Goal: Information Seeking & Learning: Find contact information

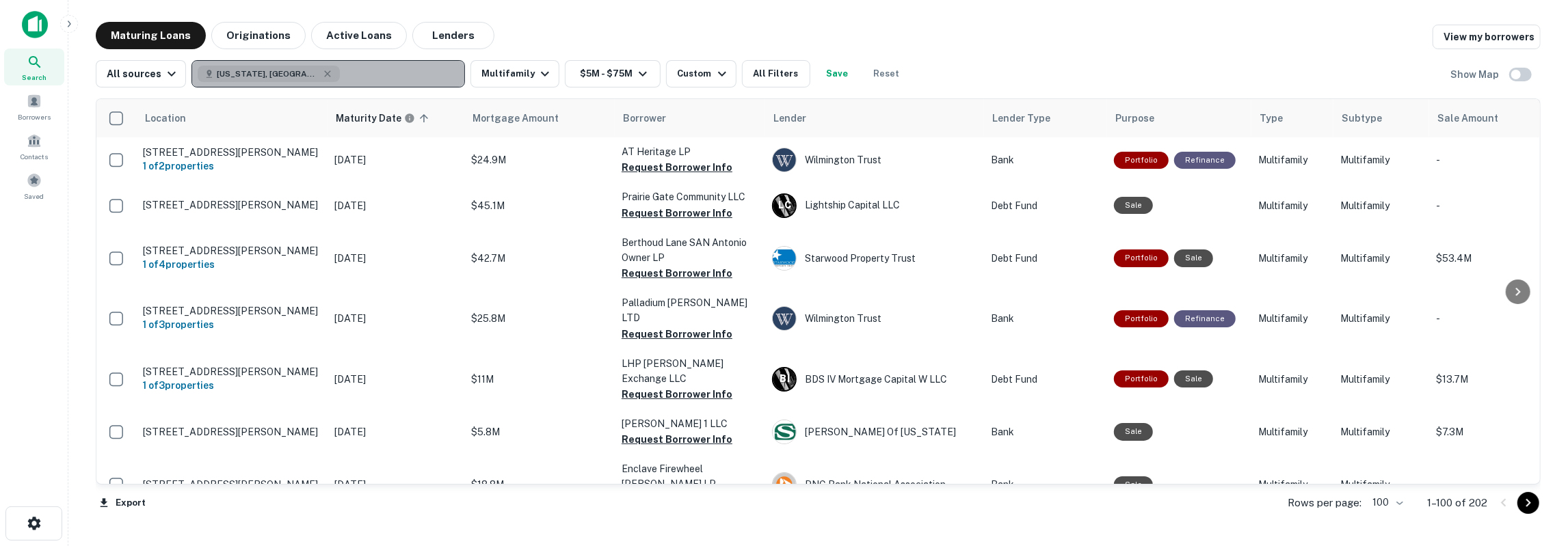
click at [354, 75] on button "Texas, USA" at bounding box center [328, 73] width 274 height 28
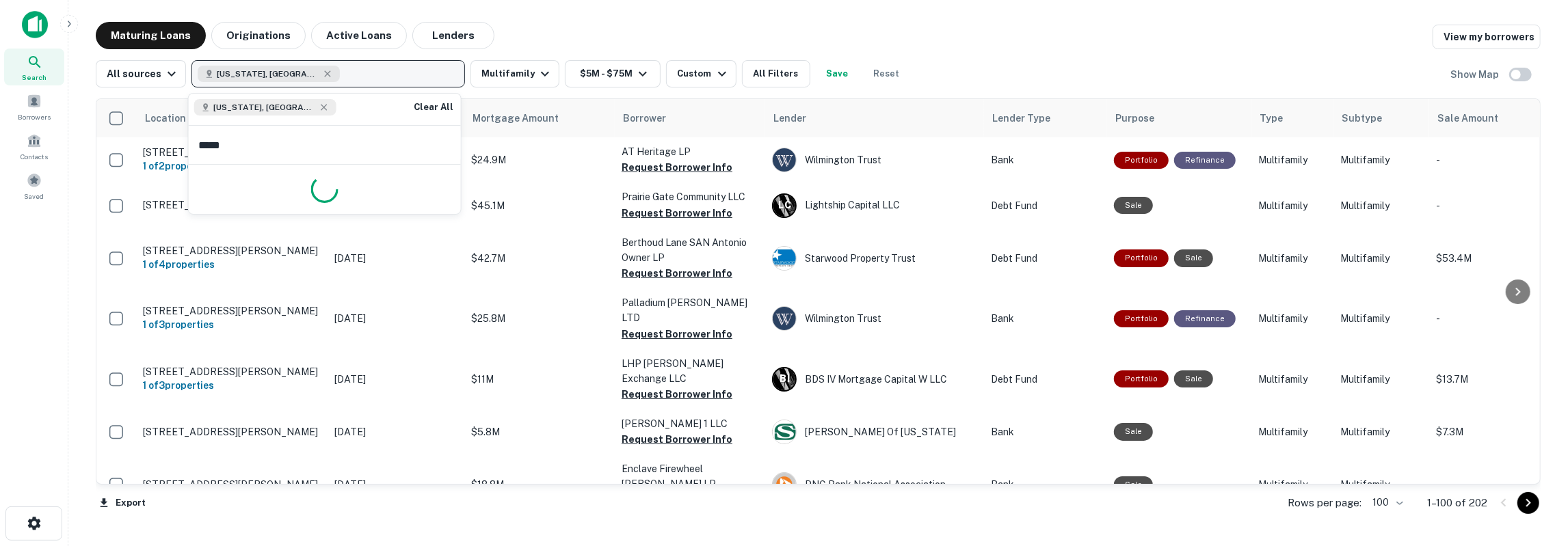
type input "******"
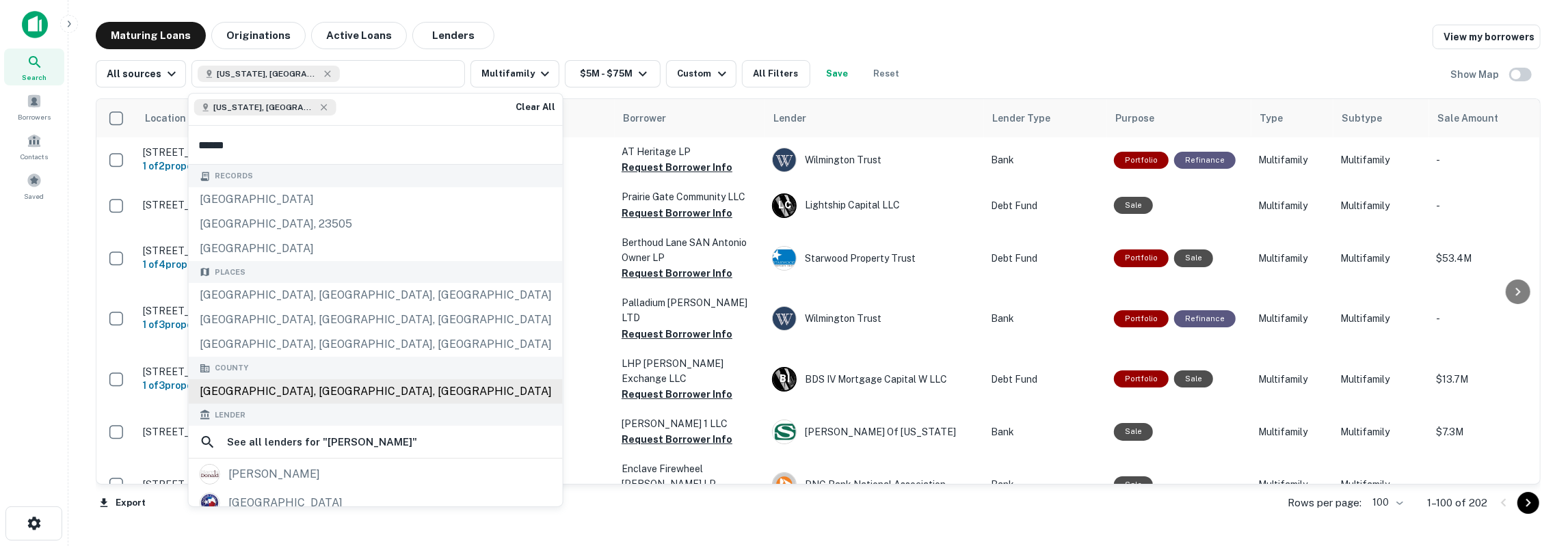
click at [247, 380] on div "Harris County, TX, USA" at bounding box center [375, 392] width 374 height 25
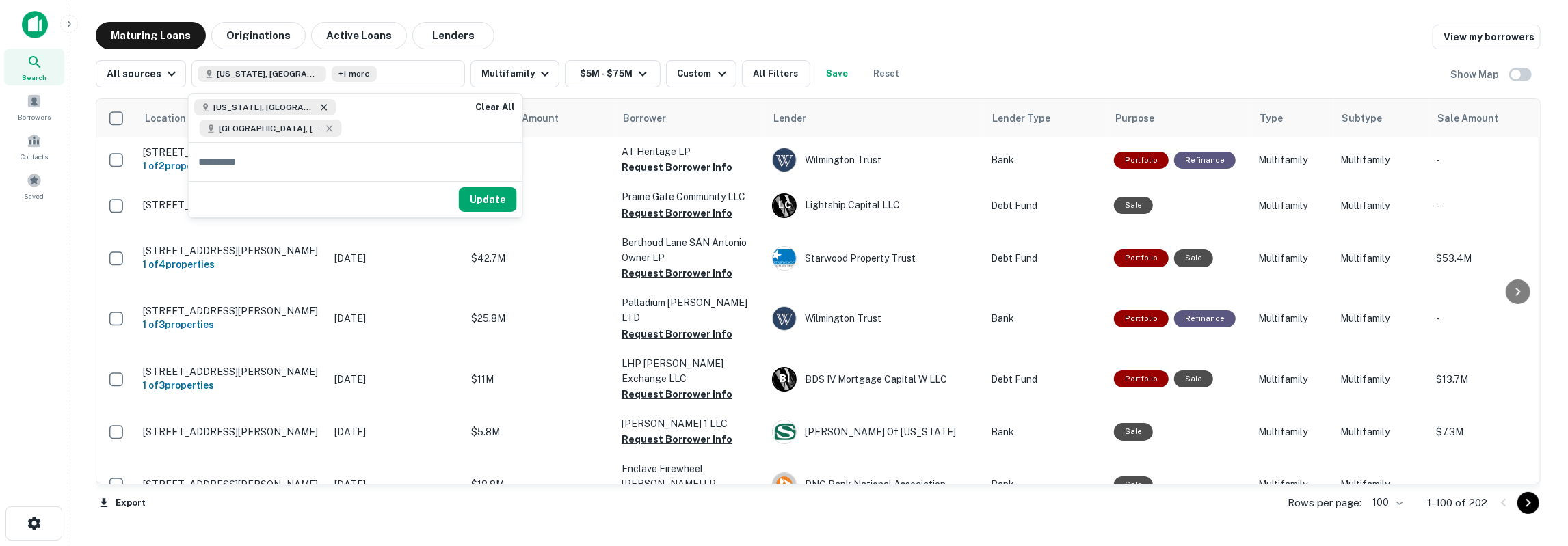
click at [319, 108] on icon at bounding box center [324, 107] width 11 height 11
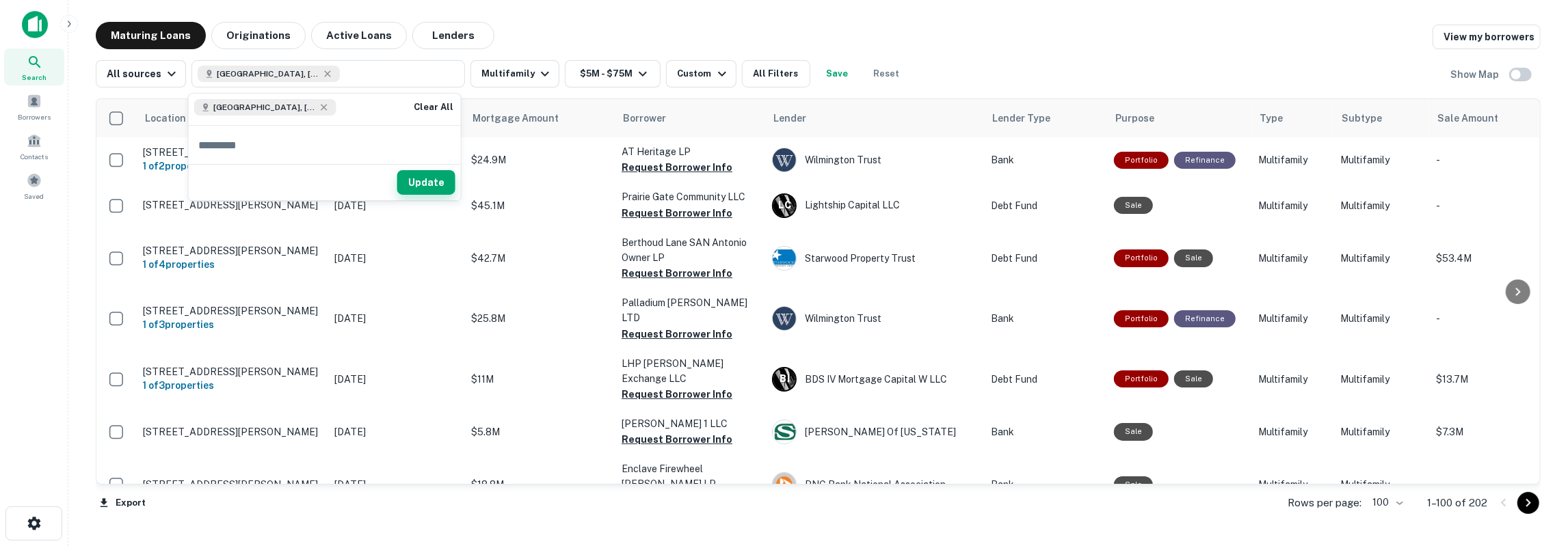
click at [410, 179] on button "Update" at bounding box center [426, 183] width 58 height 25
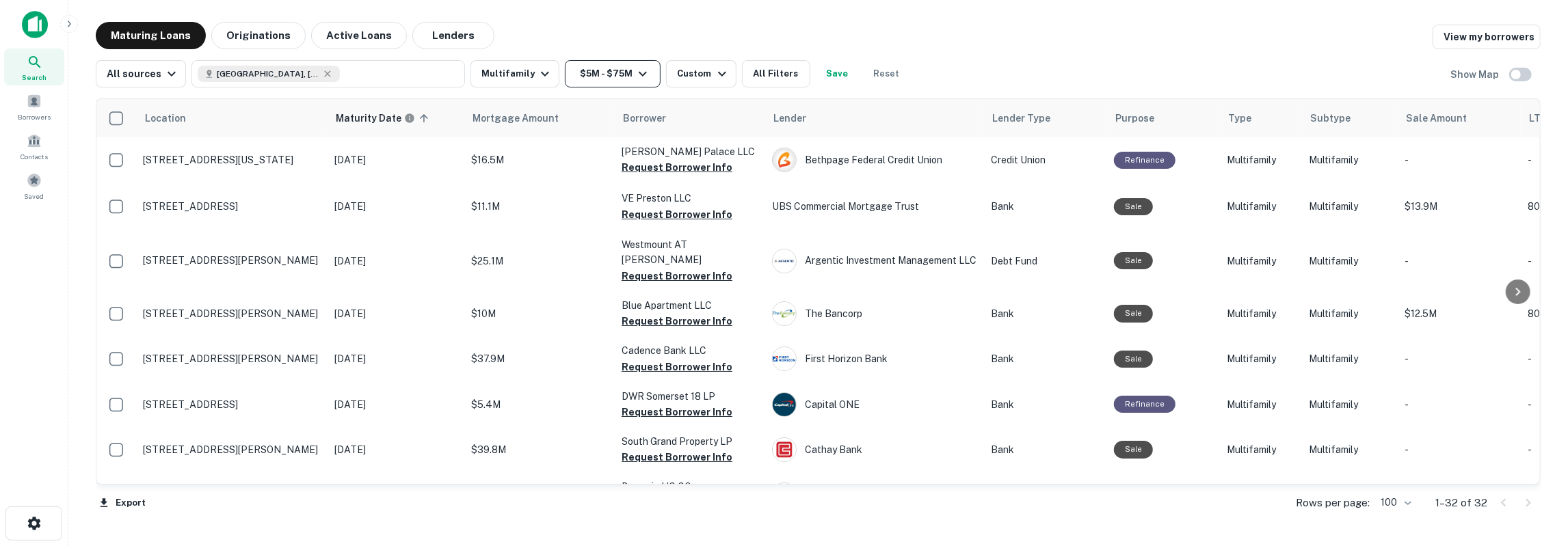
click at [613, 84] on button "$5M - $75M" at bounding box center [612, 73] width 96 height 28
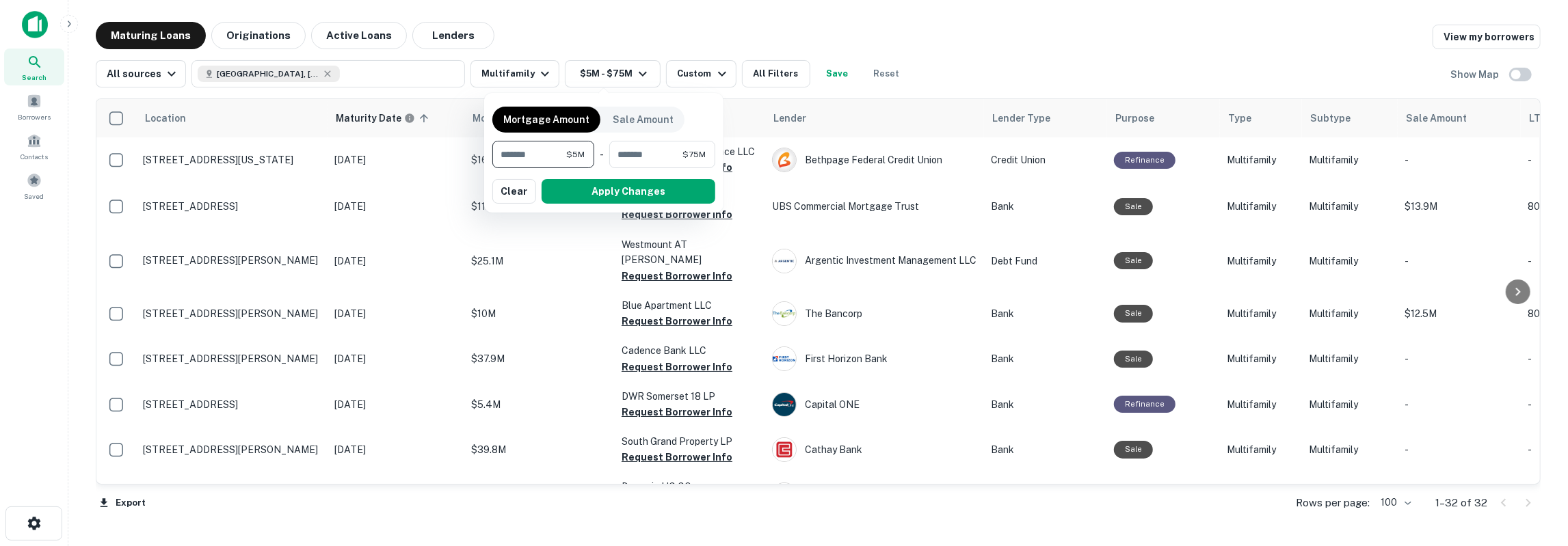
drag, startPoint x: 552, startPoint y: 157, endPoint x: 480, endPoint y: 157, distance: 72.0
click at [493, 157] on input "*******" at bounding box center [530, 154] width 74 height 28
type input "********"
click at [571, 185] on button "Apply Changes" at bounding box center [628, 191] width 174 height 25
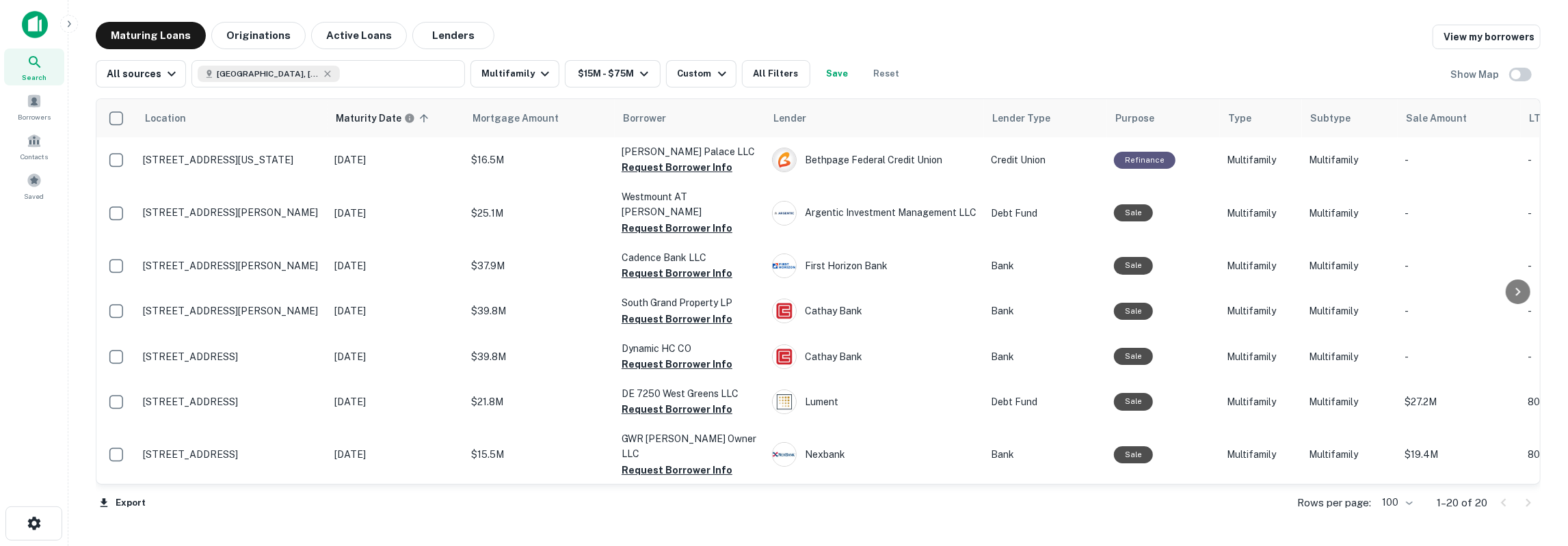
click at [819, 82] on button "Save" at bounding box center [838, 73] width 44 height 28
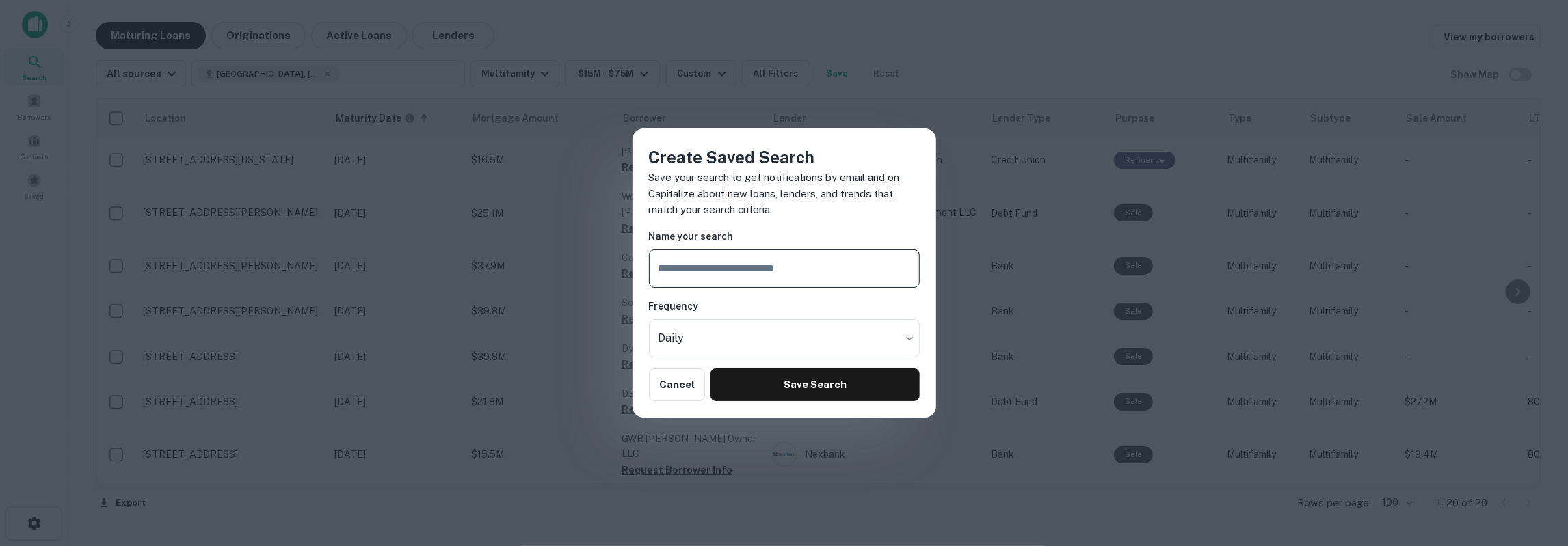
click at [792, 270] on input "text" at bounding box center [784, 268] width 271 height 38
type input "**********"
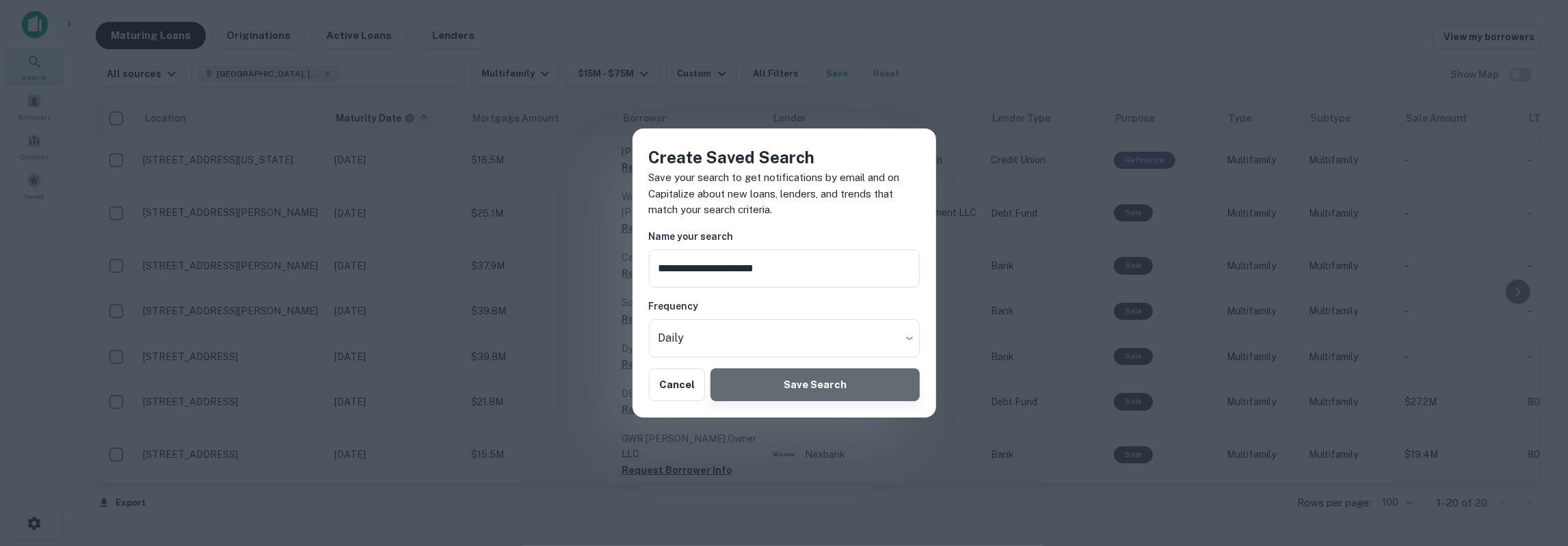
click at [754, 384] on button "Save Search" at bounding box center [814, 385] width 208 height 33
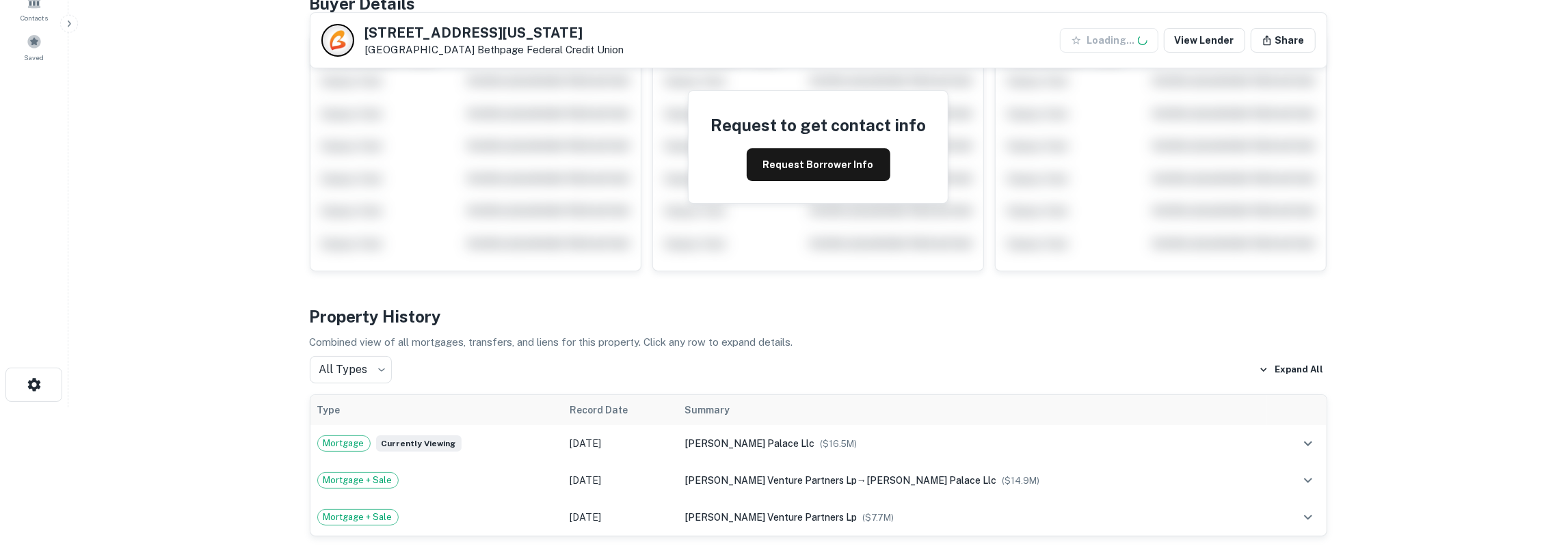
scroll to position [143, 0]
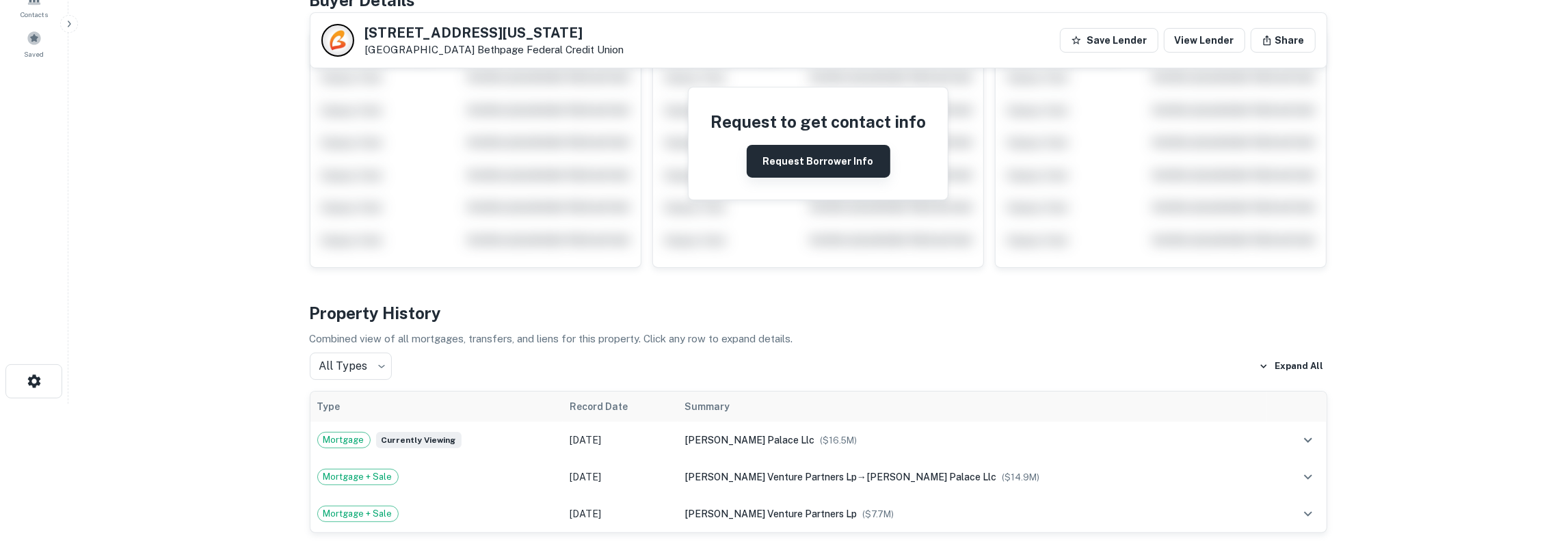
click at [823, 169] on button "Request Borrower Info" at bounding box center [818, 161] width 144 height 33
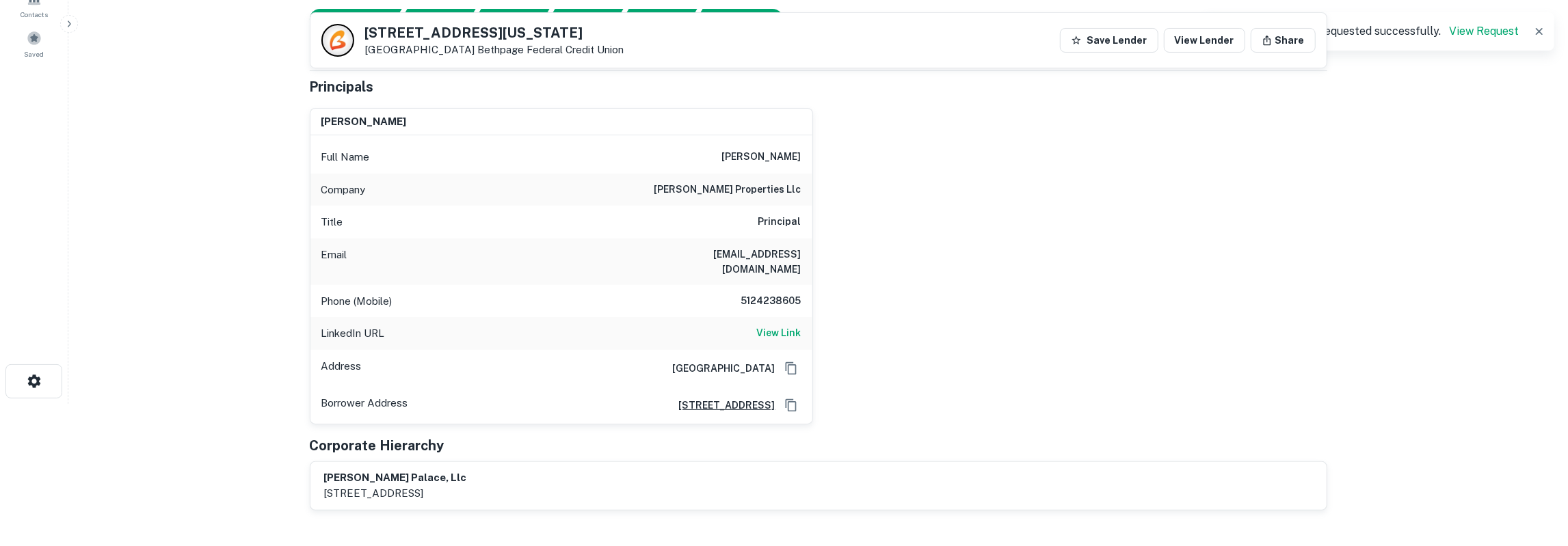
click at [779, 154] on h6 "[PERSON_NAME]" at bounding box center [761, 157] width 79 height 16
click at [775, 182] on h6 "kline properties llc" at bounding box center [727, 189] width 147 height 16
click at [772, 185] on h6 "kline properties llc" at bounding box center [727, 189] width 147 height 16
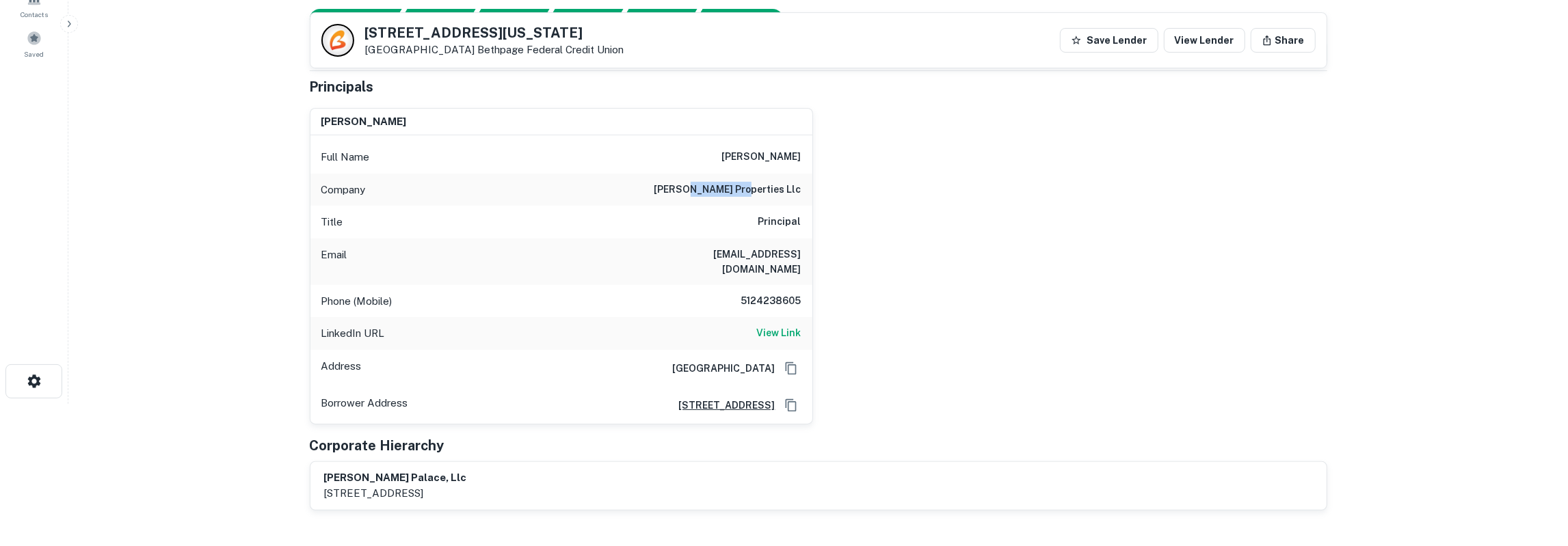
click at [772, 185] on h6 "kline properties llc" at bounding box center [727, 189] width 147 height 16
click at [775, 248] on h6 "davidkline@kpaustin.com" at bounding box center [719, 263] width 165 height 30
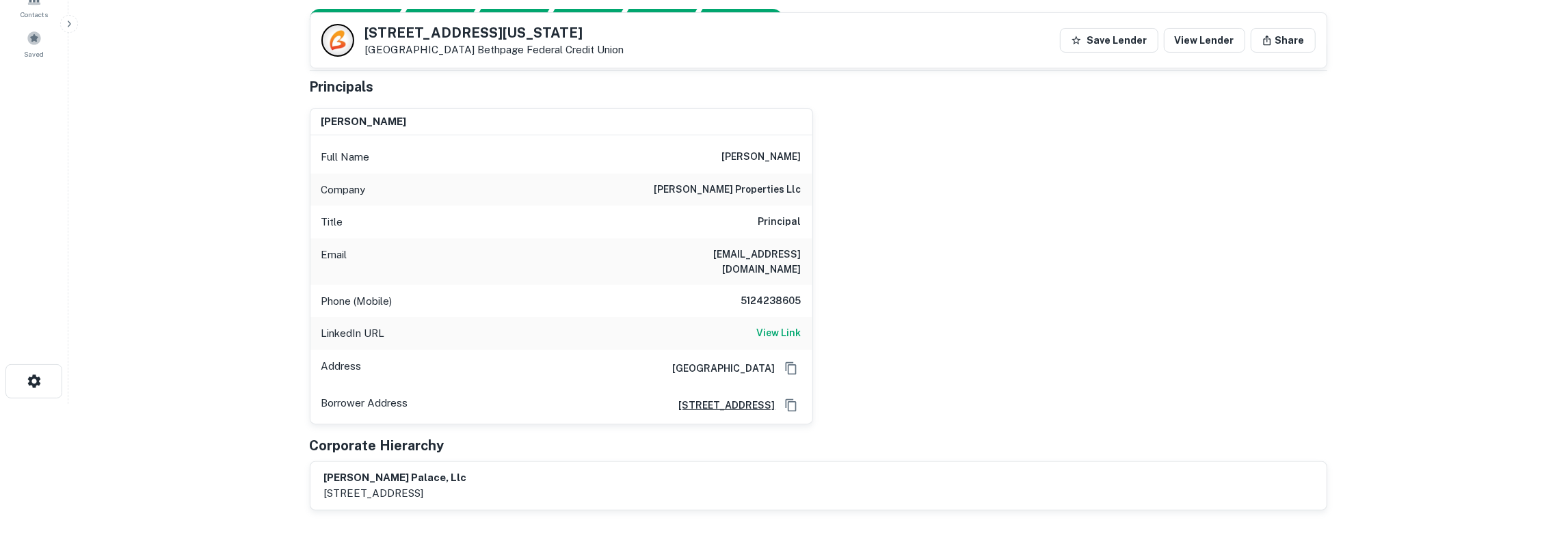
click at [772, 293] on h6 "5124238605" at bounding box center [760, 301] width 82 height 16
drag, startPoint x: 782, startPoint y: 315, endPoint x: 794, endPoint y: 310, distance: 13.0
click at [783, 325] on h6 "View Link" at bounding box center [779, 333] width 45 height 15
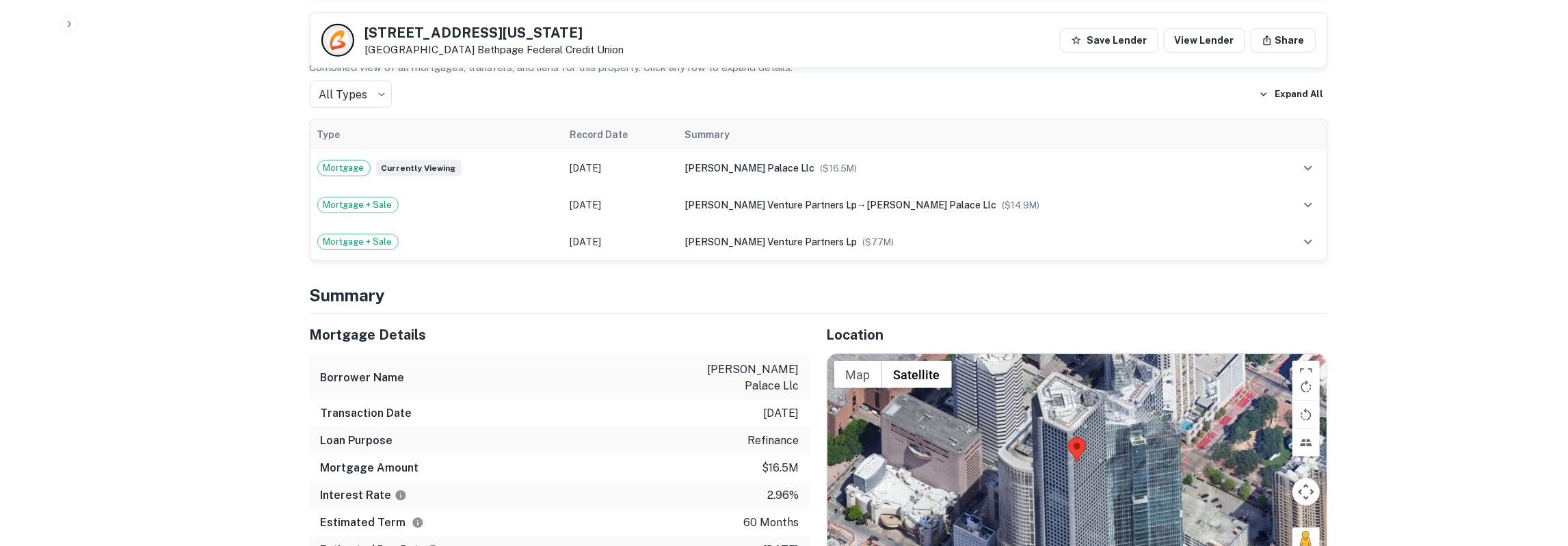
scroll to position [640, 0]
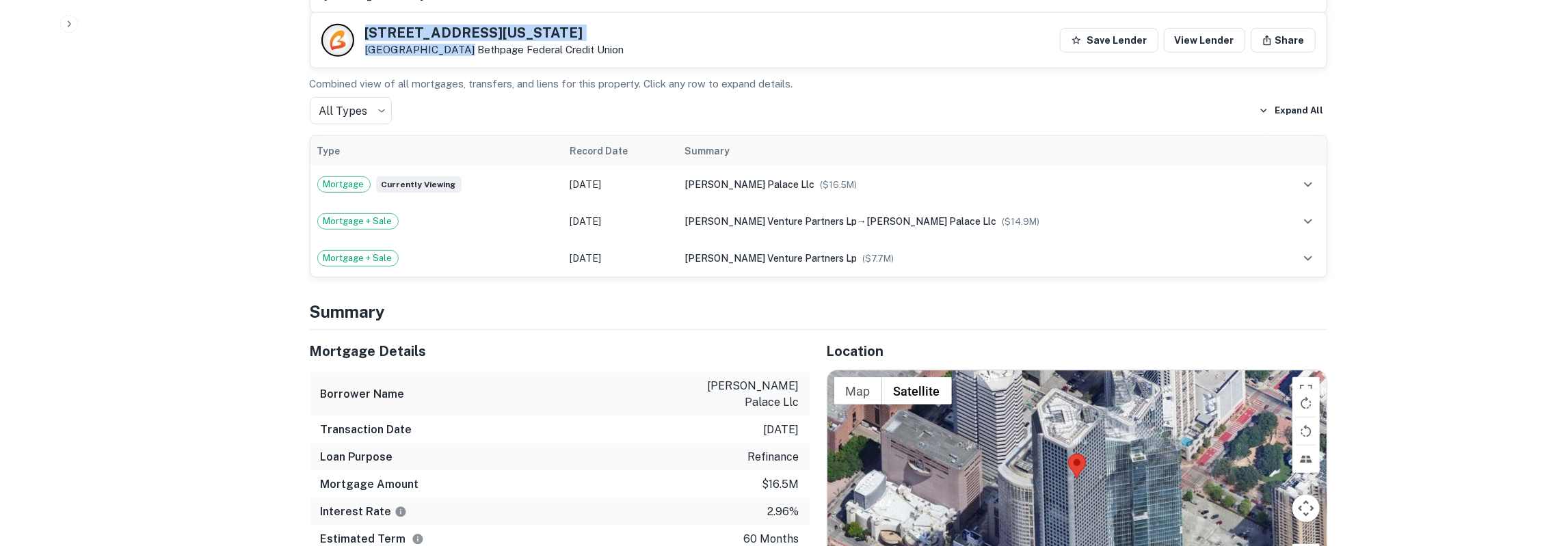
drag, startPoint x: 366, startPoint y: 30, endPoint x: 455, endPoint y: 49, distance: 91.0
click at [455, 49] on div "401 Louisiana St Houston, TX 77002 Bethpage Federal Credit Union" at bounding box center [494, 41] width 259 height 30
click at [373, 32] on h5 "401 Louisiana St" at bounding box center [494, 32] width 259 height 13
drag, startPoint x: 369, startPoint y: 30, endPoint x: 624, endPoint y: 43, distance: 255.3
click at [624, 43] on div "401 Louisiana St Houston, TX 77002 Bethpage Federal Credit Union Save Lender Vi…" at bounding box center [818, 41] width 1016 height 55
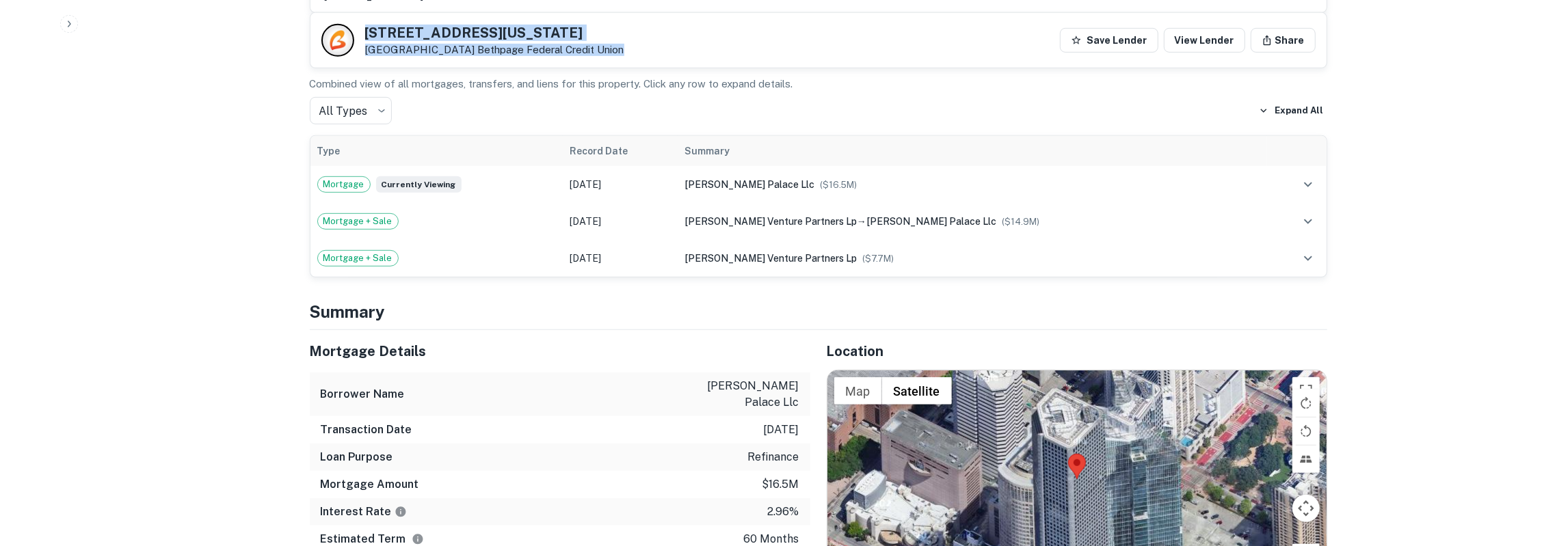
copy div "401 Louisiana St Houston, TX 77002 Bethpage Federal Credit Union"
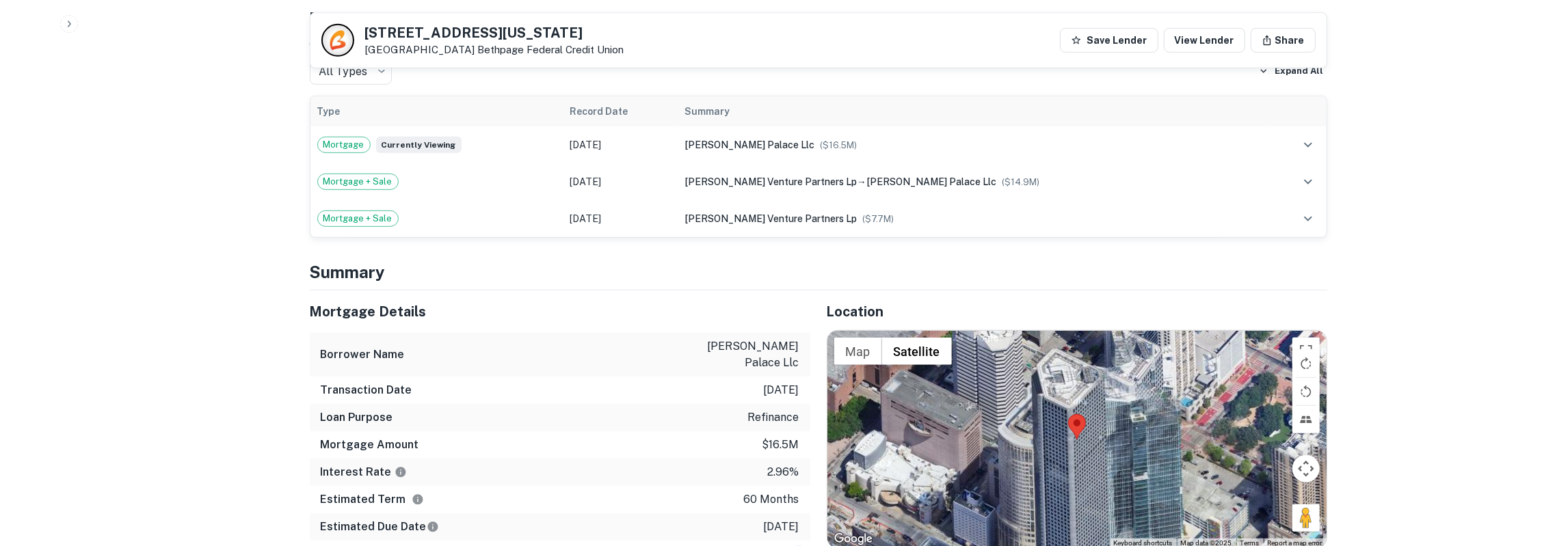
scroll to position [712, 0]
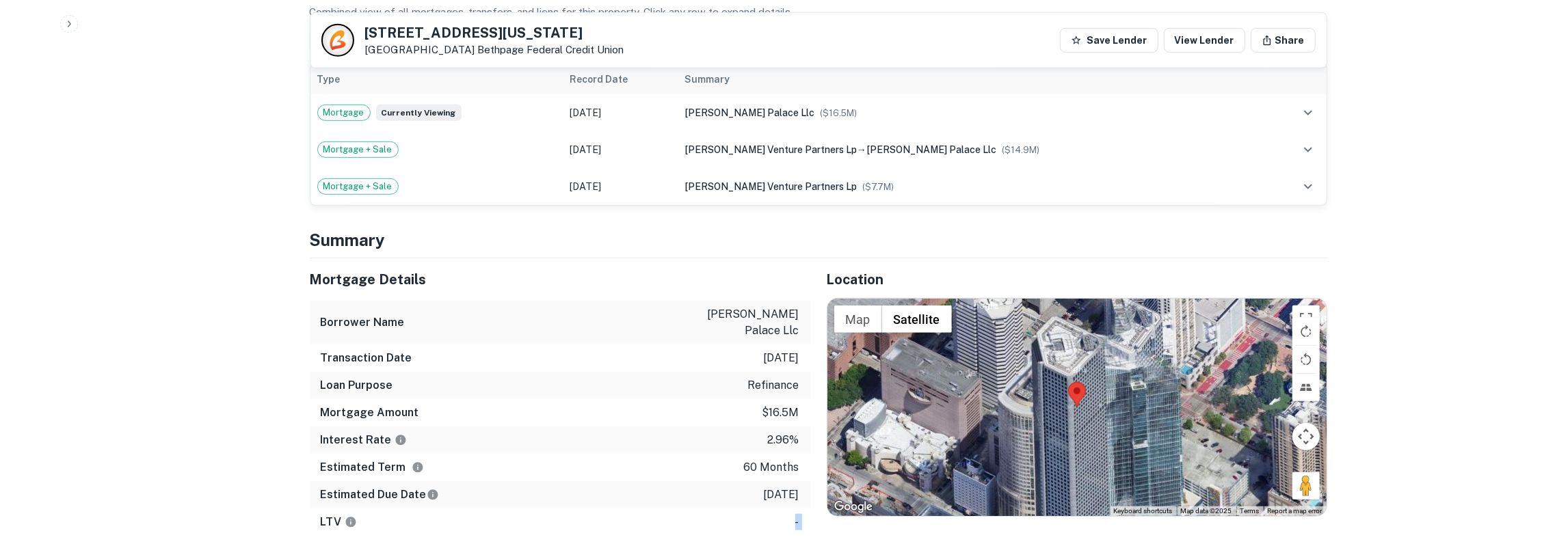
drag, startPoint x: 312, startPoint y: 336, endPoint x: 800, endPoint y: 459, distance: 503.3
click at [800, 459] on div "Mortgage Details Borrower Name hogg palace llc Transaction Date 7/11/2021 Loan …" at bounding box center [560, 398] width 500 height 278
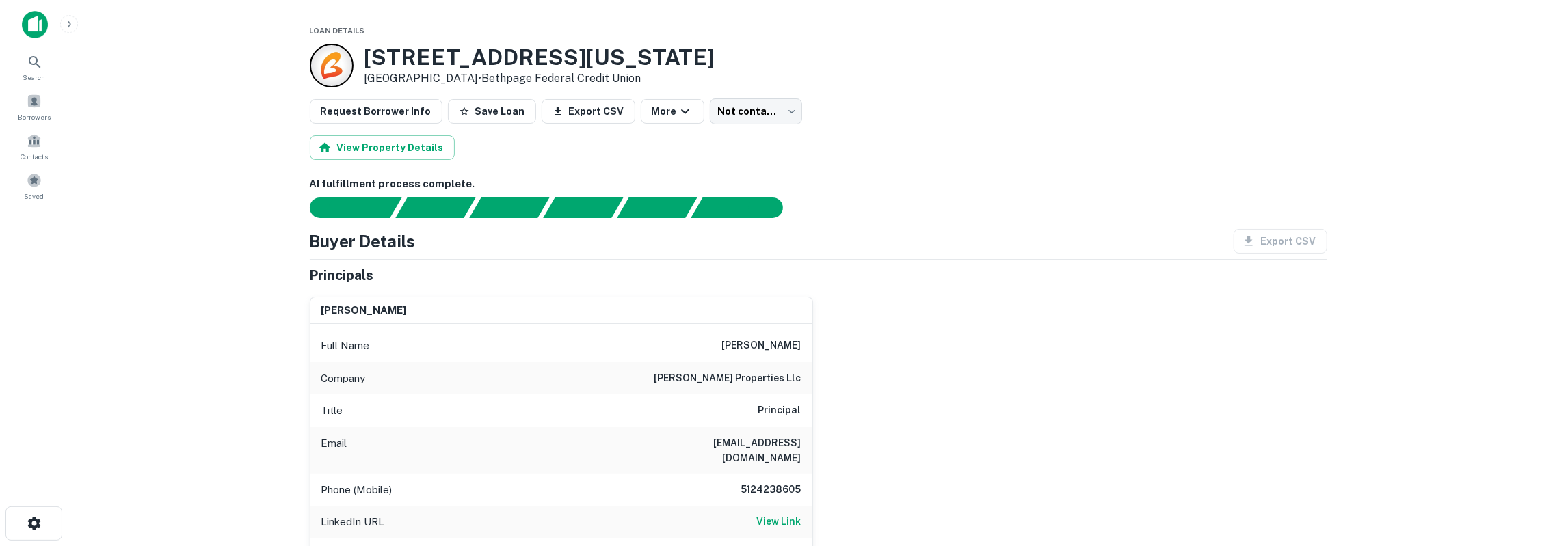
scroll to position [0, 0]
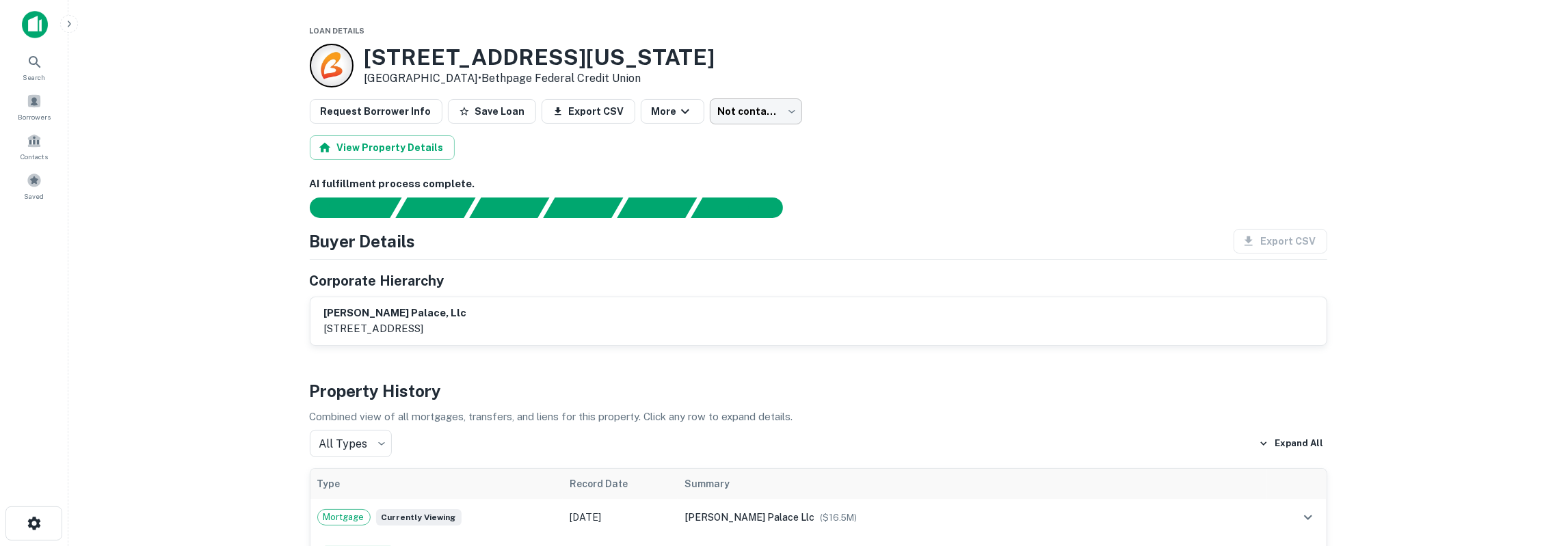
click at [726, 115] on body "Search Borrowers Contacts Saved Loan Details 401 Louisiana St Houston, TX 77002…" at bounding box center [784, 273] width 1568 height 546
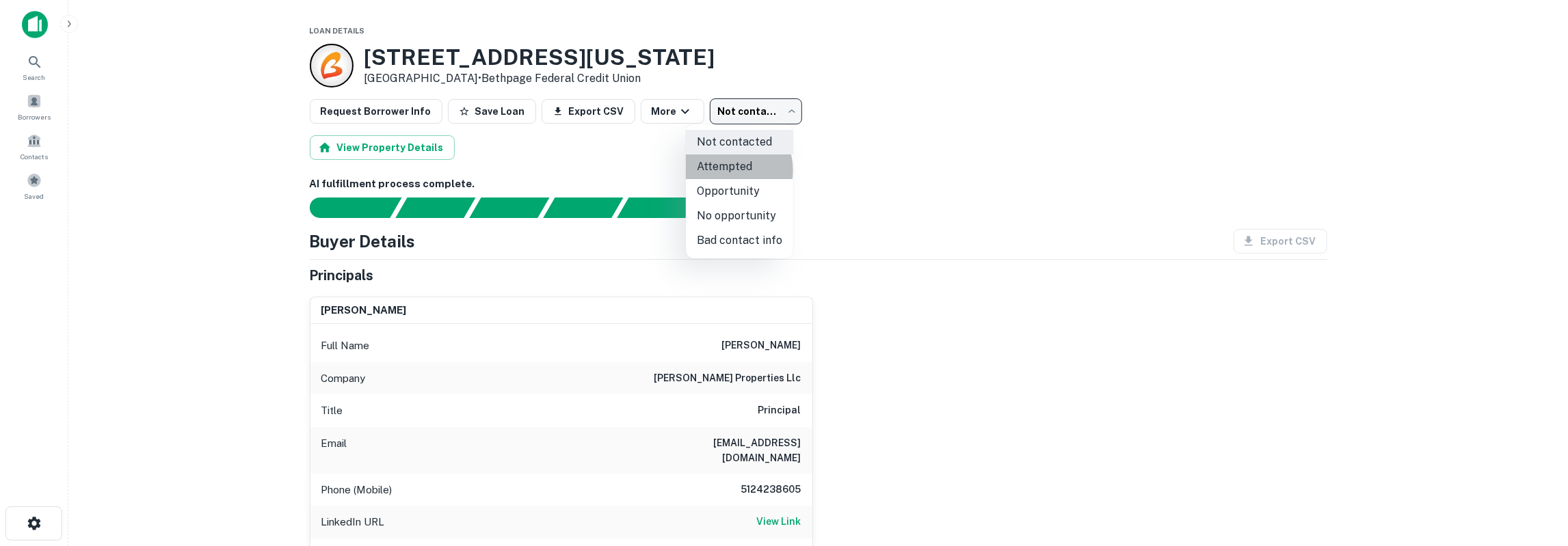
click at [731, 170] on li "Attempted" at bounding box center [739, 166] width 107 height 25
type input "*********"
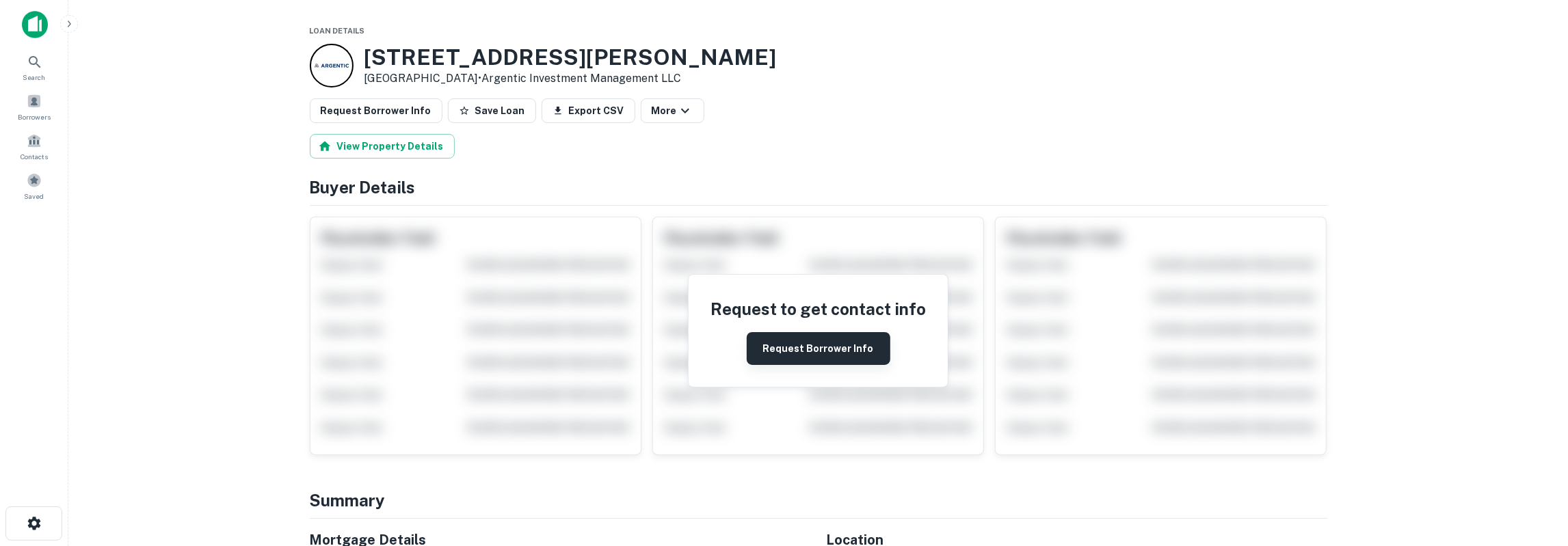
click at [831, 357] on button "Request Borrower Info" at bounding box center [818, 348] width 144 height 33
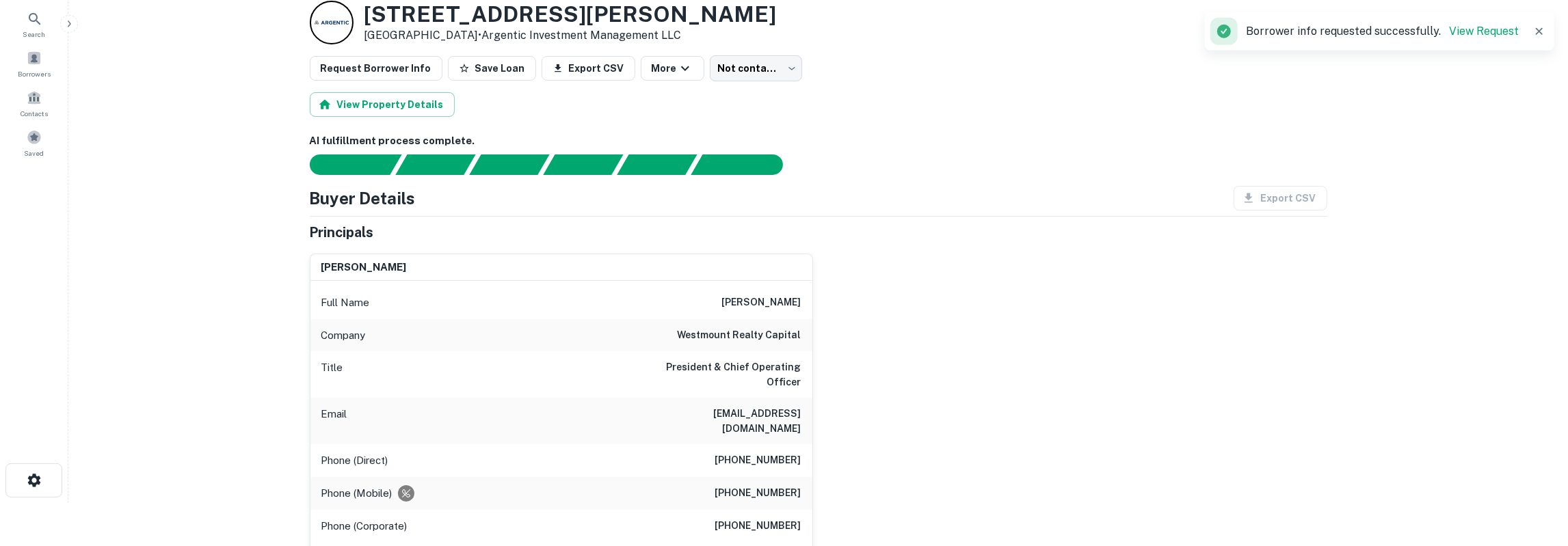
scroll to position [71, 0]
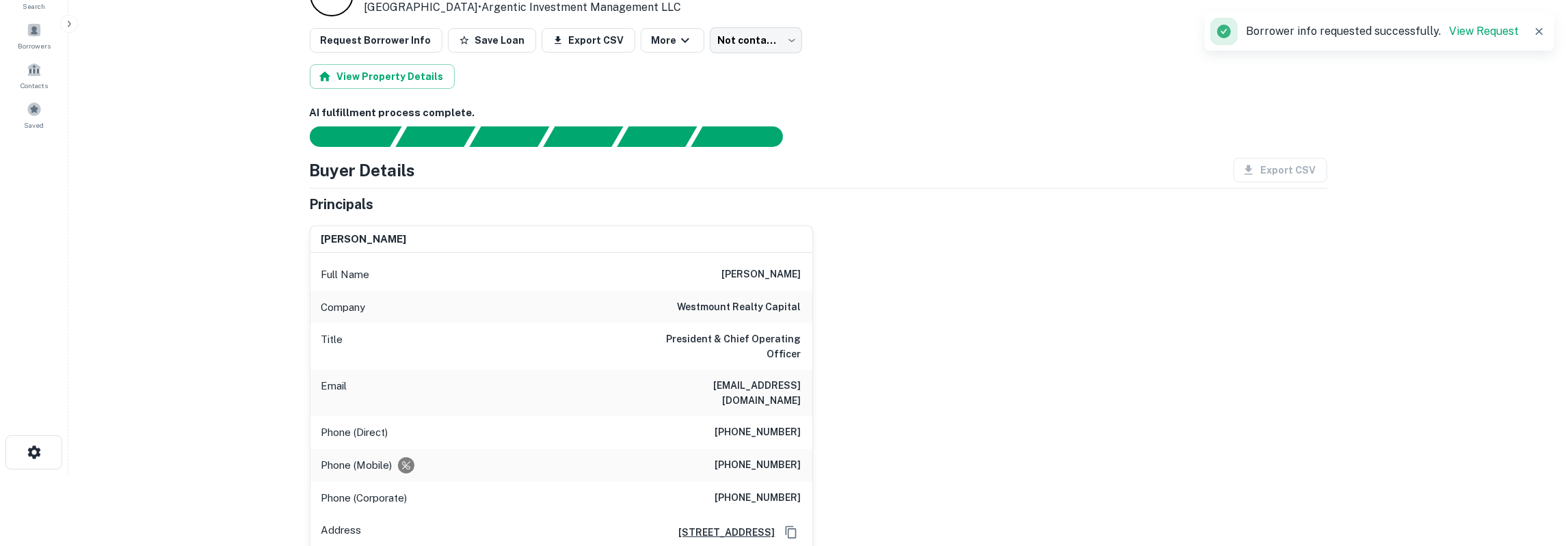
click at [788, 275] on h6 "[PERSON_NAME]" at bounding box center [761, 274] width 79 height 16
click at [772, 302] on h6 "westmount realty capital" at bounding box center [739, 307] width 124 height 16
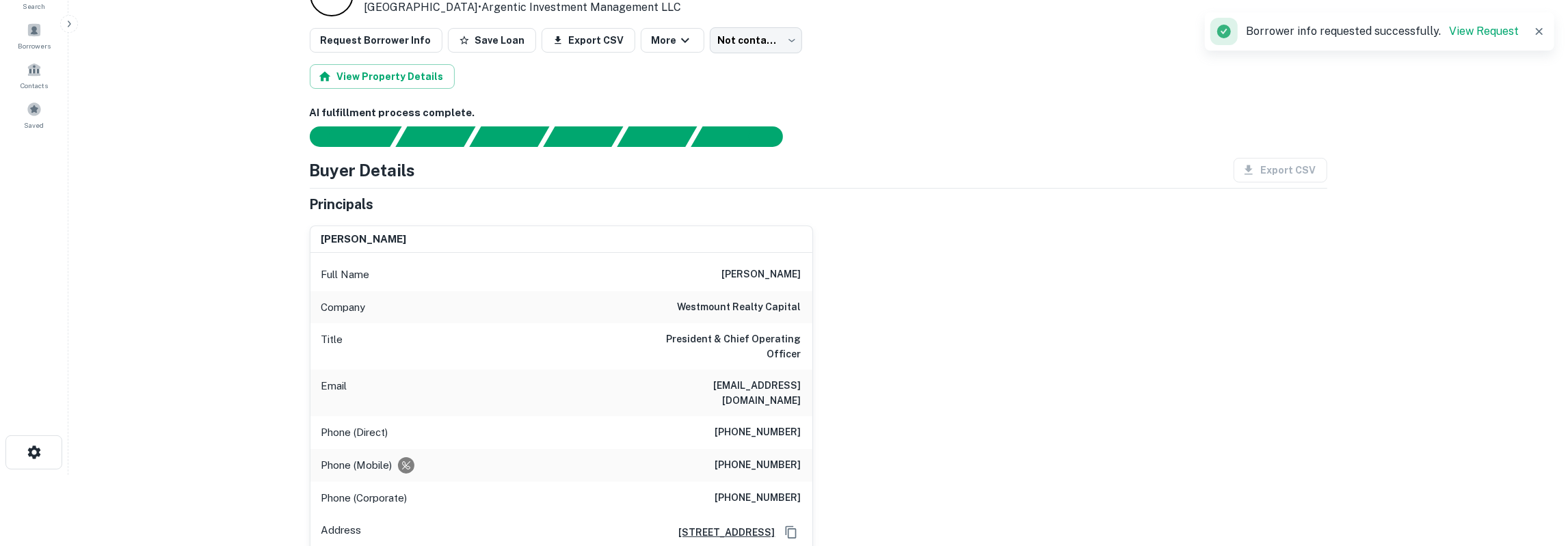
click at [772, 302] on h6 "westmount realty capital" at bounding box center [739, 307] width 124 height 16
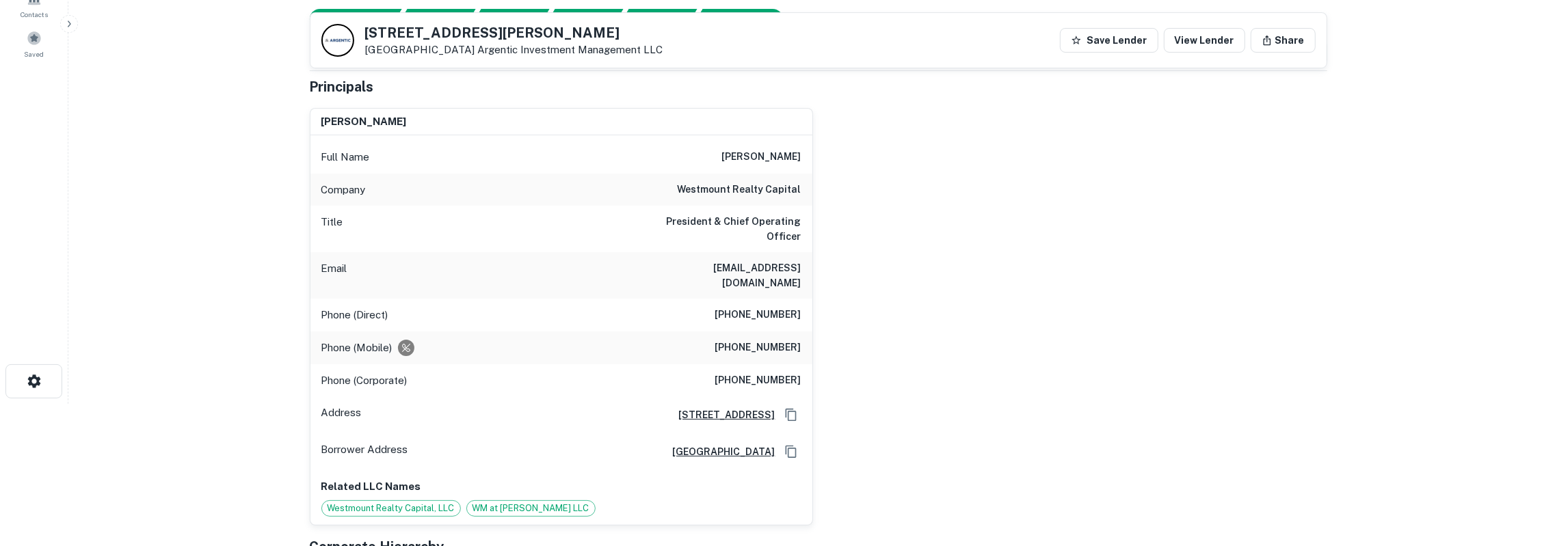
click at [755, 340] on h6 "(972) 730-4153" at bounding box center [758, 347] width 87 height 16
click at [777, 307] on h6 "(214) 884-3731" at bounding box center [758, 315] width 87 height 16
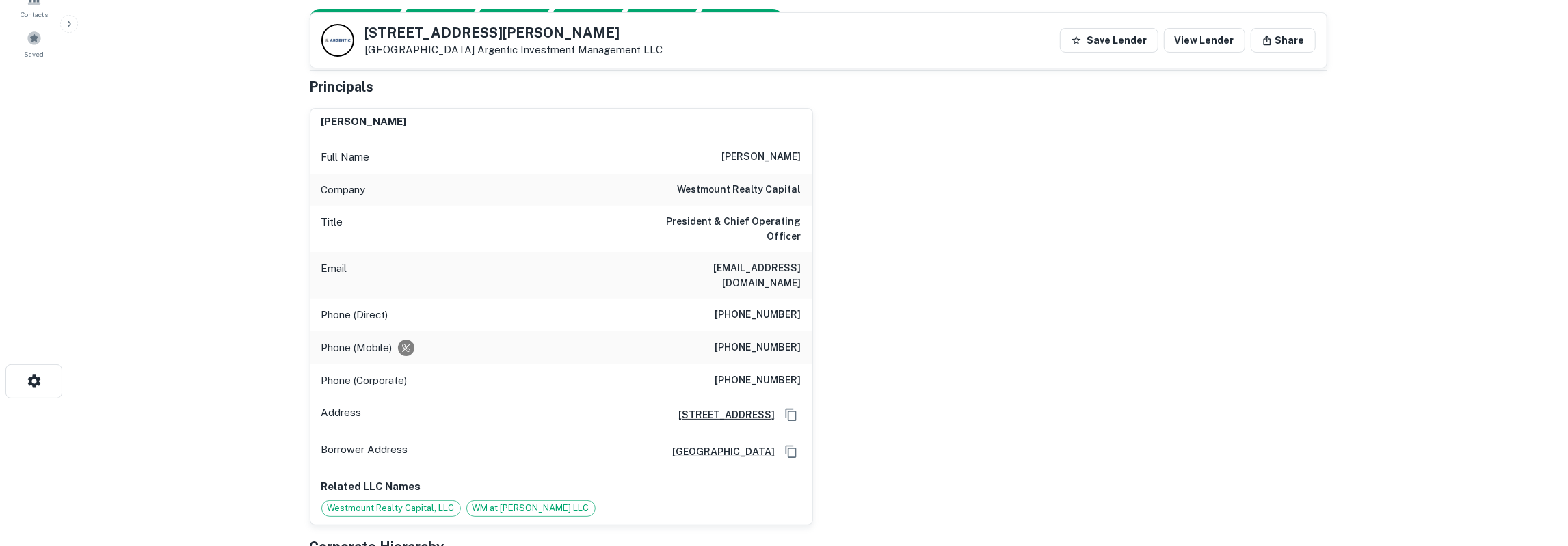
click at [777, 307] on h6 "(214) 884-3731" at bounding box center [758, 315] width 87 height 16
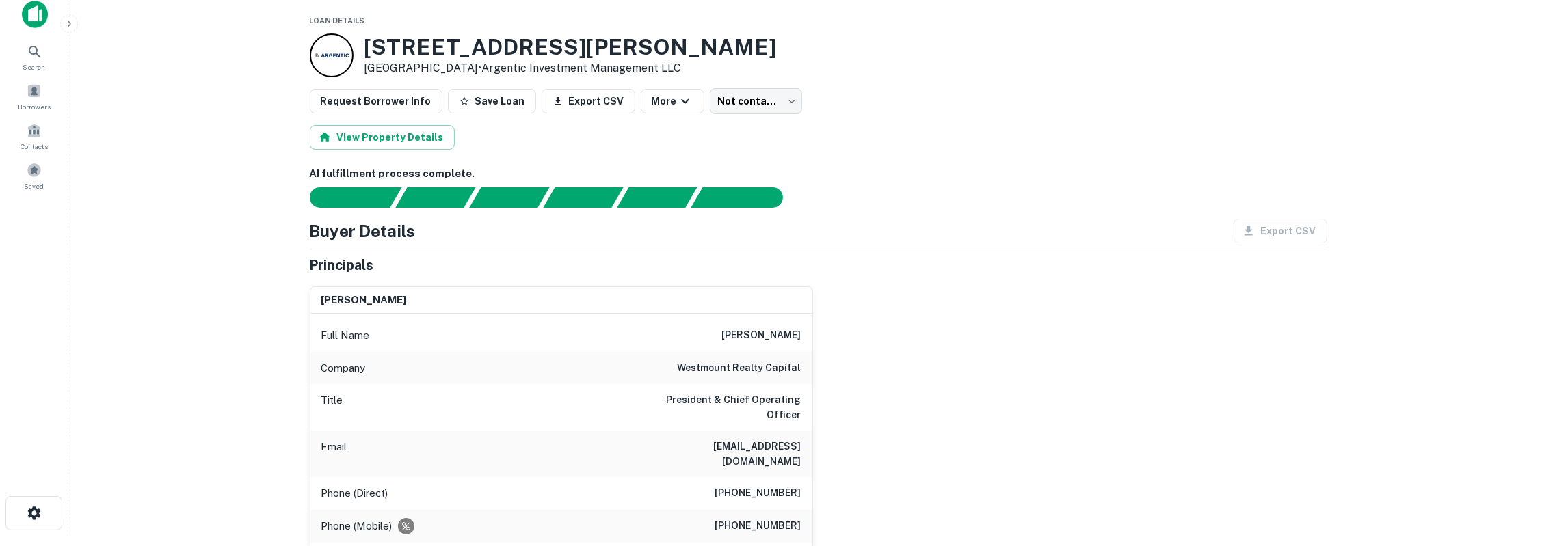
scroll to position [0, 0]
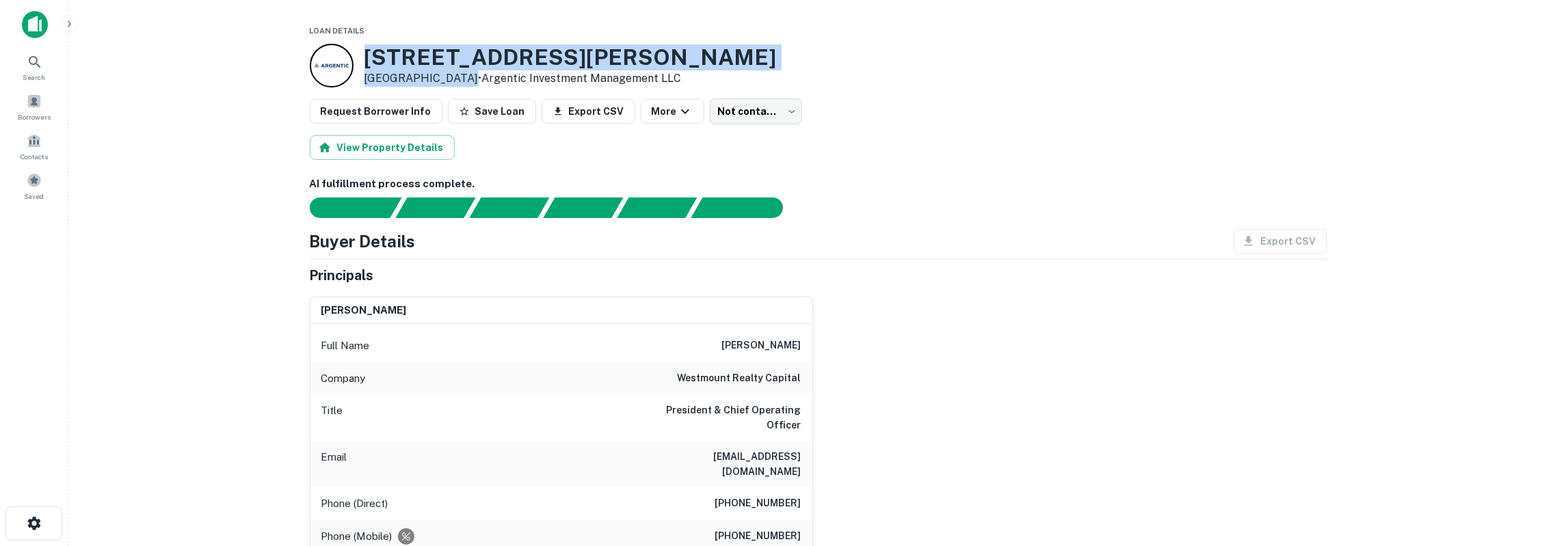
drag, startPoint x: 367, startPoint y: 62, endPoint x: 461, endPoint y: 72, distance: 94.5
click at [461, 72] on div "2255 Eldridge Pkwy Houston, TX 77077 • Argentic Investment Management LLC" at bounding box center [571, 66] width 413 height 43
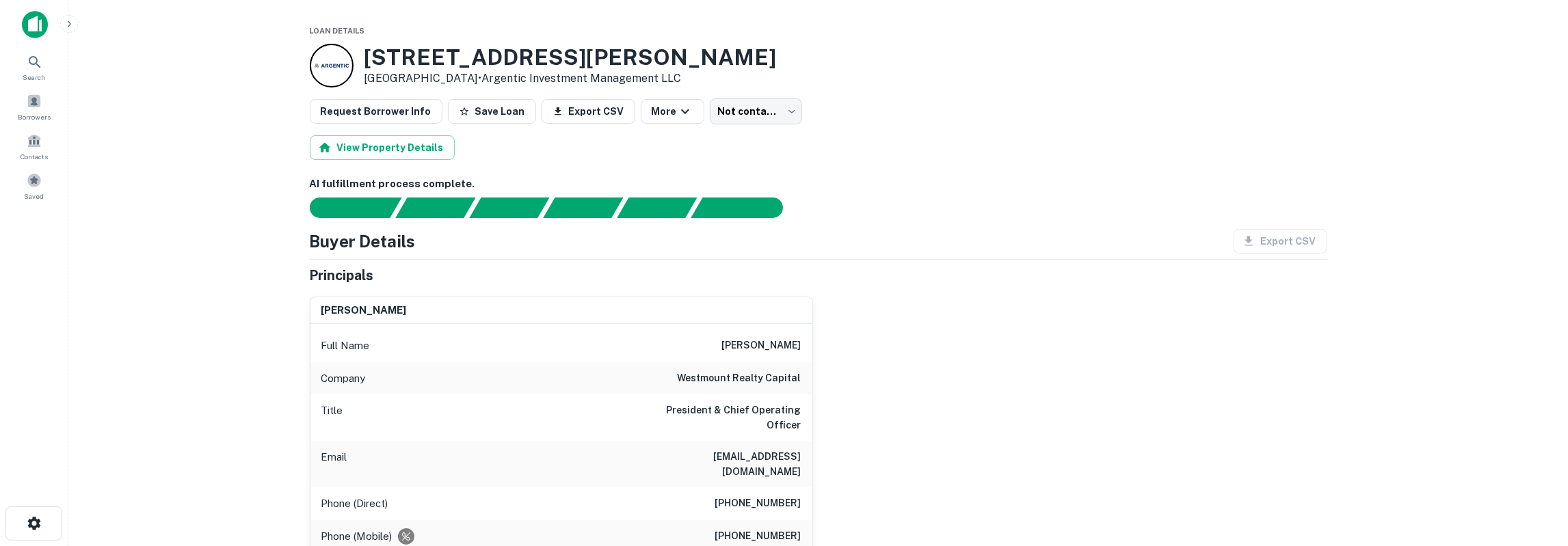
click at [366, 57] on h3 "2255 Eldridge Pkwy" at bounding box center [571, 57] width 413 height 26
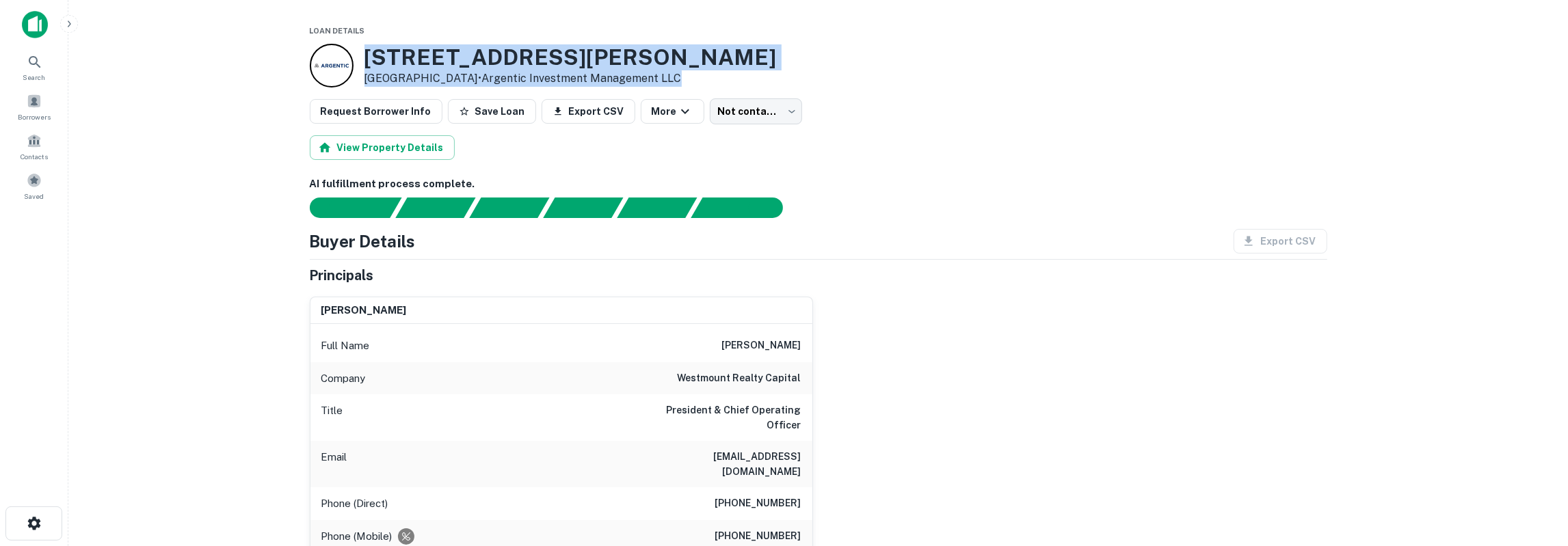
drag, startPoint x: 366, startPoint y: 57, endPoint x: 687, endPoint y: 74, distance: 321.4
click at [687, 74] on div "2255 Eldridge Pkwy Houston, TX 77077 • Argentic Investment Management LLC" at bounding box center [819, 66] width 1017 height 44
copy div "2255 Eldridge Pkwy Houston, TX 77077 • Argentic Investment Management LLC"
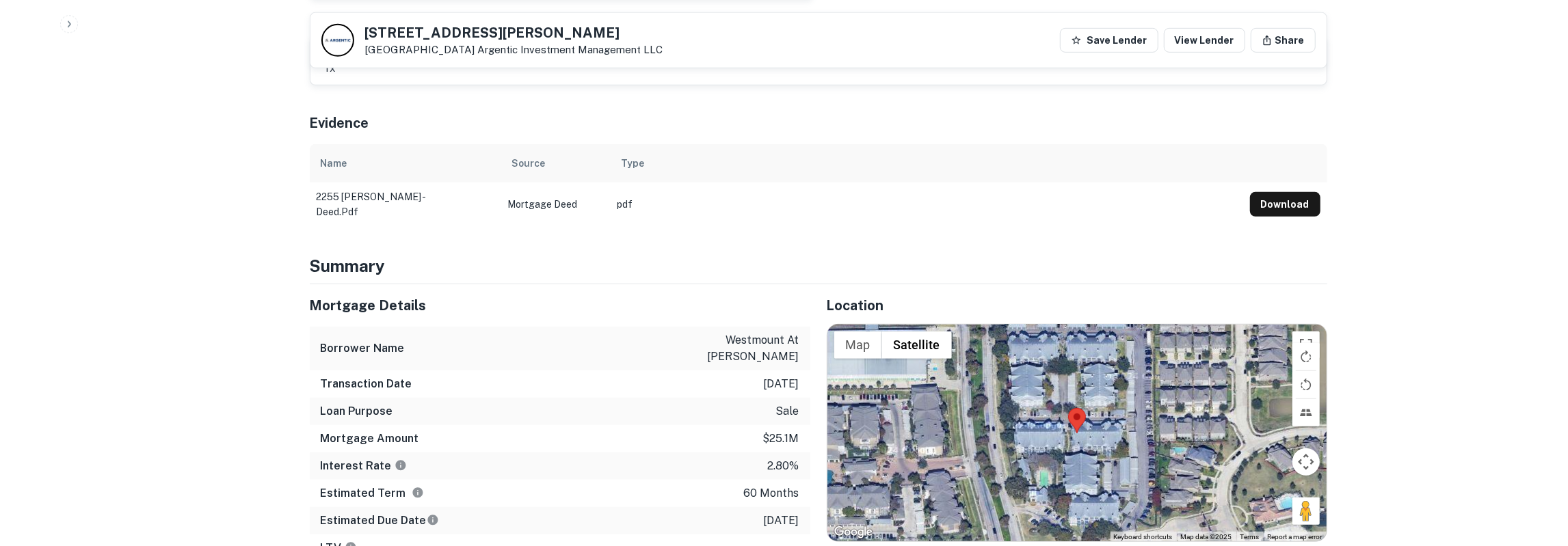
scroll to position [712, 0]
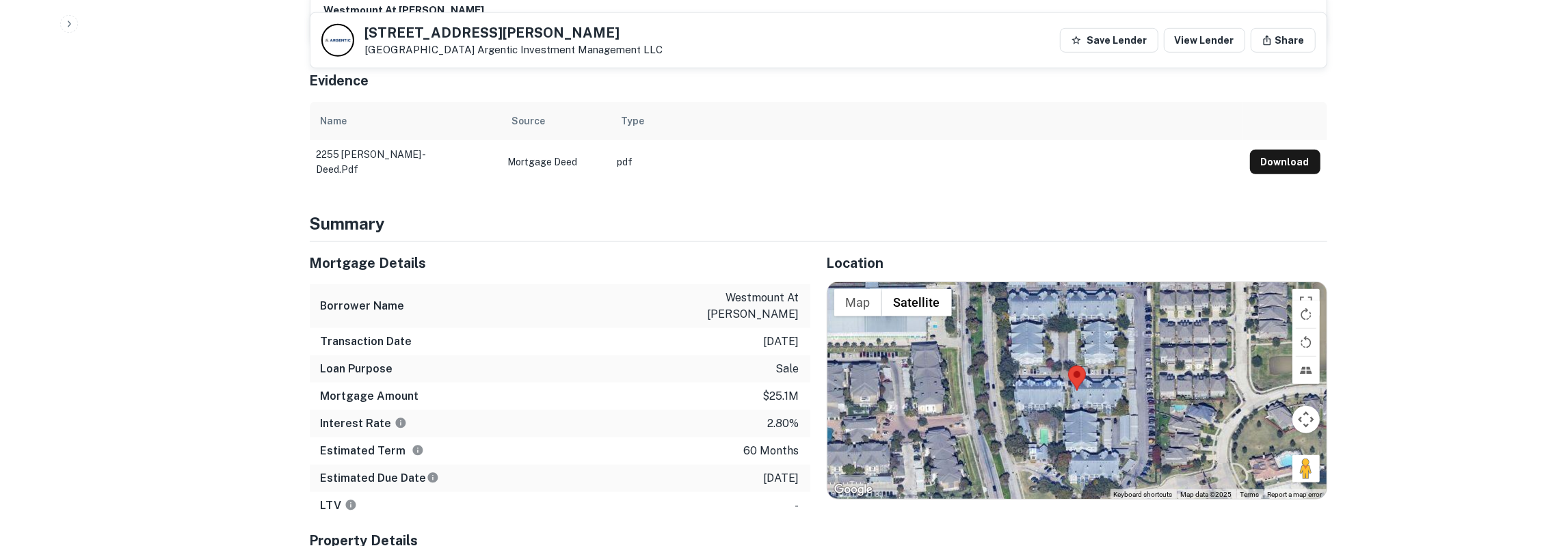
drag, startPoint x: 313, startPoint y: 234, endPoint x: 800, endPoint y: 458, distance: 536.0
click at [800, 458] on div "Mortgage Details Borrower Name westmount at eldridge lp Transaction Date 8/15/2…" at bounding box center [560, 381] width 500 height 278
copy p "8/15/2026"
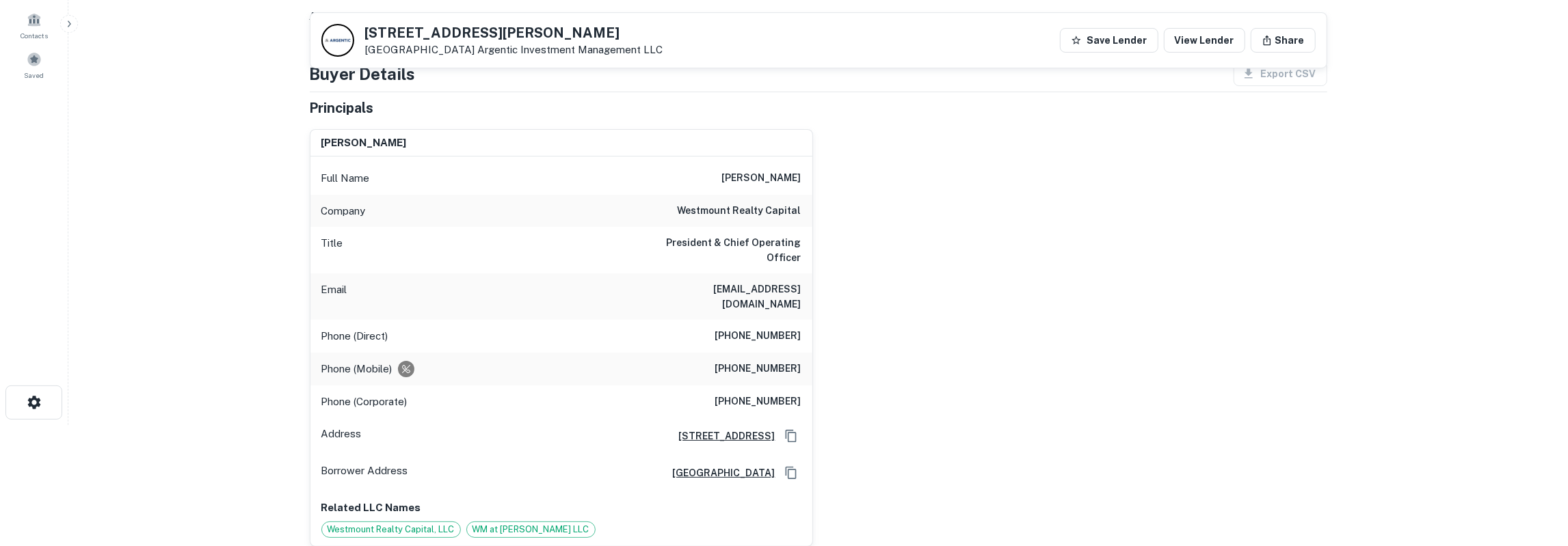
scroll to position [0, 0]
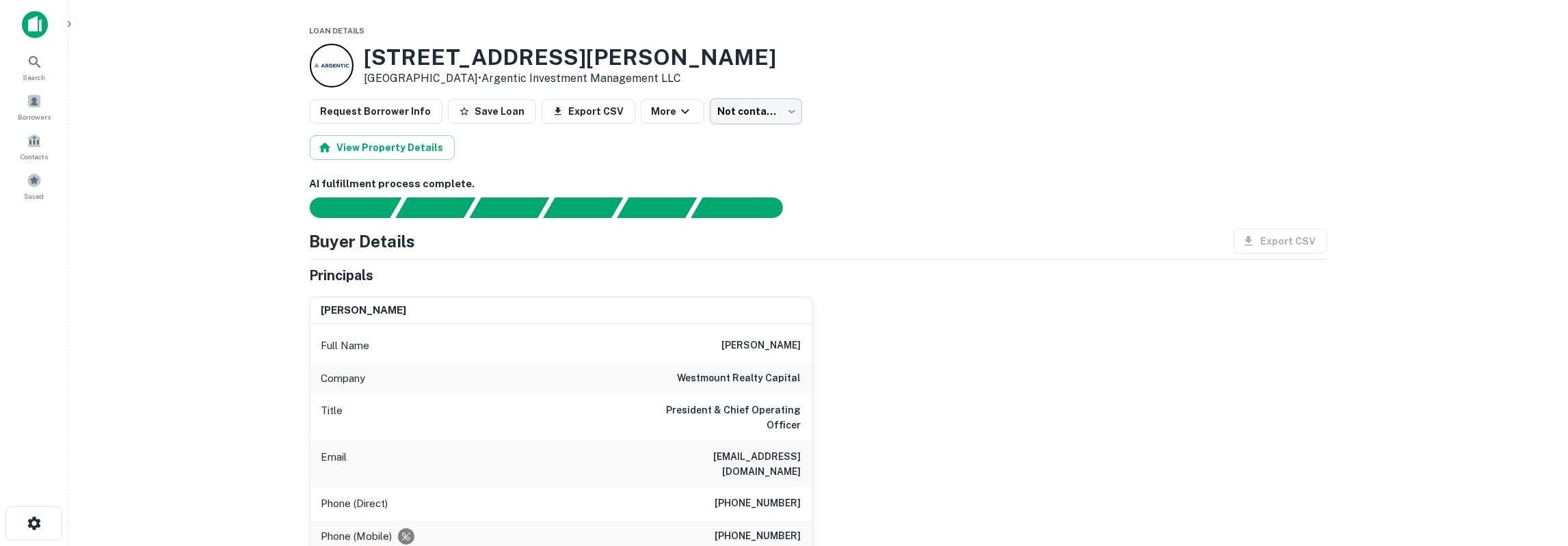
click at [718, 121] on body "Search Borrowers Contacts Saved Loan Details 2255 Eldridge Pkwy Houston, TX 770…" at bounding box center [784, 273] width 1568 height 546
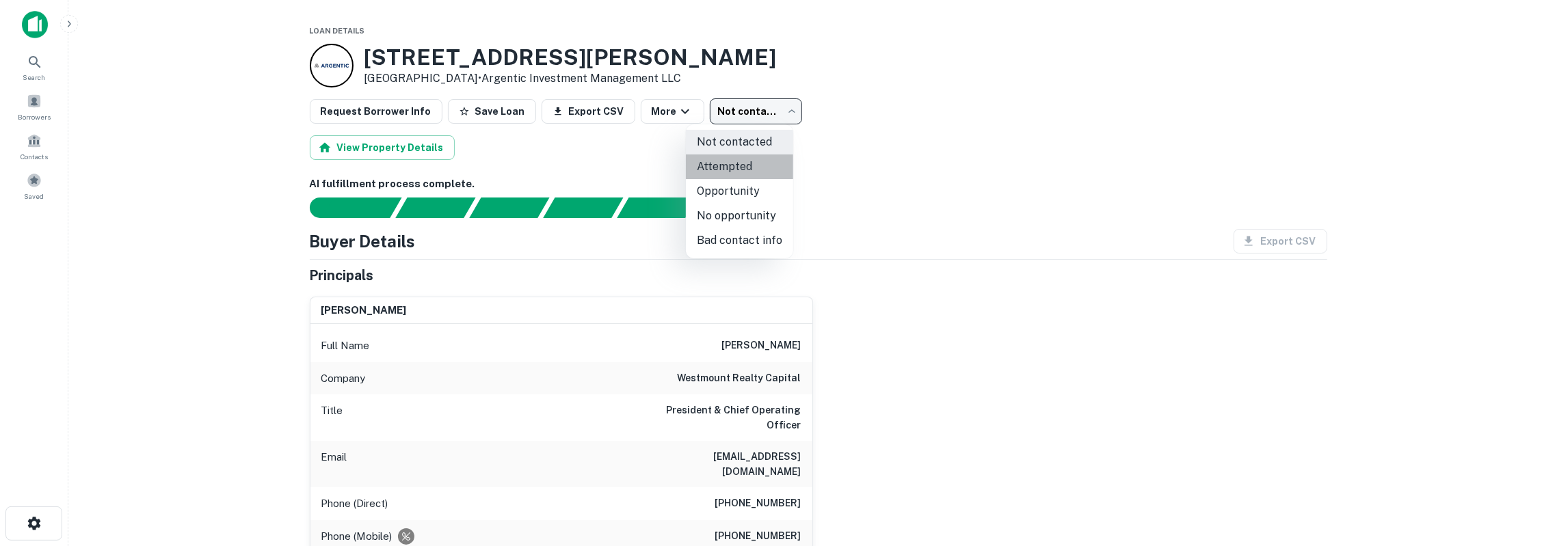
click at [741, 170] on li "Attempted" at bounding box center [739, 166] width 107 height 25
type input "*********"
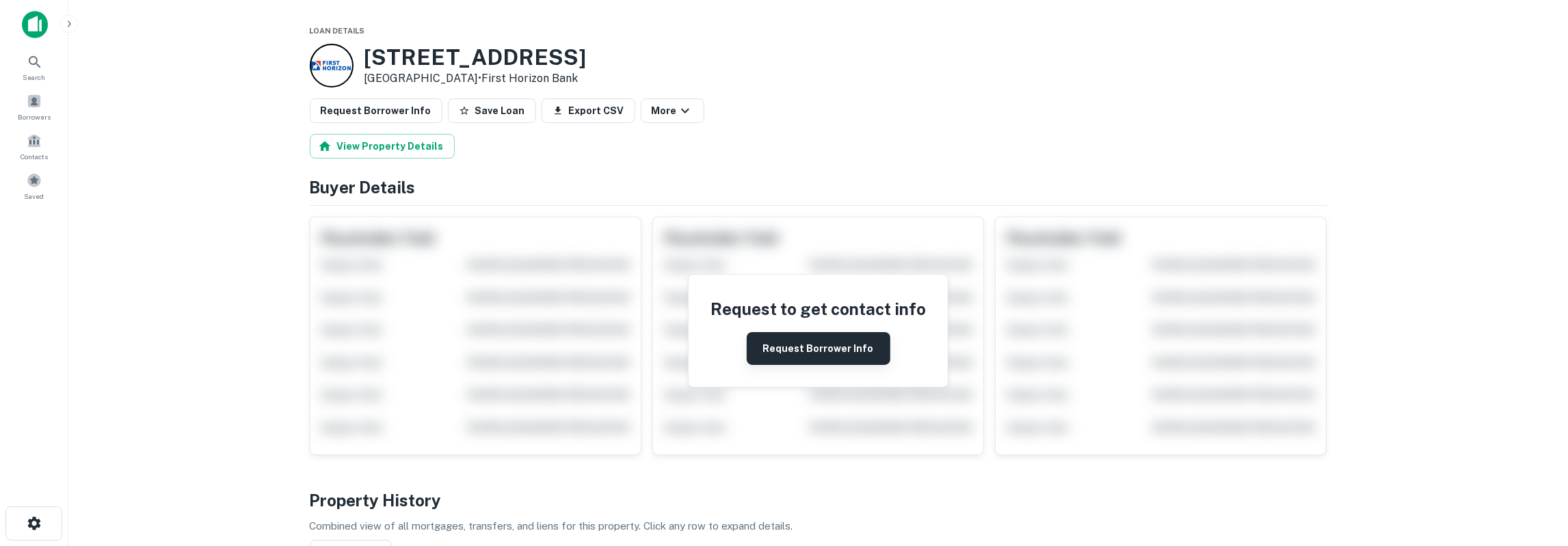
click at [794, 344] on button "Request Borrower Info" at bounding box center [818, 348] width 144 height 33
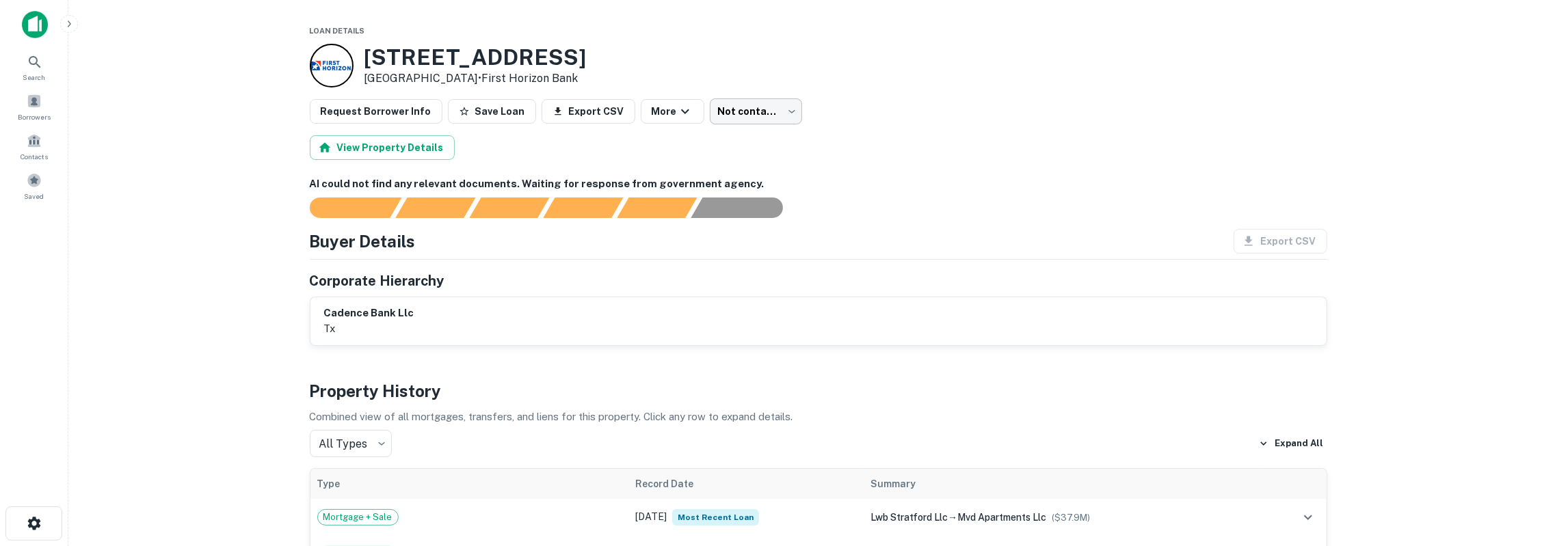
click at [745, 108] on body "Search Borrowers Contacts Saved Loan Details 4010 Linkwood Dr Houston, TX 77025…" at bounding box center [784, 273] width 1568 height 546
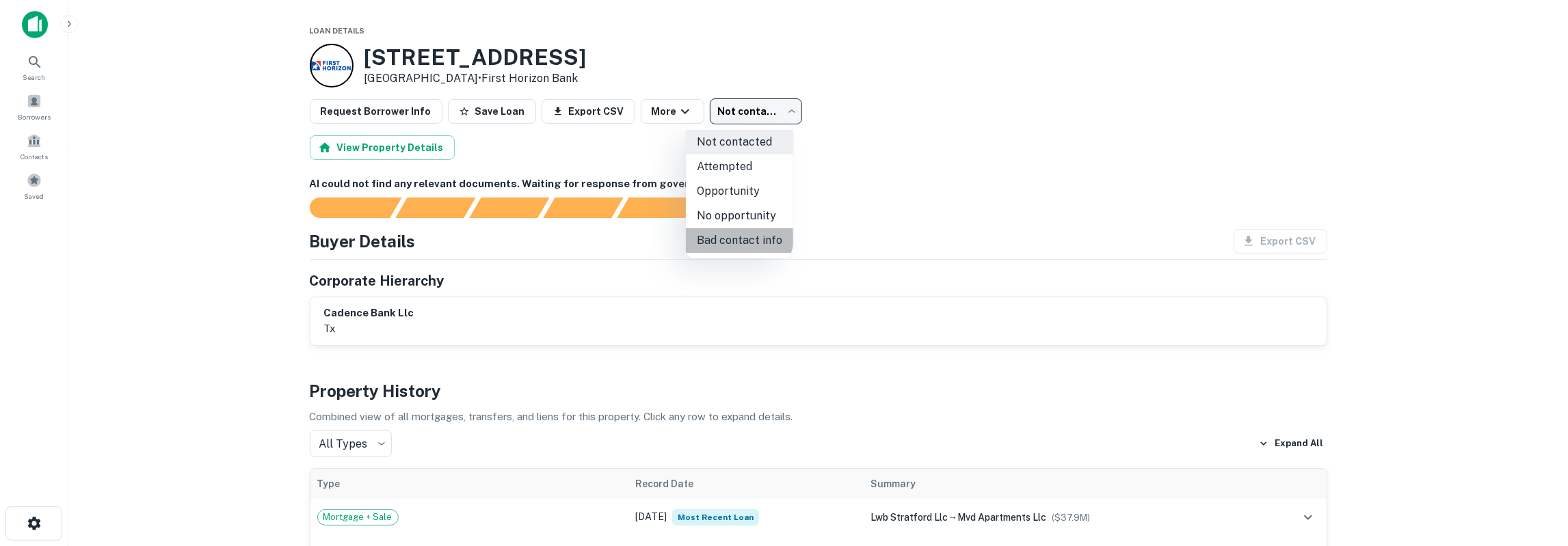
click at [733, 233] on li "Bad contact info" at bounding box center [739, 241] width 107 height 25
type input "**********"
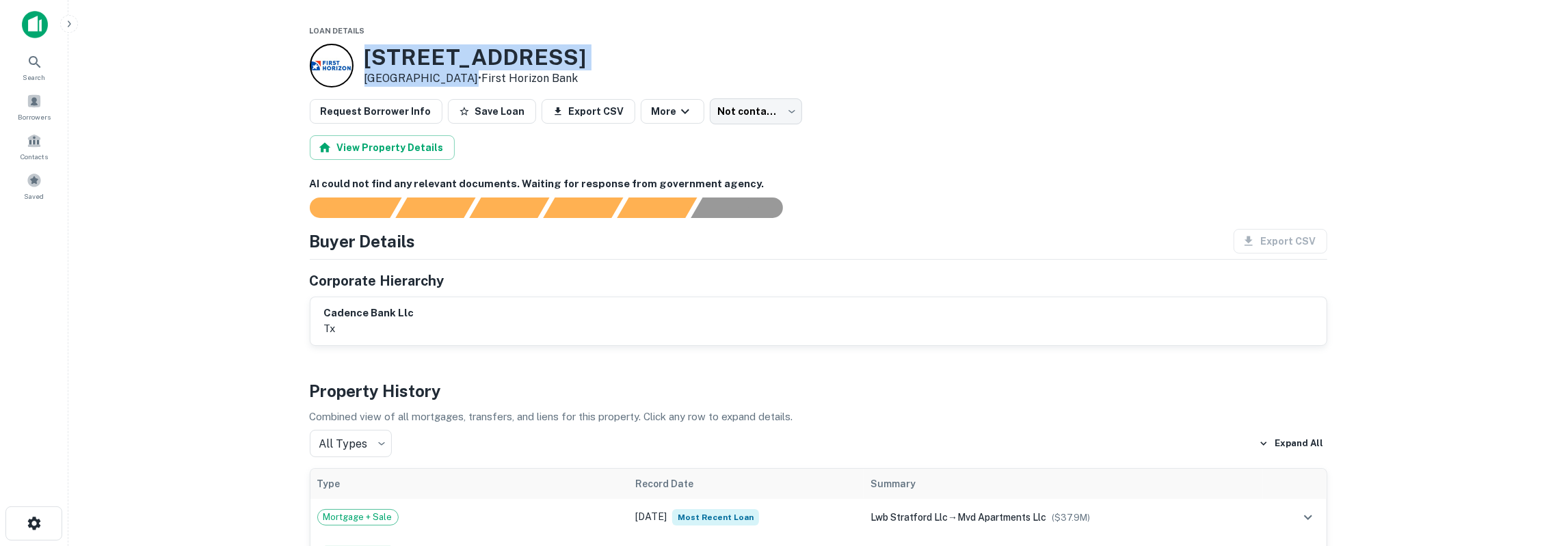
drag, startPoint x: 370, startPoint y: 57, endPoint x: 460, endPoint y: 74, distance: 91.6
click at [460, 74] on div "4010 Linkwood Dr Houston, TX 77025 • First Horizon Bank" at bounding box center [475, 66] width 223 height 43
drag, startPoint x: 367, startPoint y: 54, endPoint x: 576, endPoint y: 75, distance: 210.1
click at [576, 75] on div "4010 Linkwood Dr Houston, TX 77025 • First Horizon Bank" at bounding box center [819, 66] width 1017 height 44
copy div "4010 Linkwood Dr Houston, TX 77025 • First Horizon Bank"
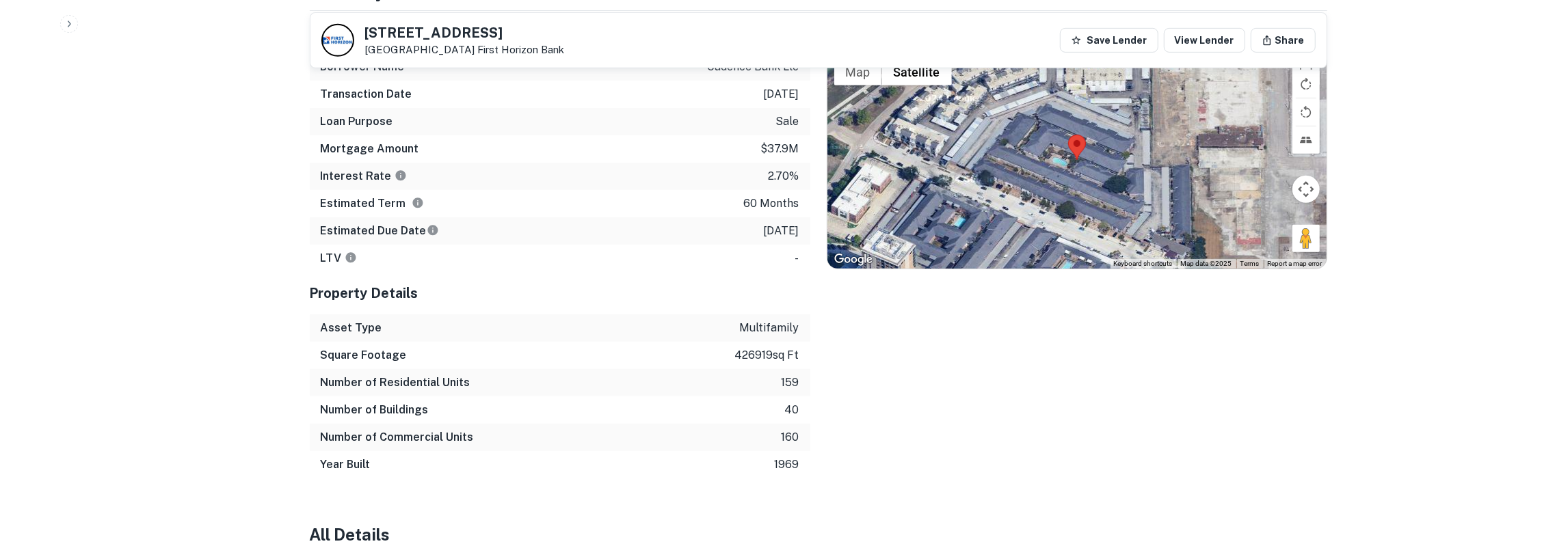
scroll to position [497, 0]
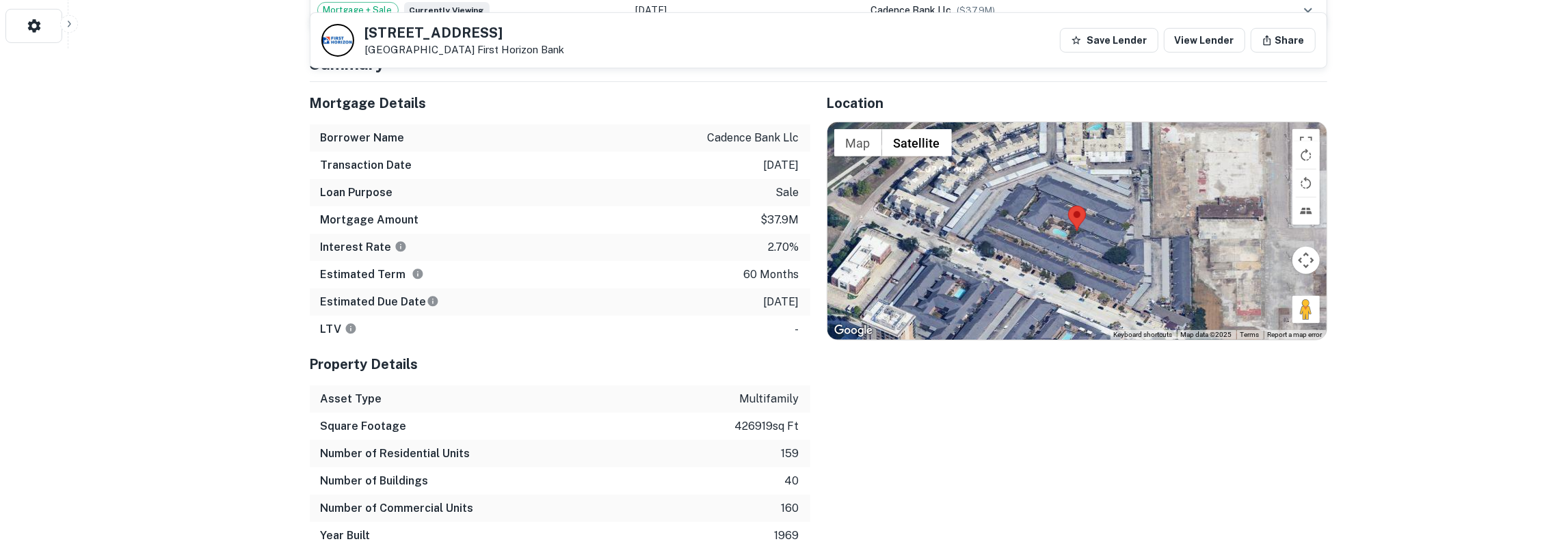
drag, startPoint x: 313, startPoint y: 99, endPoint x: 798, endPoint y: 295, distance: 523.1
click at [798, 295] on div "Mortgage Details Borrower Name cadence bank llc Transaction Date 8/19/2021 Loan…" at bounding box center [560, 212] width 500 height 262
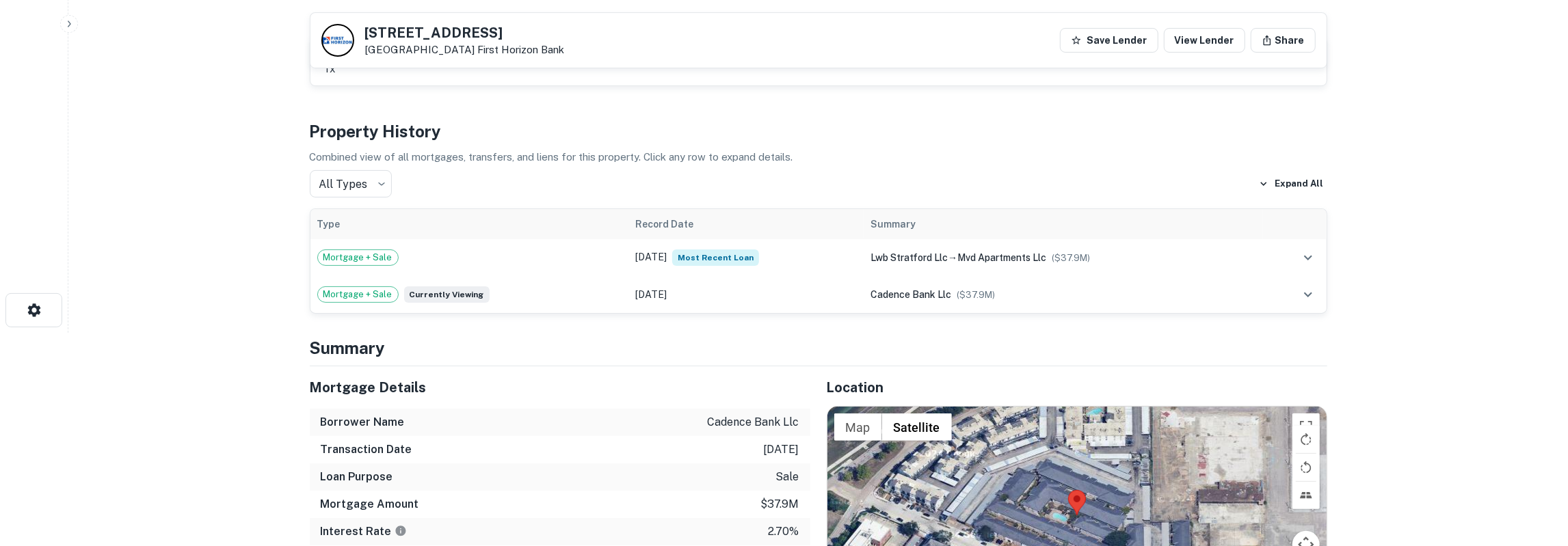
scroll to position [0, 0]
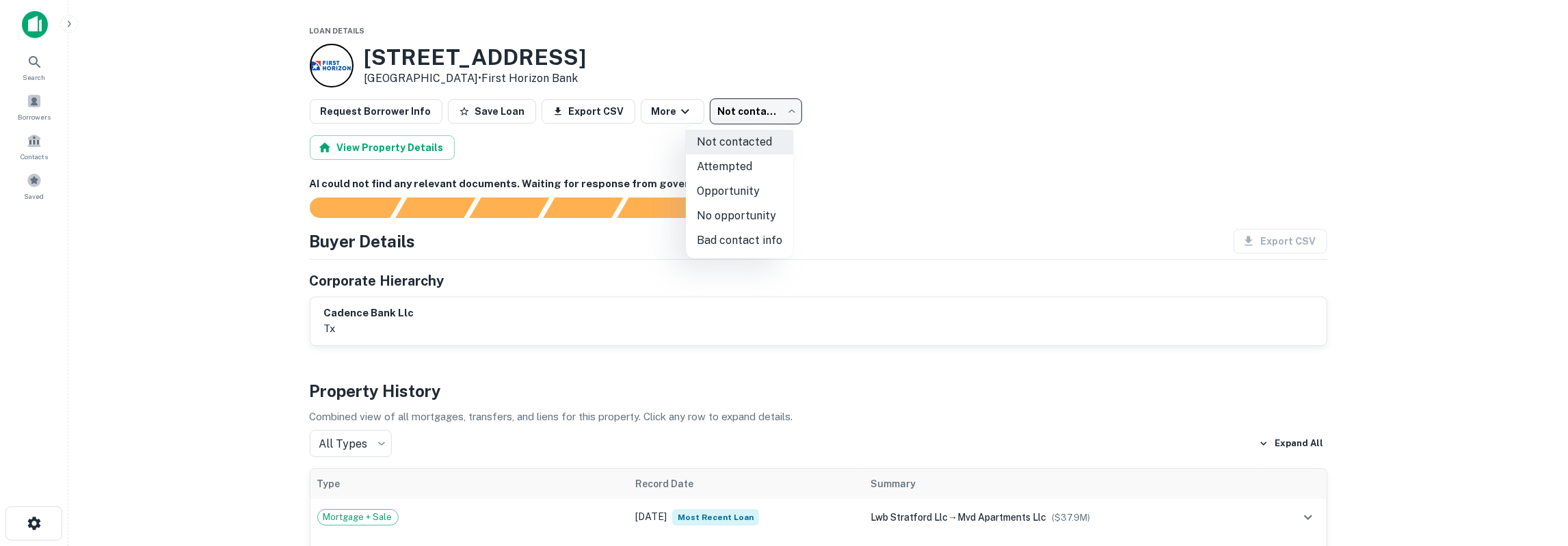
click at [726, 107] on body "Search Borrowers Contacts Saved Loan Details 4010 Linkwood Dr Houston, TX 77025…" at bounding box center [784, 273] width 1568 height 546
click at [737, 171] on li "Attempted" at bounding box center [739, 166] width 107 height 25
type input "*********"
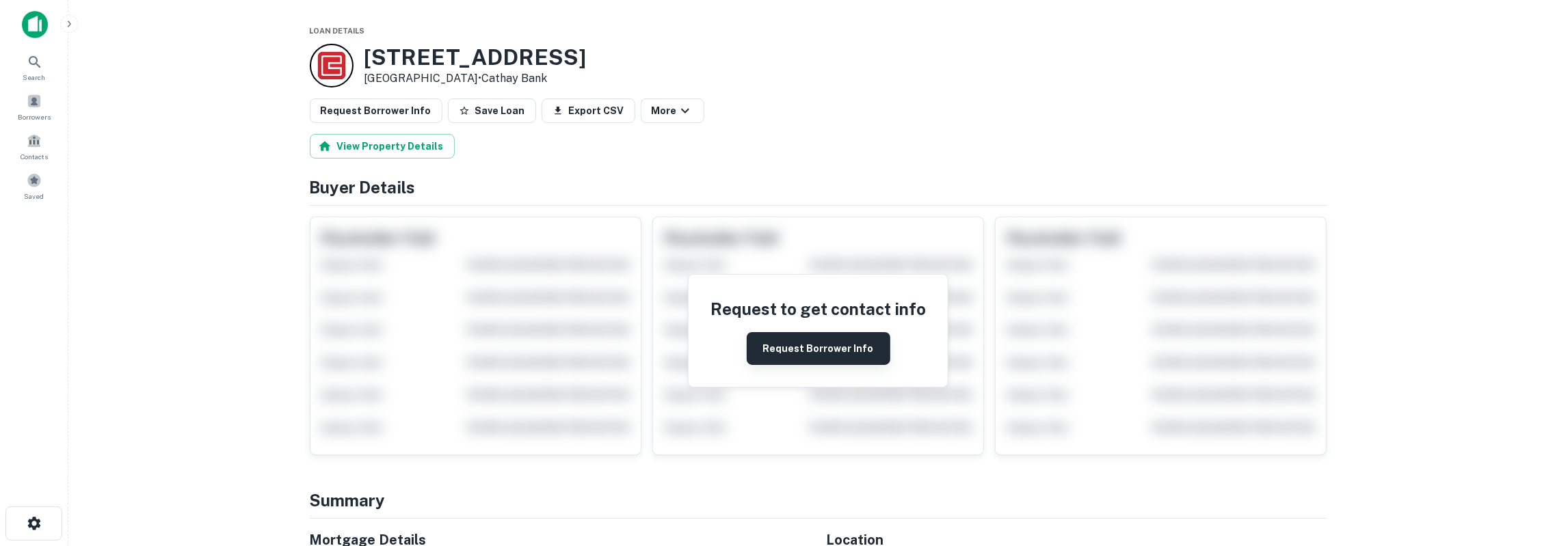
click at [832, 350] on button "Request Borrower Info" at bounding box center [818, 348] width 144 height 33
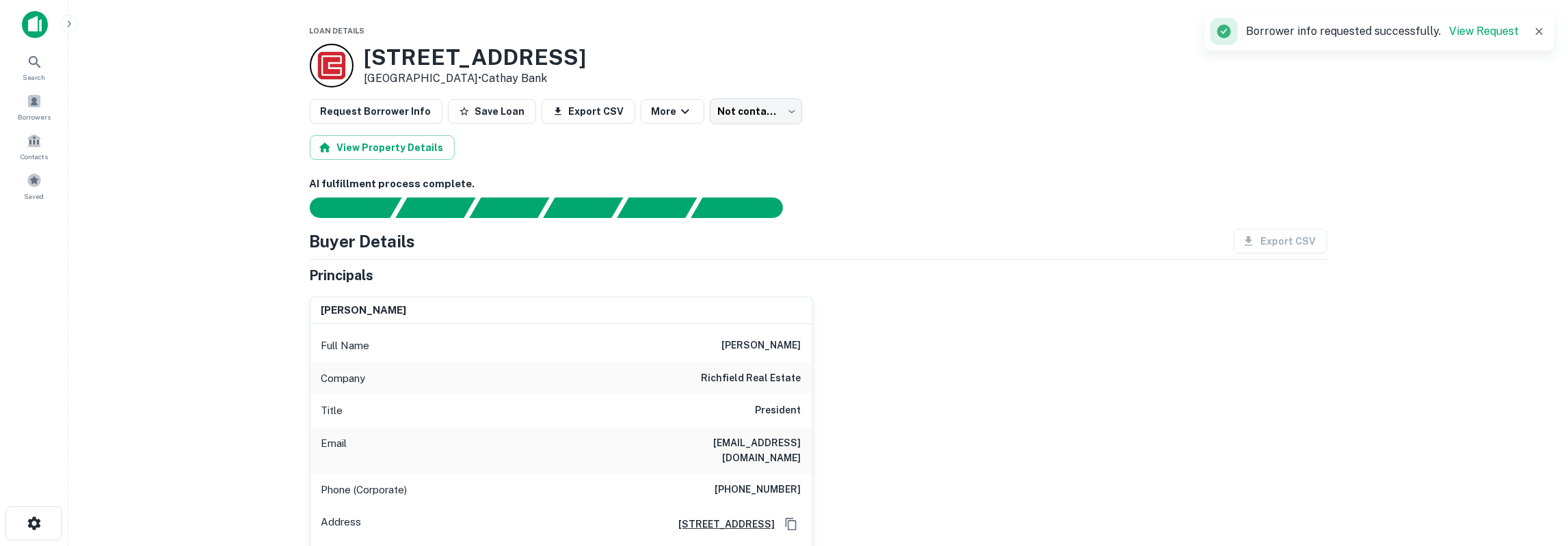
click at [777, 347] on h6 "[PERSON_NAME]" at bounding box center [761, 345] width 79 height 16
click at [763, 439] on h6 "[EMAIL_ADDRESS][DOMAIN_NAME]" at bounding box center [719, 451] width 165 height 30
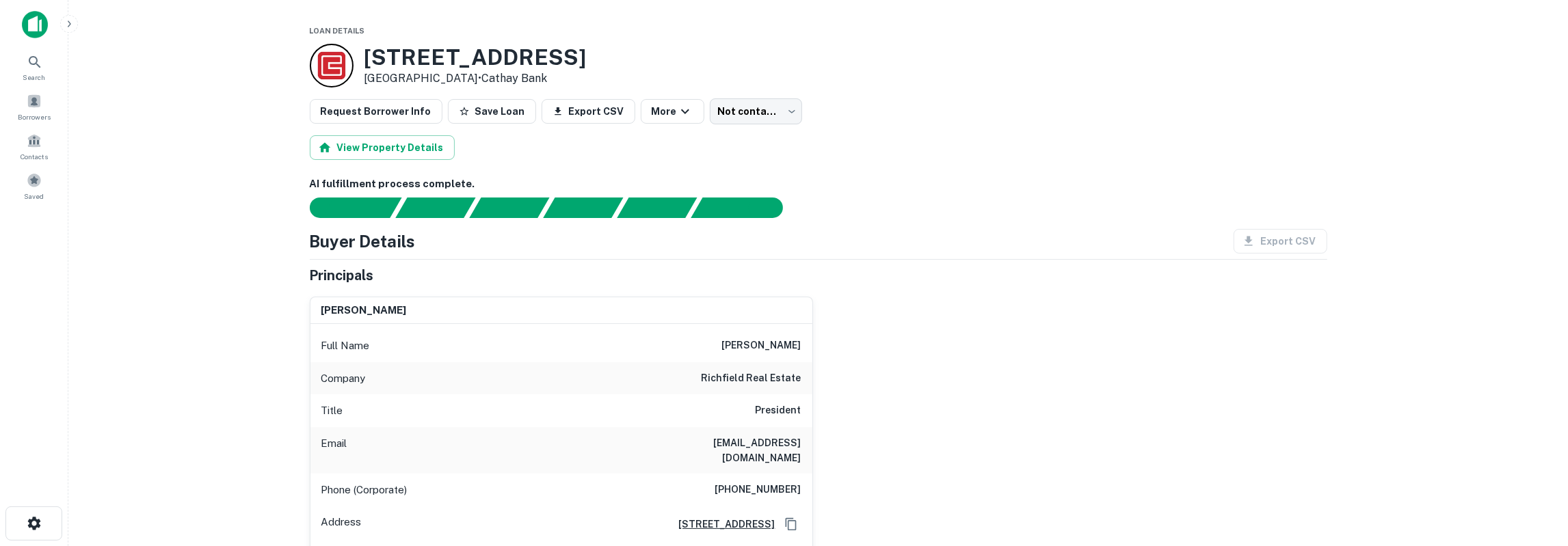
click at [763, 439] on h6 "[EMAIL_ADDRESS][DOMAIN_NAME]" at bounding box center [719, 451] width 165 height 30
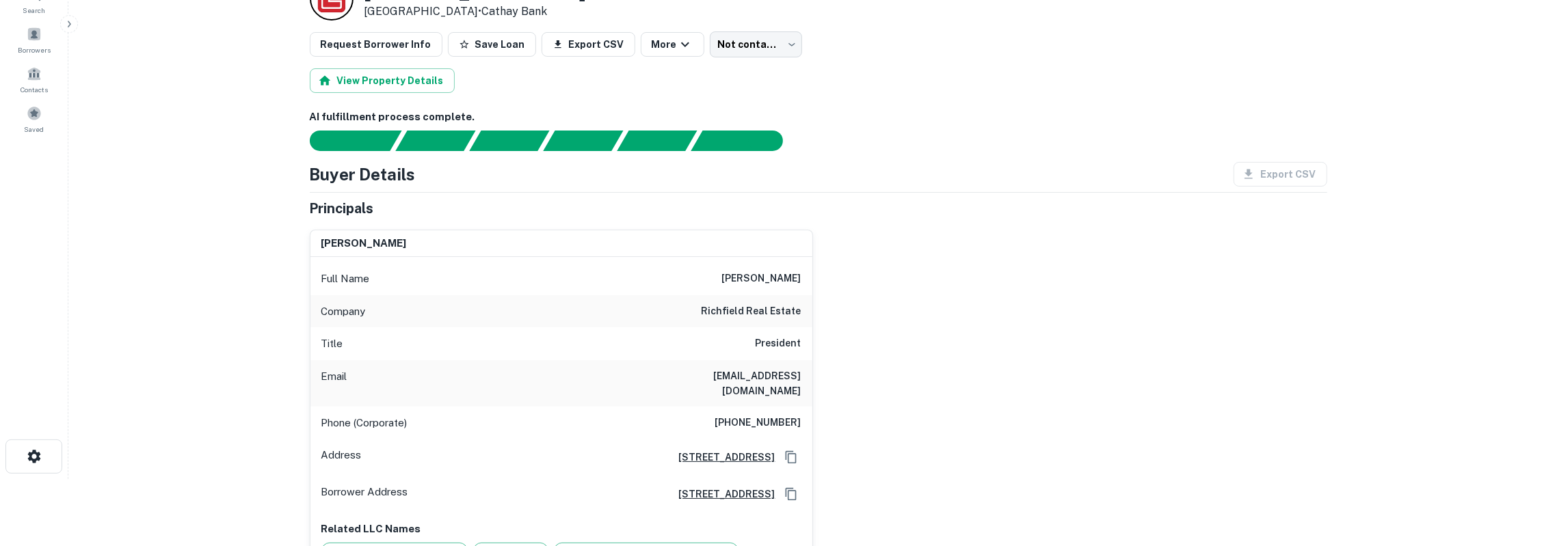
scroll to position [143, 0]
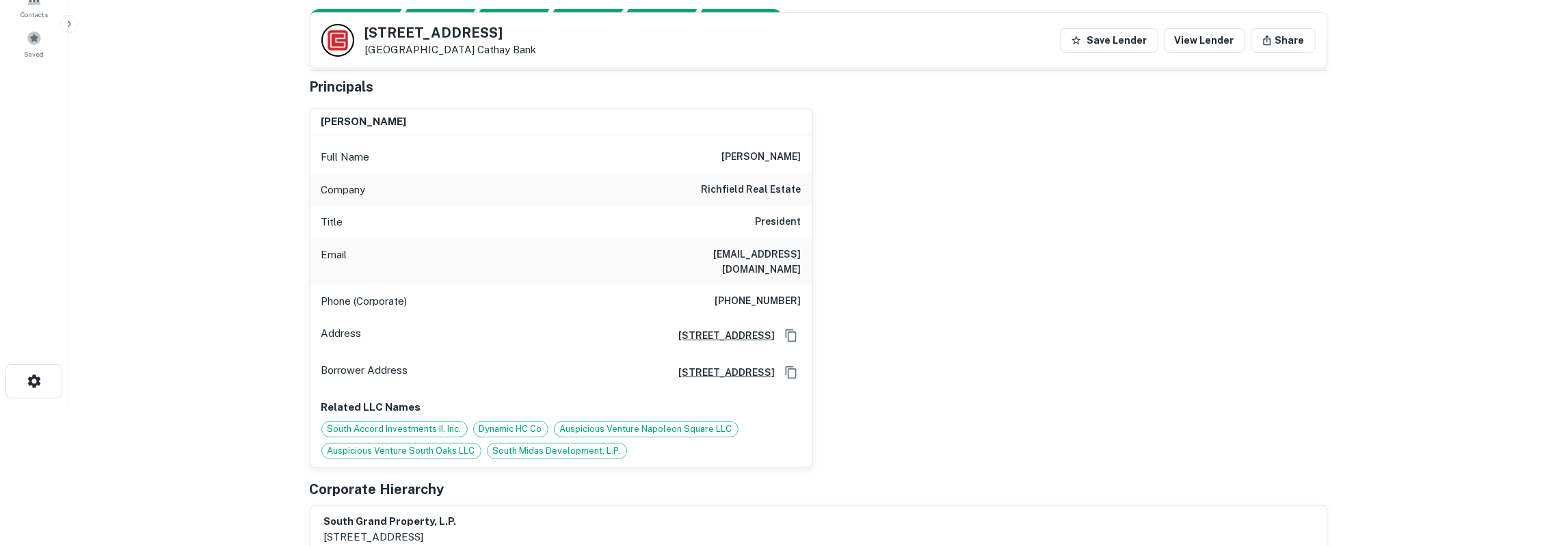
click at [760, 293] on h6 "[PHONE_NUMBER]" at bounding box center [758, 301] width 87 height 16
drag, startPoint x: 366, startPoint y: 32, endPoint x: 455, endPoint y: 51, distance: 91.0
click at [455, 51] on div "9220 Clarewood Dr Houston, TX 77036 Cathay Bank" at bounding box center [451, 41] width 171 height 30
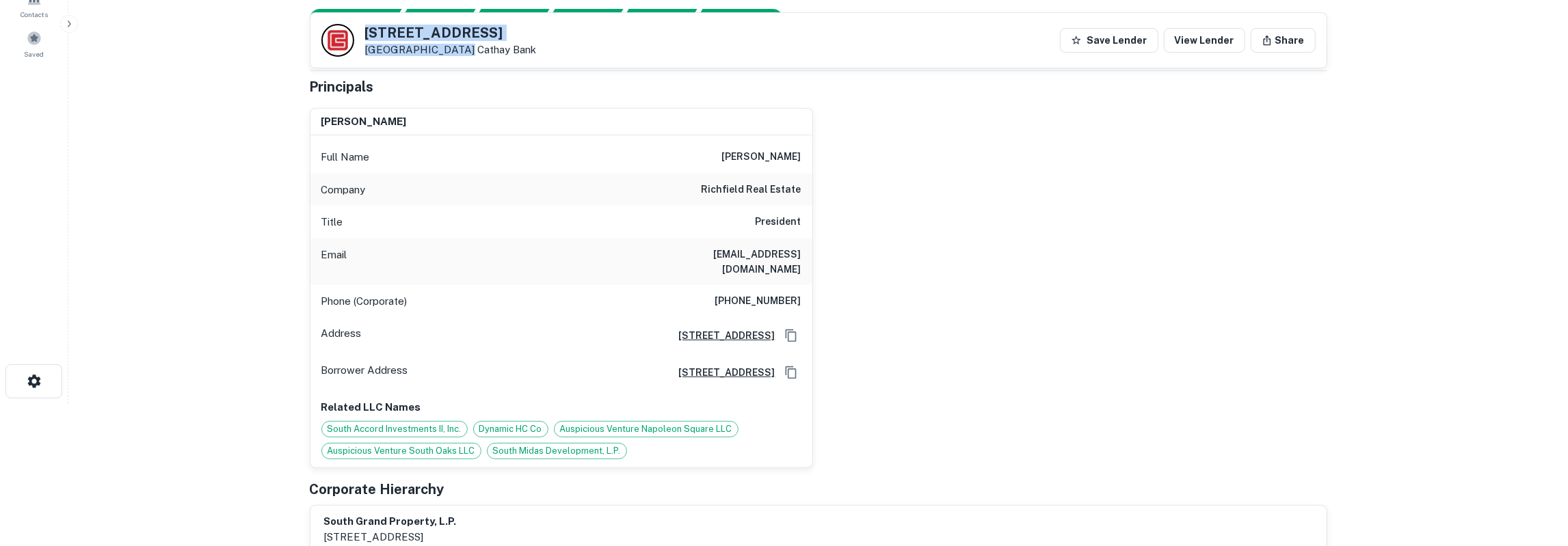
click at [372, 35] on h5 "9220 Clarewood Dr" at bounding box center [451, 32] width 171 height 13
drag, startPoint x: 366, startPoint y: 35, endPoint x: 538, endPoint y: 45, distance: 172.3
click at [538, 45] on div "9220 Clarewood Dr Houston, TX 77036 Cathay Bank Save Lender View Lender Share" at bounding box center [818, 41] width 1016 height 55
copy div "9220 Clarewood Dr Houston, TX 77036 Cathay Bank"
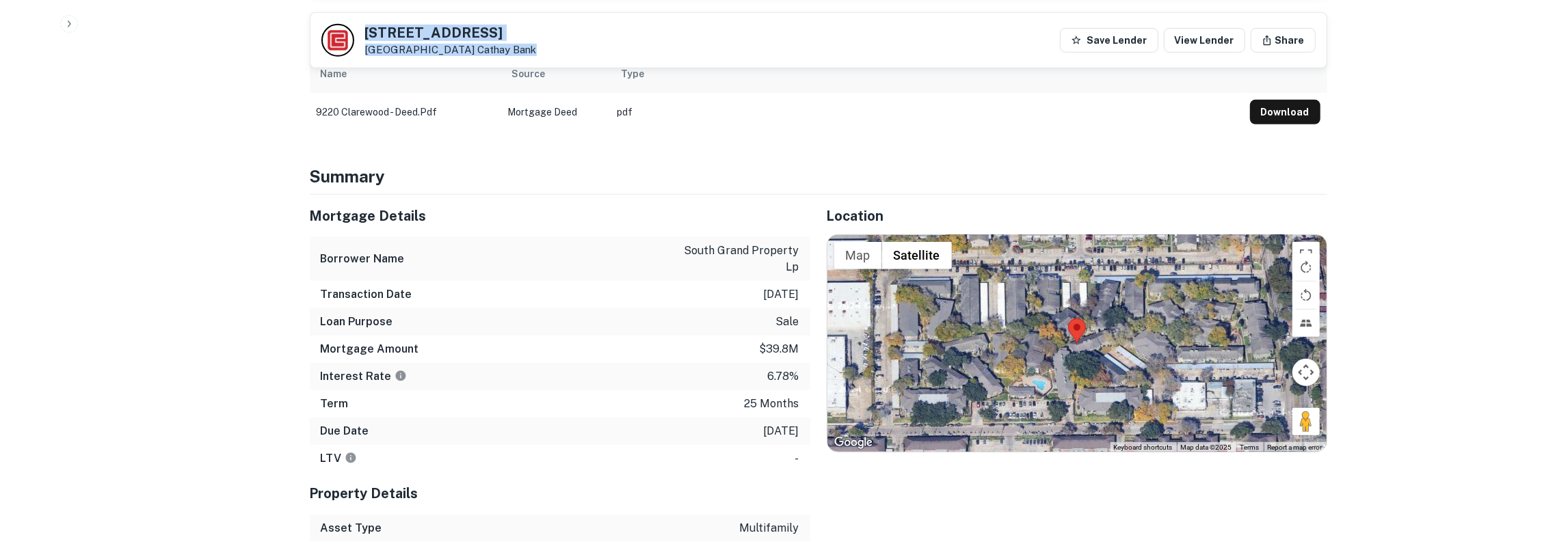
scroll to position [712, 0]
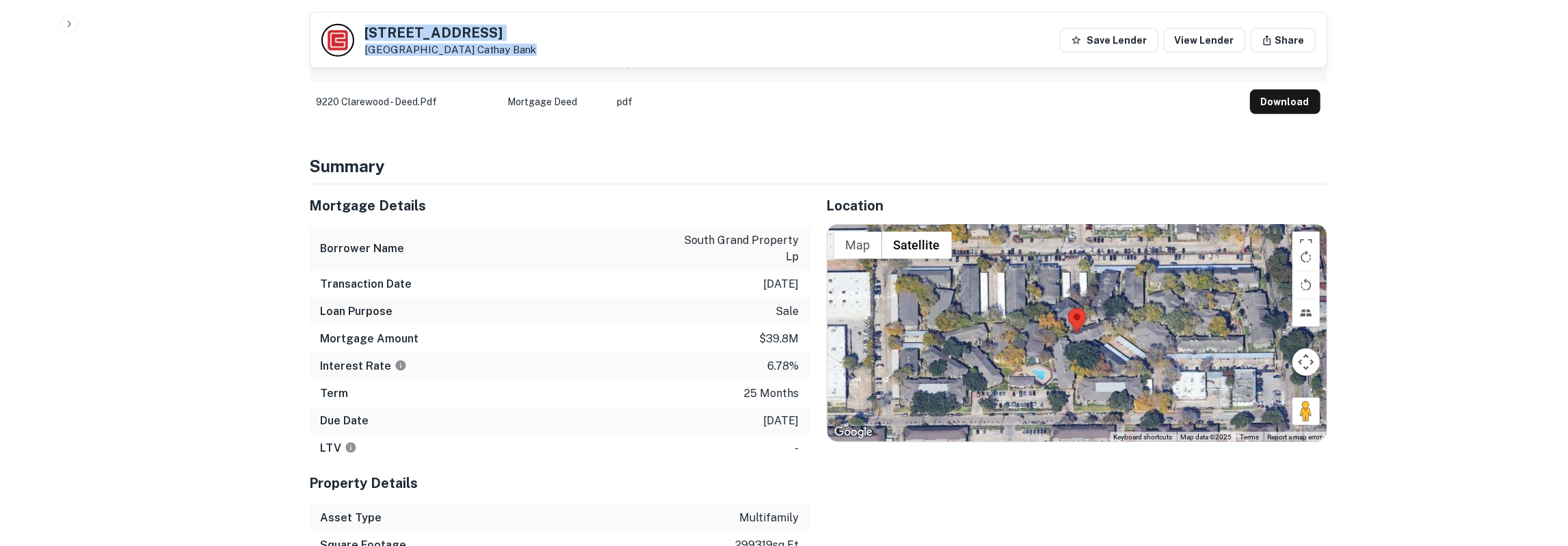
drag, startPoint x: 314, startPoint y: 191, endPoint x: 809, endPoint y: 400, distance: 537.3
click at [809, 400] on div "Mortgage Details Borrower Name south grand property lp Transaction Date 8/29/20…" at bounding box center [560, 323] width 500 height 278
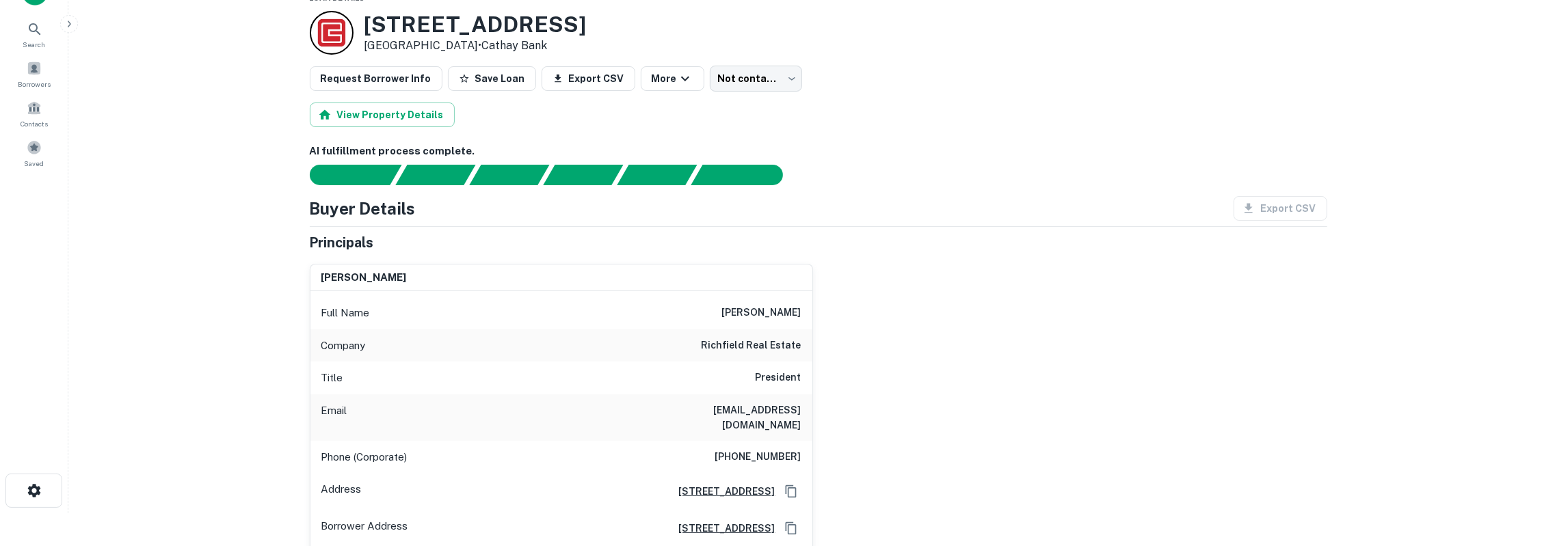
scroll to position [0, 0]
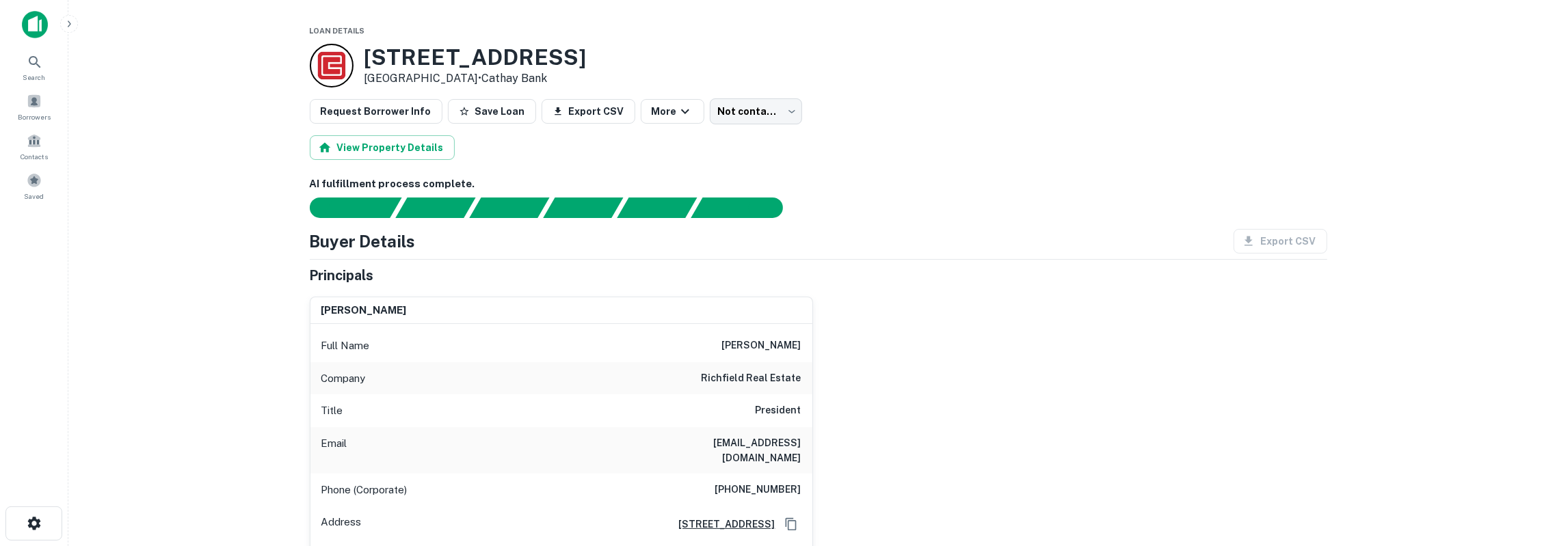
click at [730, 118] on body "Search Borrowers Contacts Saved Loan Details 9220 Clarewood Dr Houston, TX 7703…" at bounding box center [784, 273] width 1568 height 546
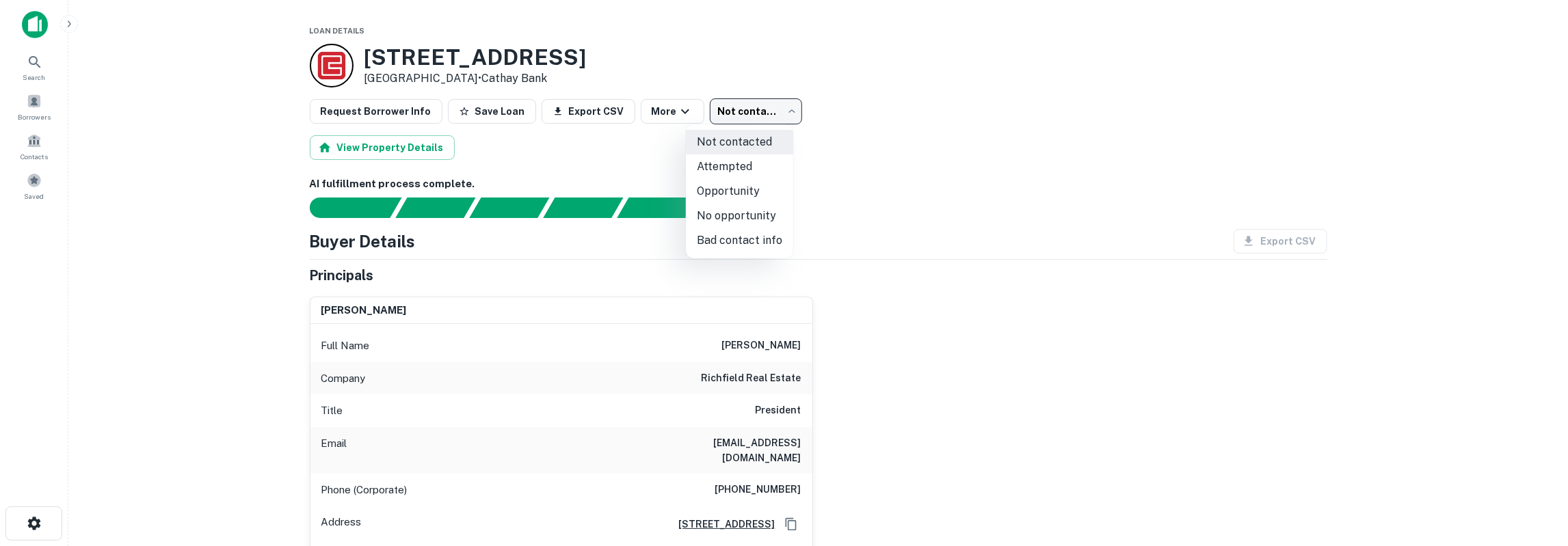
click at [735, 160] on li "Attempted" at bounding box center [739, 166] width 107 height 25
type input "*********"
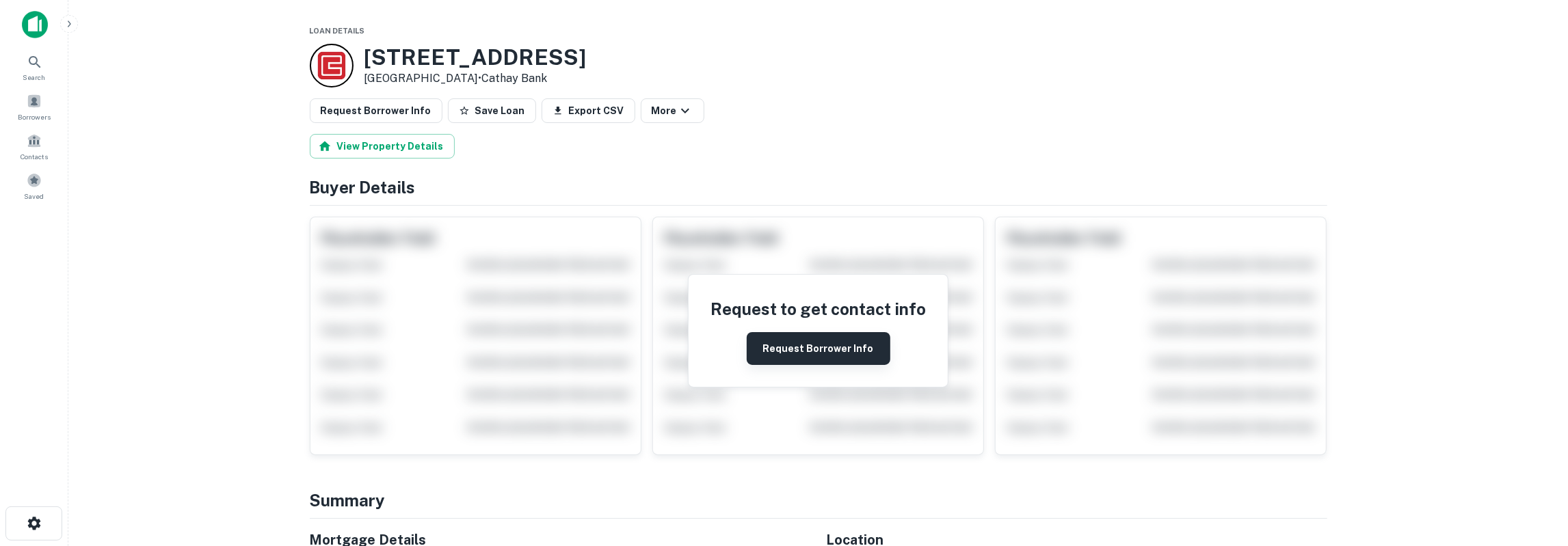
click at [807, 340] on button "Request Borrower Info" at bounding box center [818, 348] width 144 height 33
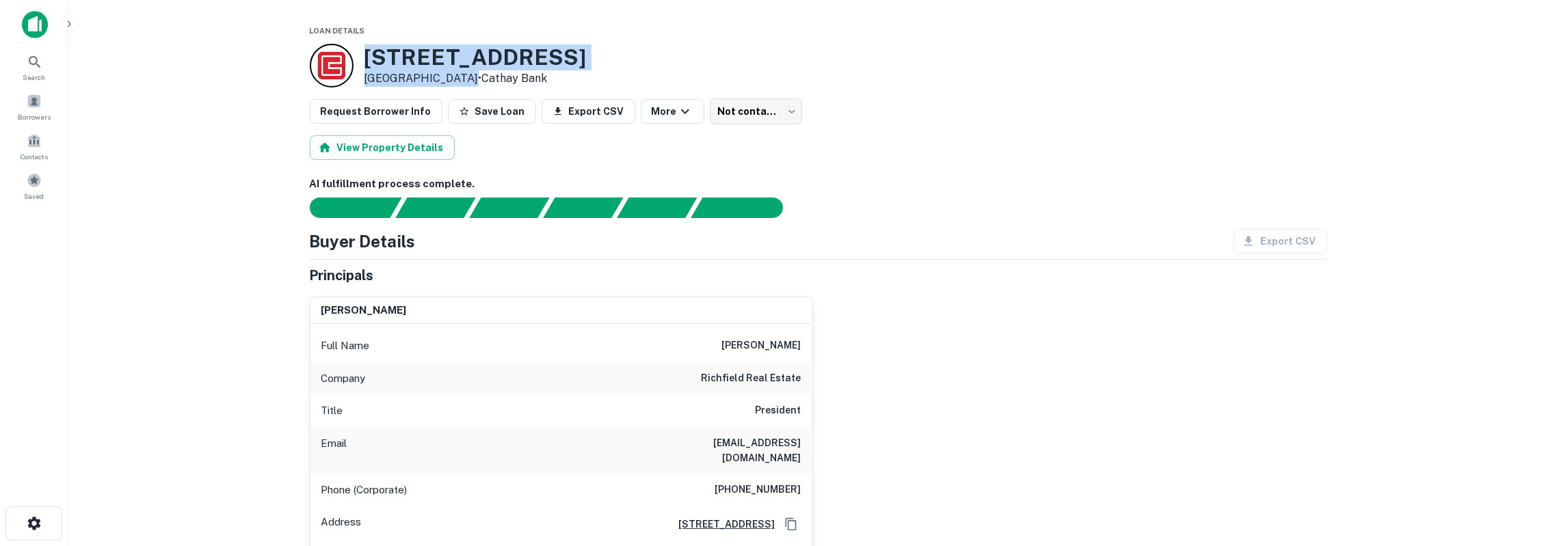
drag, startPoint x: 398, startPoint y: 74, endPoint x: 461, endPoint y: 76, distance: 63.0
click at [461, 76] on div "[STREET_ADDRESS] • Cathay Bank" at bounding box center [475, 66] width 223 height 43
click at [380, 51] on h3 "[STREET_ADDRESS]" at bounding box center [475, 57] width 223 height 26
drag, startPoint x: 371, startPoint y: 55, endPoint x: 544, endPoint y: 74, distance: 174.0
click at [544, 74] on div "[STREET_ADDRESS] • Cathay Bank" at bounding box center [475, 66] width 223 height 43
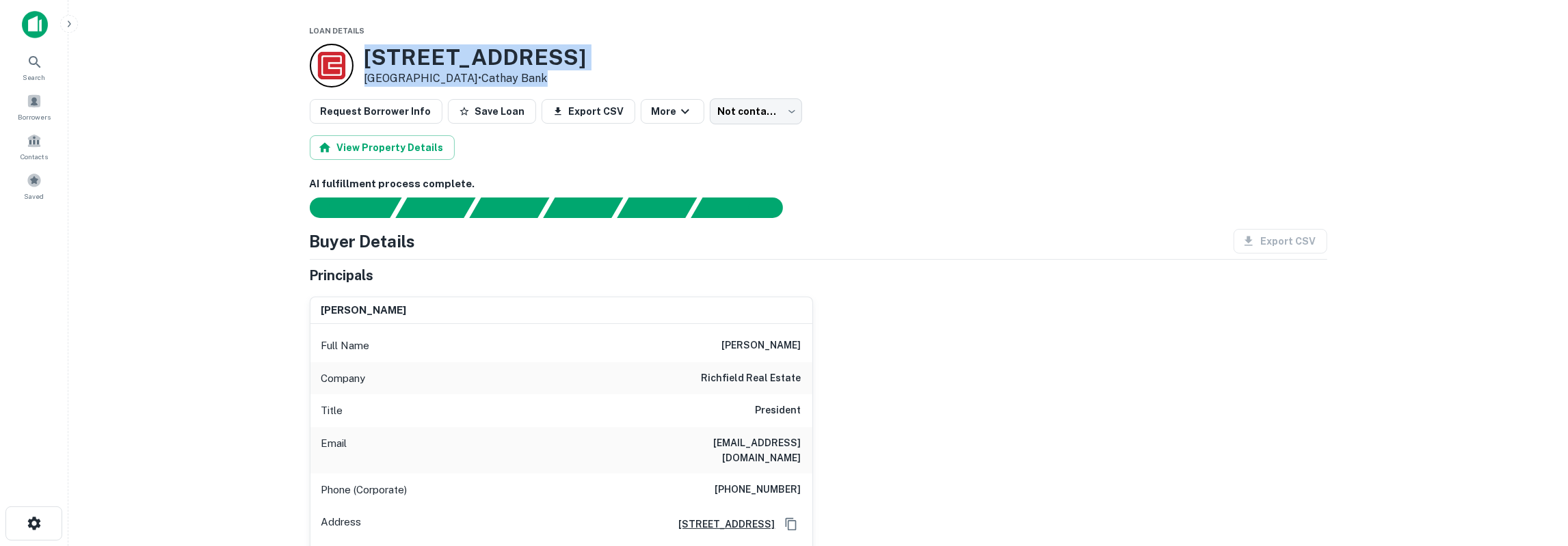
drag, startPoint x: 529, startPoint y: 61, endPoint x: 553, endPoint y: 62, distance: 24.0
copy div "[STREET_ADDRESS] • Cathay Bank"
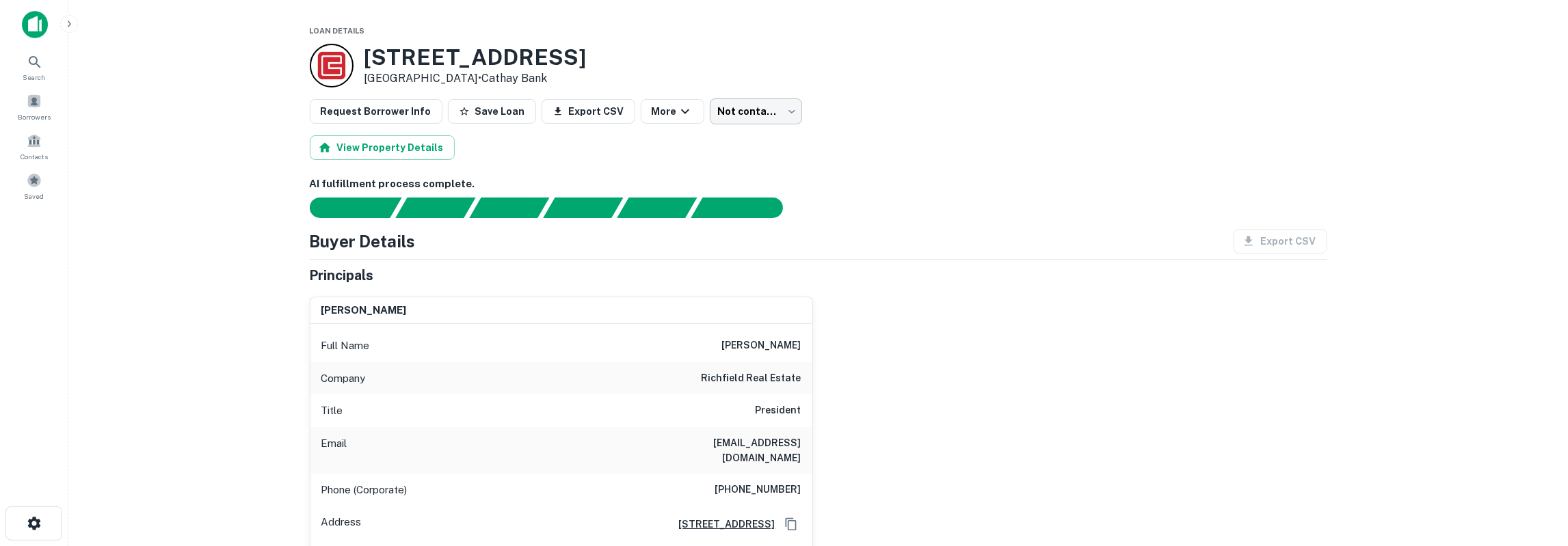
click at [704, 113] on body "Search Borrowers Contacts Saved Loan Details [STREET_ADDRESS] • Cathay Bank Req…" at bounding box center [784, 273] width 1568 height 546
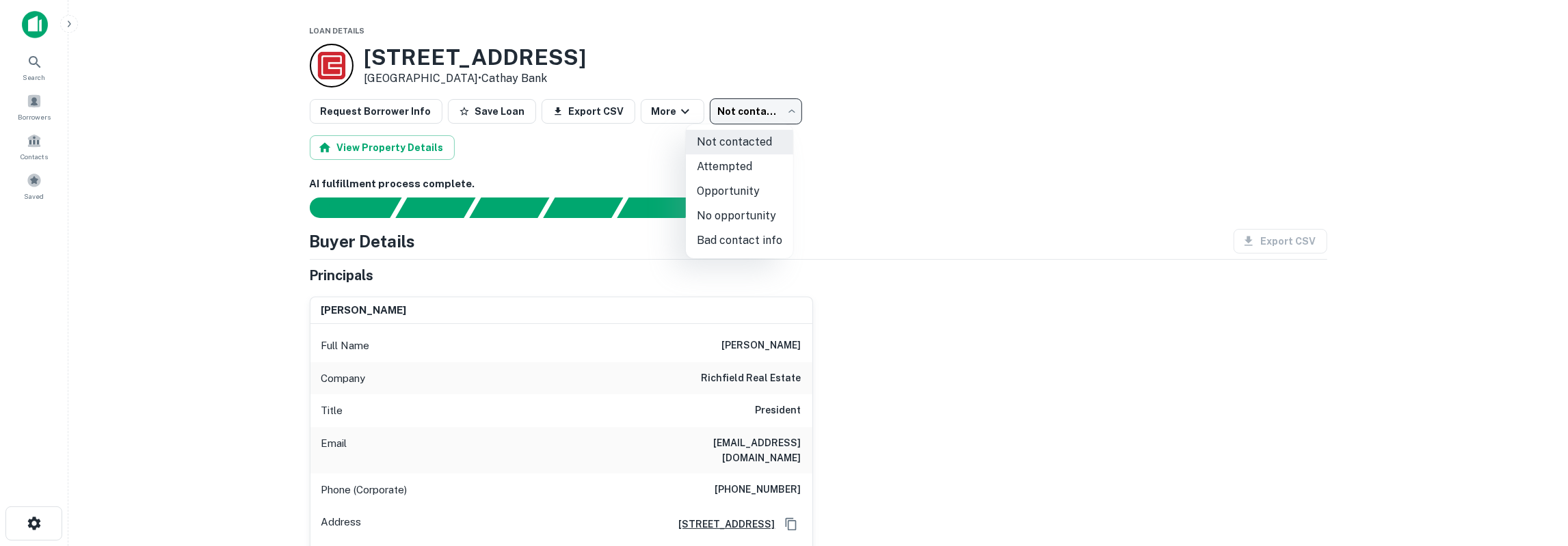
click at [726, 166] on li "Attempted" at bounding box center [739, 166] width 107 height 25
type input "*********"
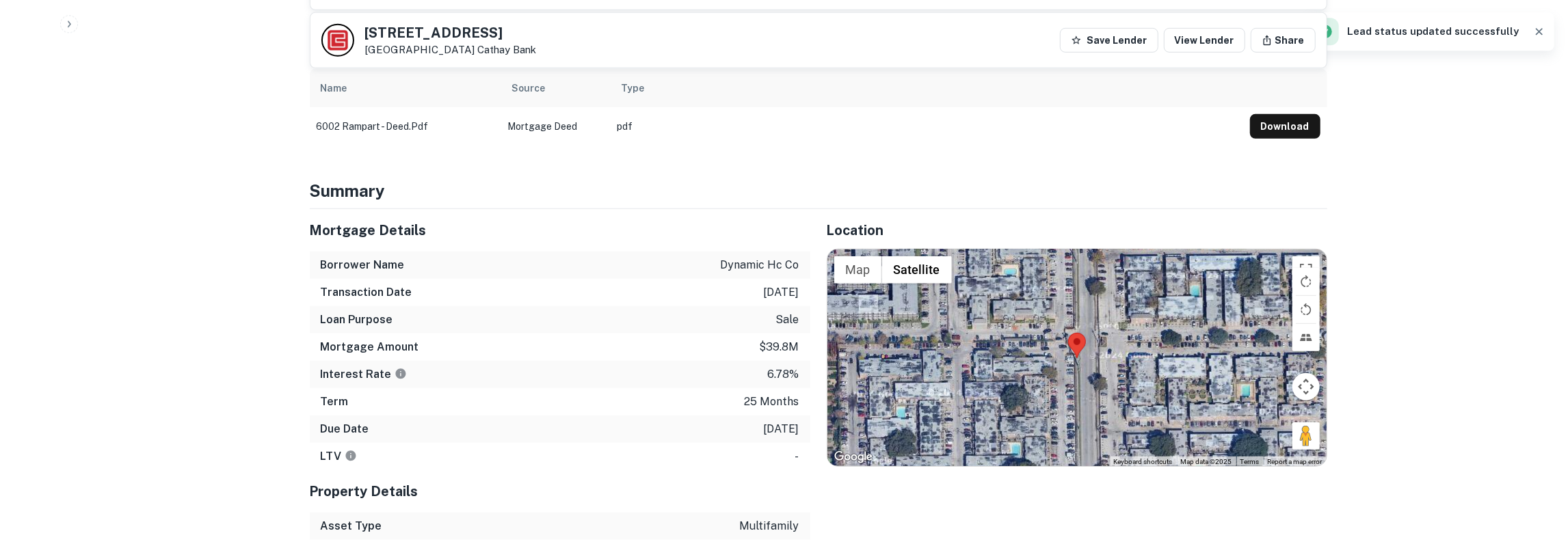
scroll to position [712, 0]
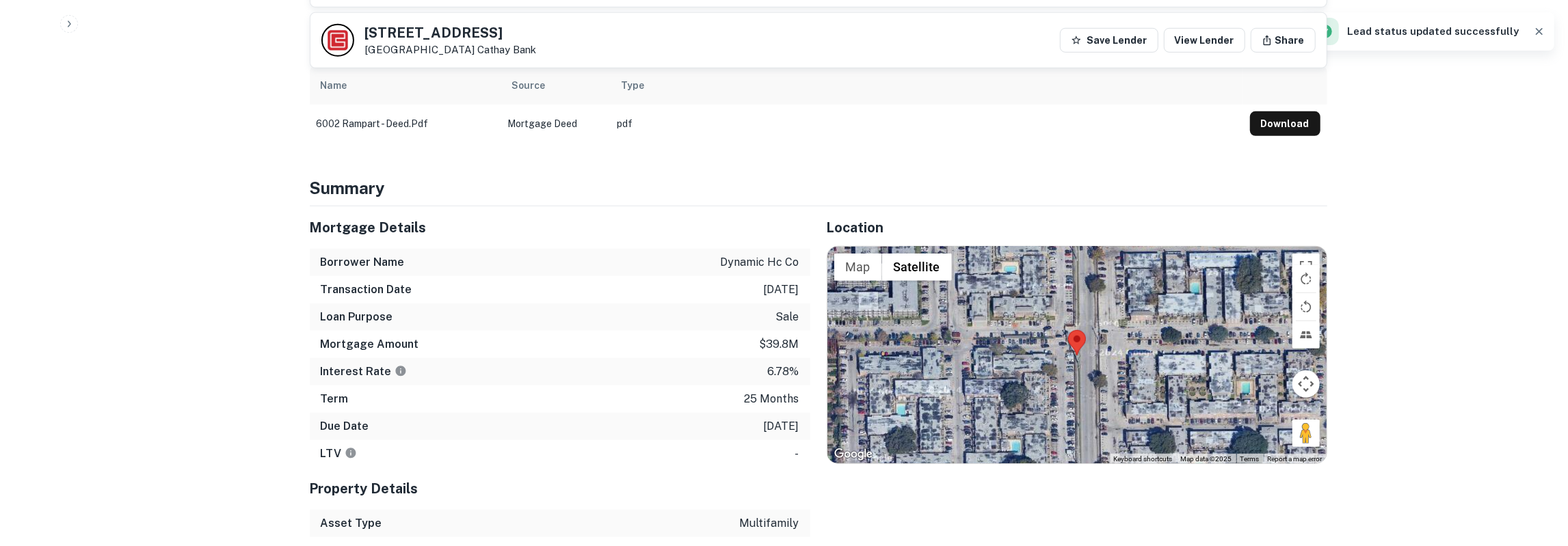
drag, startPoint x: 310, startPoint y: 211, endPoint x: 800, endPoint y: 407, distance: 527.7
click at [800, 407] on div "Mortgage Details Borrower Name dynamic hc co Transaction Date [DATE] Loan Purpo…" at bounding box center [560, 337] width 500 height 262
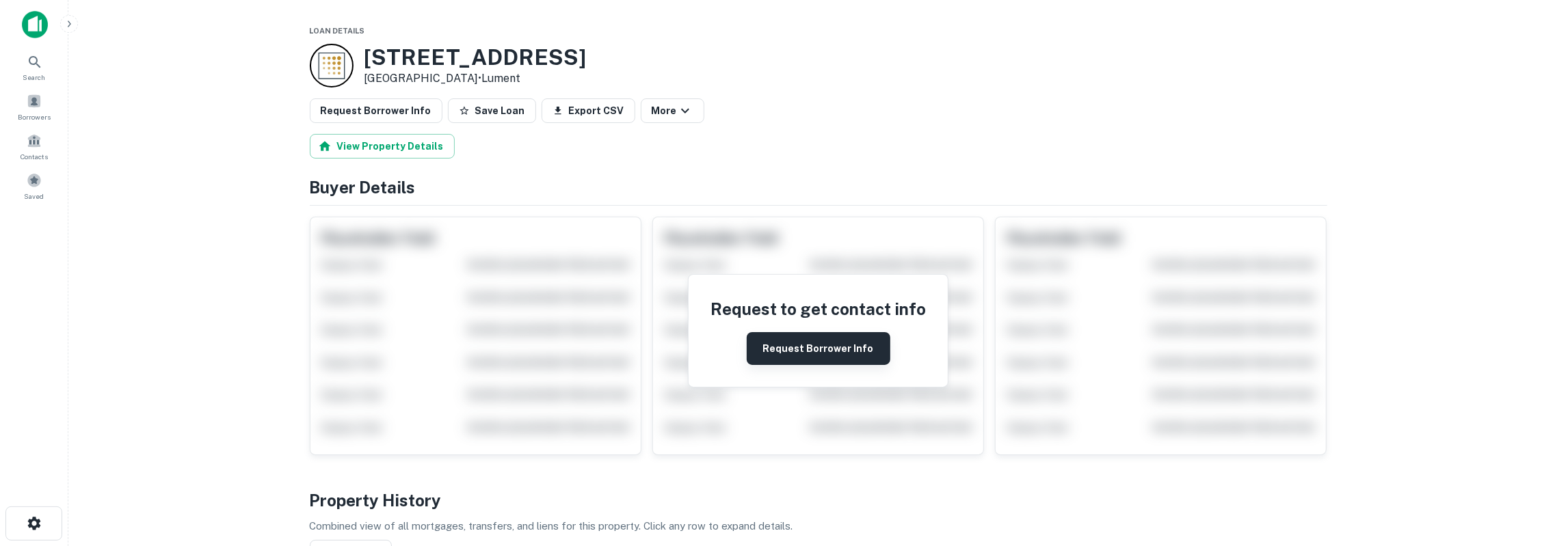
click at [777, 336] on button "Request Borrower Info" at bounding box center [818, 348] width 144 height 33
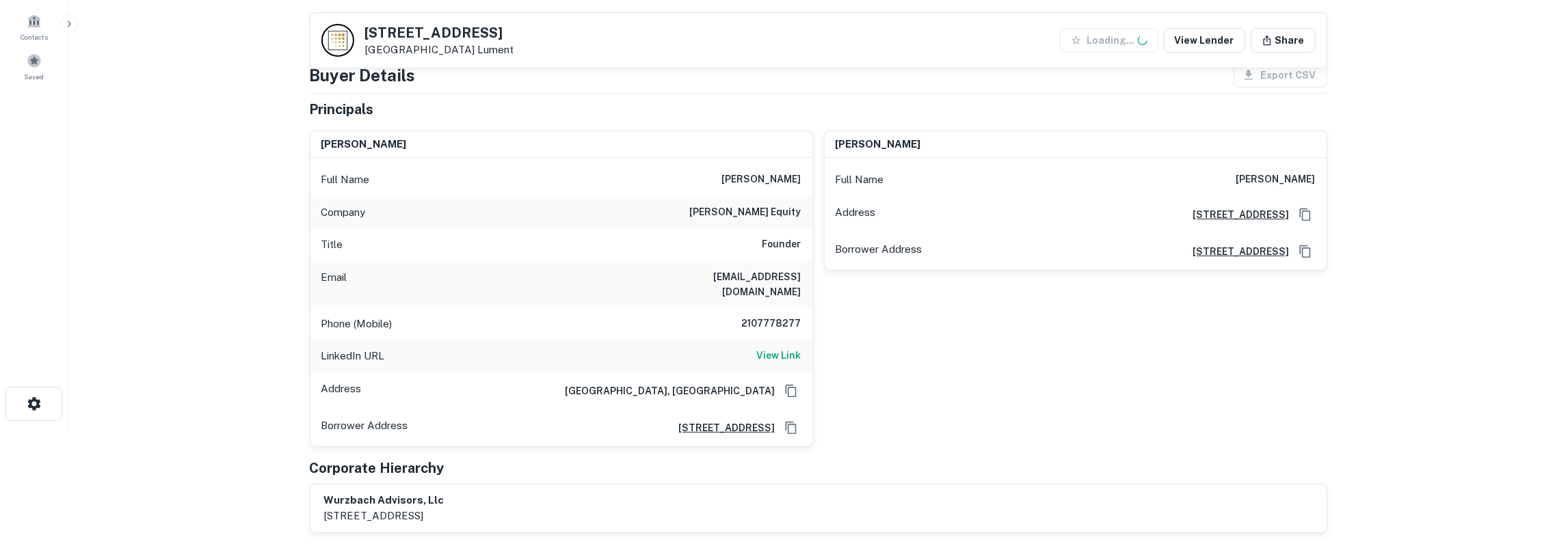
scroll to position [143, 0]
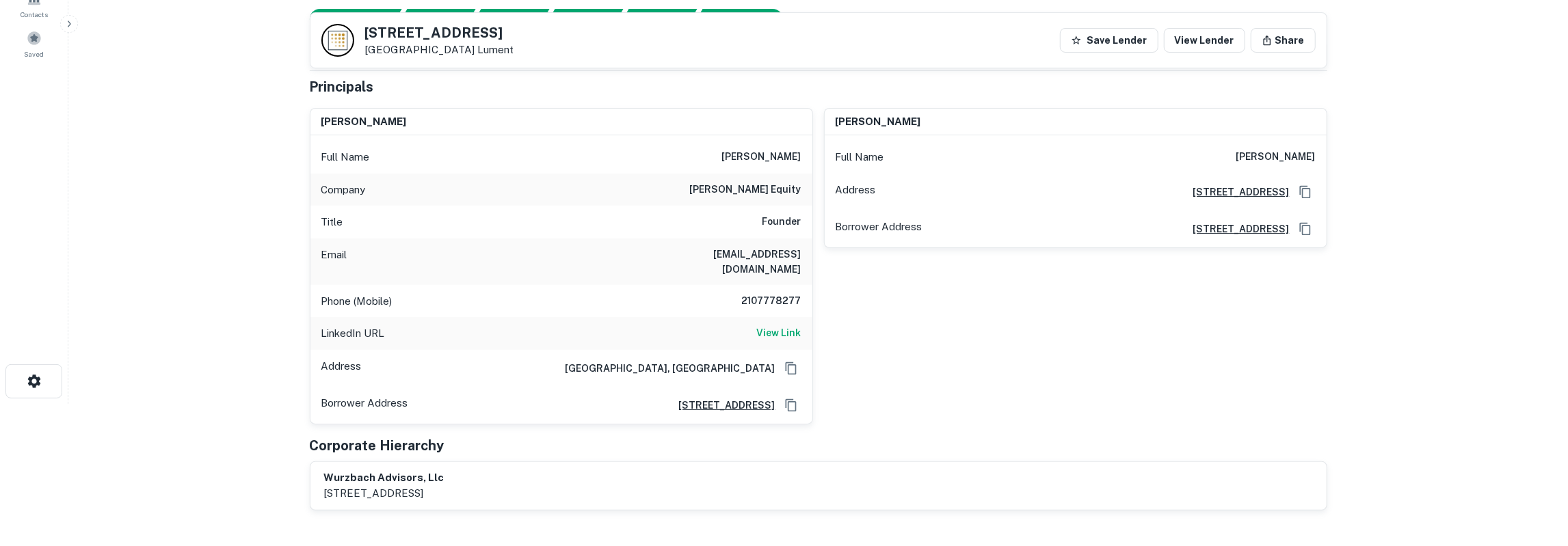
click at [764, 154] on h6 "jacob garza" at bounding box center [761, 157] width 79 height 16
drag, startPoint x: 367, startPoint y: 32, endPoint x: 457, endPoint y: 49, distance: 91.6
click at [457, 49] on div "7250 W GREENS RD # 260 Houston, TX 77064 Lument" at bounding box center [439, 41] width 149 height 30
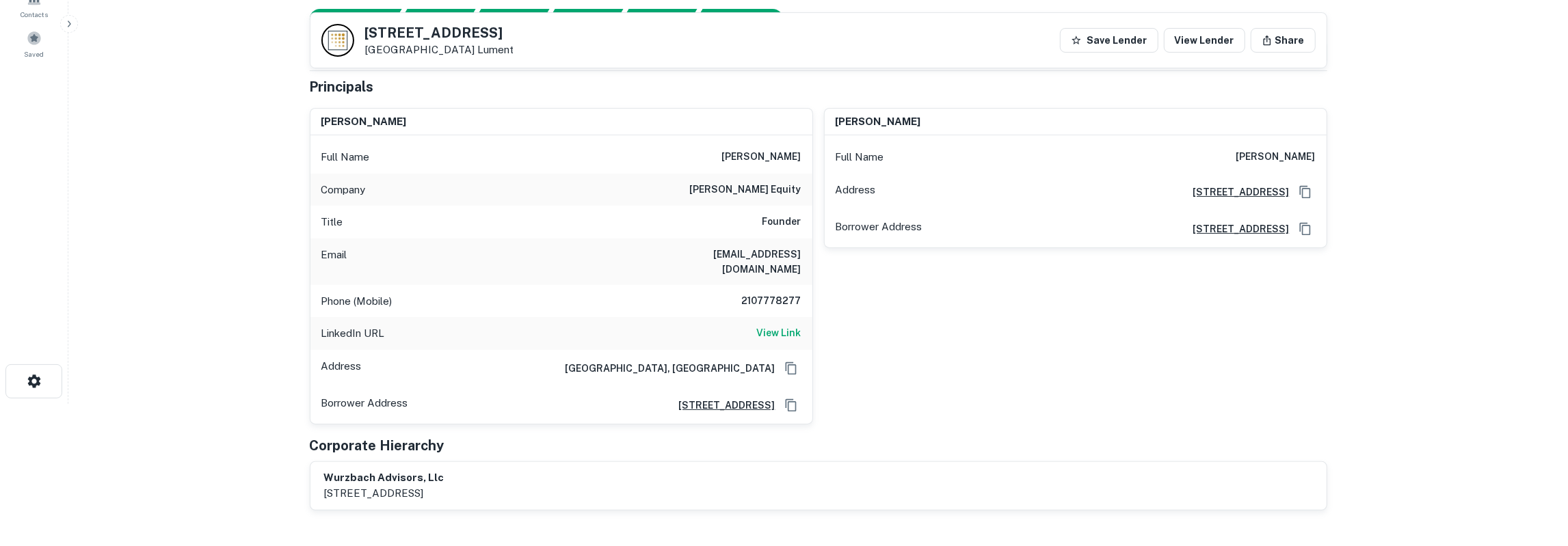
click at [367, 33] on h5 "7250 W GREENS RD # 260" at bounding box center [439, 32] width 149 height 13
drag, startPoint x: 366, startPoint y: 33, endPoint x: 538, endPoint y: 49, distance: 172.7
click at [514, 49] on div "7250 W GREENS RD # 260 Houston, TX 77064 Lument" at bounding box center [439, 41] width 149 height 30
copy div "7250 W GREENS RD # 260 Houston, TX 77064 Lument"
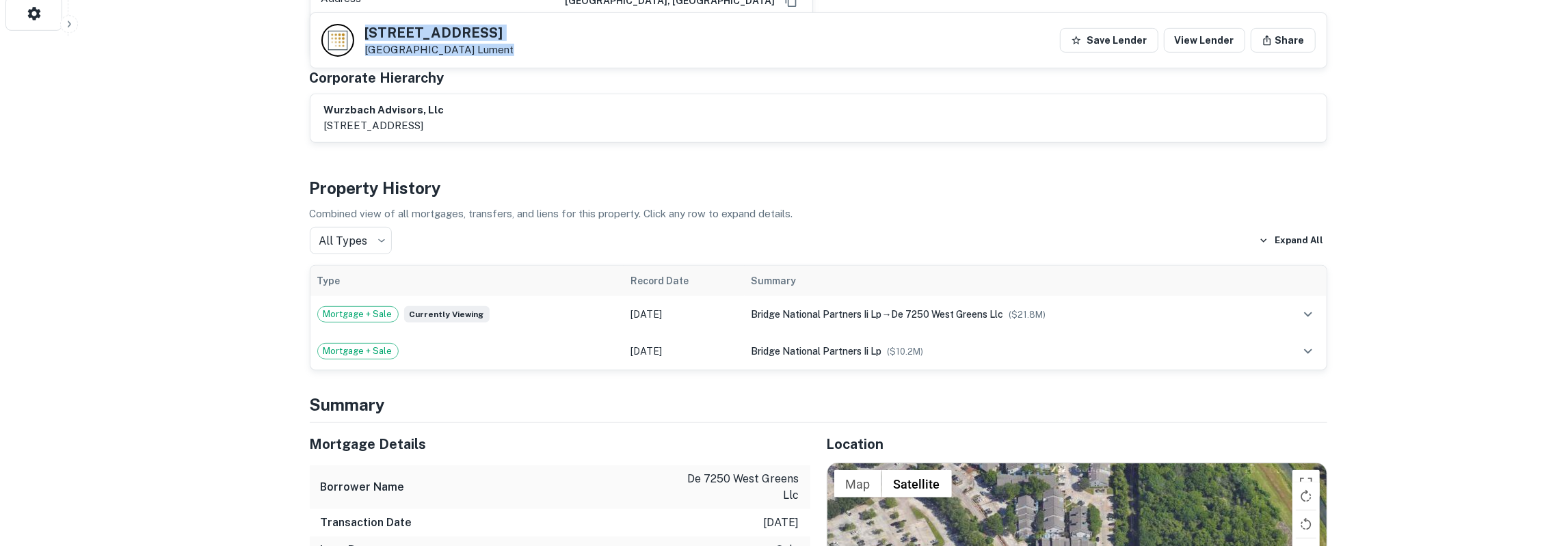
scroll to position [712, 0]
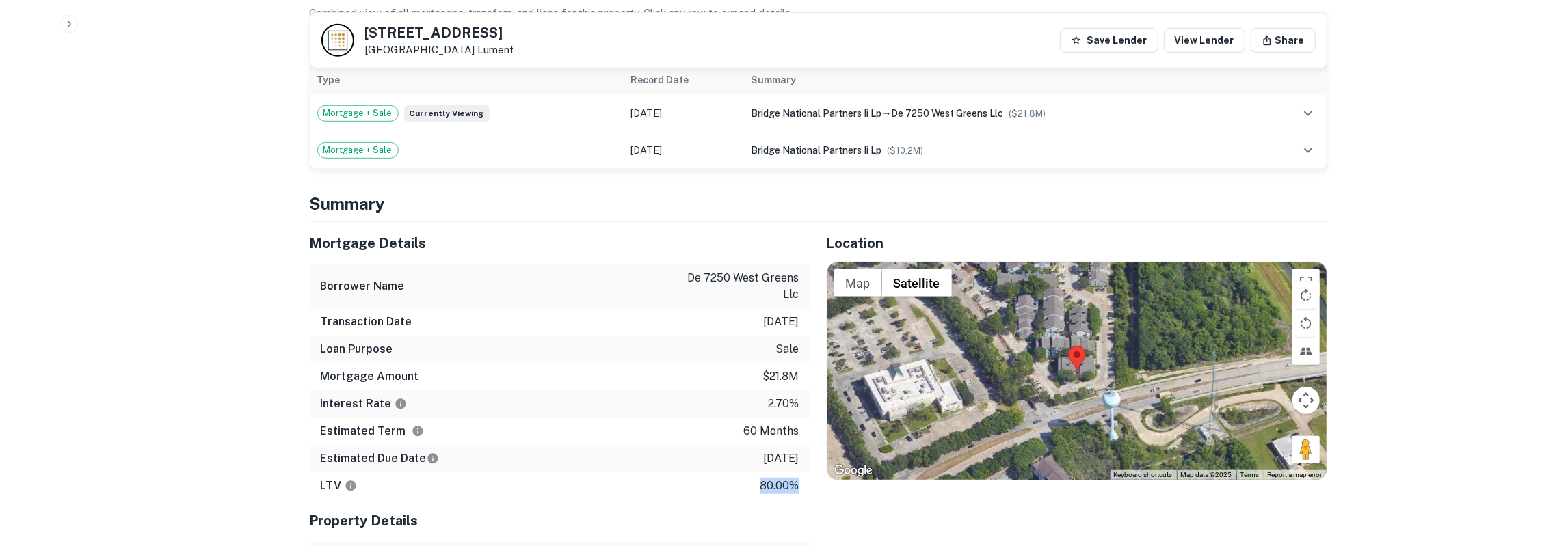
drag, startPoint x: 330, startPoint y: 242, endPoint x: 805, endPoint y: 473, distance: 528.2
click at [805, 473] on div "Mortgage Details Borrower Name de 7250 west greens llc Transaction Date 8/31/20…" at bounding box center [560, 361] width 500 height 278
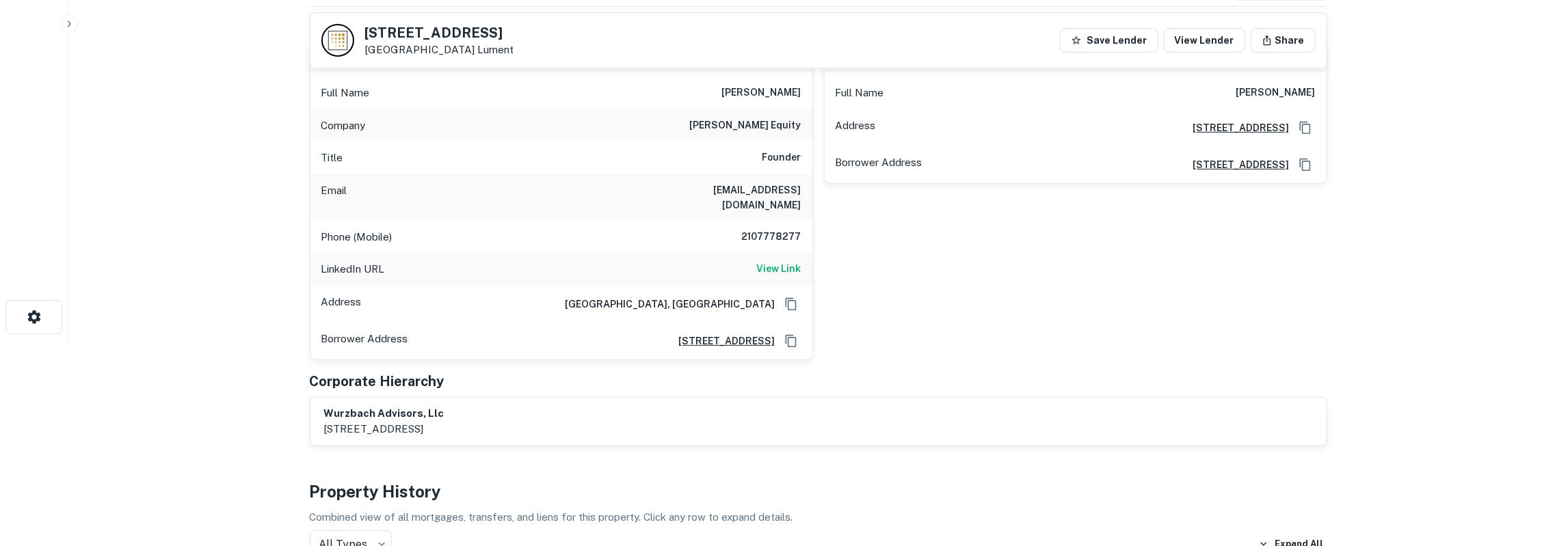
scroll to position [0, 0]
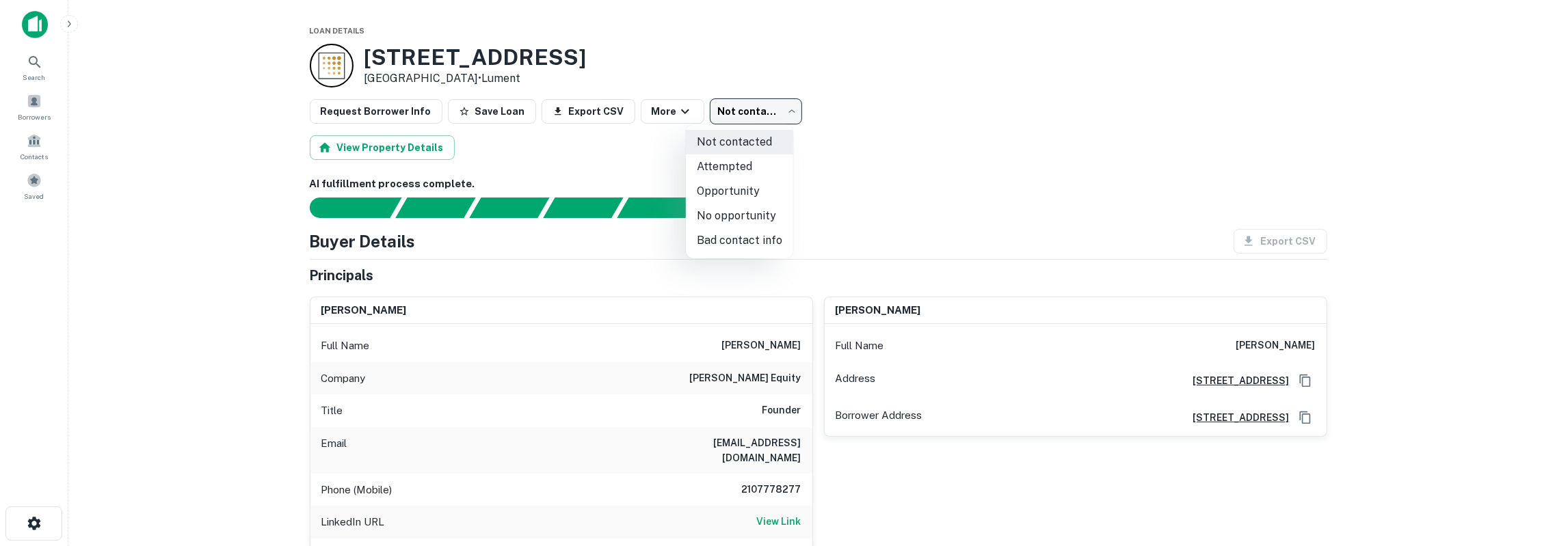
click at [757, 113] on body "Search Borrowers Contacts Saved Loan Details 7250 W GREENS RD # 260 Houston, TX…" at bounding box center [784, 273] width 1568 height 546
click at [739, 168] on li "Attempted" at bounding box center [739, 166] width 107 height 25
type input "*********"
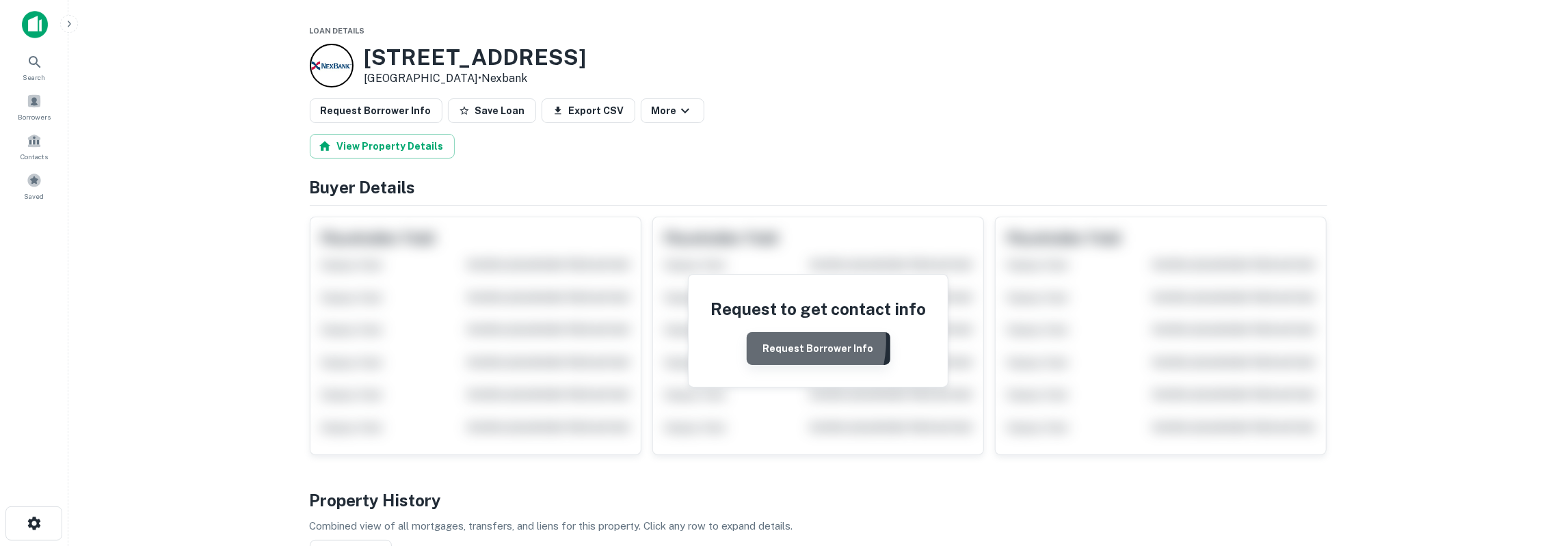
click at [767, 340] on button "Request Borrower Info" at bounding box center [818, 348] width 144 height 33
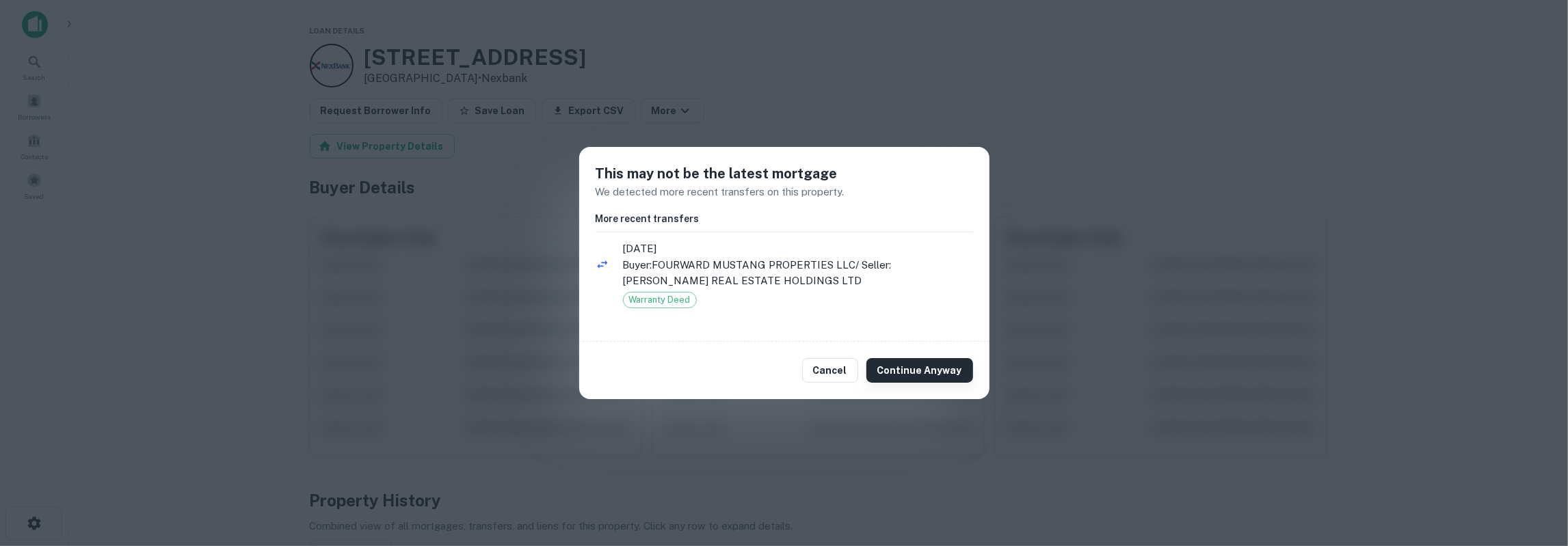
click at [899, 366] on button "Continue Anyway" at bounding box center [920, 371] width 106 height 25
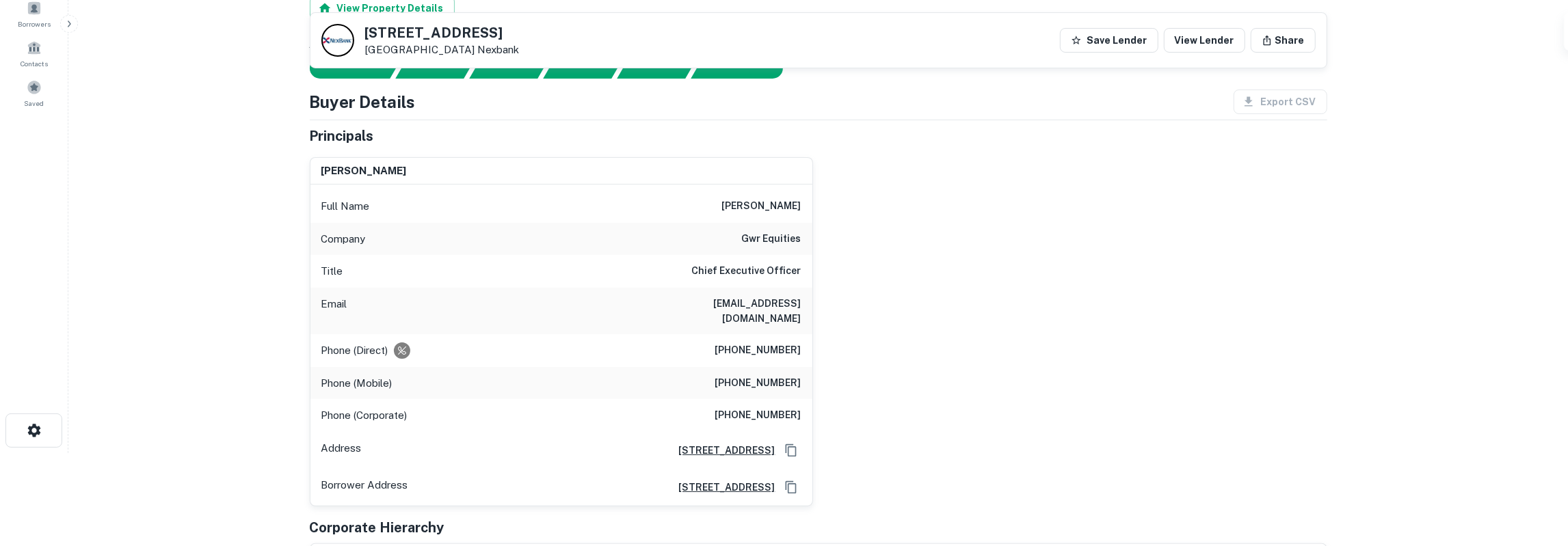
scroll to position [71, 0]
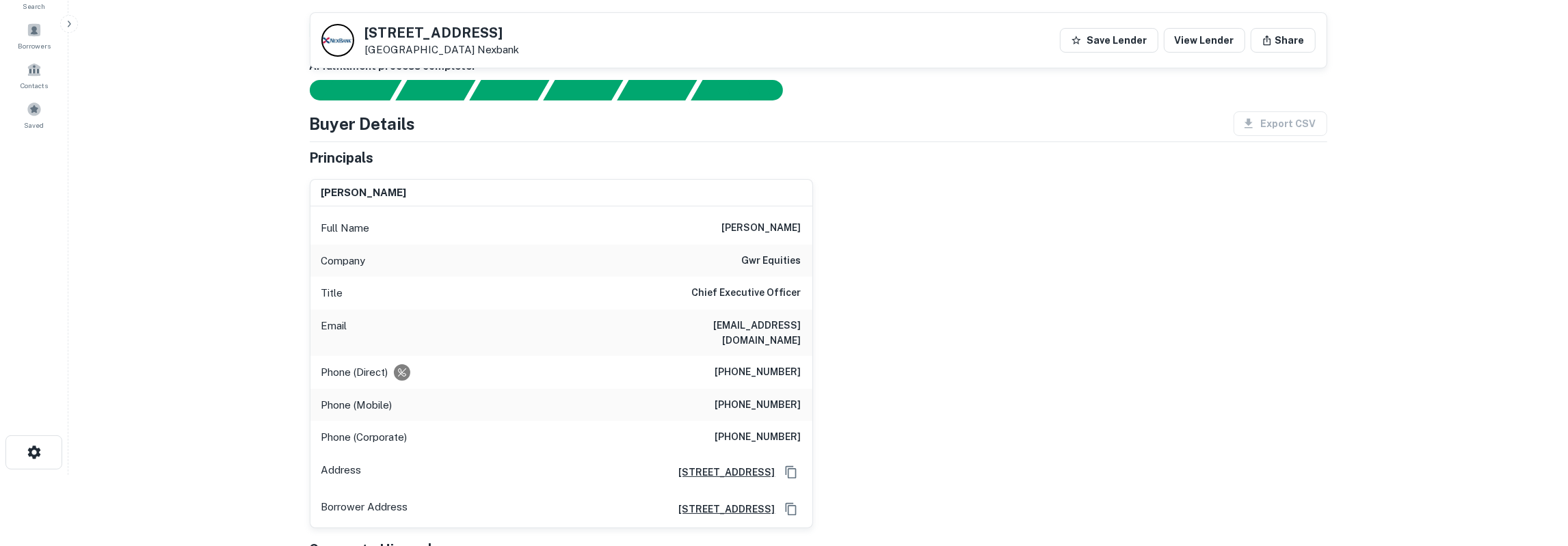
click at [775, 226] on h6 "[PERSON_NAME]" at bounding box center [761, 228] width 79 height 16
copy h6 "[PERSON_NAME]"
click at [783, 257] on h6 "gwr equities" at bounding box center [771, 261] width 60 height 16
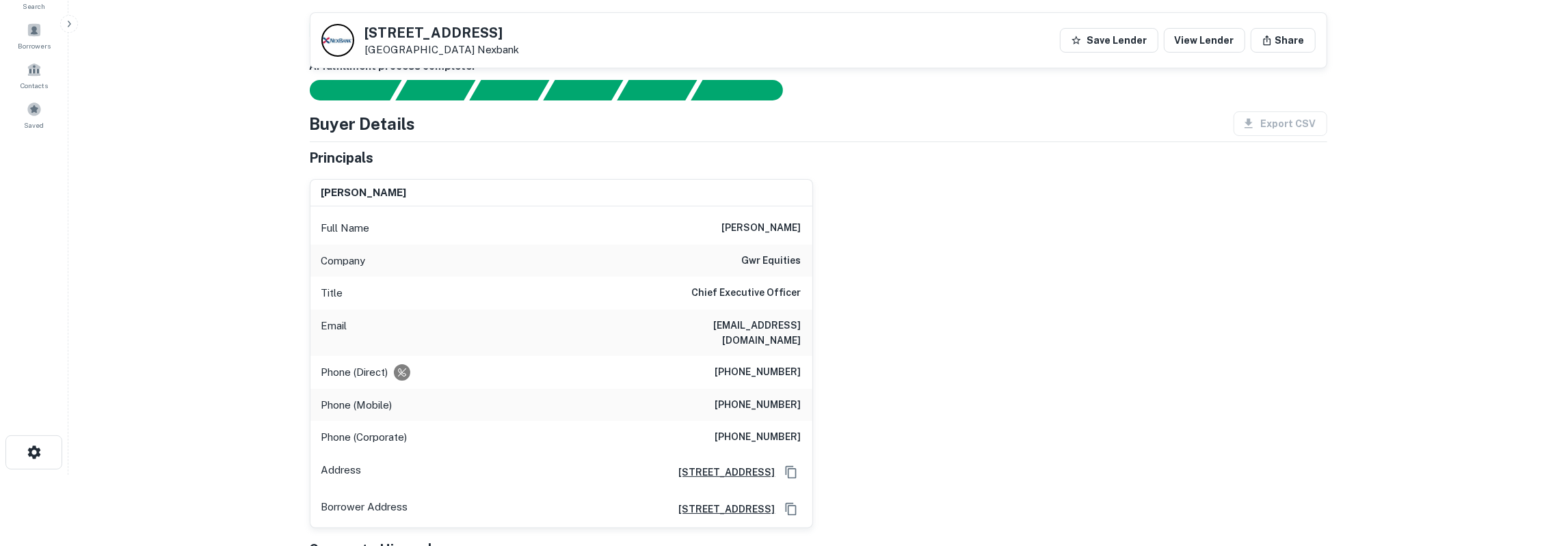
click at [783, 257] on h6 "gwr equities" at bounding box center [771, 261] width 60 height 16
click at [772, 322] on h6 "[EMAIL_ADDRESS][DOMAIN_NAME]" at bounding box center [719, 333] width 165 height 30
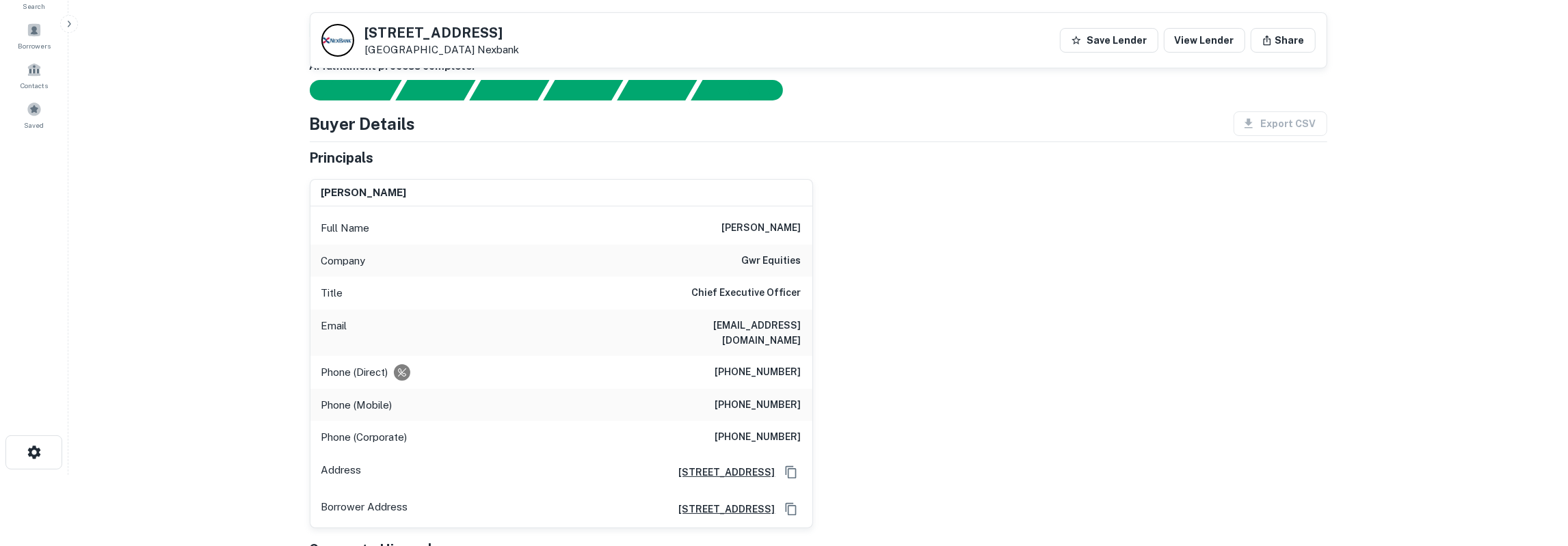
click at [772, 322] on h6 "[EMAIL_ADDRESS][DOMAIN_NAME]" at bounding box center [719, 333] width 165 height 30
click at [773, 364] on h6 "(281) 276-8811" at bounding box center [758, 372] width 87 height 16
click at [775, 364] on h6 "(281) 276-8811" at bounding box center [758, 372] width 87 height 16
click at [766, 398] on h6 "(713) 828-6100" at bounding box center [758, 405] width 87 height 16
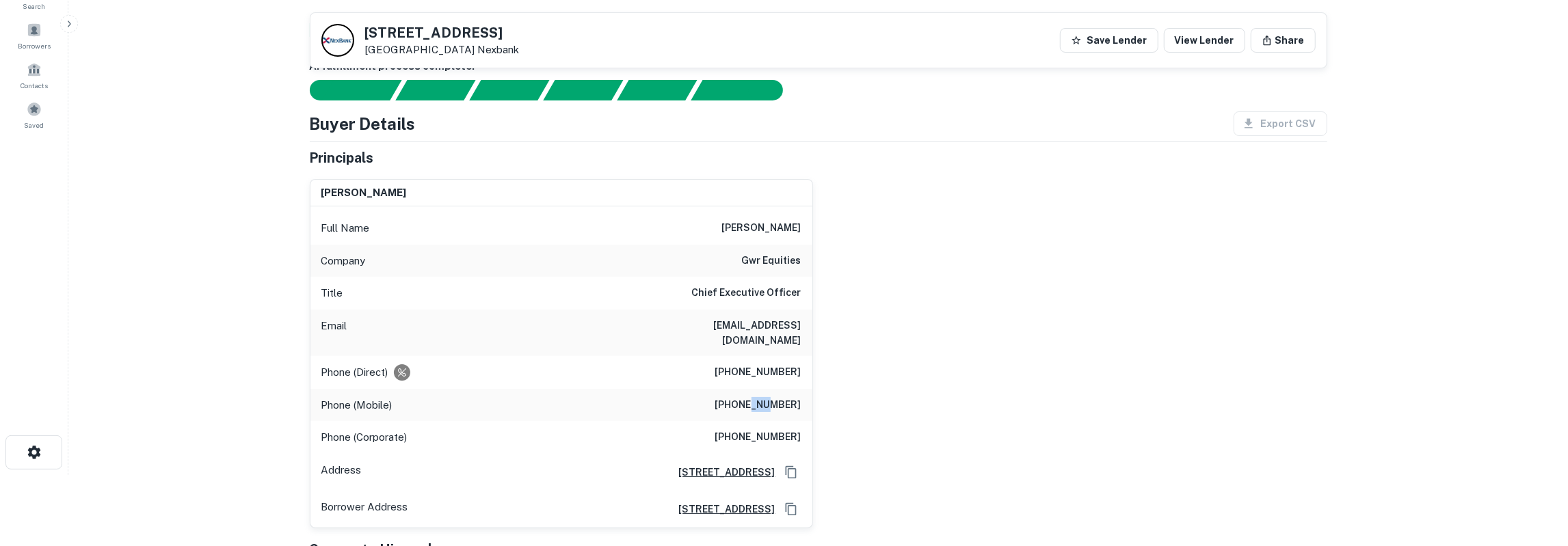
click at [766, 398] on h6 "(713) 828-6100" at bounding box center [758, 405] width 87 height 16
click at [767, 398] on h6 "(713) 828-6100" at bounding box center [758, 405] width 87 height 16
click at [745, 430] on h6 "(281) 276-8815" at bounding box center [758, 438] width 87 height 16
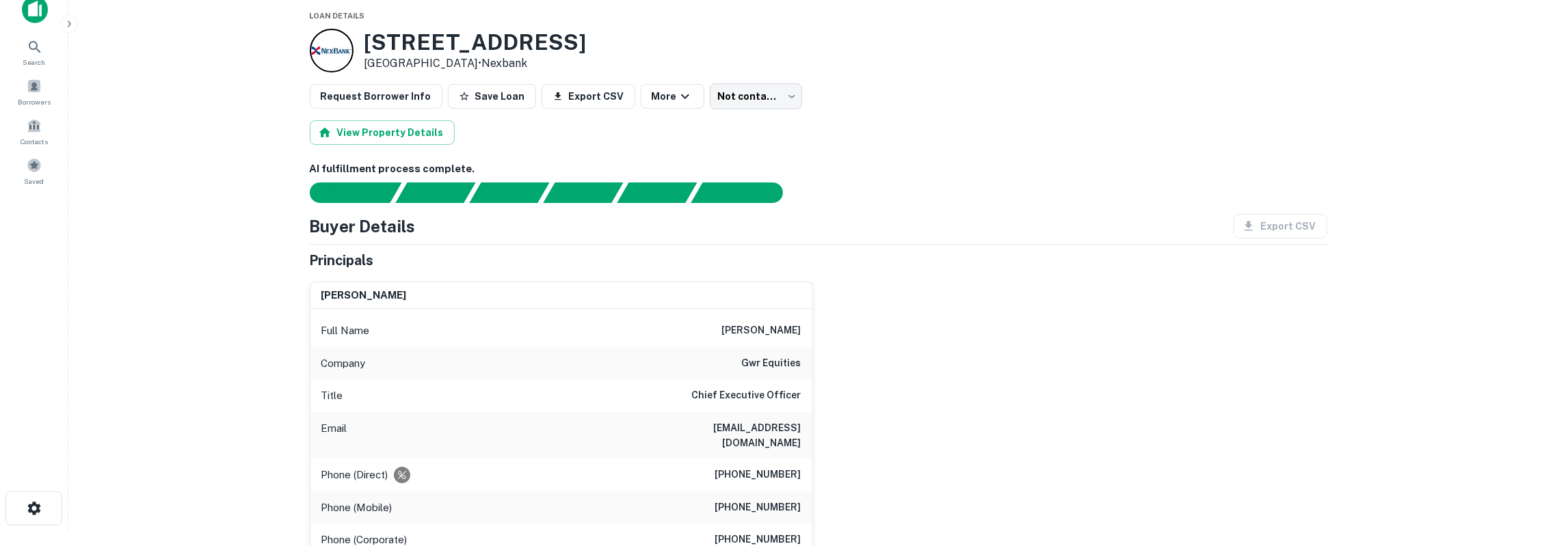
scroll to position [0, 0]
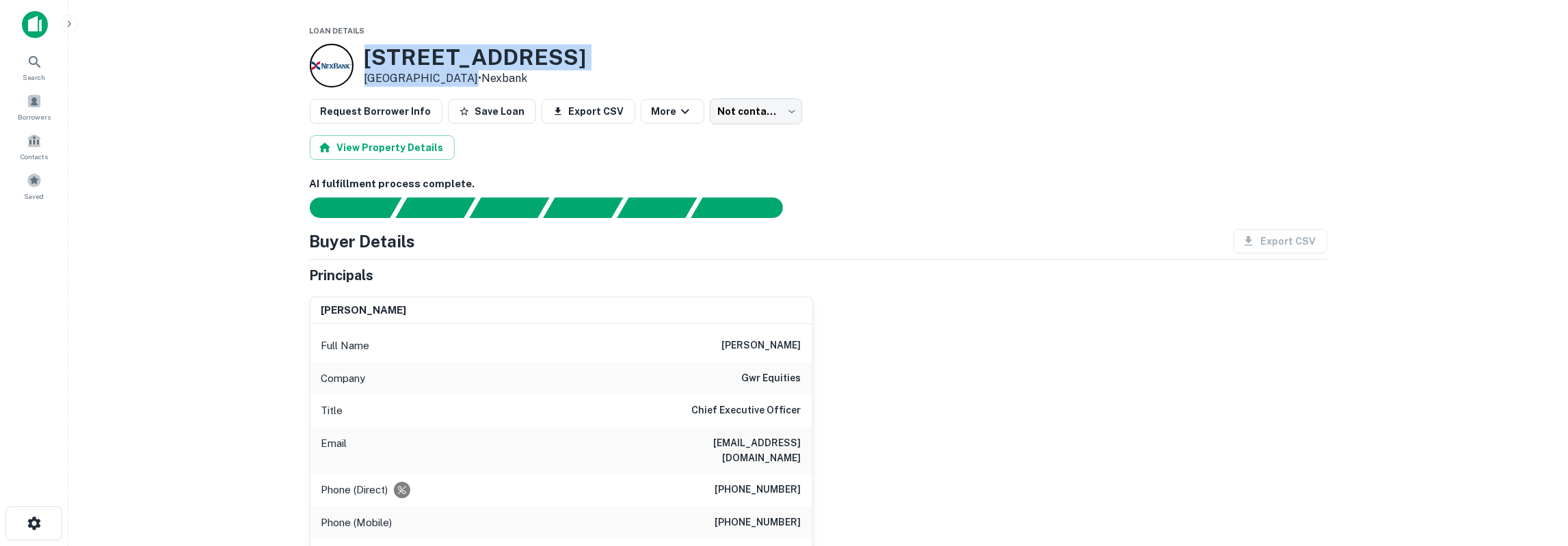
drag, startPoint x: 367, startPoint y: 55, endPoint x: 460, endPoint y: 73, distance: 94.7
click at [460, 73] on div "950 Fm 1959 Rd Houston, TX 77034 • Nexbank" at bounding box center [475, 66] width 223 height 43
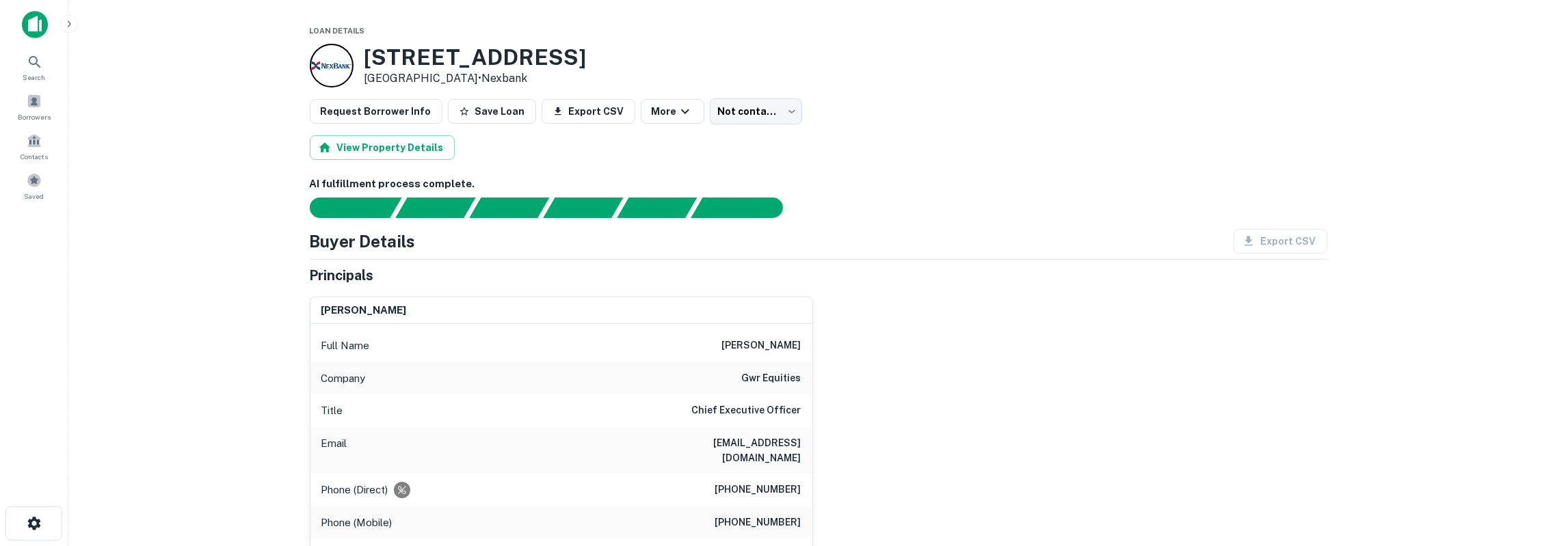
click at [369, 60] on h3 "950 Fm 1959 Rd" at bounding box center [475, 57] width 223 height 26
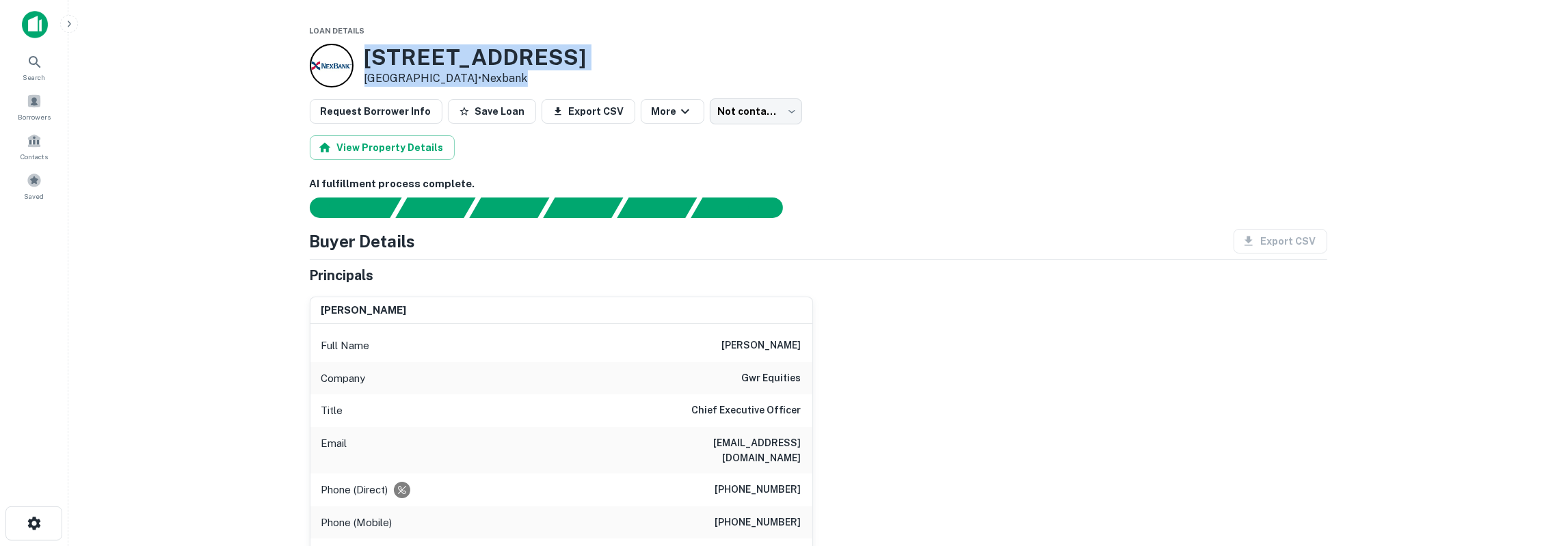
drag, startPoint x: 369, startPoint y: 60, endPoint x: 519, endPoint y: 73, distance: 150.6
click at [519, 73] on div "950 Fm 1959 Rd Houston, TX 77034 • Nexbank" at bounding box center [475, 66] width 223 height 43
copy div "950 Fm 1959 Rd Houston, TX 77034 • Nexbank"
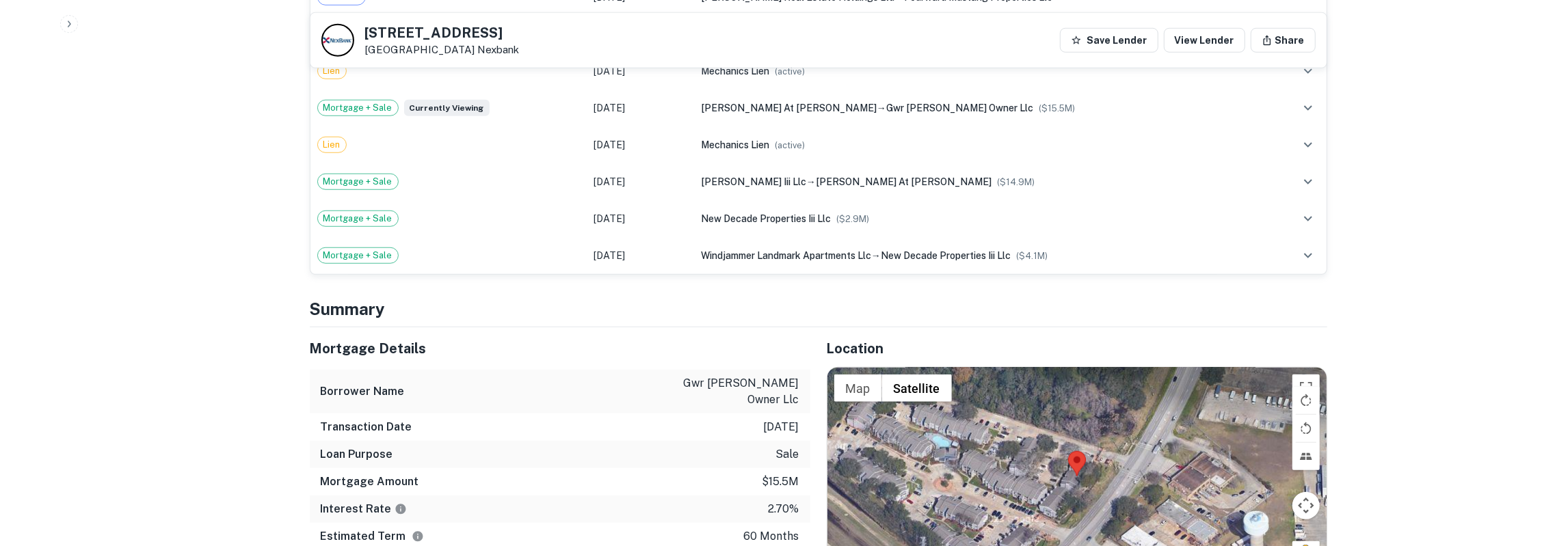
scroll to position [1067, 0]
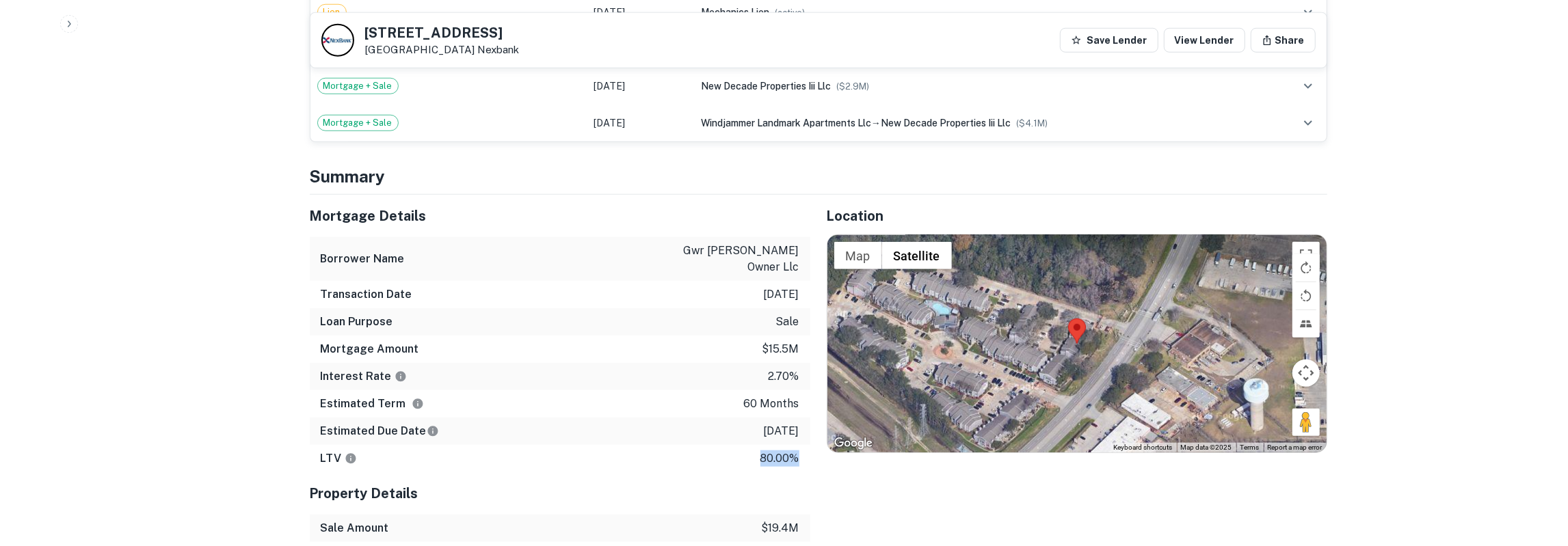
drag, startPoint x: 310, startPoint y: 204, endPoint x: 799, endPoint y: 433, distance: 540.0
click at [799, 442] on div "Mortgage Details Borrower Name gwr cedars ellington owner llc Transaction Date …" at bounding box center [560, 334] width 500 height 278
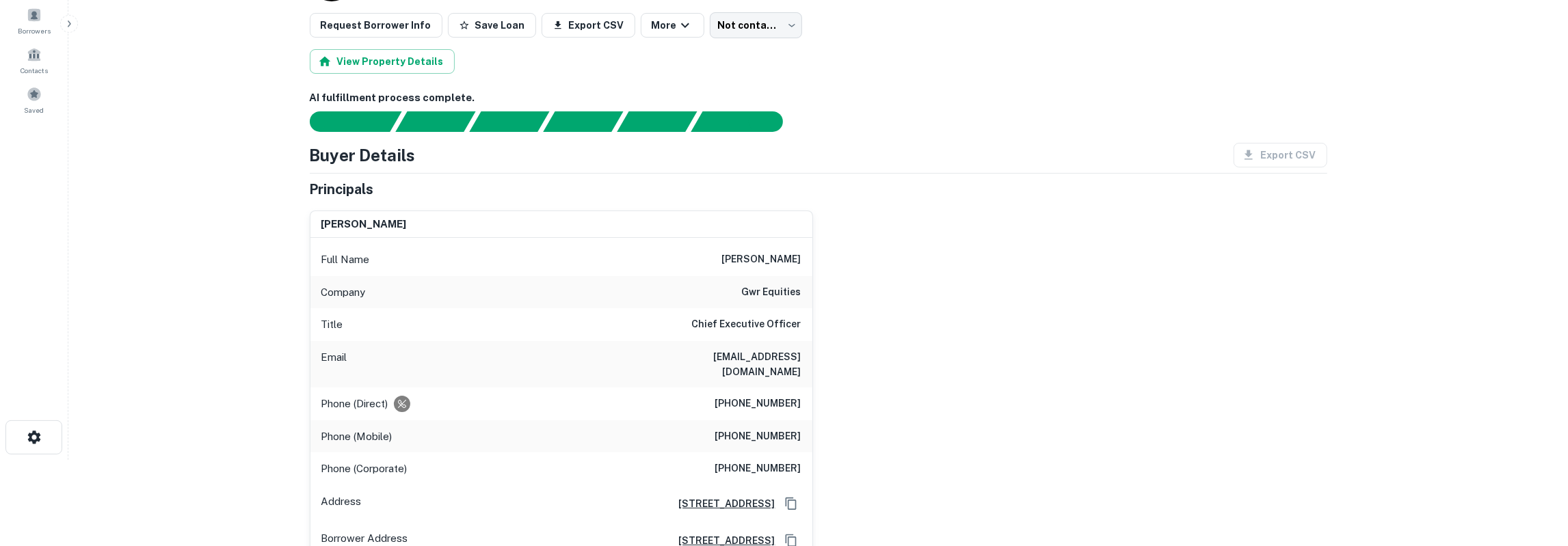
scroll to position [0, 0]
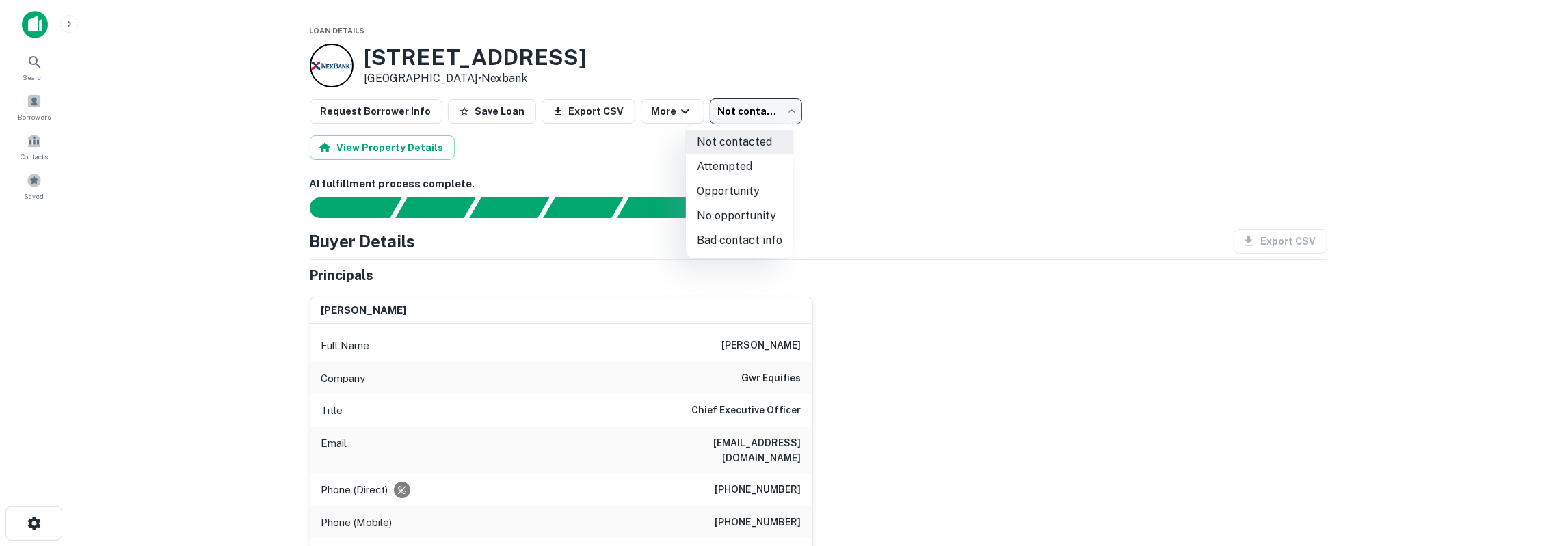
click at [748, 116] on body "Search Borrowers Contacts Saved Loan Details 950 Fm 1959 Rd Houston, TX 77034 •…" at bounding box center [784, 273] width 1568 height 546
click at [744, 170] on li "Attempted" at bounding box center [739, 166] width 107 height 25
type input "*********"
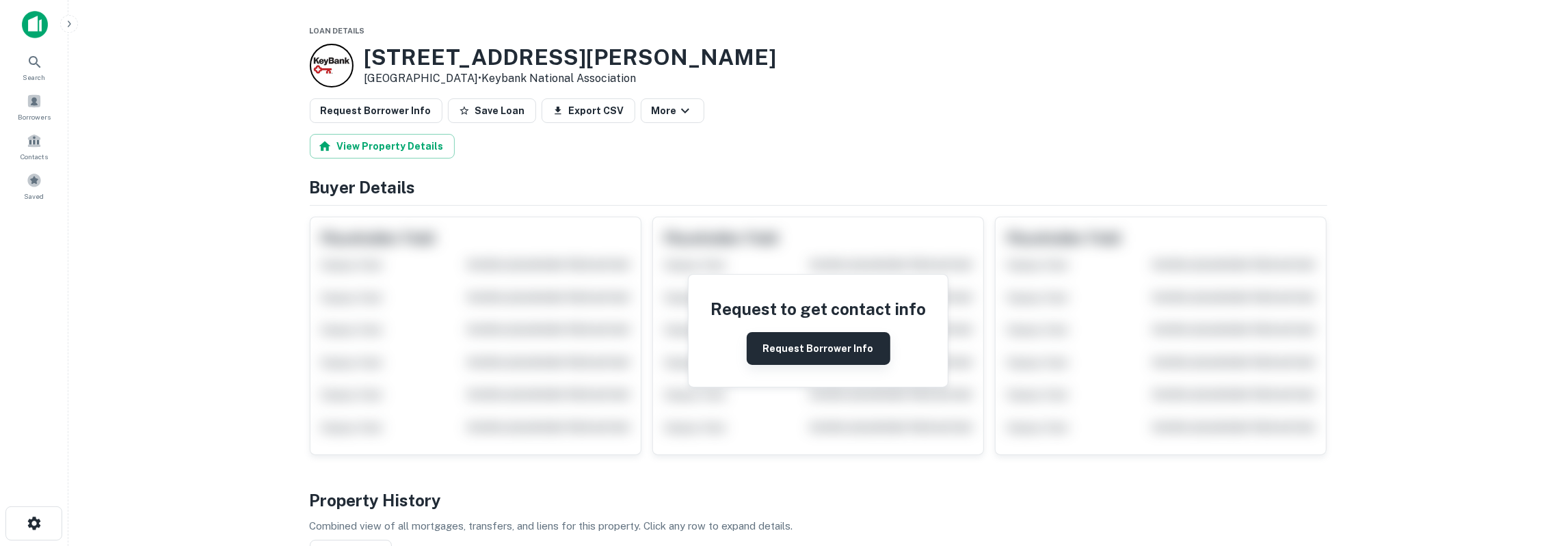
click at [786, 350] on button "Request Borrower Info" at bounding box center [818, 348] width 144 height 33
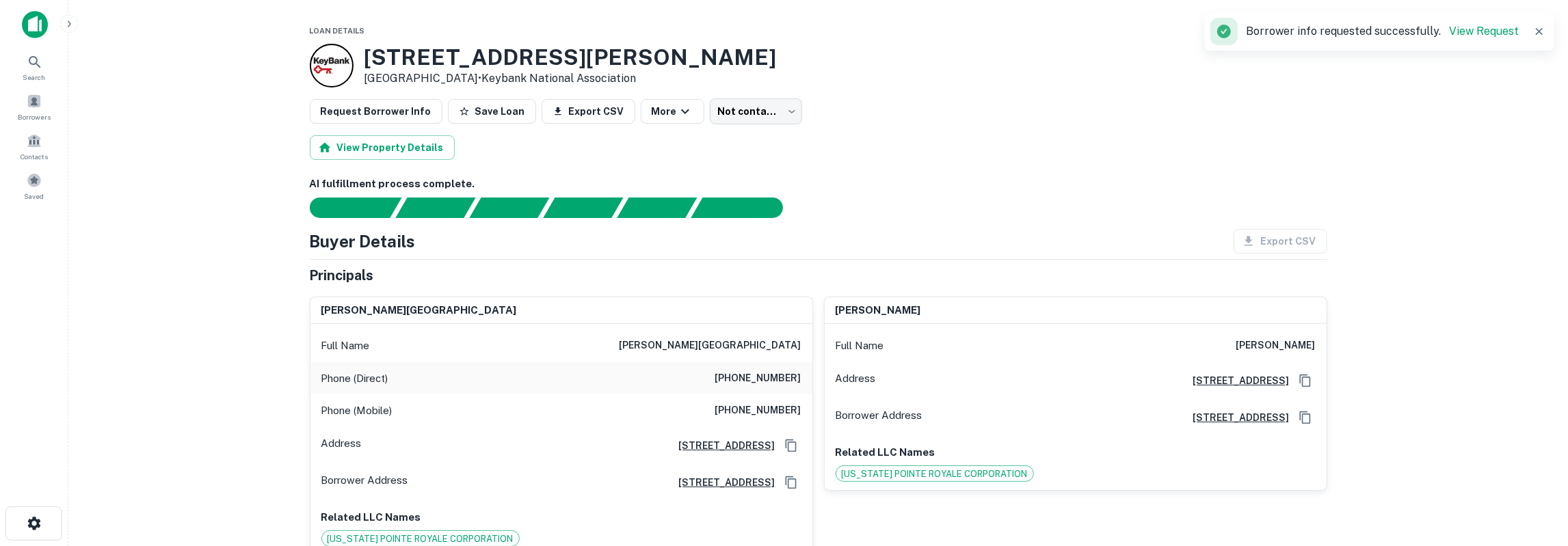
click at [784, 346] on h6 "shyam h. hingorani" at bounding box center [709, 345] width 182 height 16
copy h6 "hingorani"
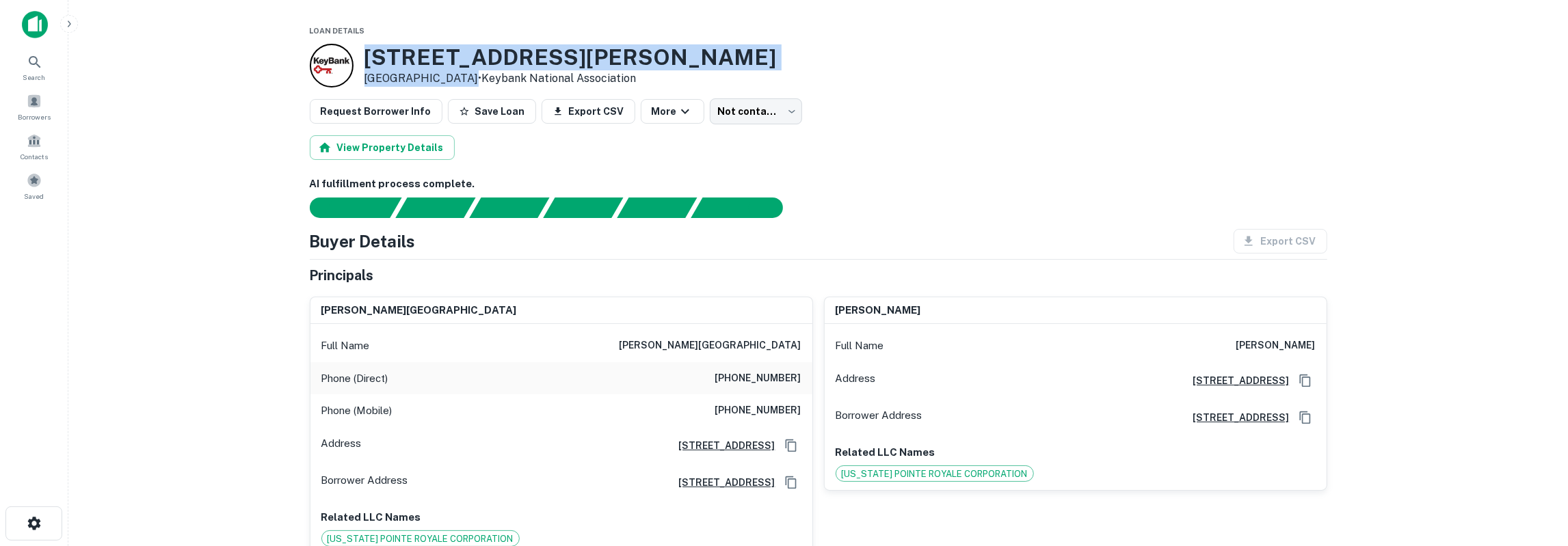
drag, startPoint x: 367, startPoint y: 57, endPoint x: 463, endPoint y: 74, distance: 97.5
click at [463, 74] on div "11315 Fondren Rd Houston, TX 77035 • Keybank National Association" at bounding box center [571, 66] width 413 height 43
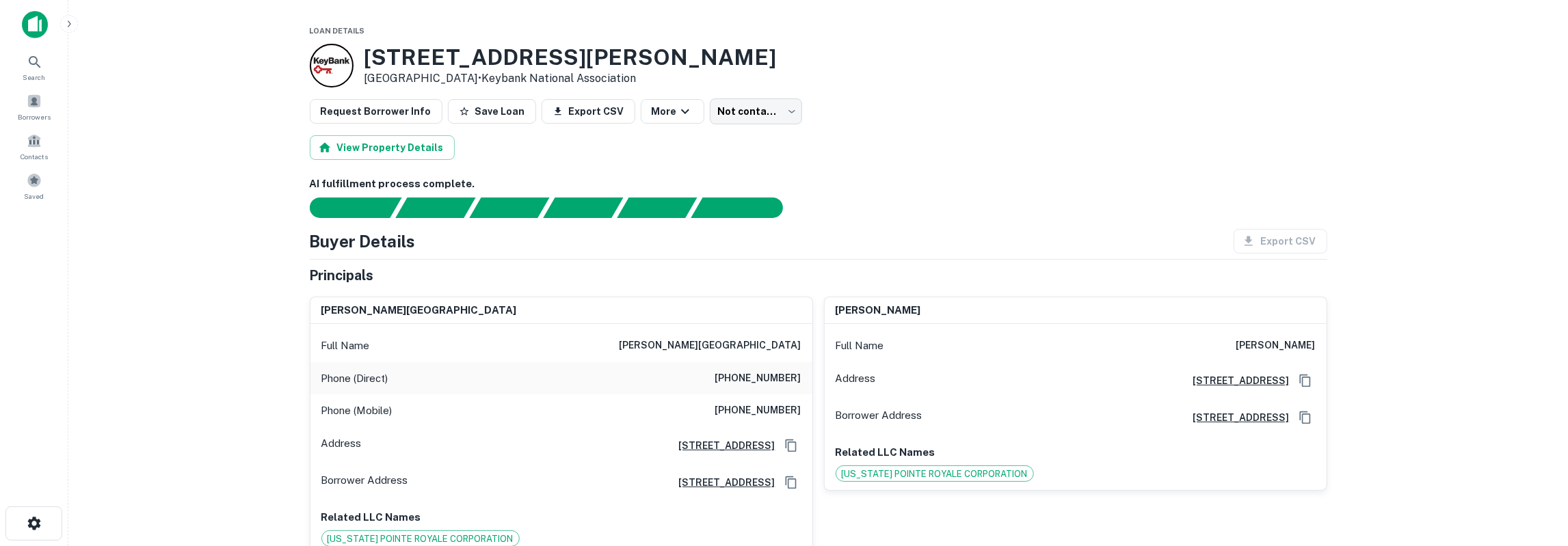
click at [363, 61] on div "11315 Fondren Rd Houston, TX 77035 • Keybank National Association" at bounding box center [543, 66] width 467 height 44
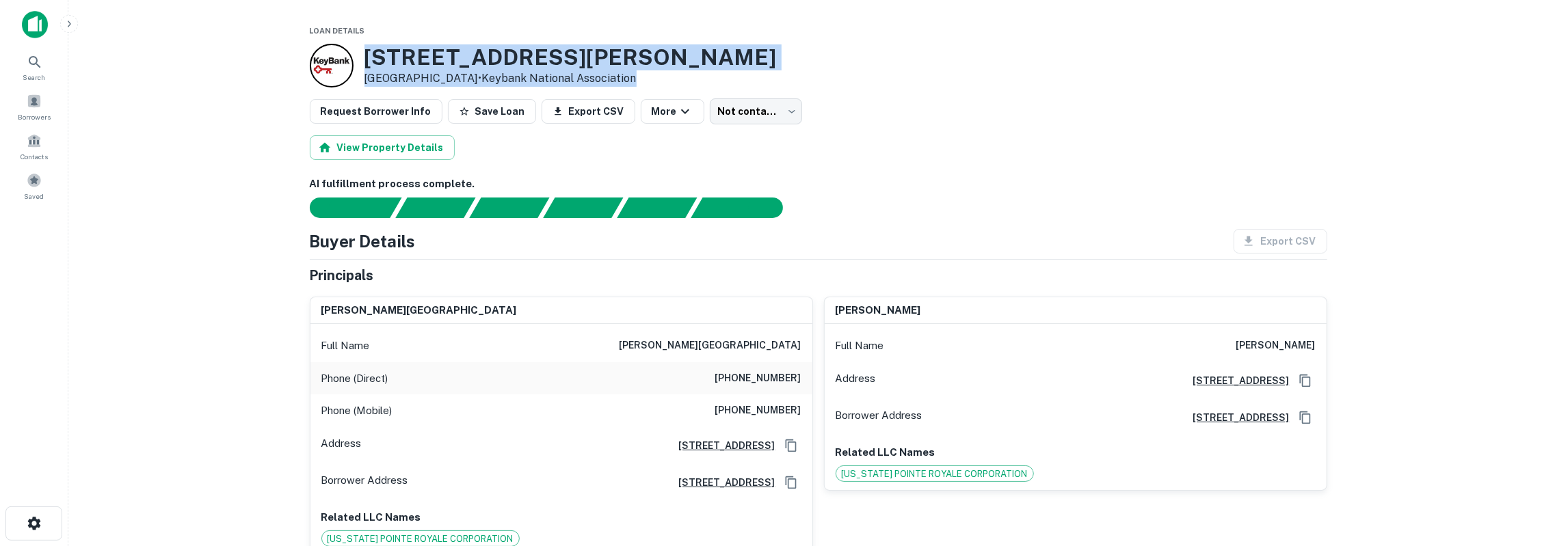
drag, startPoint x: 367, startPoint y: 57, endPoint x: 623, endPoint y: 71, distance: 256.4
click at [623, 71] on div "11315 Fondren Rd Houston, TX 77035 • Keybank National Association" at bounding box center [819, 66] width 1017 height 44
copy div "11315 Fondren Rd Houston, TX 77035 • Keybank National Association"
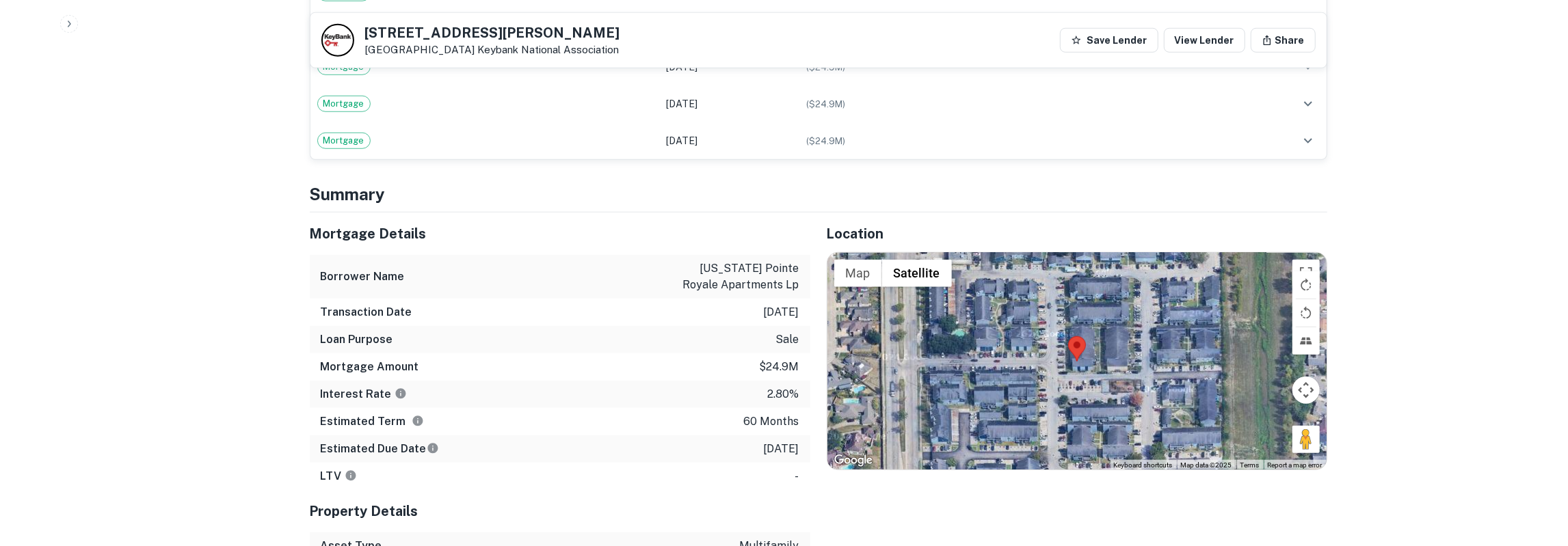
scroll to position [1067, 0]
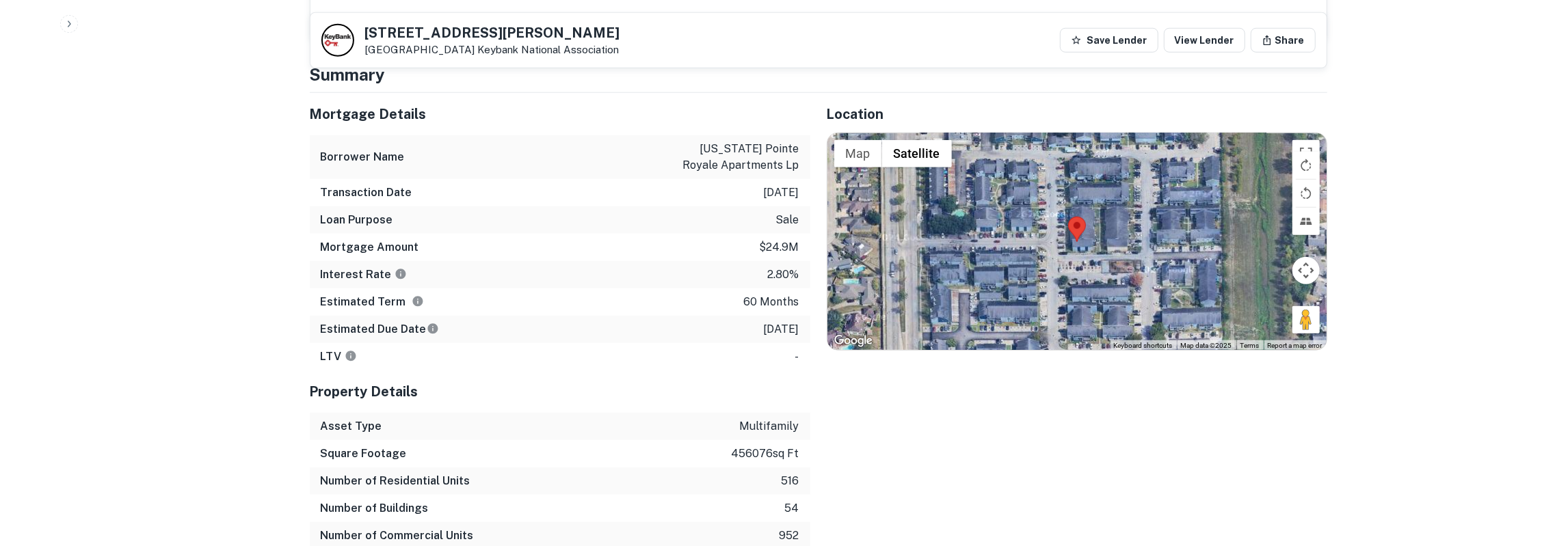
drag, startPoint x: 314, startPoint y: 111, endPoint x: 799, endPoint y: 333, distance: 533.4
click at [799, 333] on div "Mortgage Details Borrower Name texas pointe royale apartments lp Transaction Da…" at bounding box center [560, 232] width 500 height 278
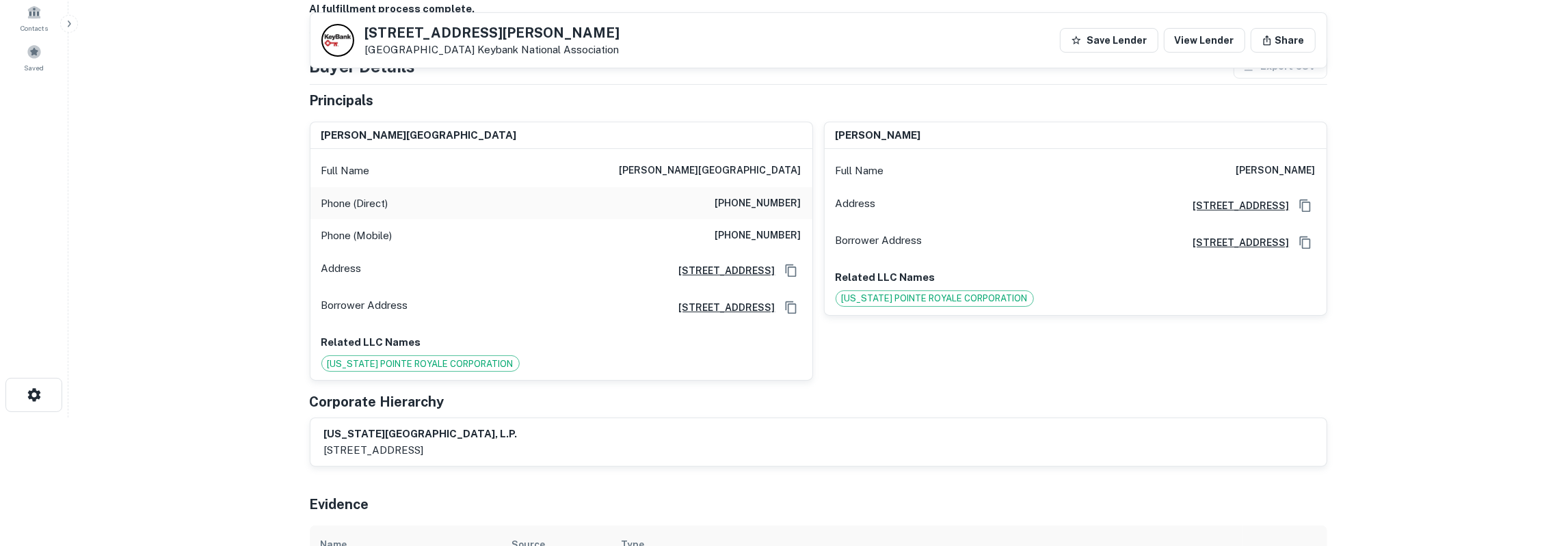
scroll to position [143, 0]
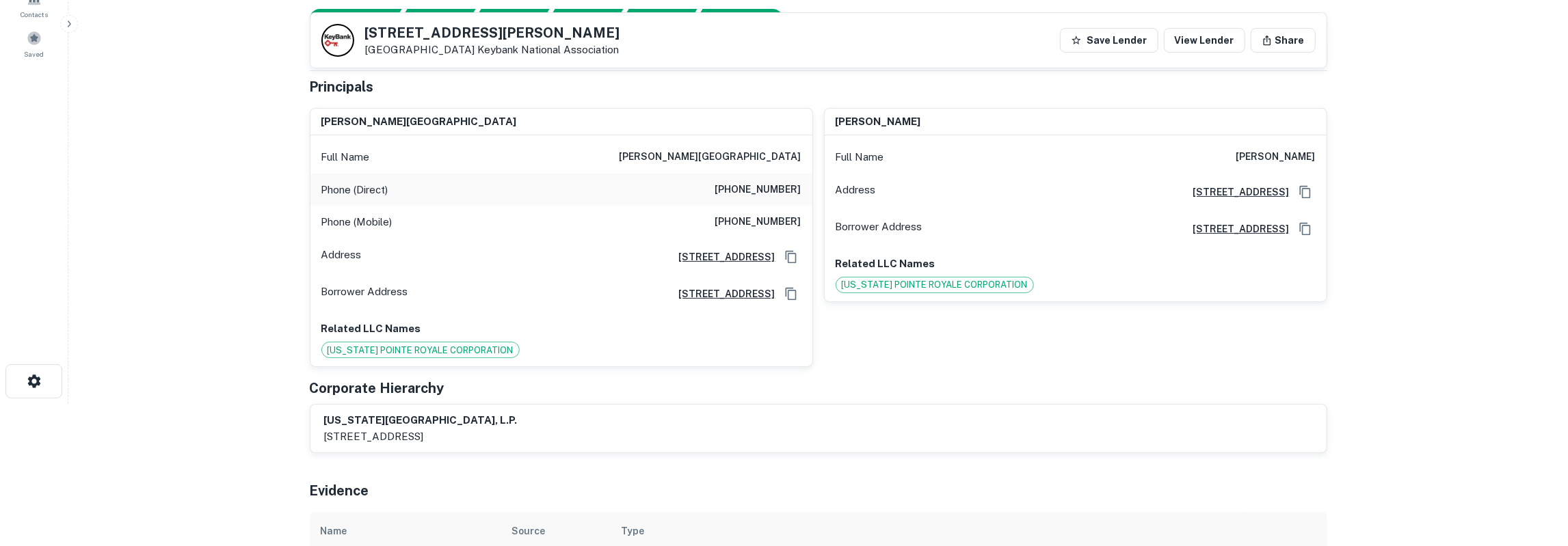
click at [702, 259] on h6 "4203 Green Hills Circle, Sugar Land, TX 77479" at bounding box center [721, 257] width 107 height 15
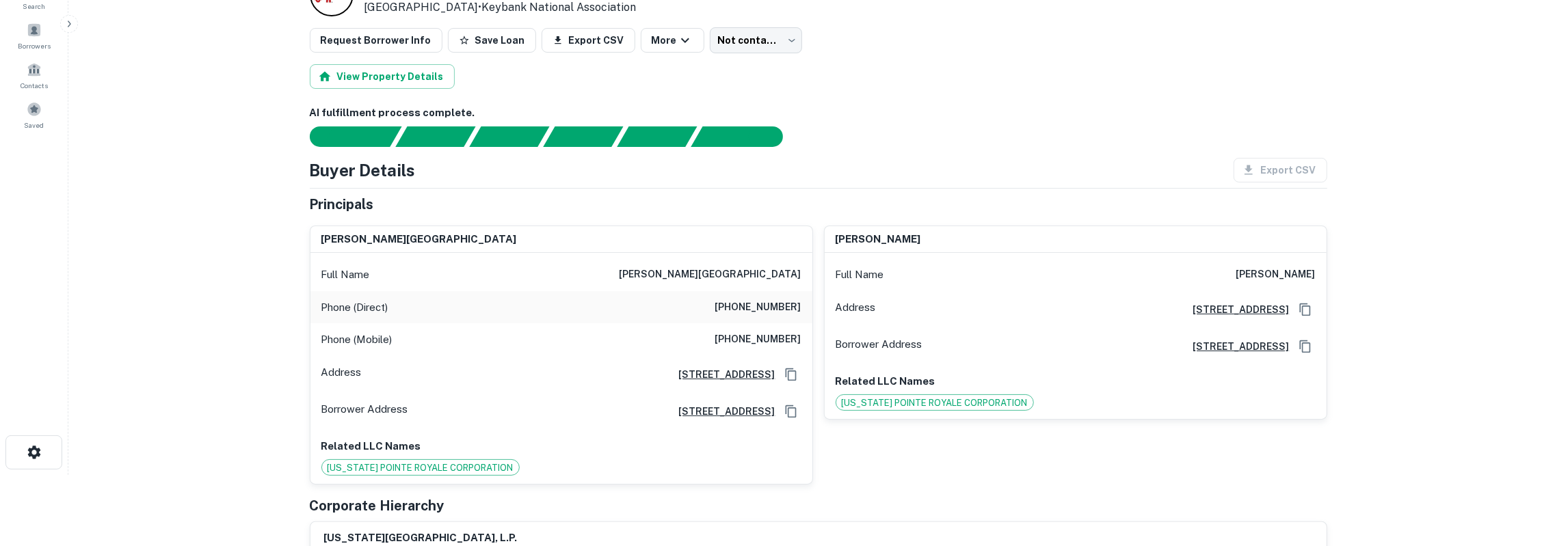
scroll to position [0, 0]
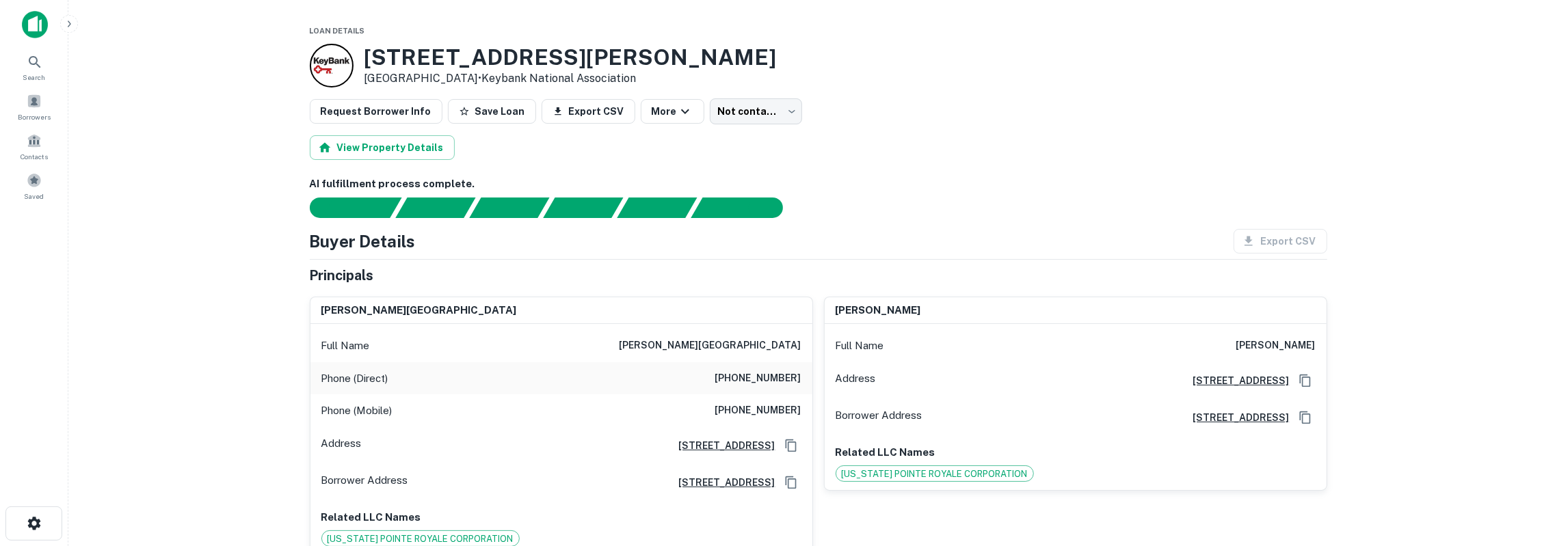
click at [790, 341] on h6 "shyam h. hingorani" at bounding box center [709, 345] width 182 height 16
click at [760, 412] on h6 "(281) 629-7366" at bounding box center [758, 410] width 87 height 16
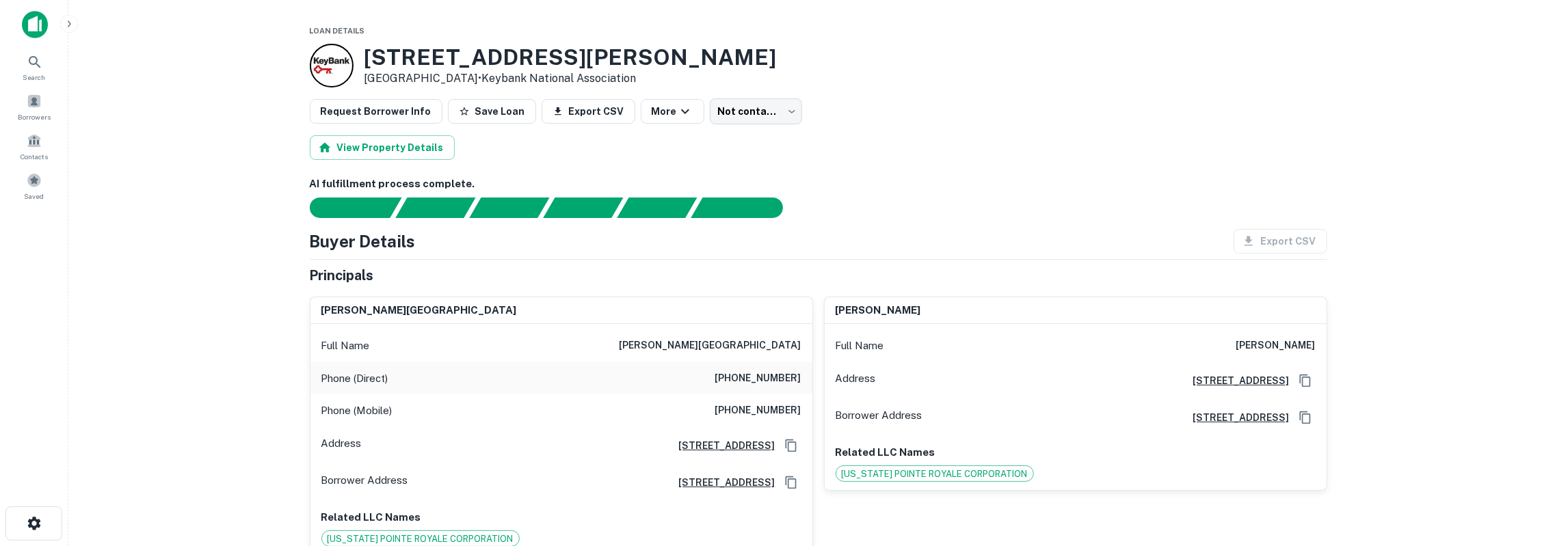
click at [760, 412] on h6 "(281) 629-7366" at bounding box center [758, 410] width 87 height 16
click at [330, 380] on p "Phone (Direct)" at bounding box center [355, 379] width 67 height 16
drag, startPoint x: 323, startPoint y: 379, endPoint x: 803, endPoint y: 419, distance: 481.7
click at [803, 419] on div "Full Name shyam h. hingorani Phone (Direct) (281) 240-8663 Phone (Mobile) (281)…" at bounding box center [561, 439] width 502 height 231
copy div "Phone (Direct) (281) 240-8663 Phone (Mobile) (281) 629-7366"
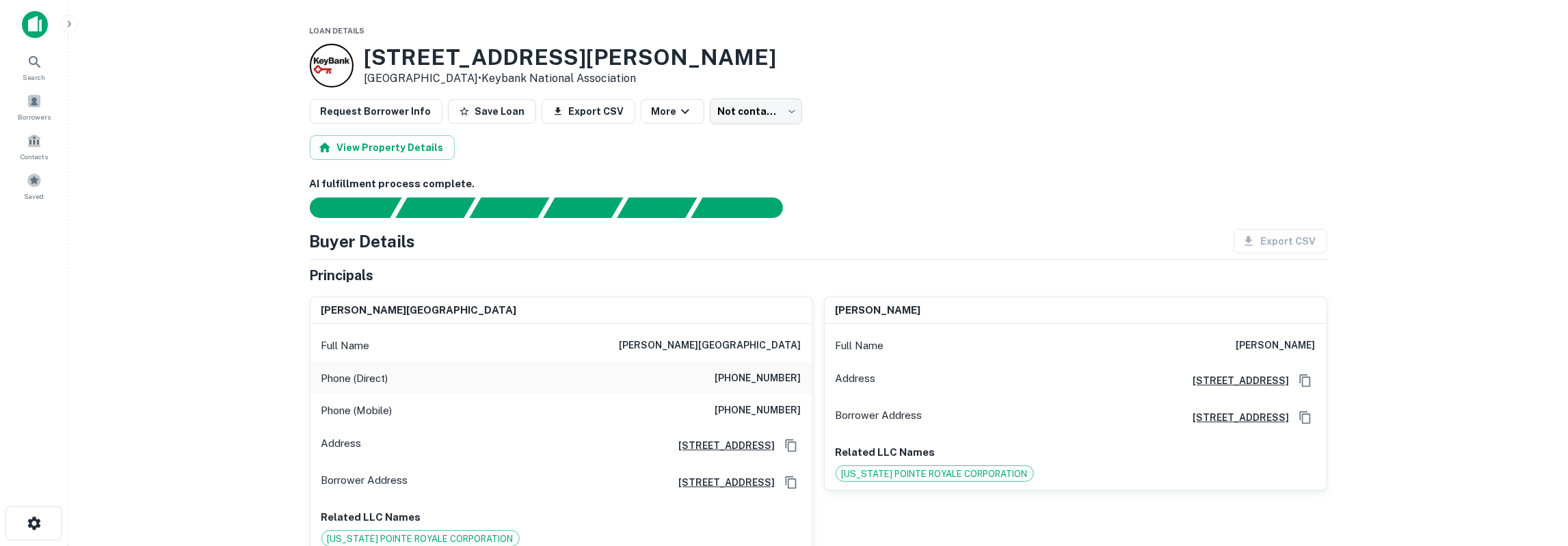
click at [745, 345] on h6 "shyam h. hingorani" at bounding box center [709, 345] width 182 height 16
click at [751, 113] on body "Search Borrowers Contacts Saved Loan Details 11315 Fondren Rd Houston, TX 77035…" at bounding box center [784, 273] width 1568 height 546
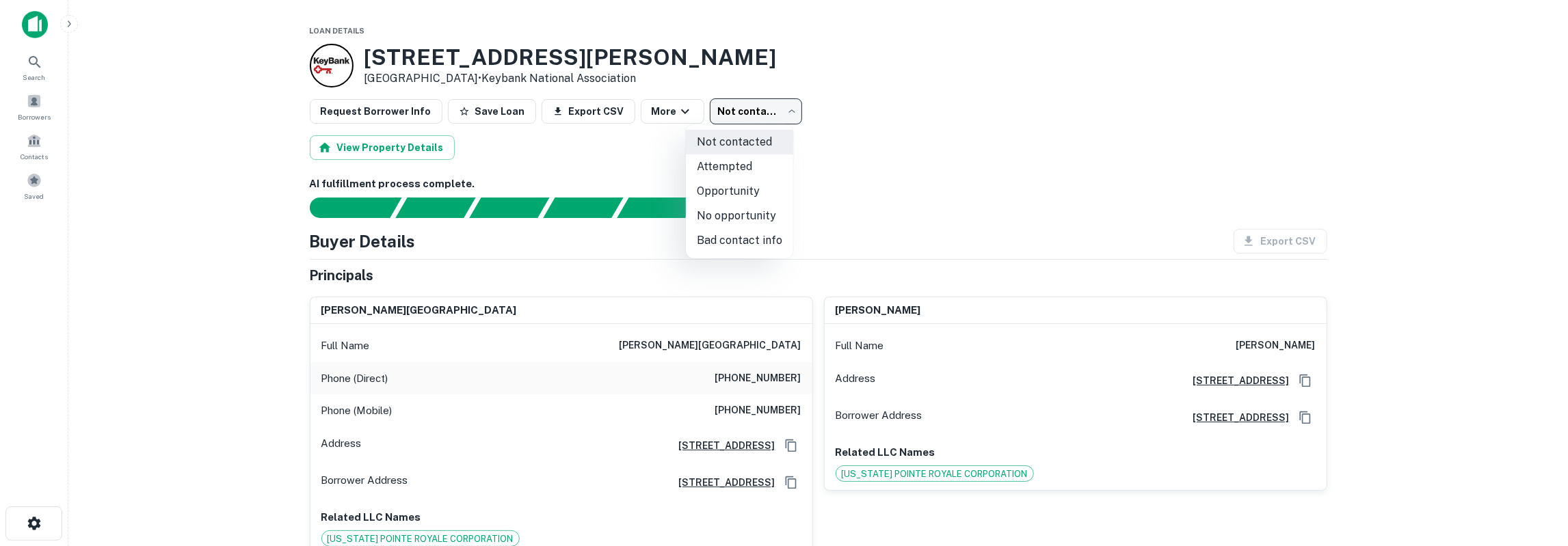
click at [738, 173] on li "Attempted" at bounding box center [739, 166] width 107 height 25
type input "*********"
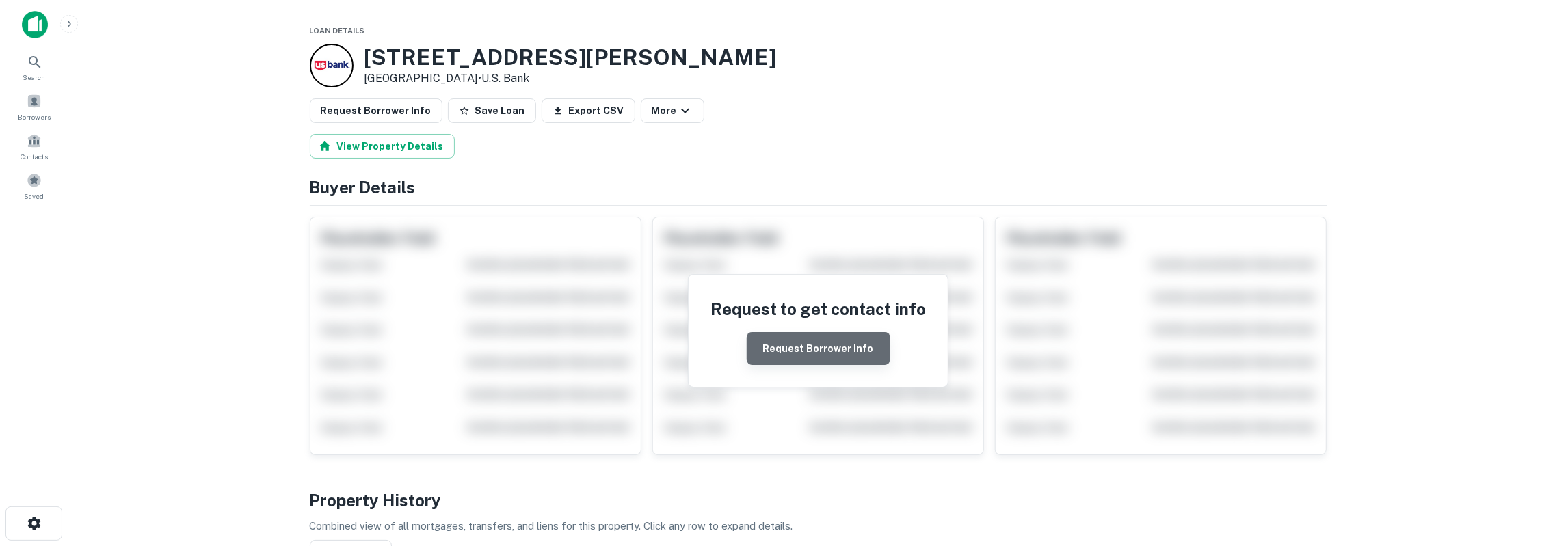
click at [825, 347] on button "Request Borrower Info" at bounding box center [818, 348] width 144 height 33
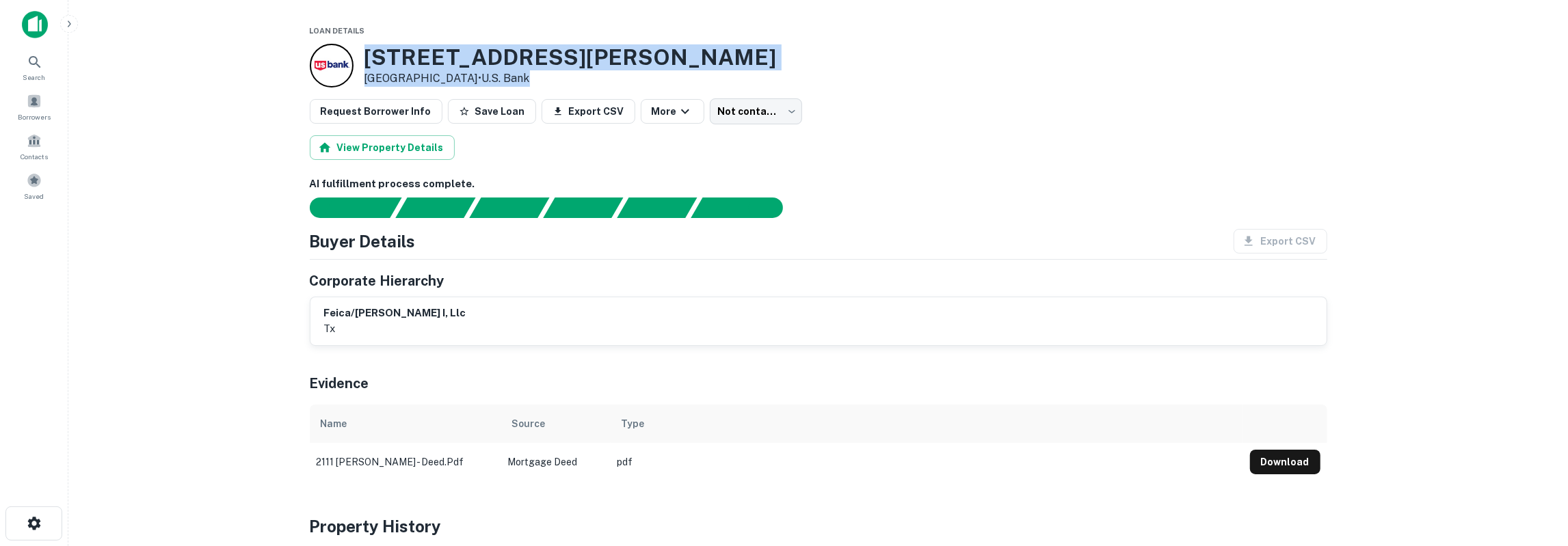
drag, startPoint x: 366, startPoint y: 58, endPoint x: 532, endPoint y: 78, distance: 167.2
click at [532, 78] on div "[STREET_ADDRESS][PERSON_NAME] • U.s. Bank" at bounding box center [571, 66] width 413 height 43
copy div "[STREET_ADDRESS][PERSON_NAME] • U.s. Bank"
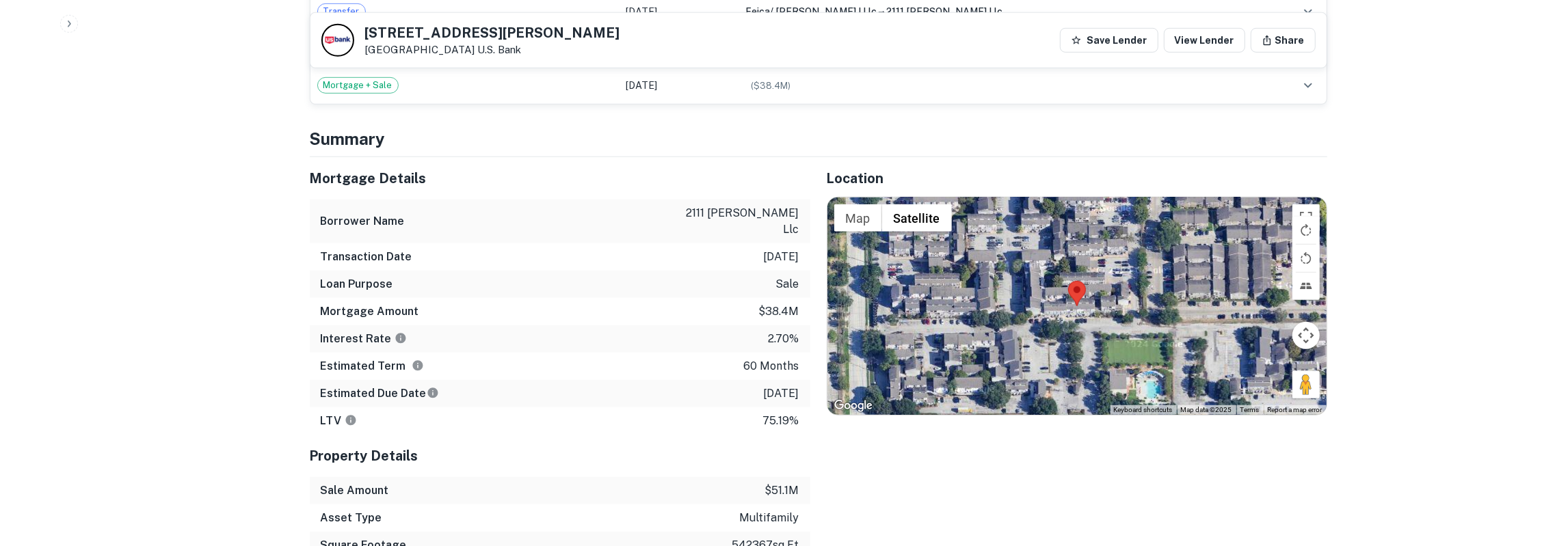
scroll to position [783, 0]
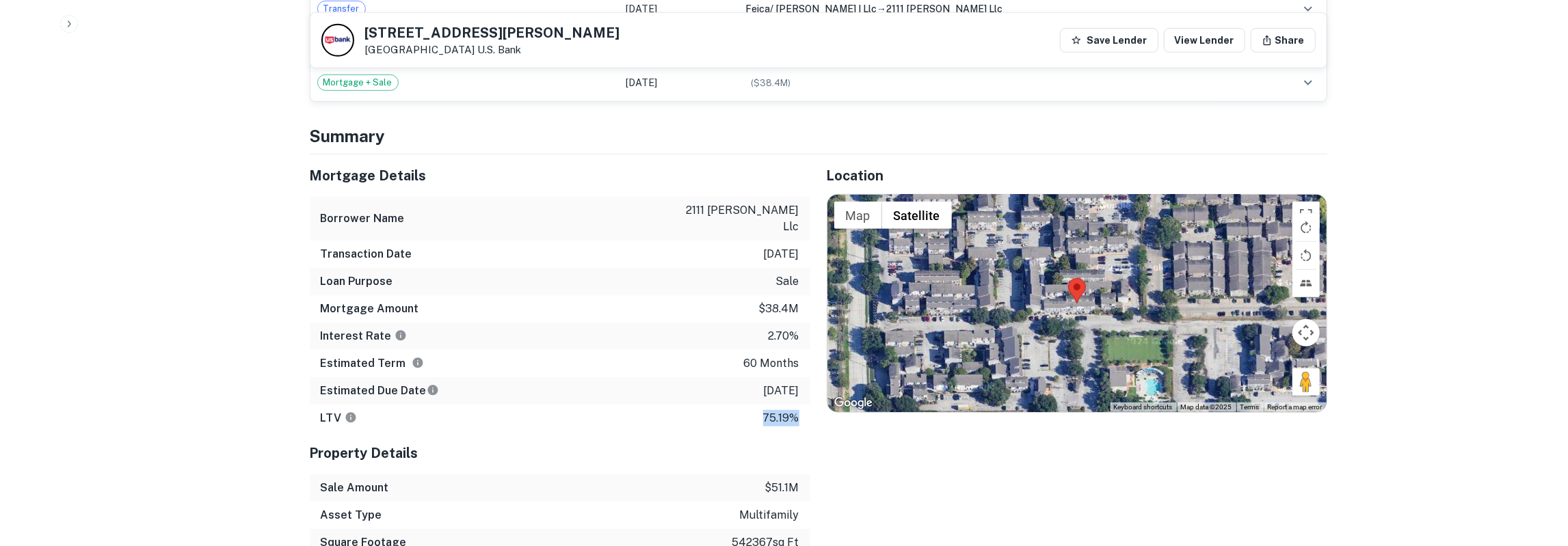
drag, startPoint x: 313, startPoint y: 173, endPoint x: 801, endPoint y: 399, distance: 537.8
click at [801, 399] on div "Mortgage Details Borrower Name 2111 [PERSON_NAME] llc Transaction Date [DATE] L…" at bounding box center [560, 293] width 500 height 278
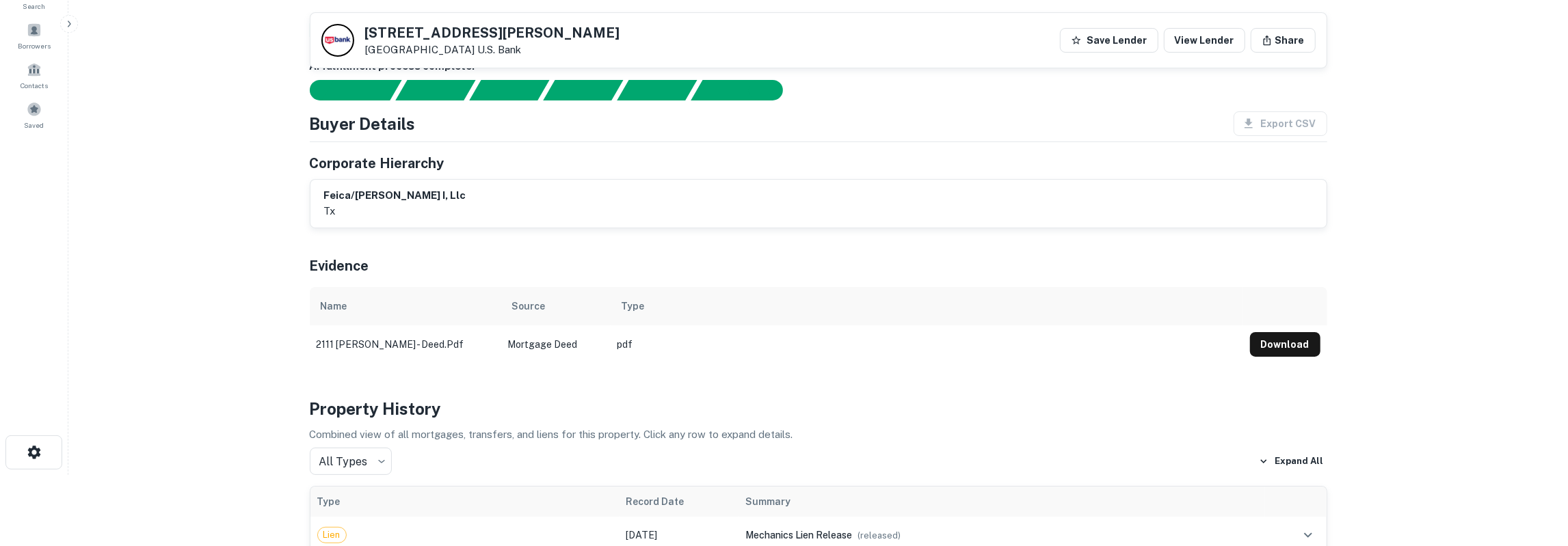
scroll to position [0, 0]
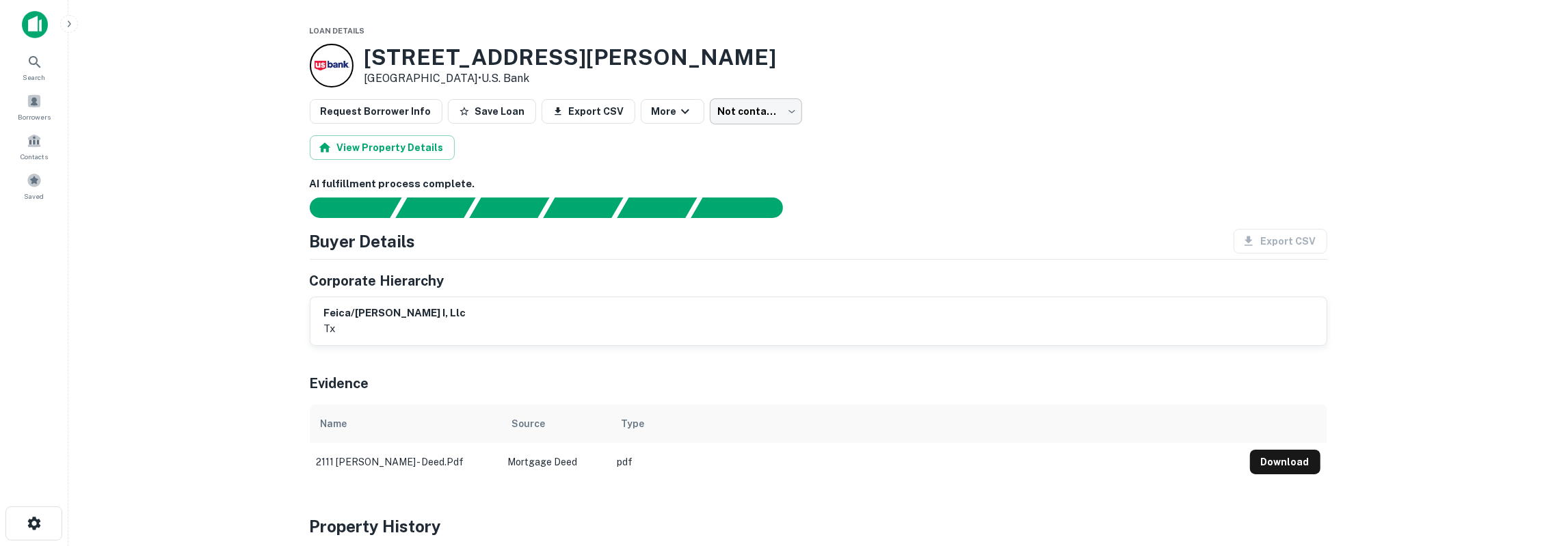
click at [765, 108] on body "Search Borrowers Contacts Saved Loan Details [STREET_ADDRESS][PERSON_NAME] • U.…" at bounding box center [784, 273] width 1568 height 546
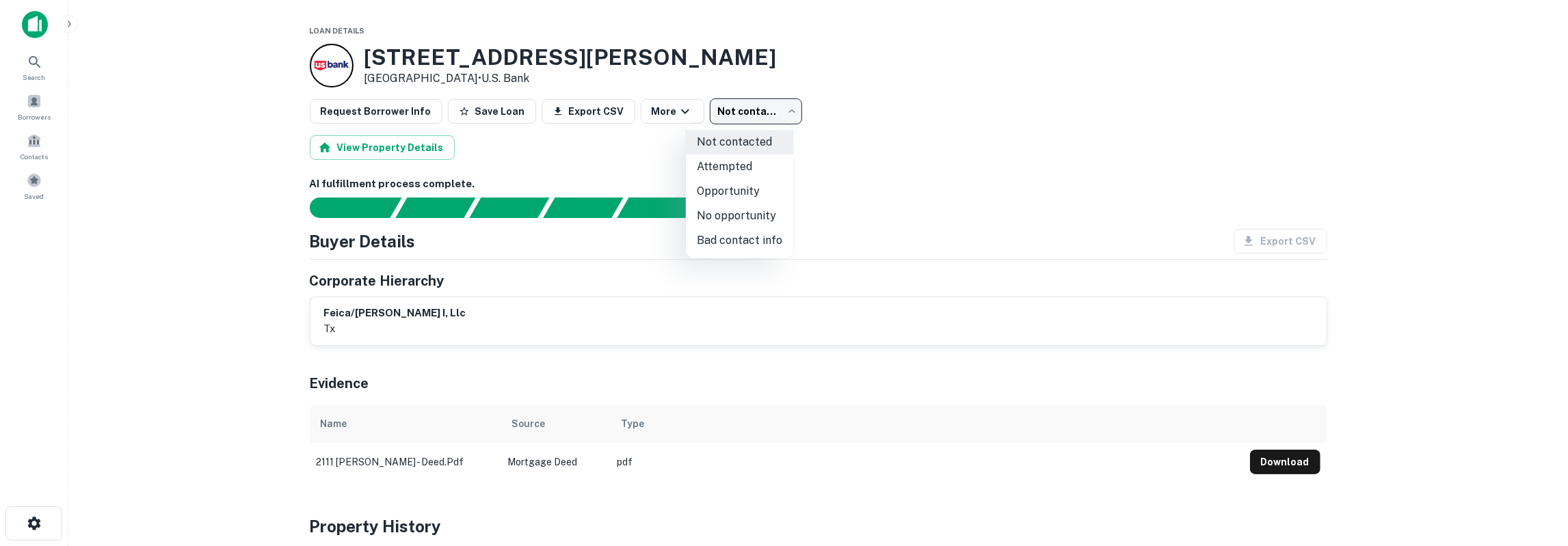
click at [756, 162] on li "Attempted" at bounding box center [739, 166] width 107 height 25
type input "*********"
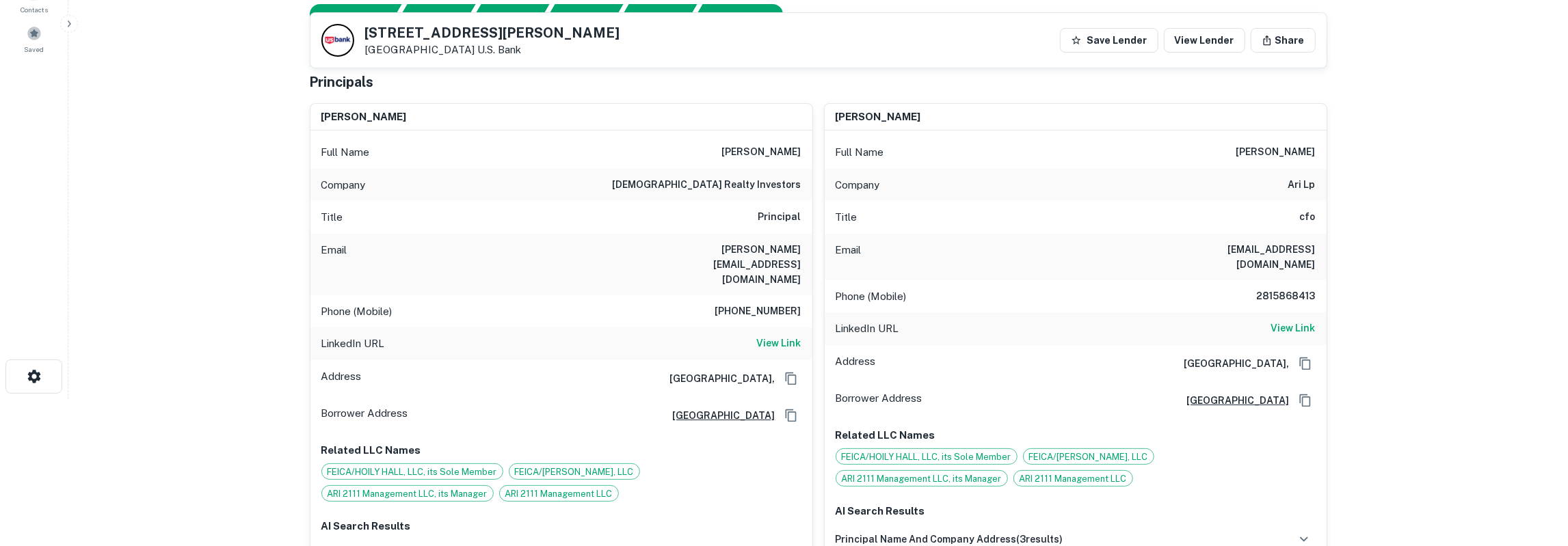
scroll to position [71, 0]
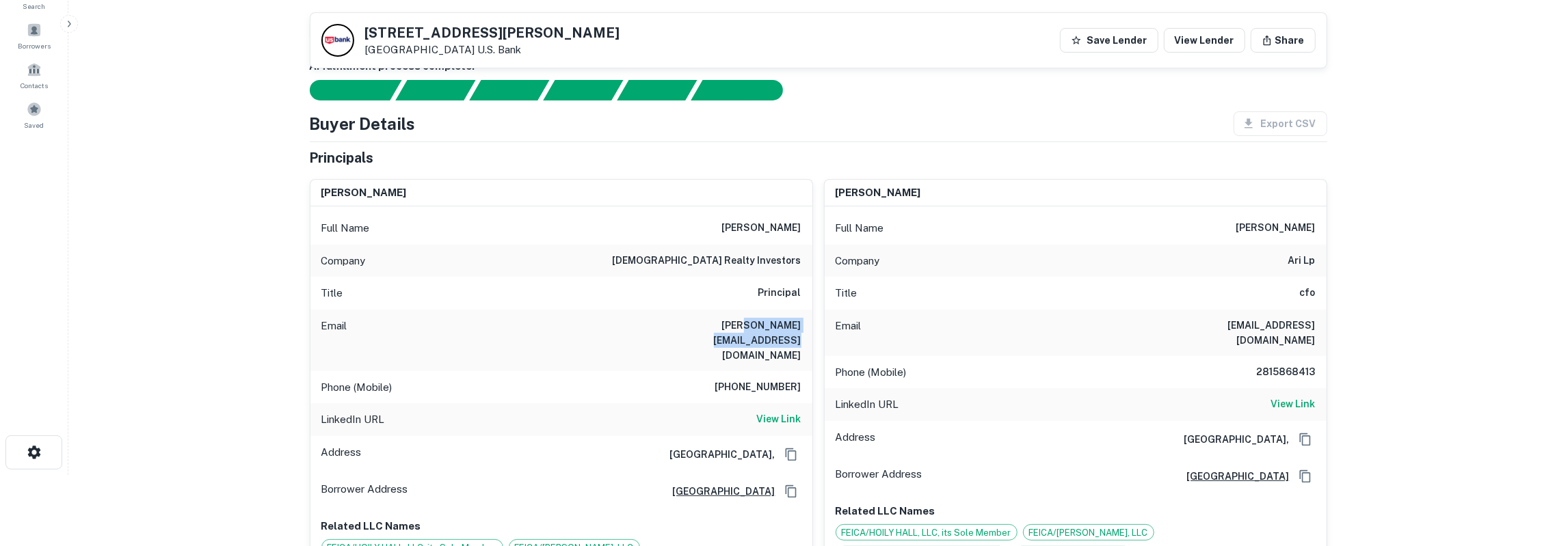
drag, startPoint x: 683, startPoint y: 325, endPoint x: 808, endPoint y: 325, distance: 125.0
click at [808, 325] on div "Email ken@americanrealtyinvest.com" at bounding box center [561, 341] width 502 height 62
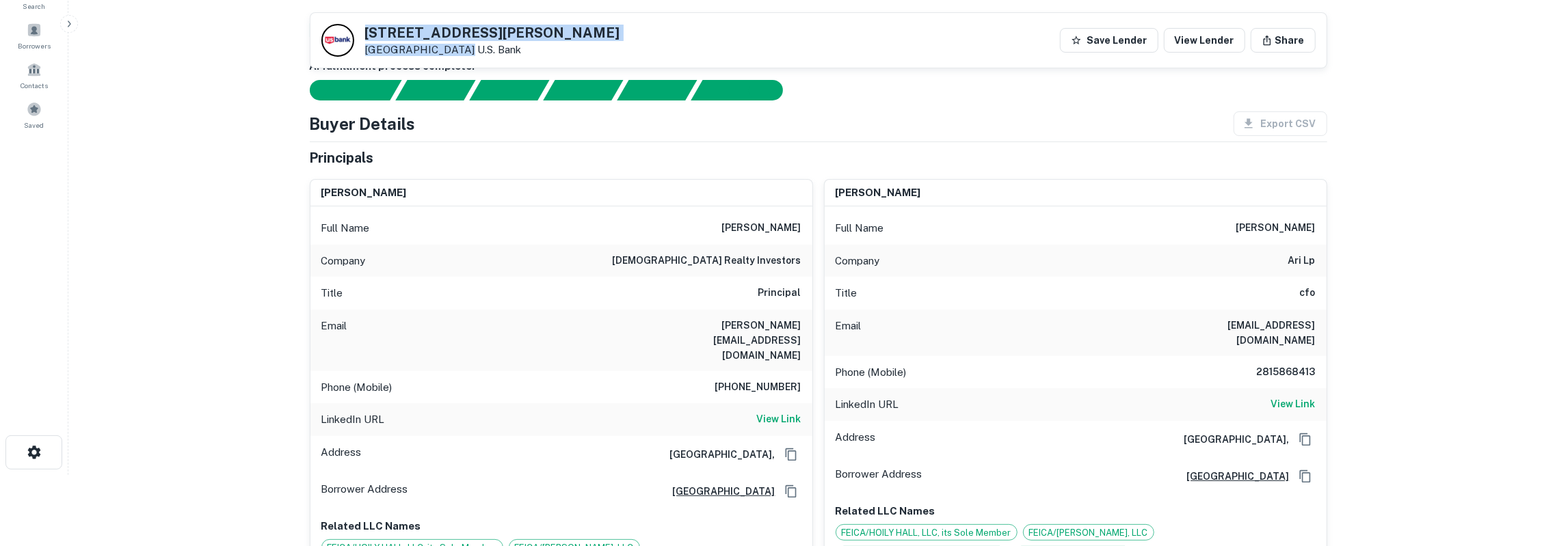
drag, startPoint x: 363, startPoint y: 35, endPoint x: 455, endPoint y: 49, distance: 93.1
click at [455, 49] on div "2111 Holly Hall St Houston, TX 77054 U.s. Bank" at bounding box center [471, 40] width 299 height 33
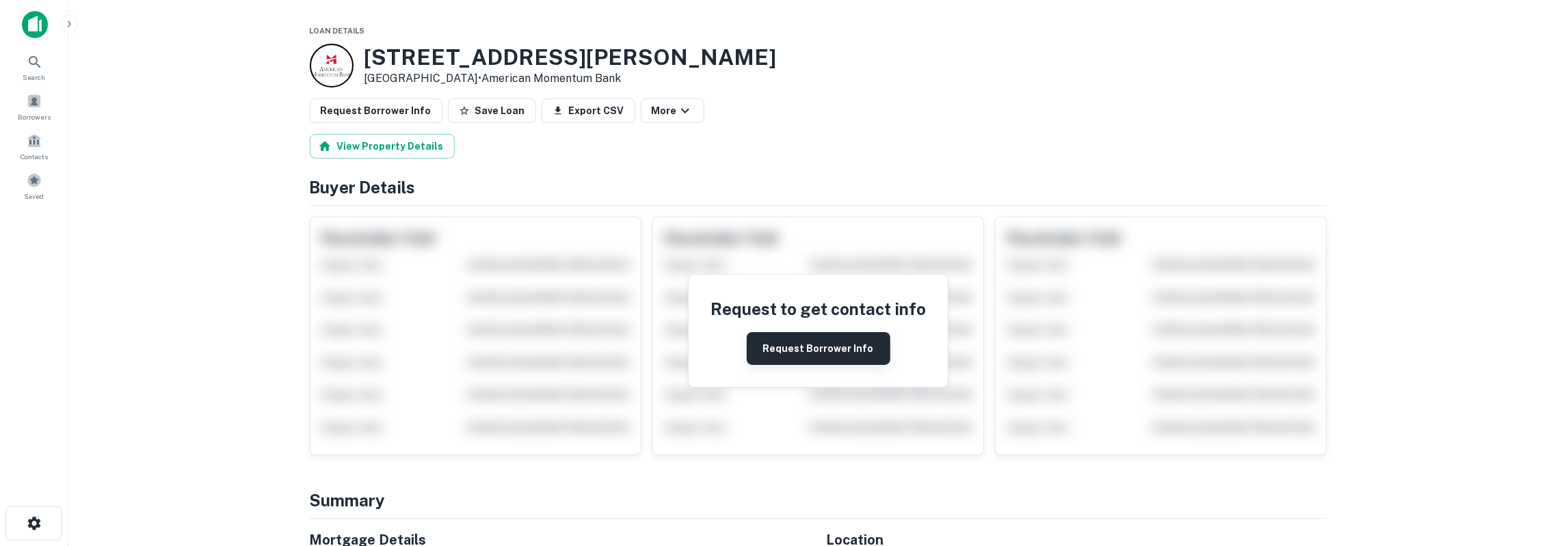
click at [862, 345] on button "Request Borrower Info" at bounding box center [818, 348] width 144 height 33
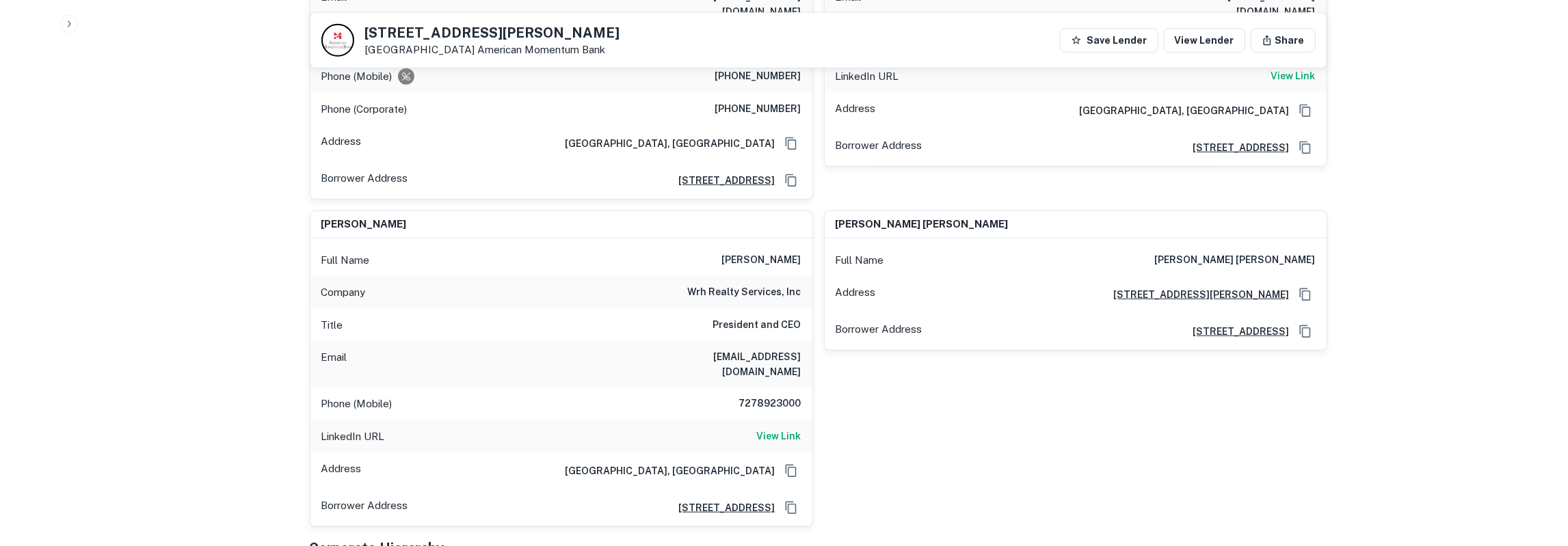
scroll to position [712, 0]
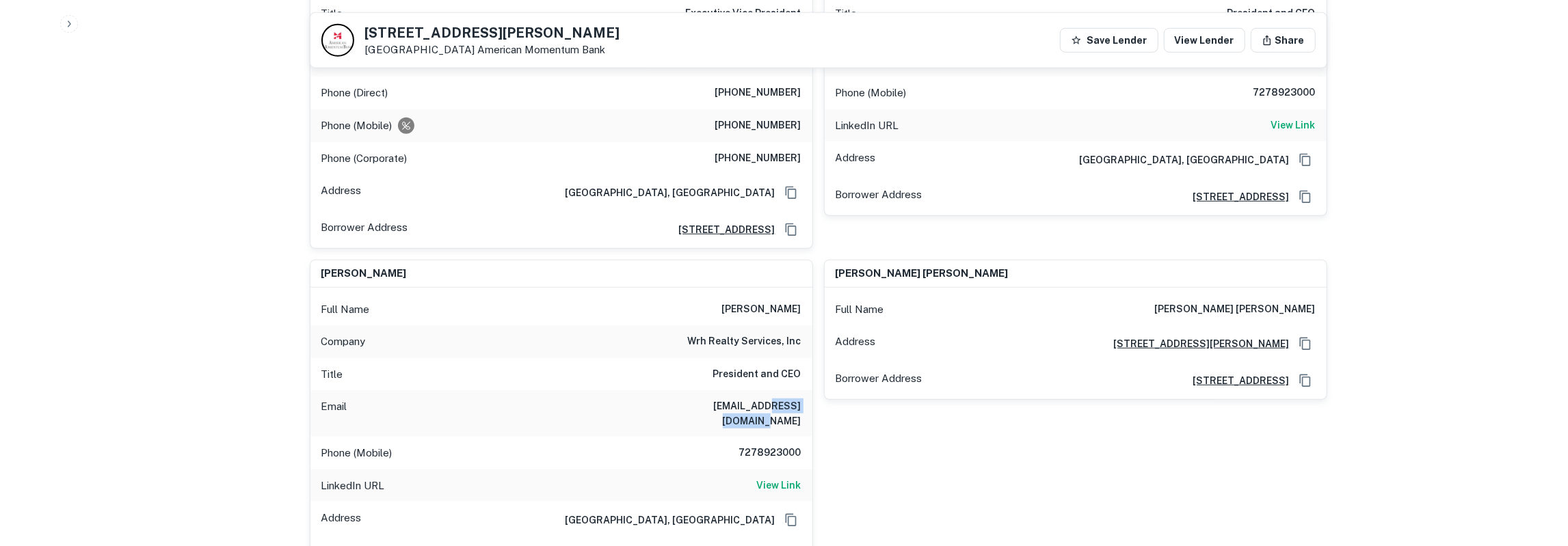
drag, startPoint x: 738, startPoint y: 377, endPoint x: 801, endPoint y: 380, distance: 63.1
click at [801, 399] on h6 "mrutledge@wrhrealty.com" at bounding box center [719, 414] width 165 height 30
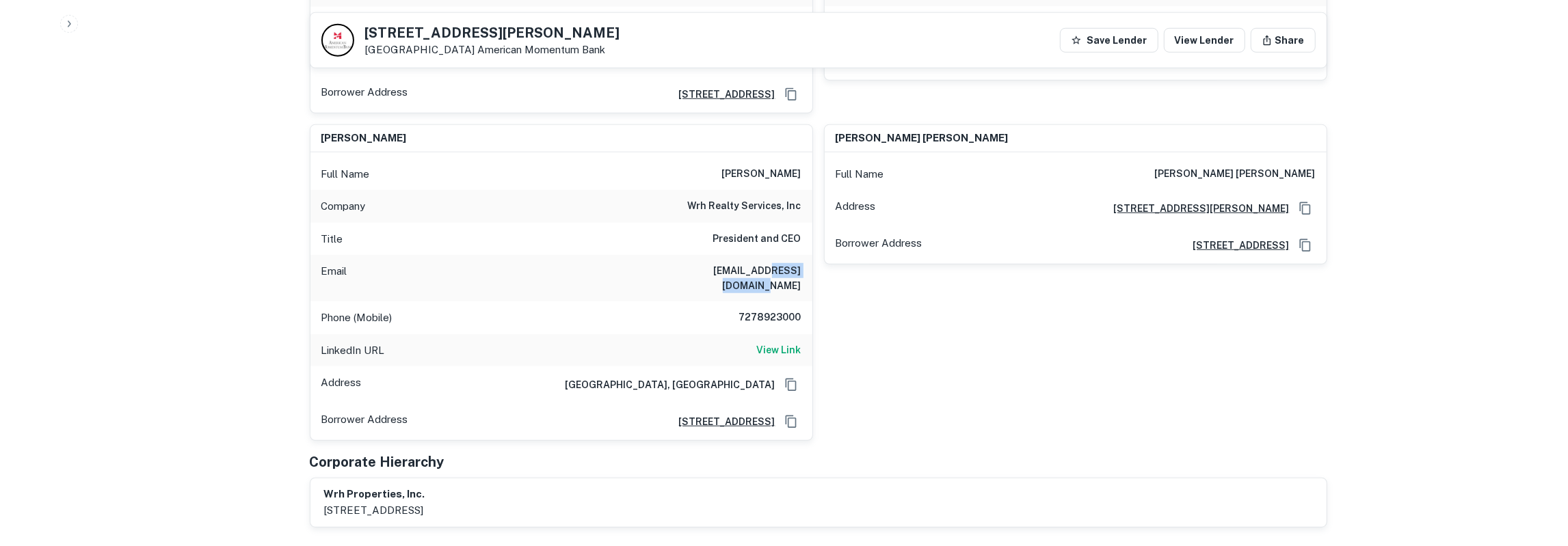
scroll to position [853, 0]
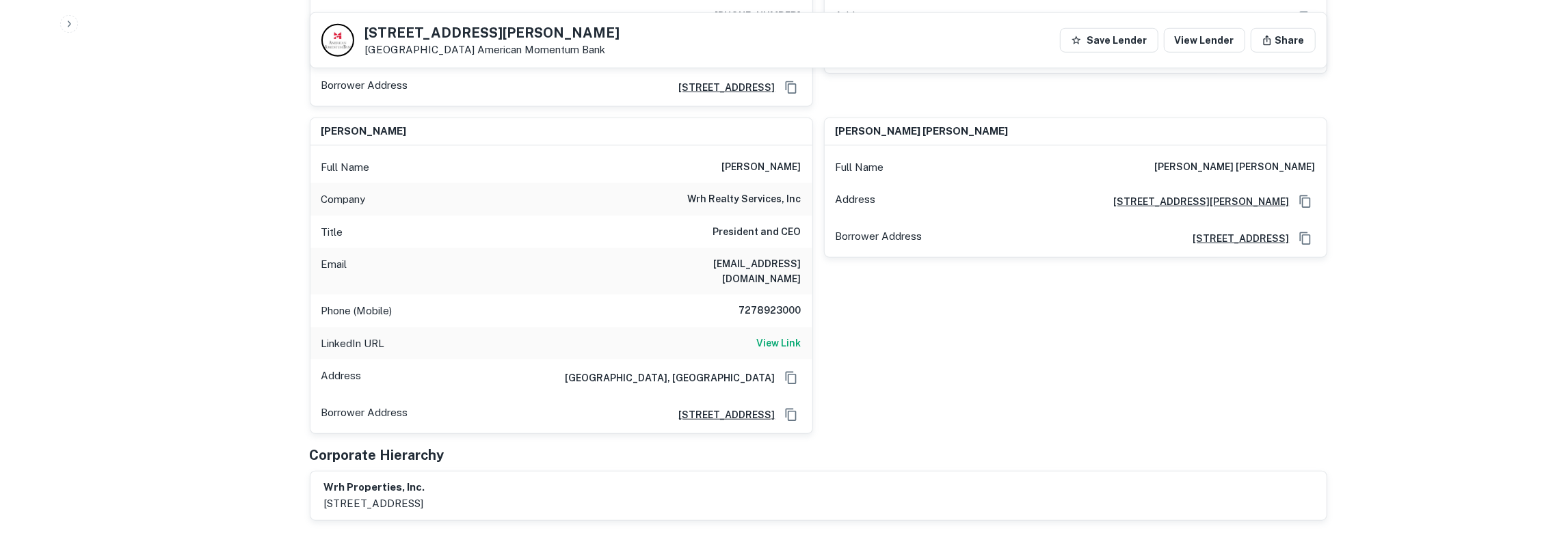
click at [784, 160] on h6 "mark rutledge" at bounding box center [761, 167] width 79 height 16
copy h6 "rutledge"
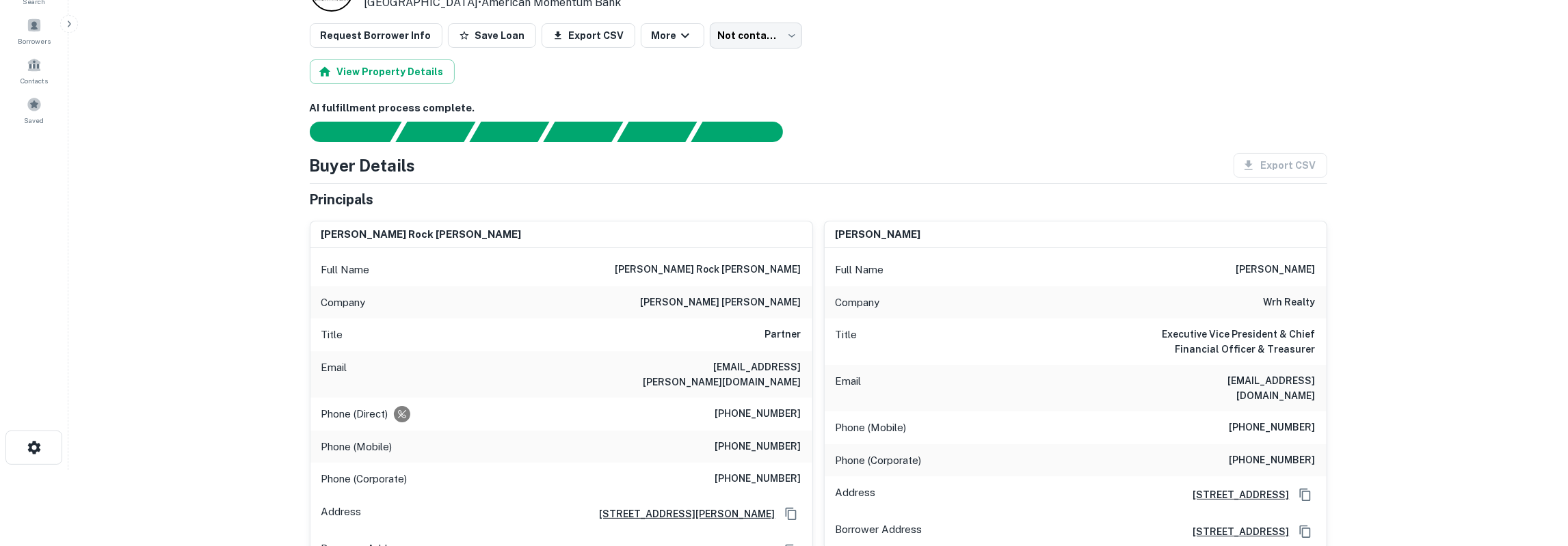
scroll to position [143, 0]
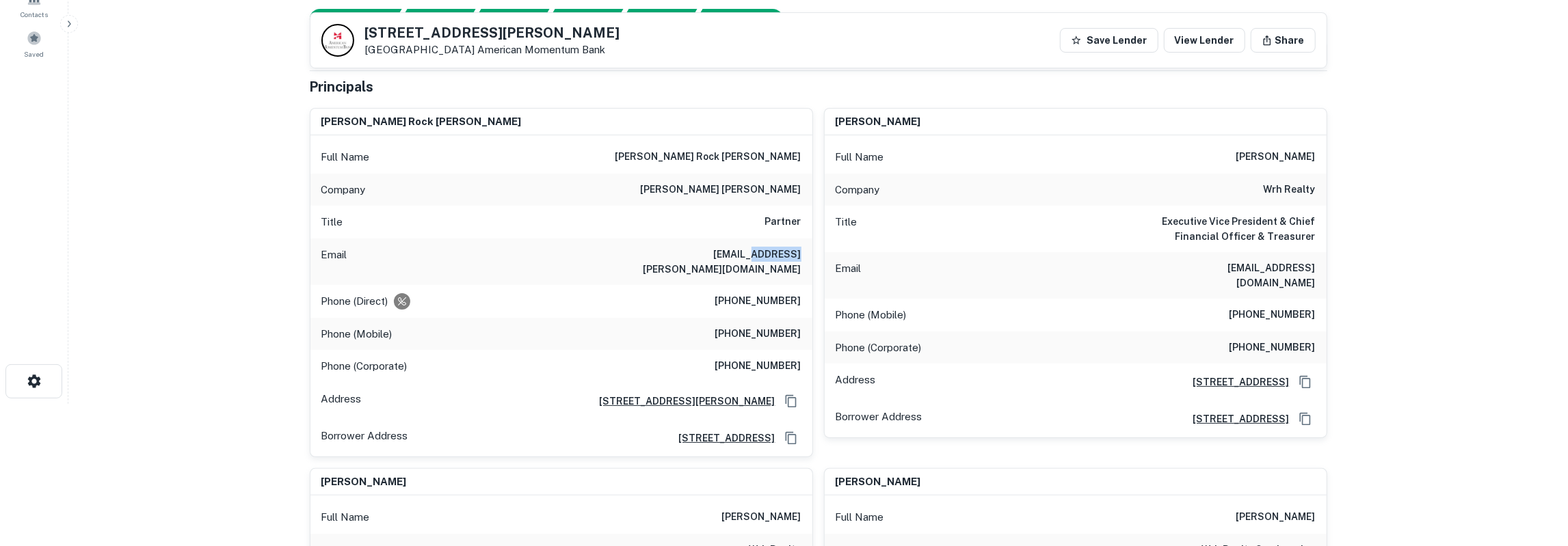
drag, startPoint x: 745, startPoint y: 254, endPoint x: 787, endPoint y: 253, distance: 42.0
click at [787, 253] on h6 "whill@donahue.com" at bounding box center [719, 263] width 165 height 30
drag, startPoint x: 742, startPoint y: 257, endPoint x: 809, endPoint y: 255, distance: 67.0
click at [809, 255] on div "Email whill@donahue.com" at bounding box center [561, 262] width 502 height 47
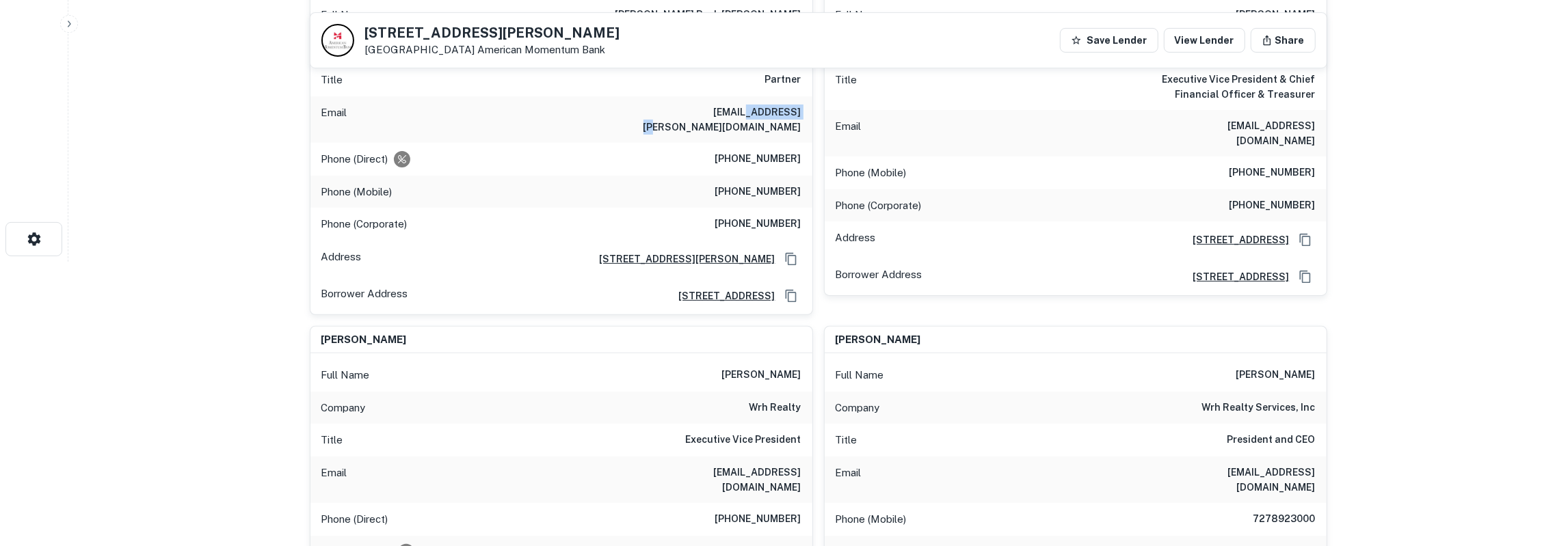
scroll to position [356, 0]
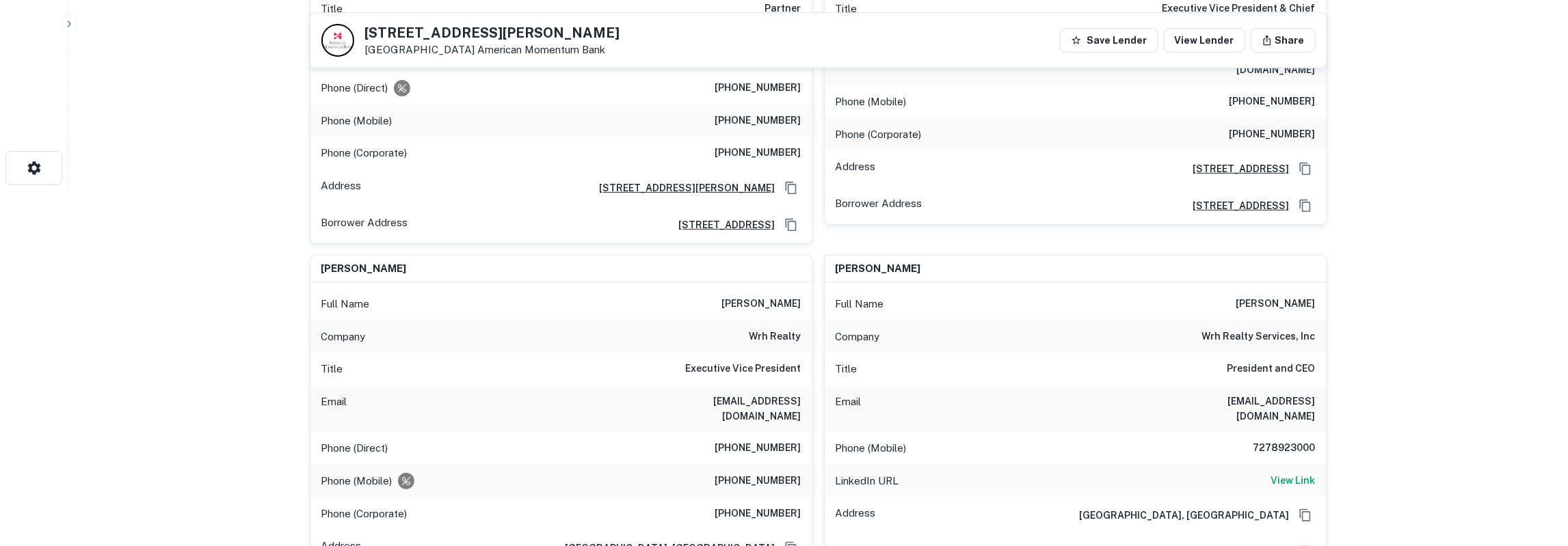
click at [1286, 440] on h6 "7278923000" at bounding box center [1274, 448] width 82 height 16
copy h6 "7278923000"
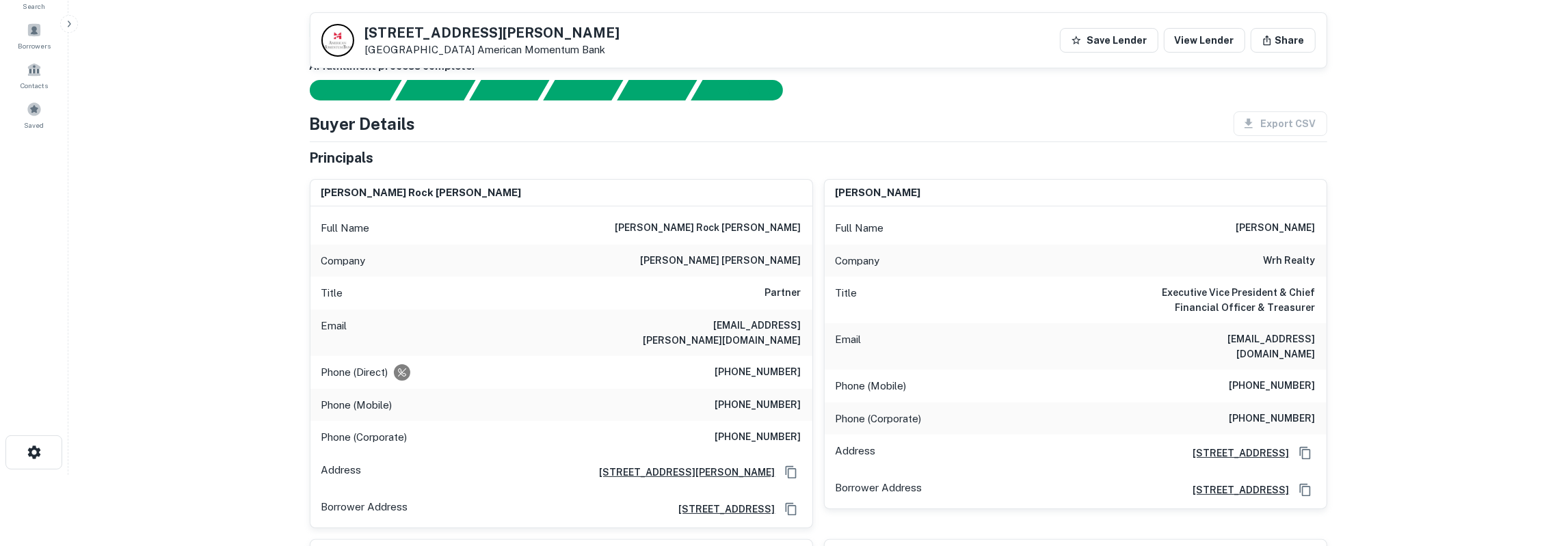
scroll to position [0, 0]
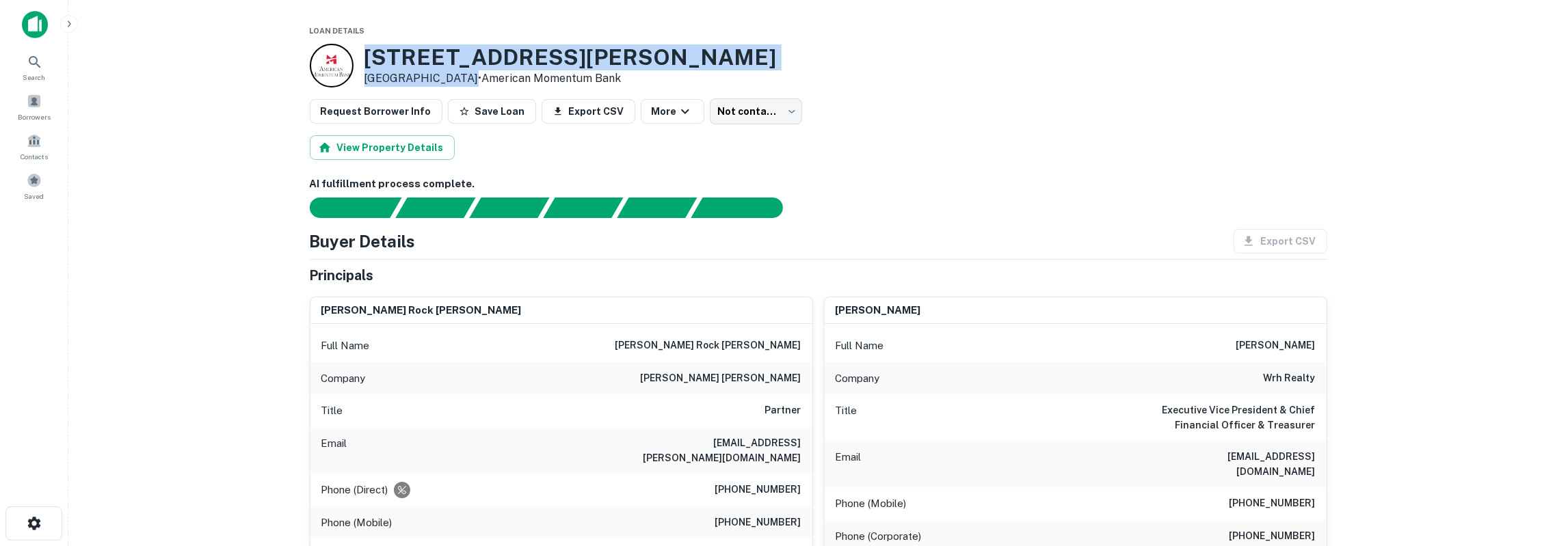
drag, startPoint x: 369, startPoint y: 54, endPoint x: 461, endPoint y: 79, distance: 95.3
click at [461, 79] on div "707 Robin St Houston, TX 77019 • American Momentum Bank" at bounding box center [571, 66] width 413 height 43
click at [410, 59] on h3 "707 Robin St" at bounding box center [571, 57] width 413 height 26
drag, startPoint x: 369, startPoint y: 60, endPoint x: 688, endPoint y: 74, distance: 319.3
click at [688, 74] on div "707 Robin St Houston, TX 77019 • American Momentum Bank" at bounding box center [819, 66] width 1017 height 44
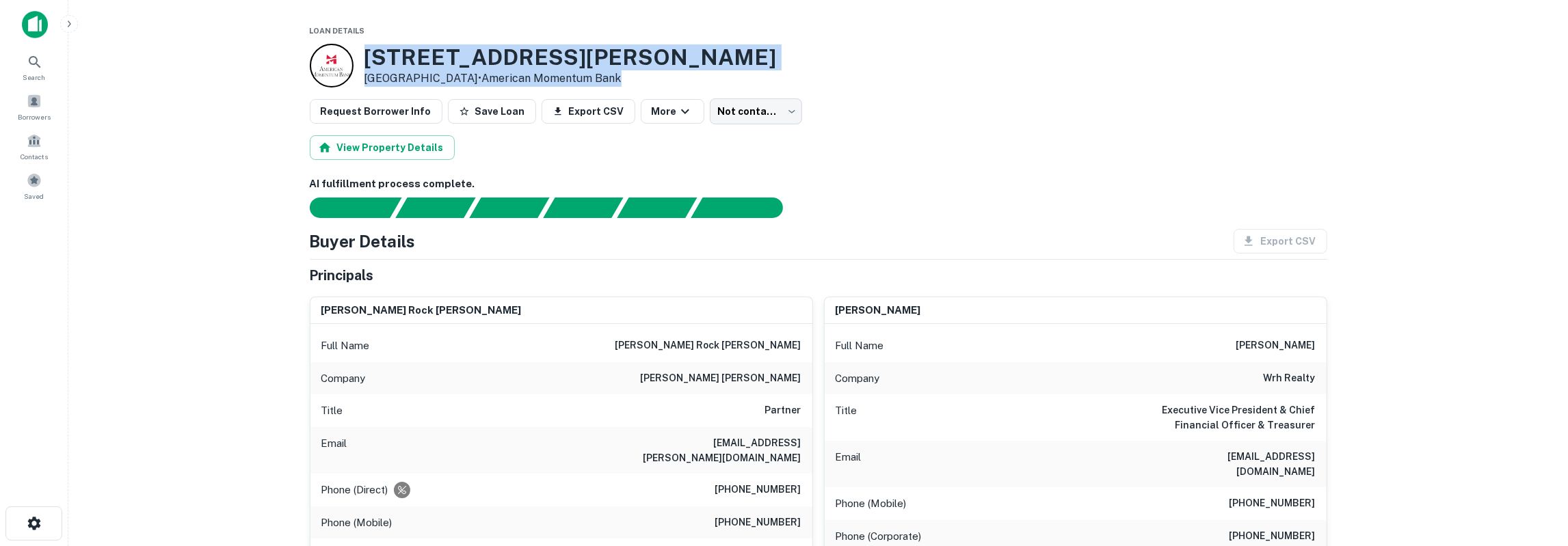
copy div "707 Robin St Houston, TX 77019 • American Momentum Bank"
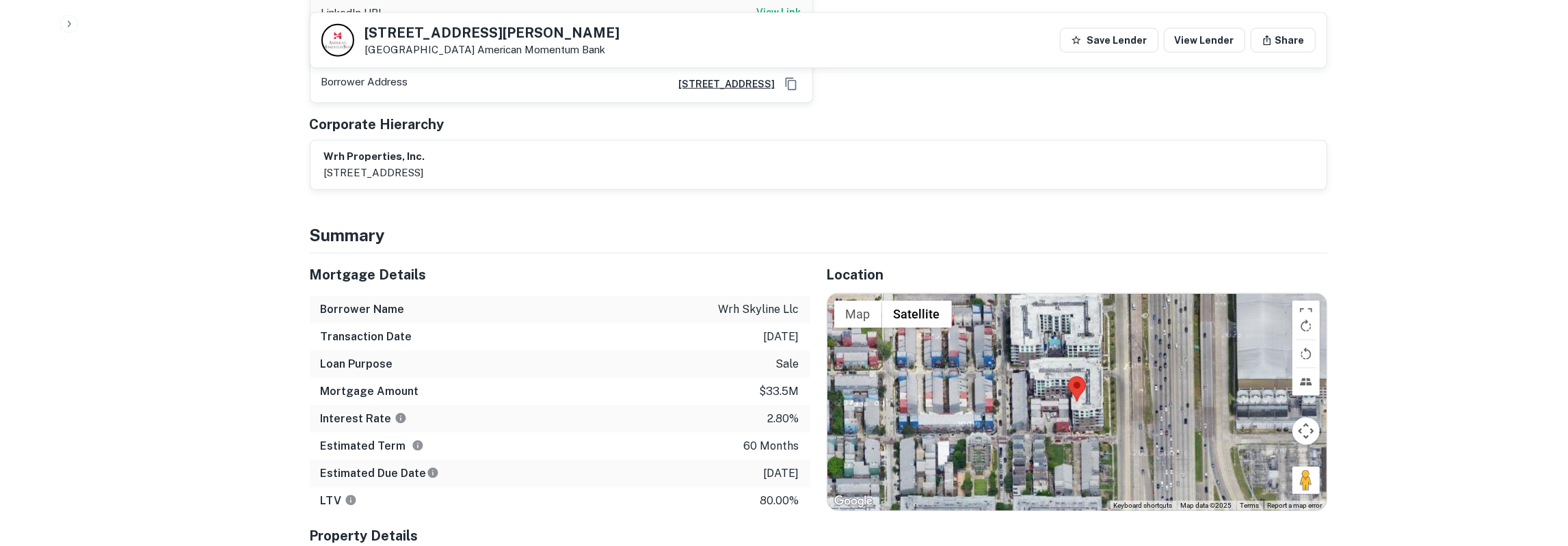
scroll to position [1280, 0]
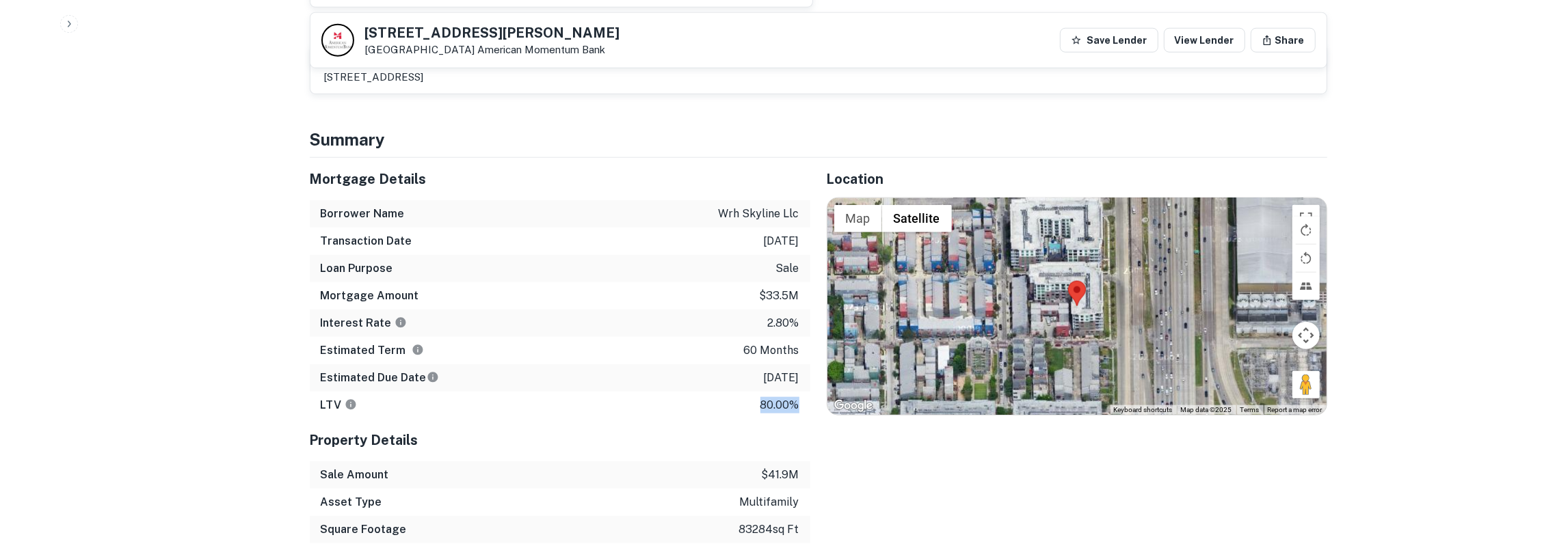
drag, startPoint x: 314, startPoint y: 135, endPoint x: 800, endPoint y: 361, distance: 536.0
click at [800, 361] on div "Mortgage Details Borrower Name wrh skyline llc Transaction Date 9/26/2021 Loan …" at bounding box center [560, 288] width 500 height 262
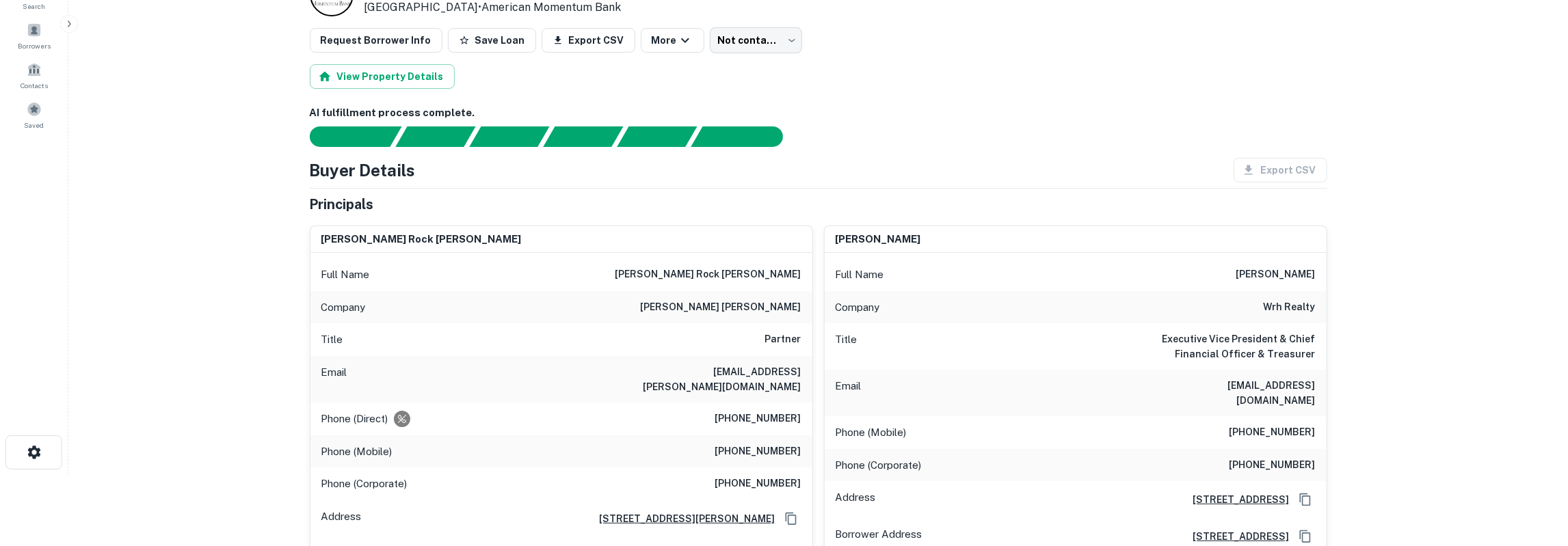
scroll to position [0, 0]
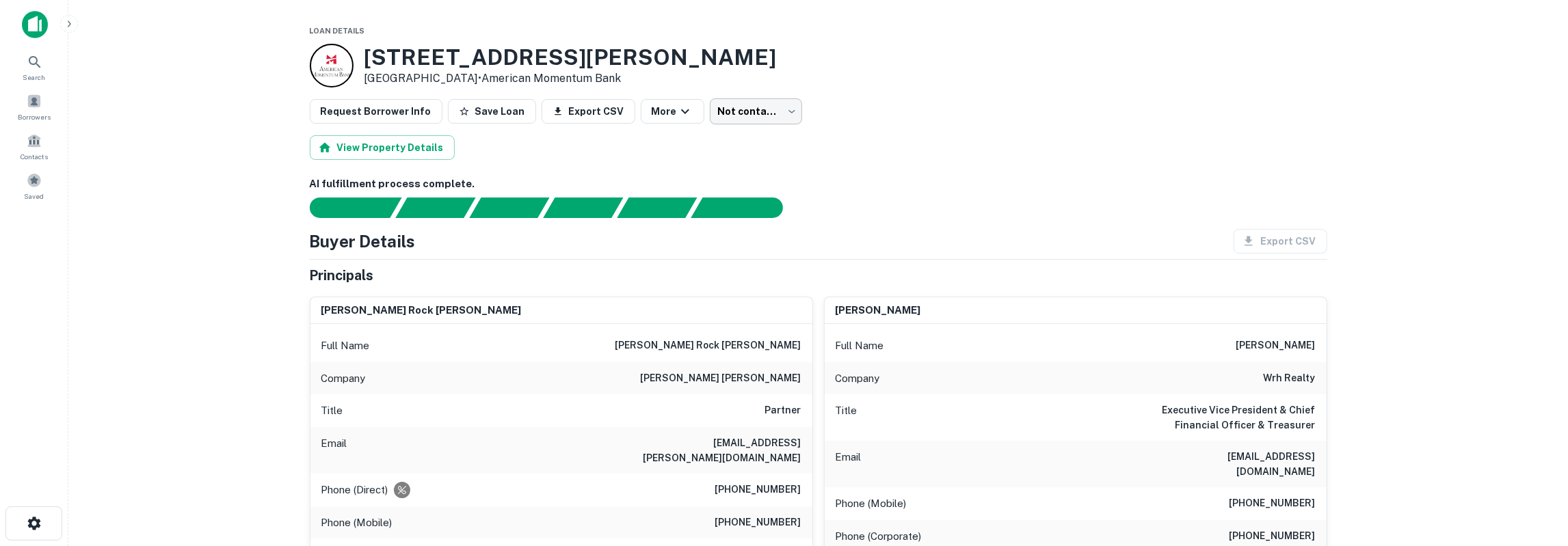
click at [766, 103] on body "Search Borrowers Contacts Saved Loan Details 707 Robin St Houston, TX 77019 • A…" at bounding box center [784, 273] width 1568 height 546
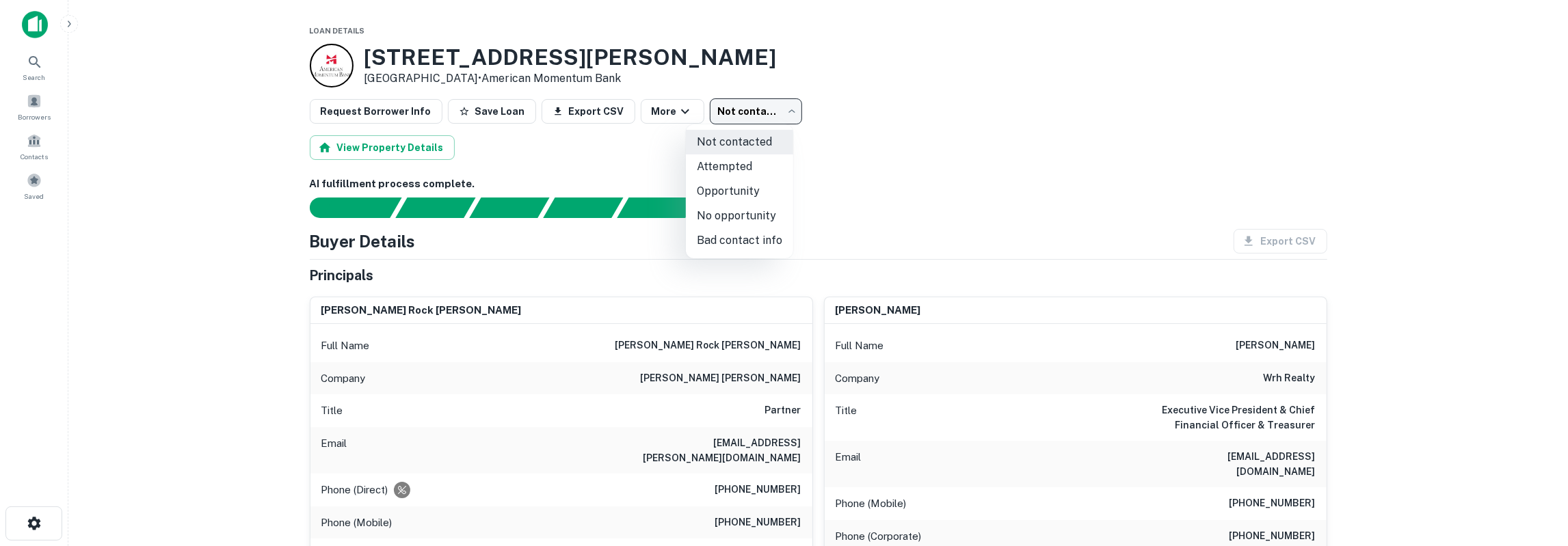
click at [753, 166] on li "Attempted" at bounding box center [739, 166] width 107 height 25
type input "*********"
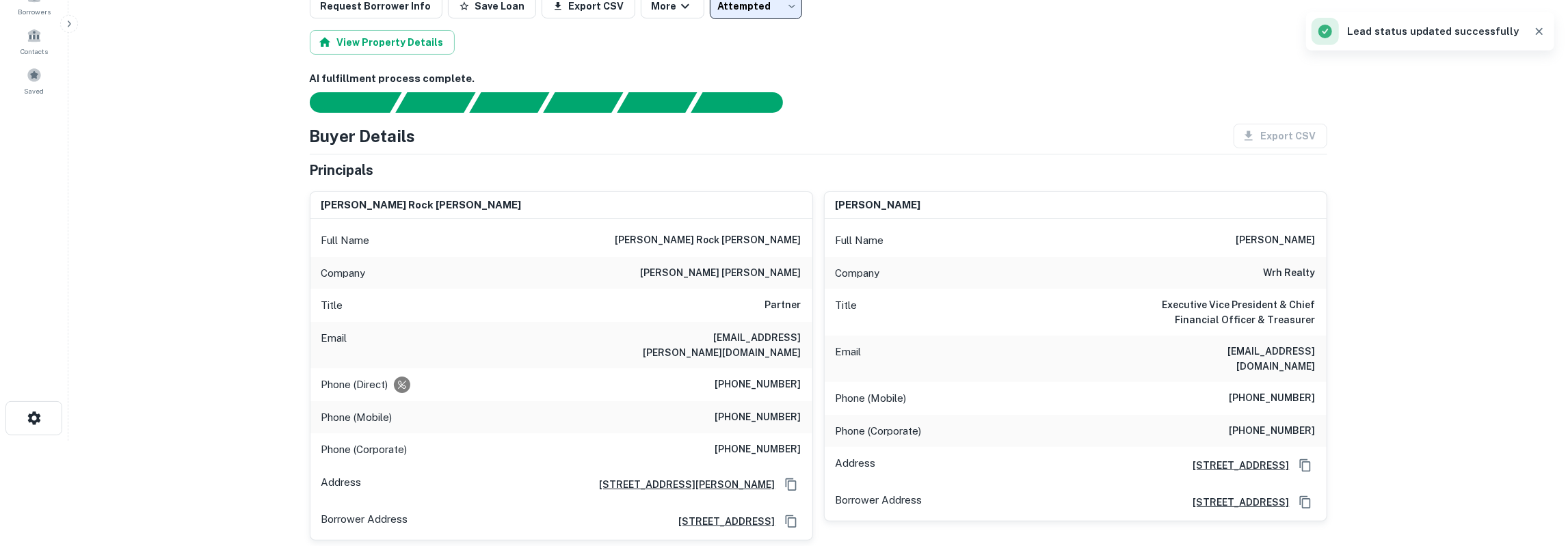
scroll to position [143, 0]
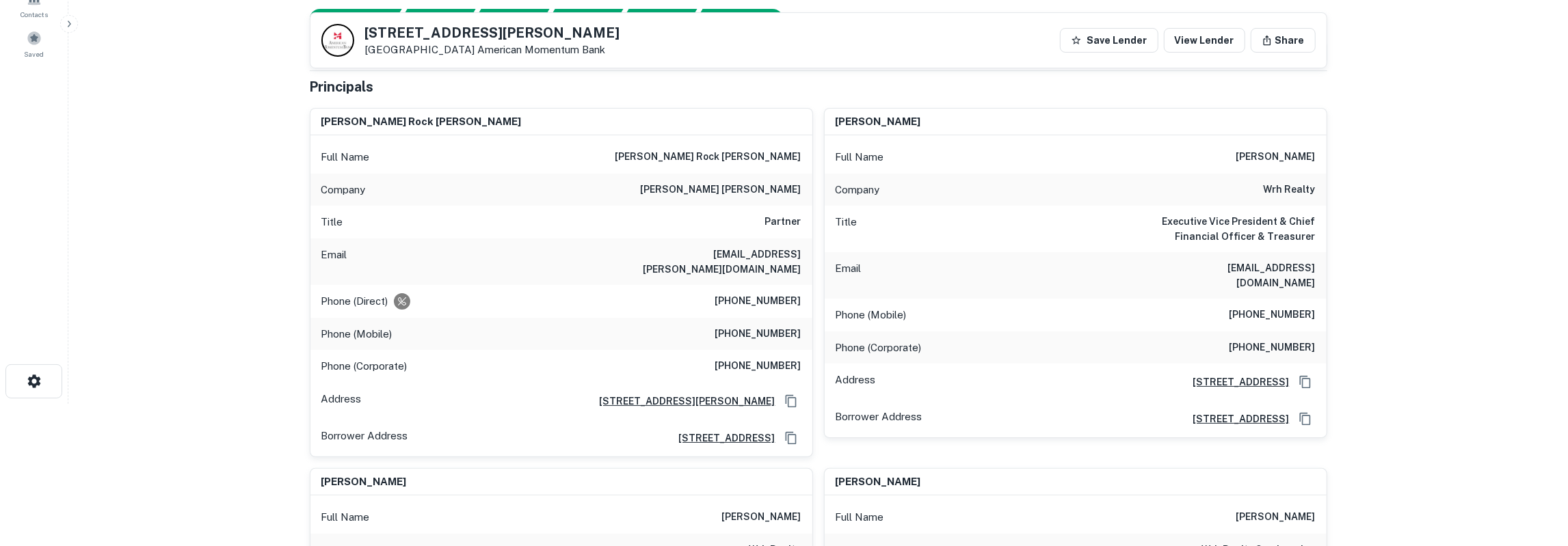
click at [1248, 230] on h6 "Executive Vice President & Chief Financial Officer & Treasurer" at bounding box center [1233, 229] width 165 height 30
click at [1249, 262] on h6 "jtaylor@wrhrealty.com" at bounding box center [1233, 276] width 165 height 30
click at [1260, 307] on h6 "(480) 310-0810" at bounding box center [1272, 315] width 87 height 16
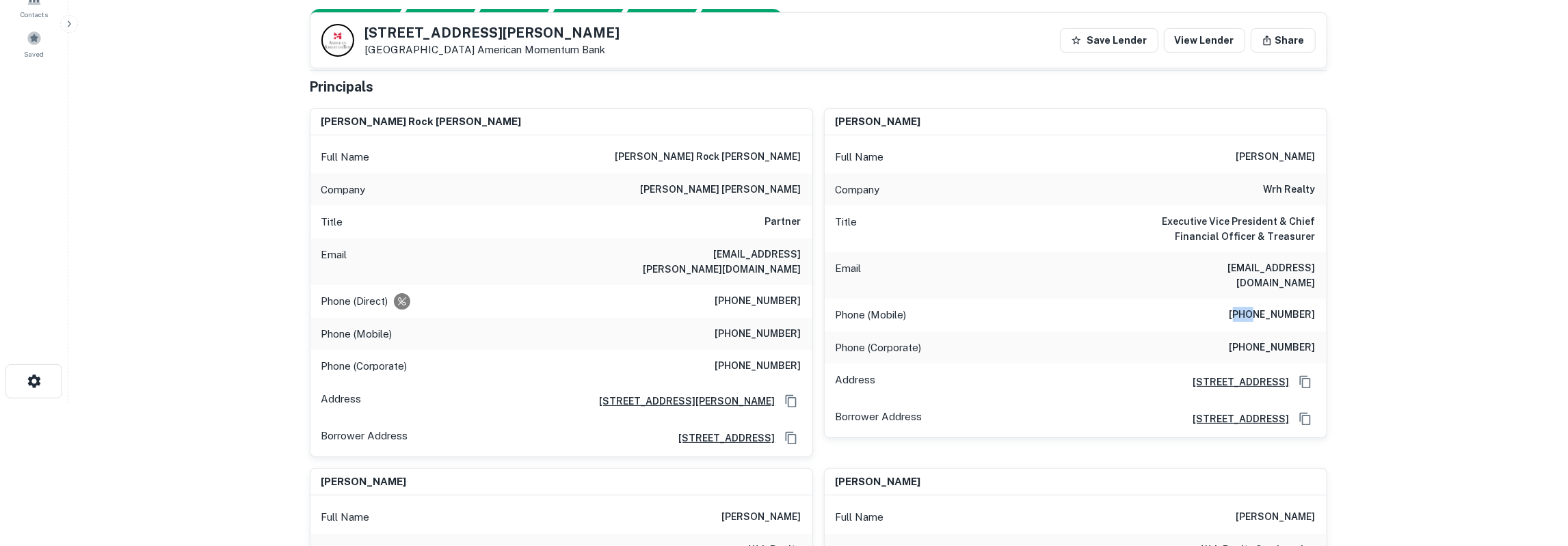
click at [1260, 307] on h6 "(480) 310-0810" at bounding box center [1272, 315] width 87 height 16
click at [1271, 340] on h6 "(727) 892-3000" at bounding box center [1272, 347] width 87 height 16
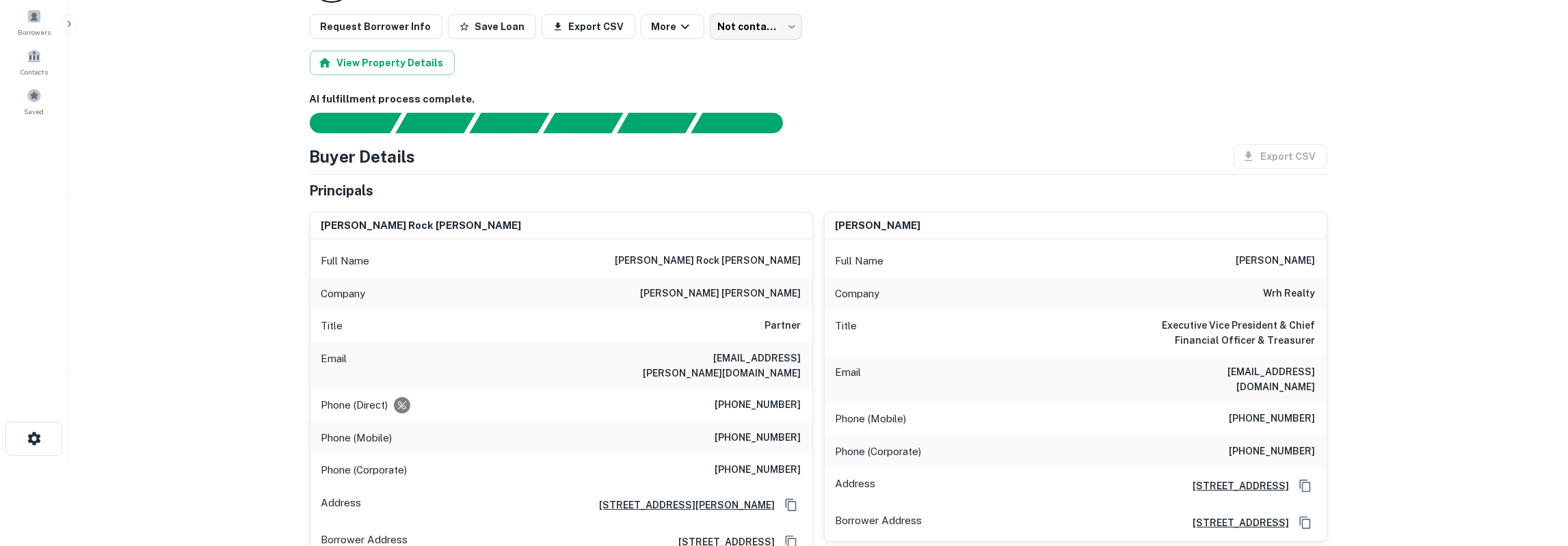
scroll to position [0, 0]
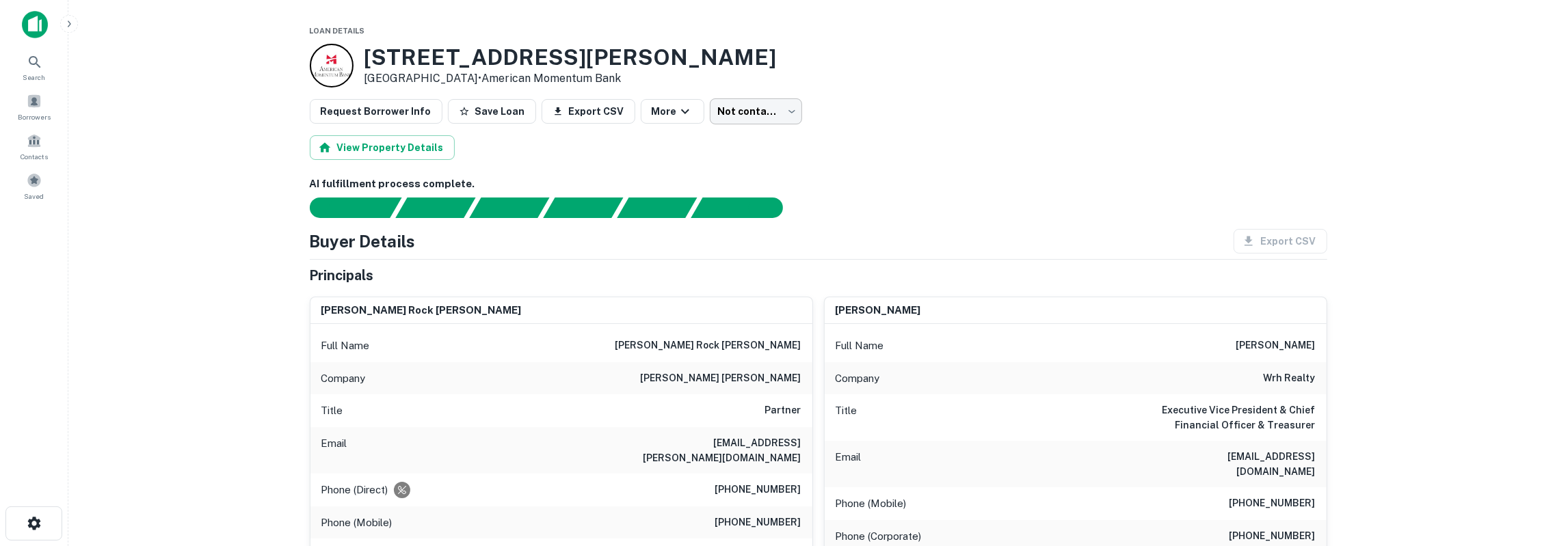
click at [752, 116] on body "Search Borrowers Contacts Saved Loan Details 707 Robin St Houston, TX 77019 • A…" at bounding box center [784, 273] width 1568 height 546
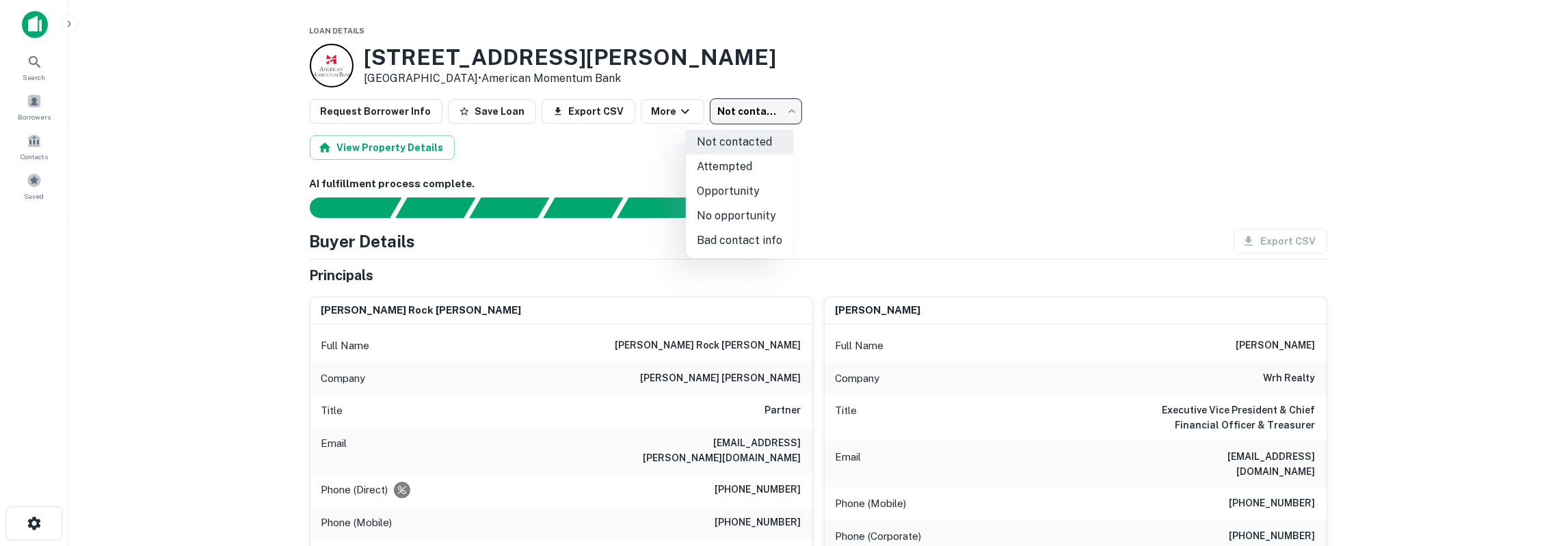
click at [745, 174] on li "Attempted" at bounding box center [739, 166] width 107 height 25
type input "*********"
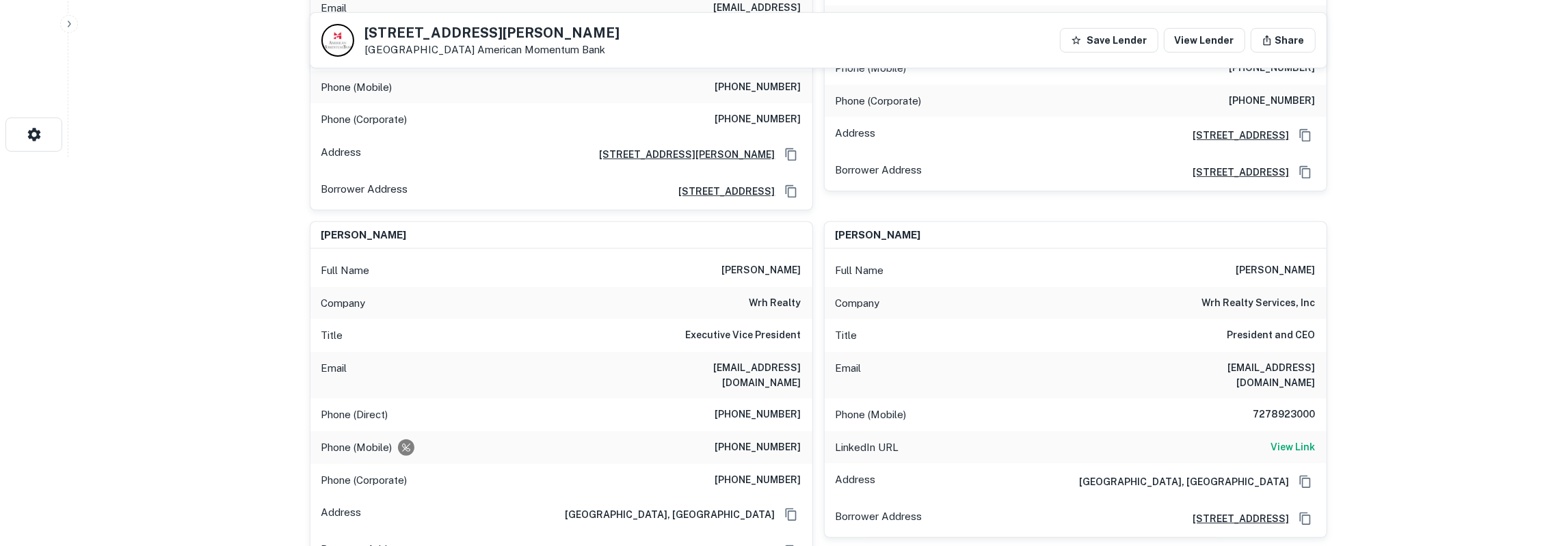
scroll to position [427, 0]
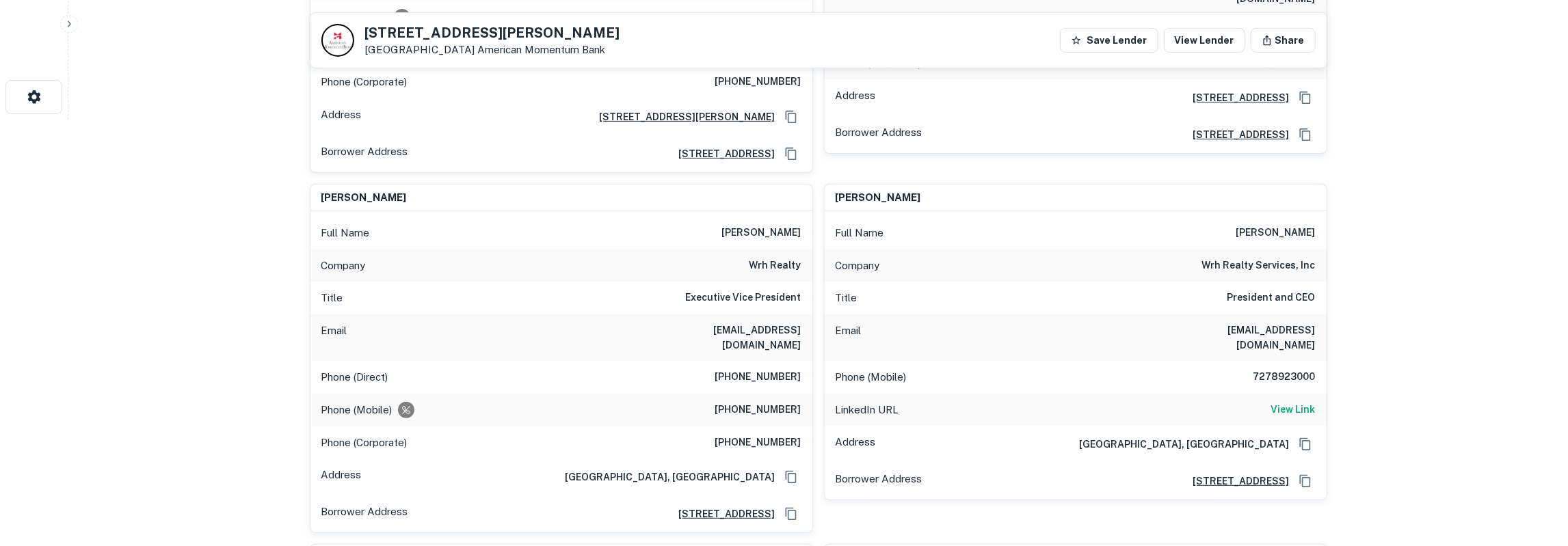
click at [732, 322] on h6 "jwithers@wrhrealty.com" at bounding box center [719, 338] width 165 height 30
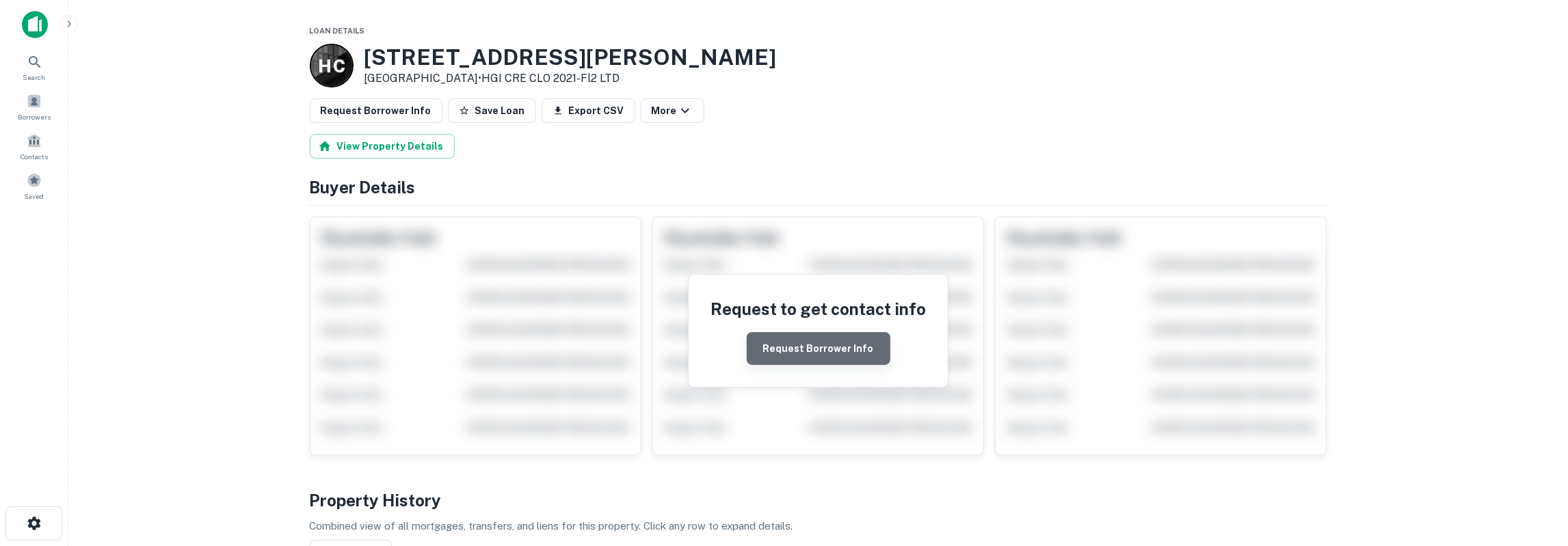
click at [848, 348] on button "Request Borrower Info" at bounding box center [818, 348] width 144 height 33
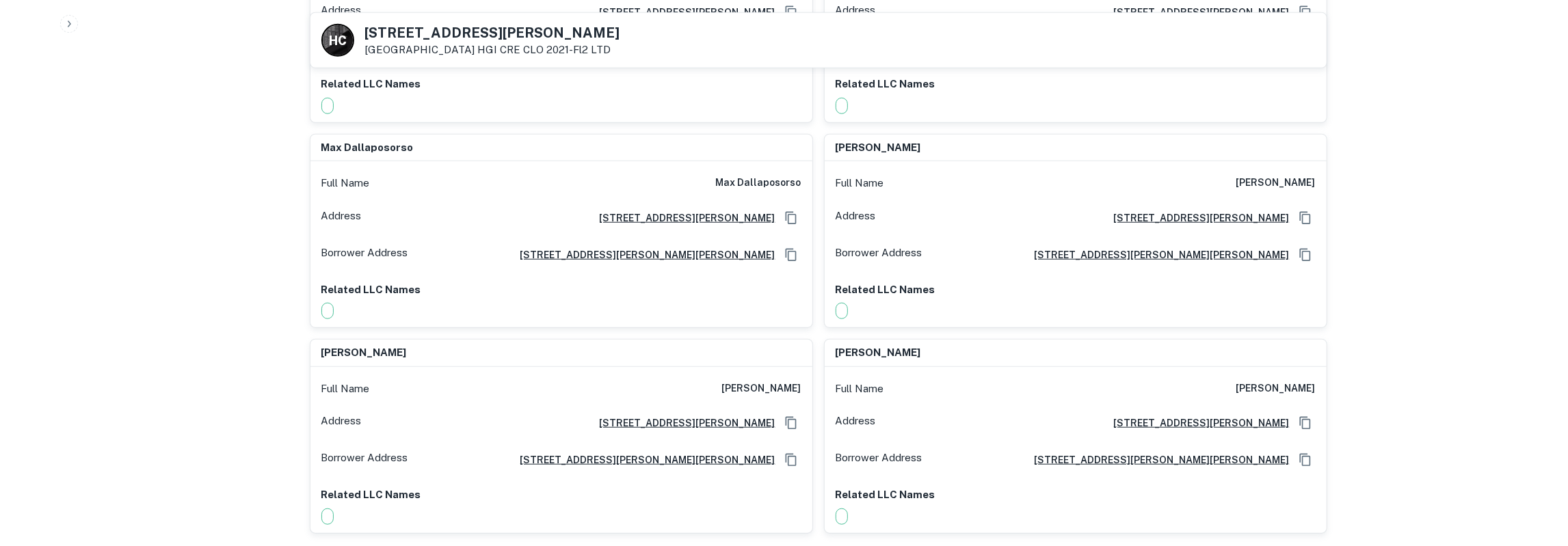
scroll to position [1067, 0]
click at [758, 381] on h6 "[PERSON_NAME]" at bounding box center [761, 389] width 79 height 16
click at [1280, 381] on h6 "[PERSON_NAME]" at bounding box center [1275, 389] width 79 height 16
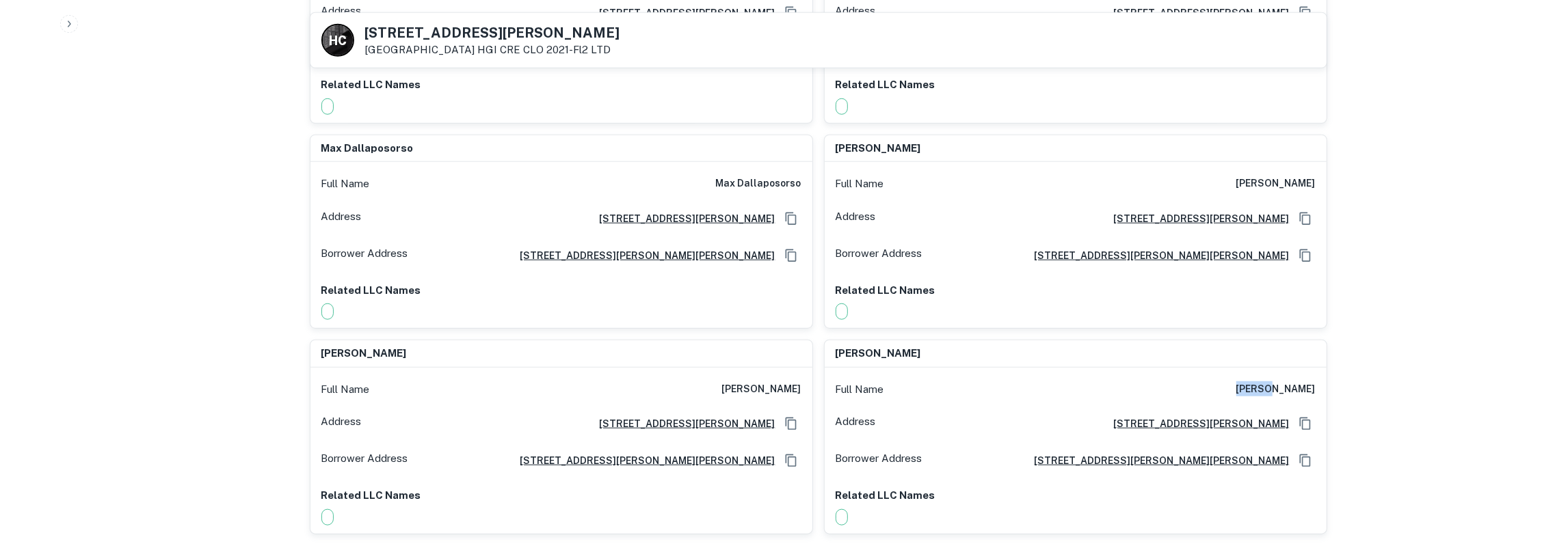
click at [1280, 381] on h6 "[PERSON_NAME]" at bounding box center [1275, 389] width 79 height 16
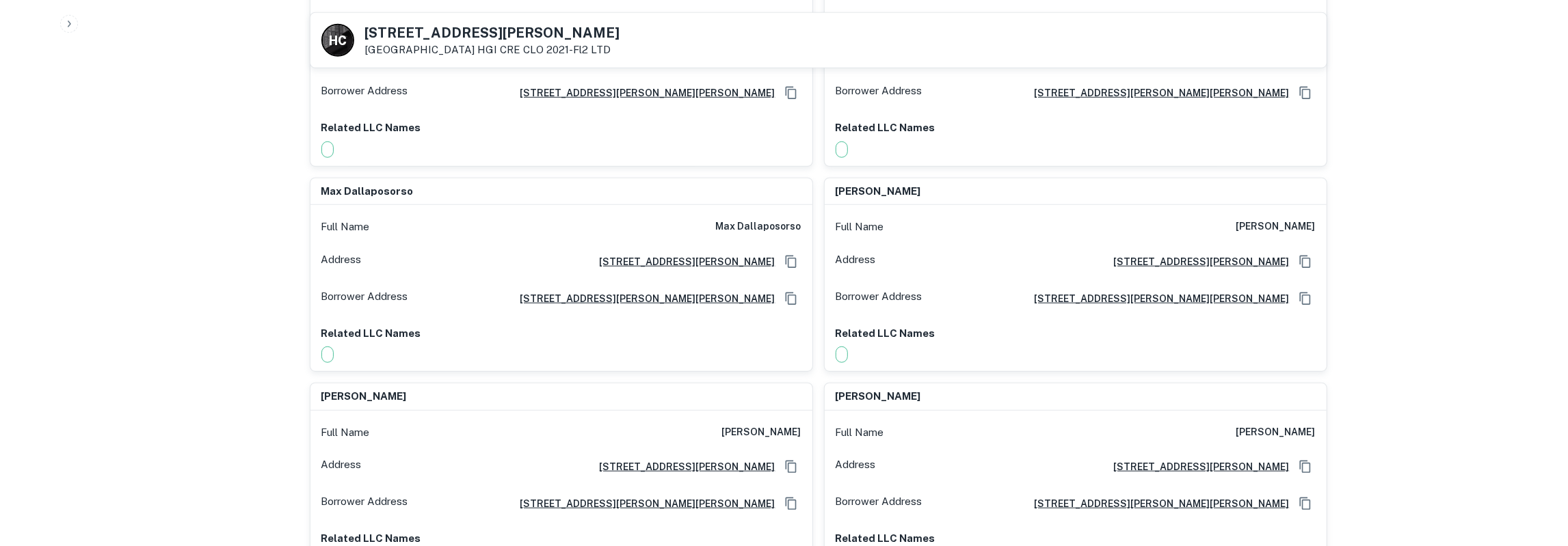
scroll to position [996, 0]
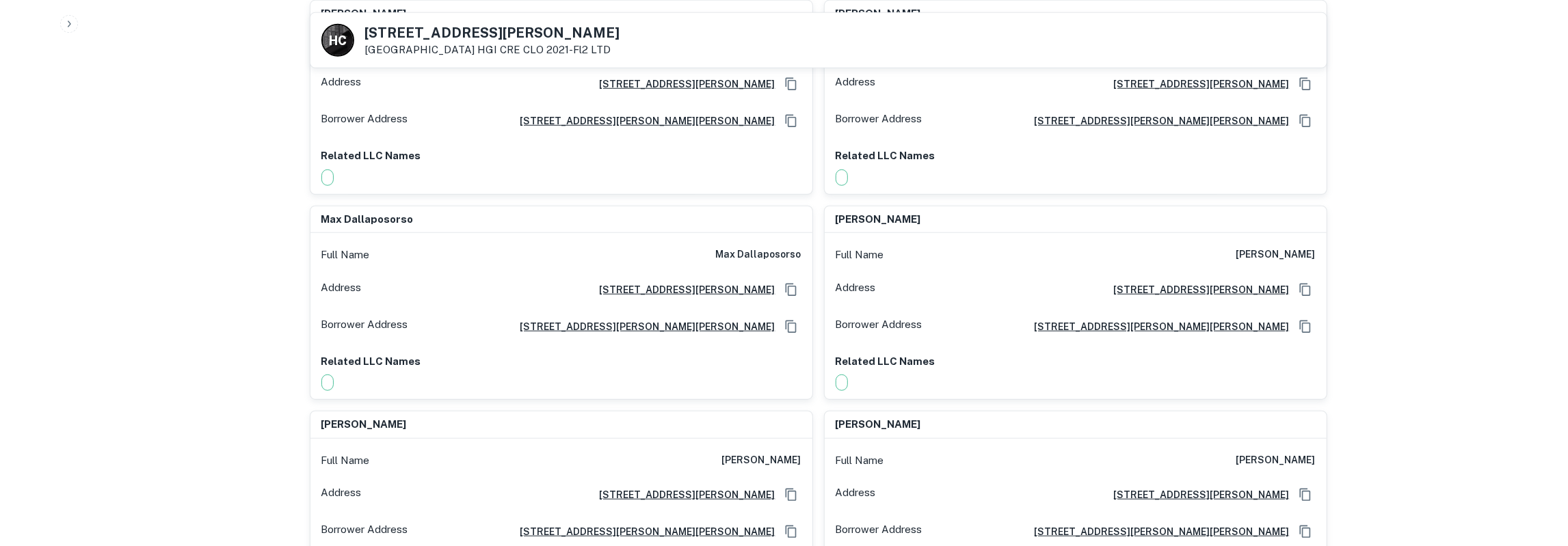
click at [770, 247] on h6 "max dallaposorso" at bounding box center [759, 255] width 86 height 16
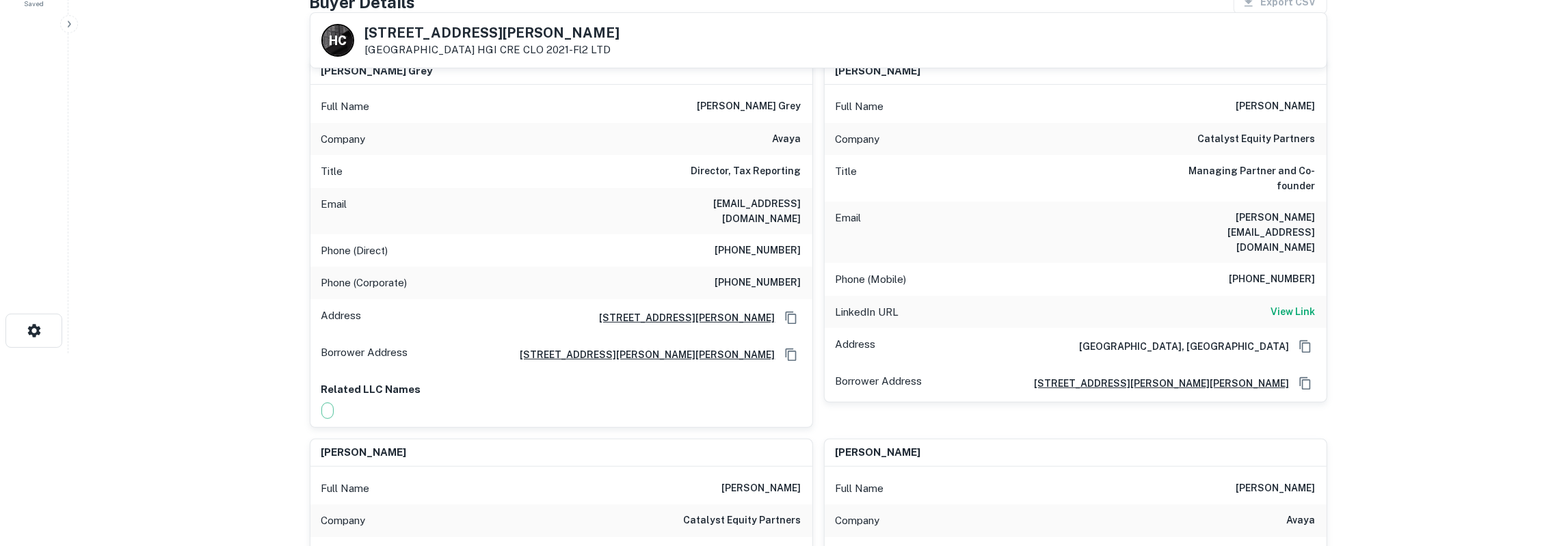
scroll to position [143, 0]
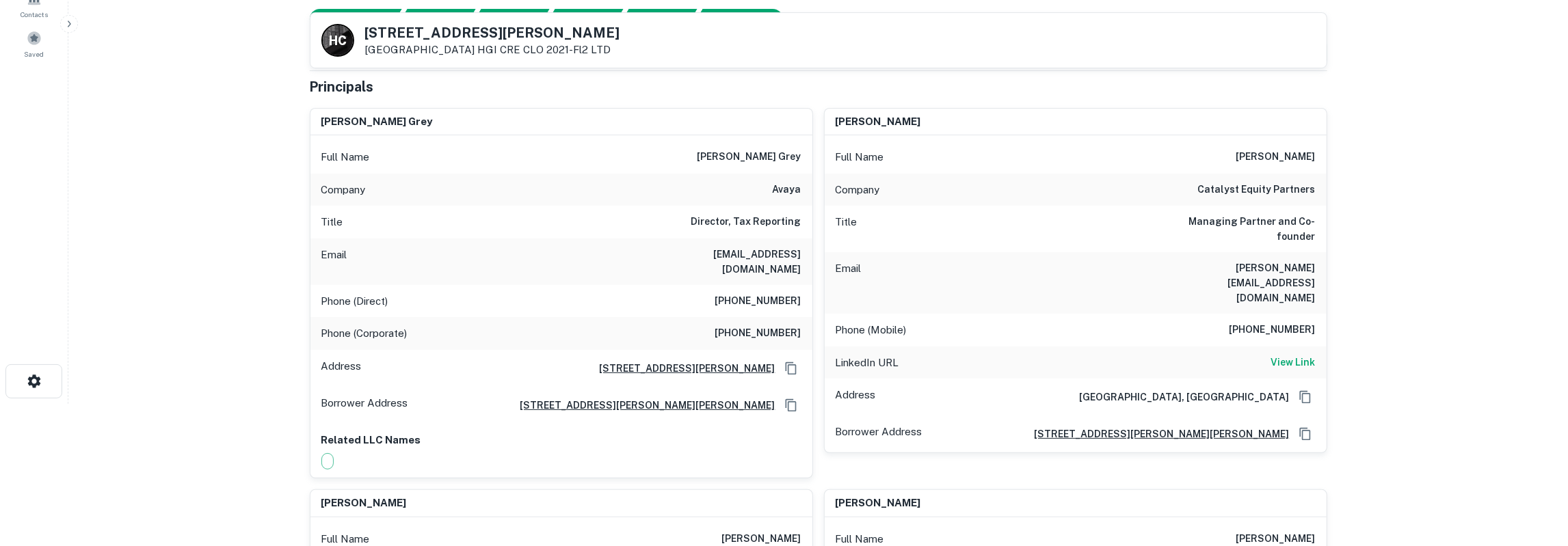
click at [1257, 152] on h6 "[PERSON_NAME]" at bounding box center [1275, 157] width 79 height 16
click at [1302, 322] on h6 "[PHONE_NUMBER]" at bounding box center [1272, 330] width 87 height 16
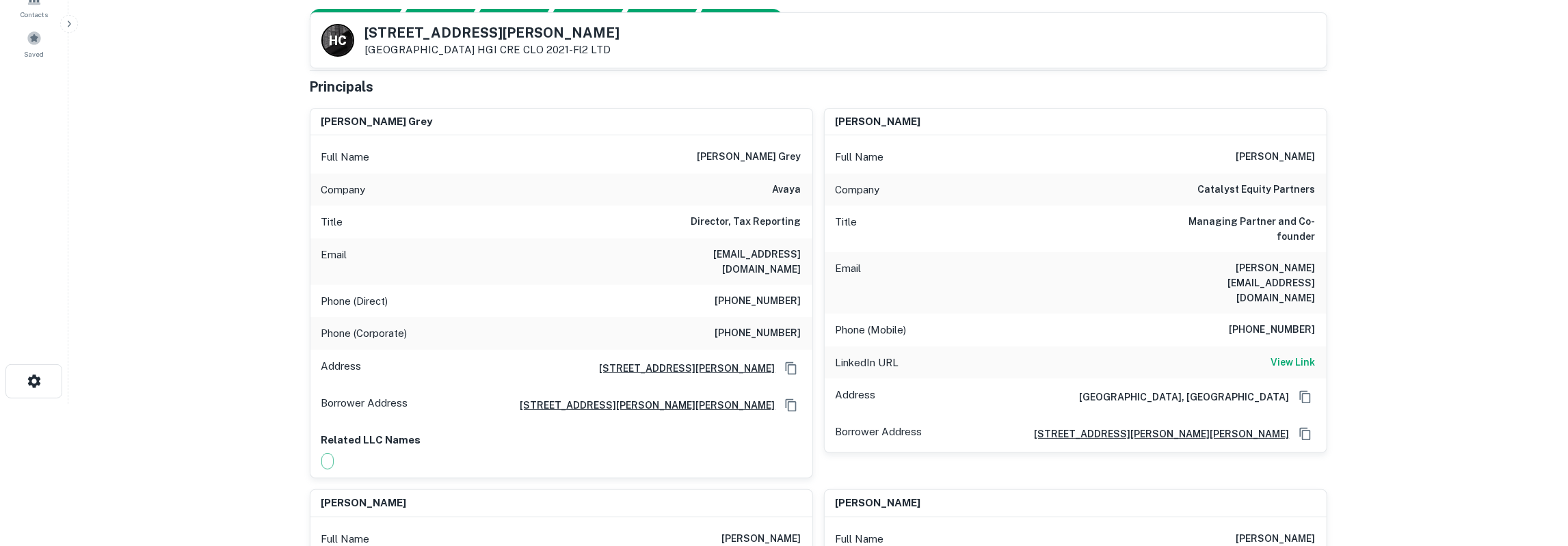
click at [1302, 322] on h6 "[PHONE_NUMBER]" at bounding box center [1272, 330] width 87 height 16
click at [1239, 188] on h6 "catalyst equity partners" at bounding box center [1257, 189] width 118 height 16
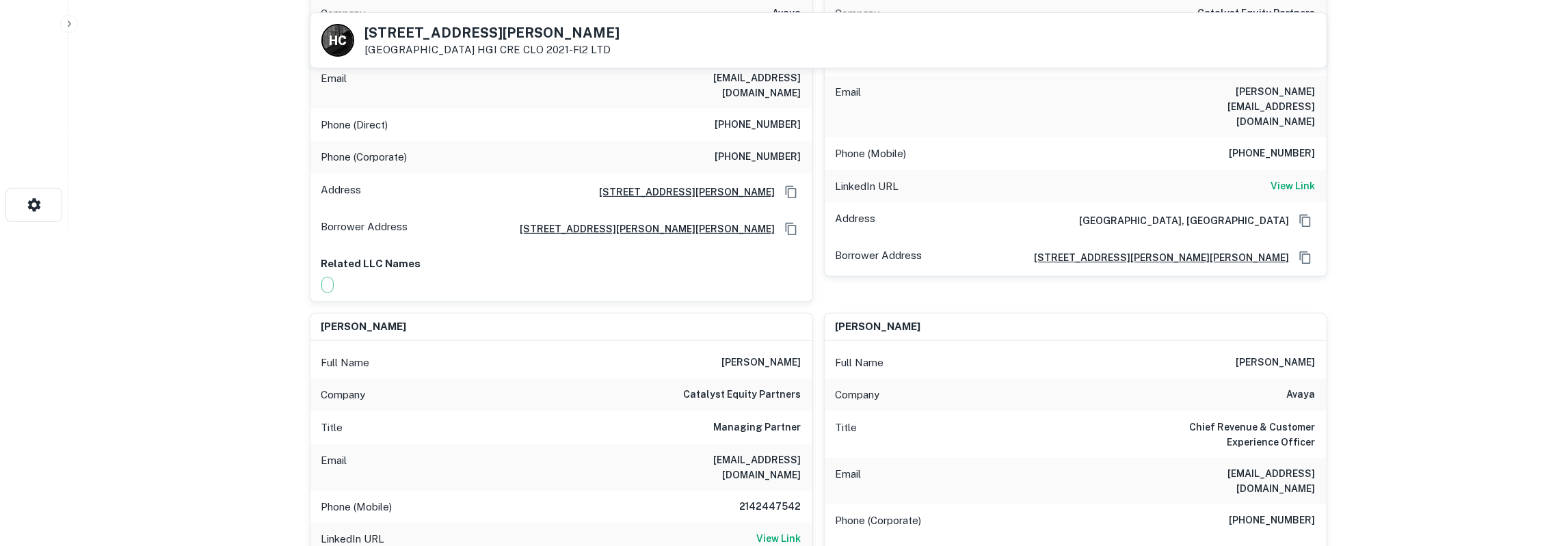
scroll to position [356, 0]
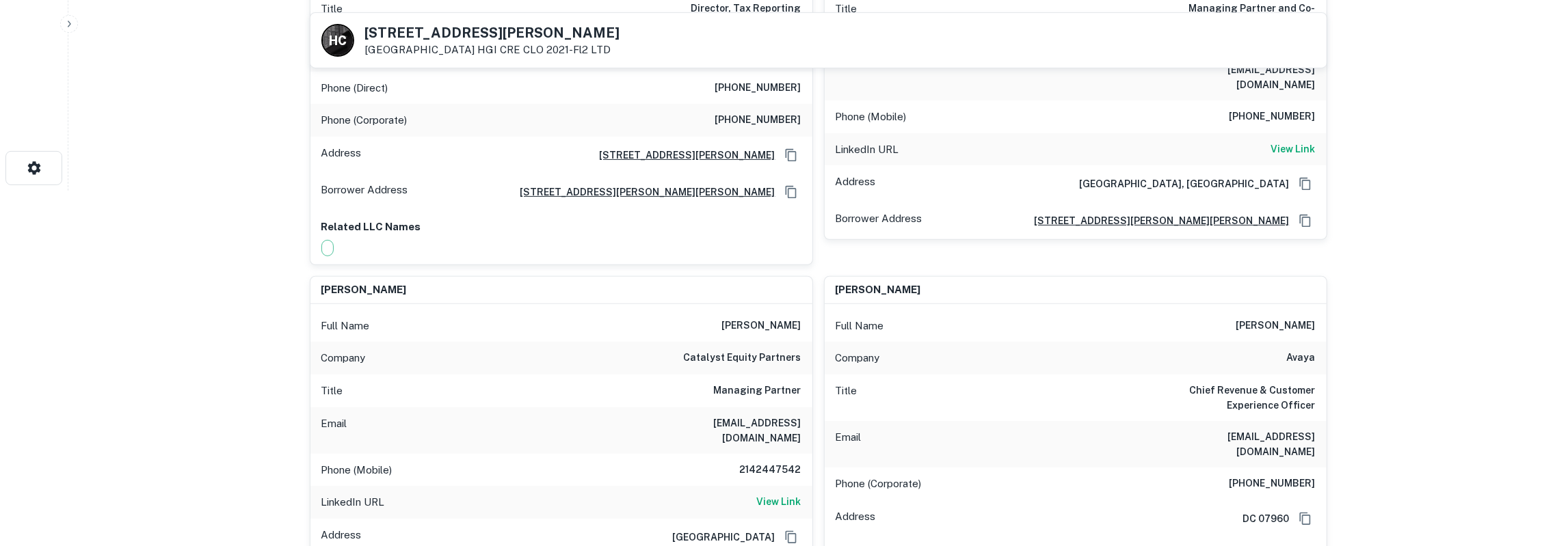
click at [731, 318] on h6 "[PERSON_NAME]" at bounding box center [761, 325] width 79 height 16
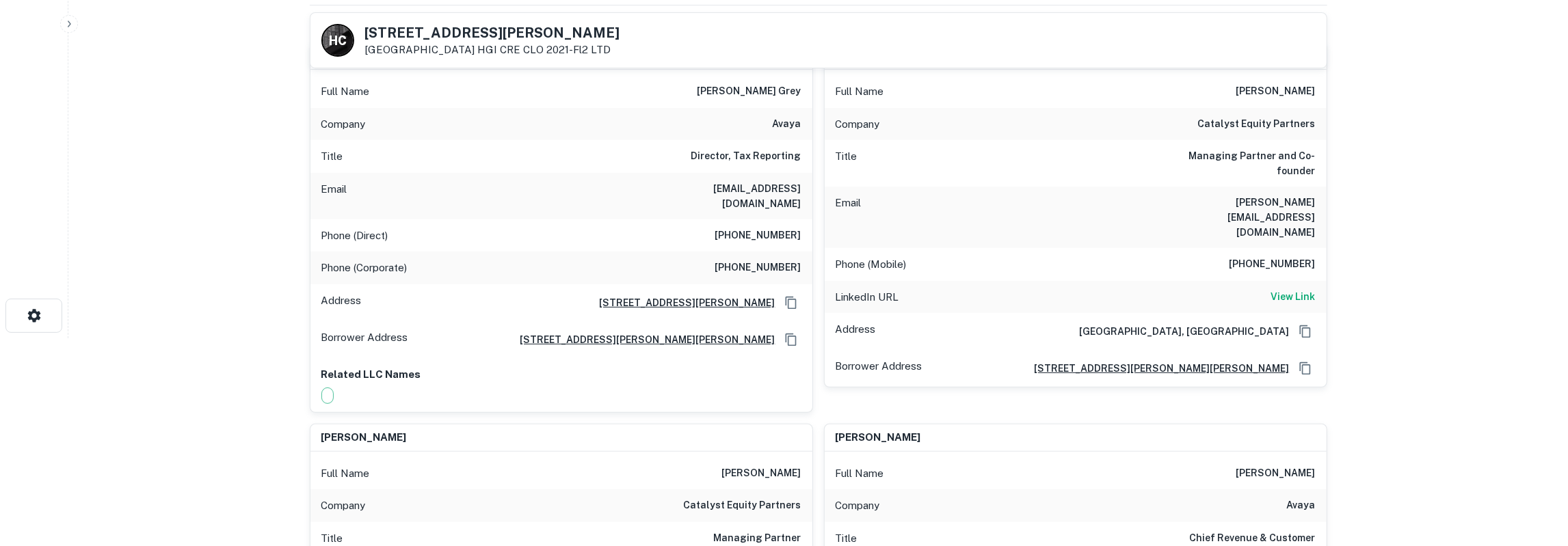
scroll to position [143, 0]
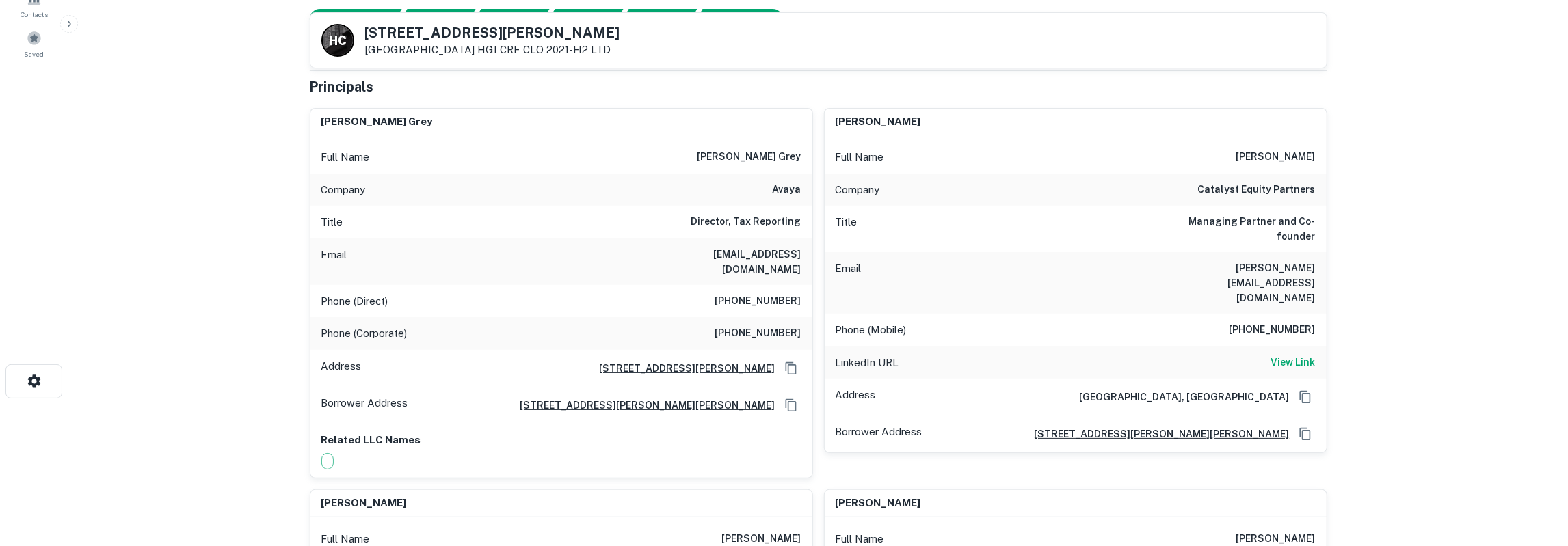
drag, startPoint x: 367, startPoint y: 30, endPoint x: 458, endPoint y: 49, distance: 93.0
click at [458, 49] on div "[STREET_ADDRESS][PERSON_NAME] HGI CRE CLO 2021-fl2 LTD" at bounding box center [493, 41] width 255 height 30
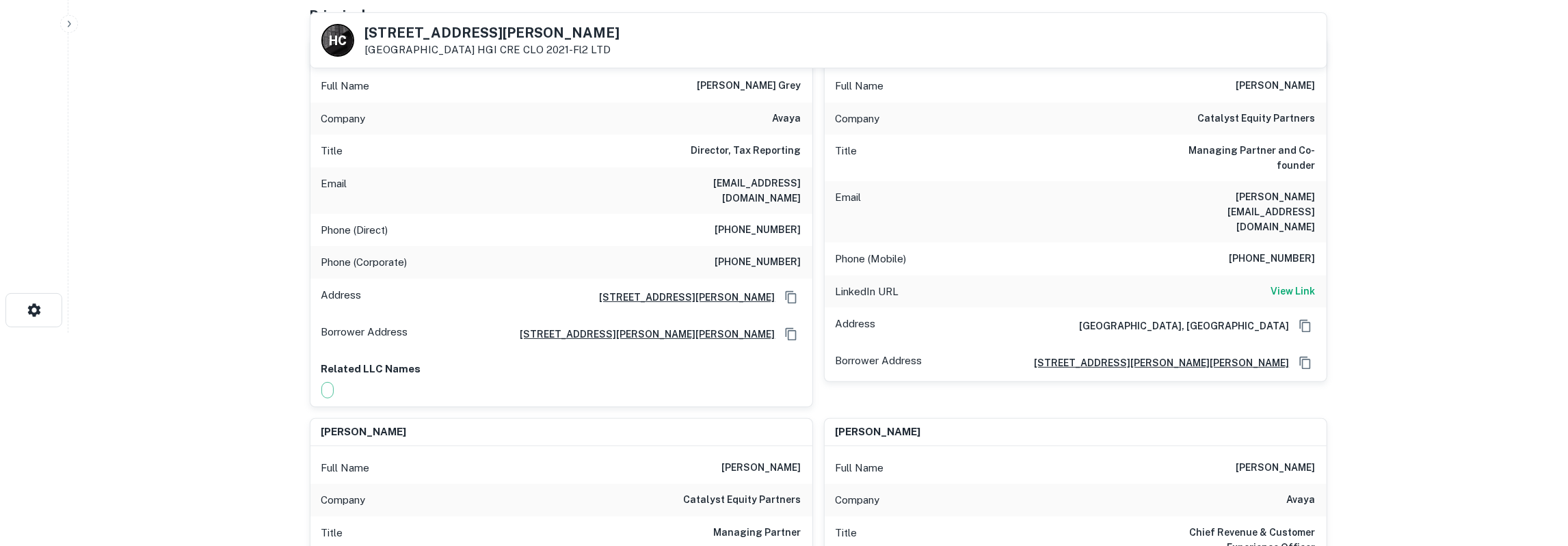
scroll to position [0, 0]
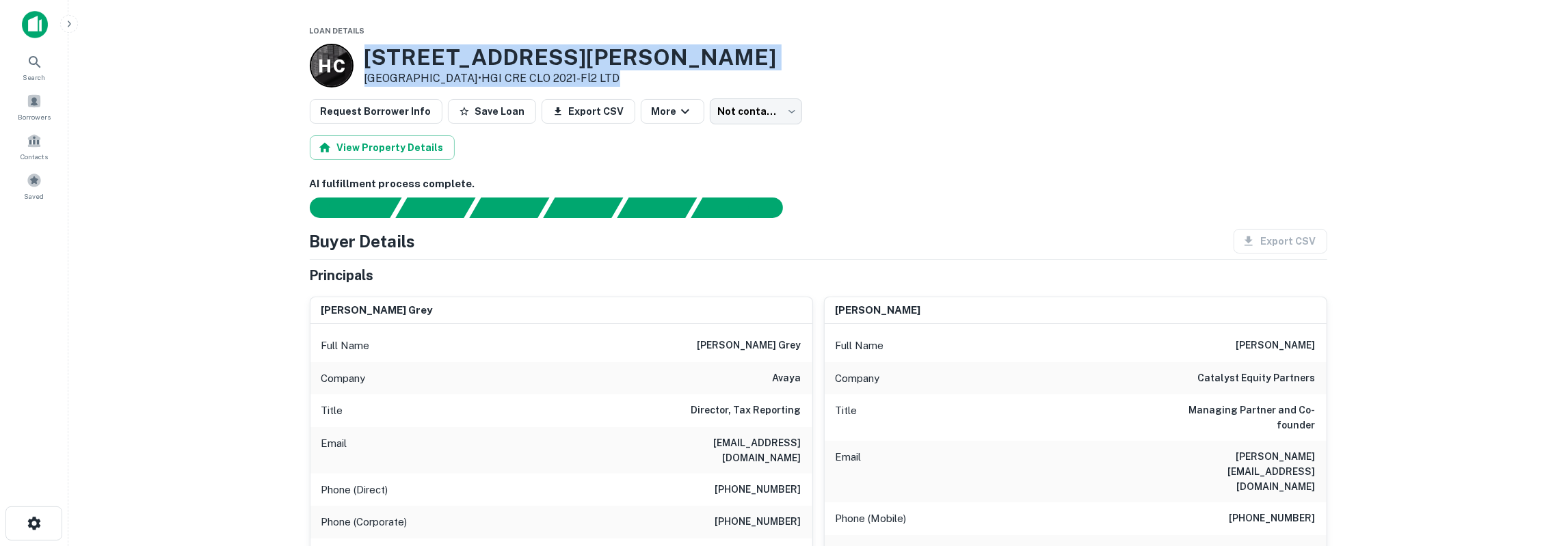
drag, startPoint x: 364, startPoint y: 55, endPoint x: 615, endPoint y: 71, distance: 251.5
click at [615, 71] on div "H C [STREET_ADDRESS][PERSON_NAME] • HGI CRE CLO 2021-fl2 LTD" at bounding box center [819, 66] width 1017 height 44
copy div "[STREET_ADDRESS][PERSON_NAME] • HGI CRE CLO 2021-fl2 LTD"
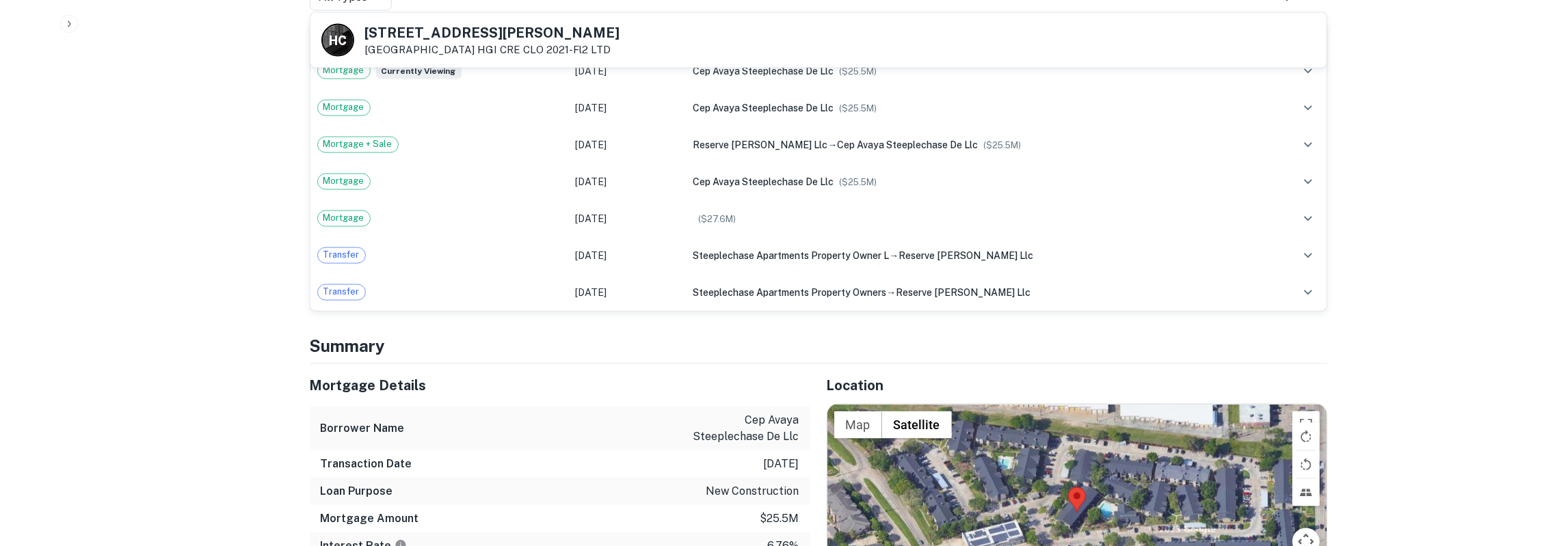
scroll to position [1921, 0]
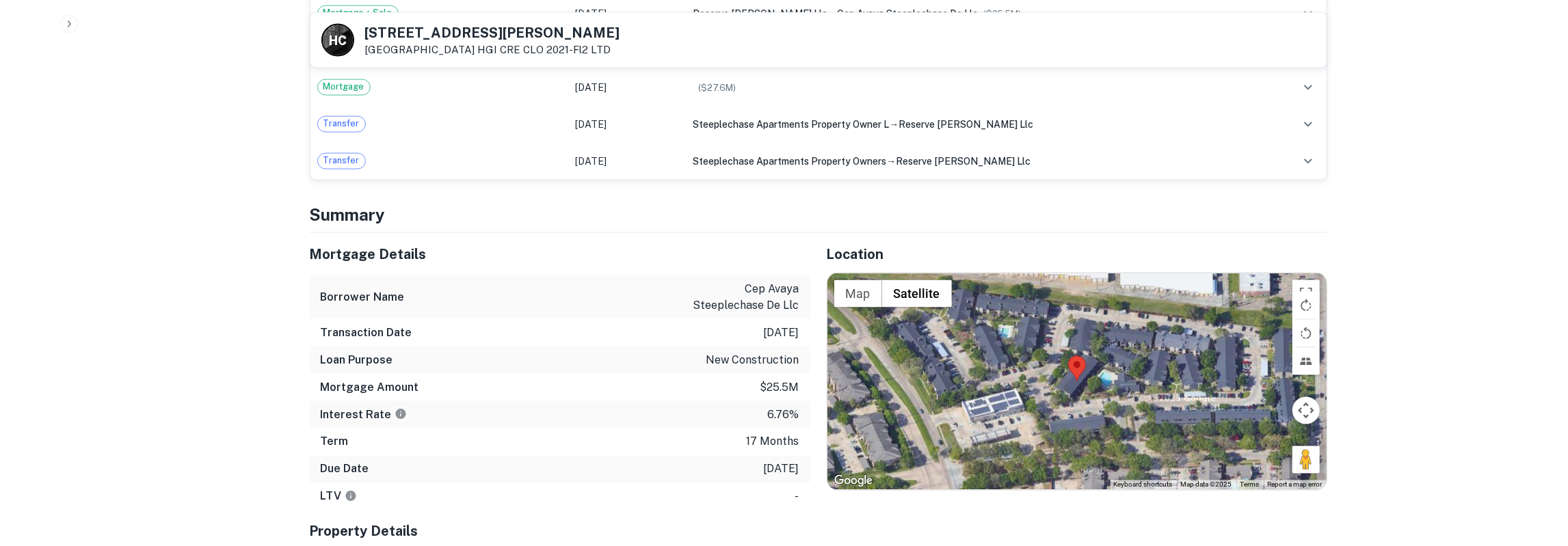
drag, startPoint x: 313, startPoint y: 224, endPoint x: 804, endPoint y: 437, distance: 535.2
click at [804, 437] on div "Mortgage Details Borrower Name cep avaya steeplechase de llc Transaction Date […" at bounding box center [560, 372] width 500 height 278
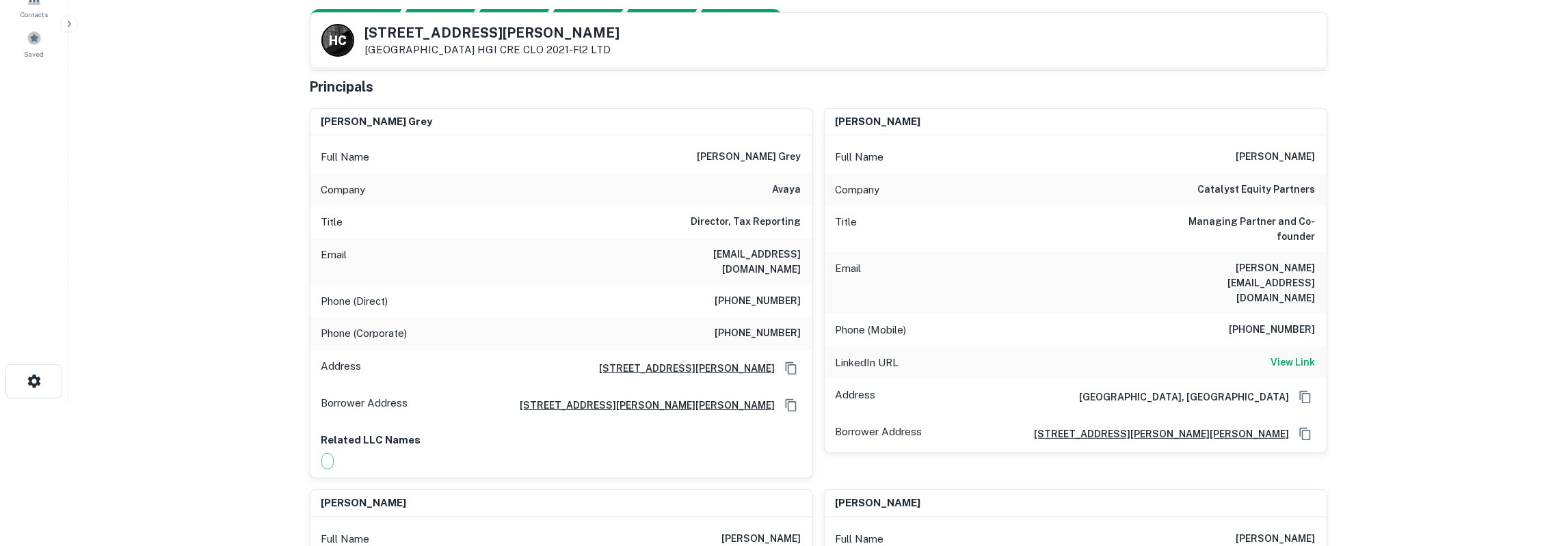
scroll to position [0, 0]
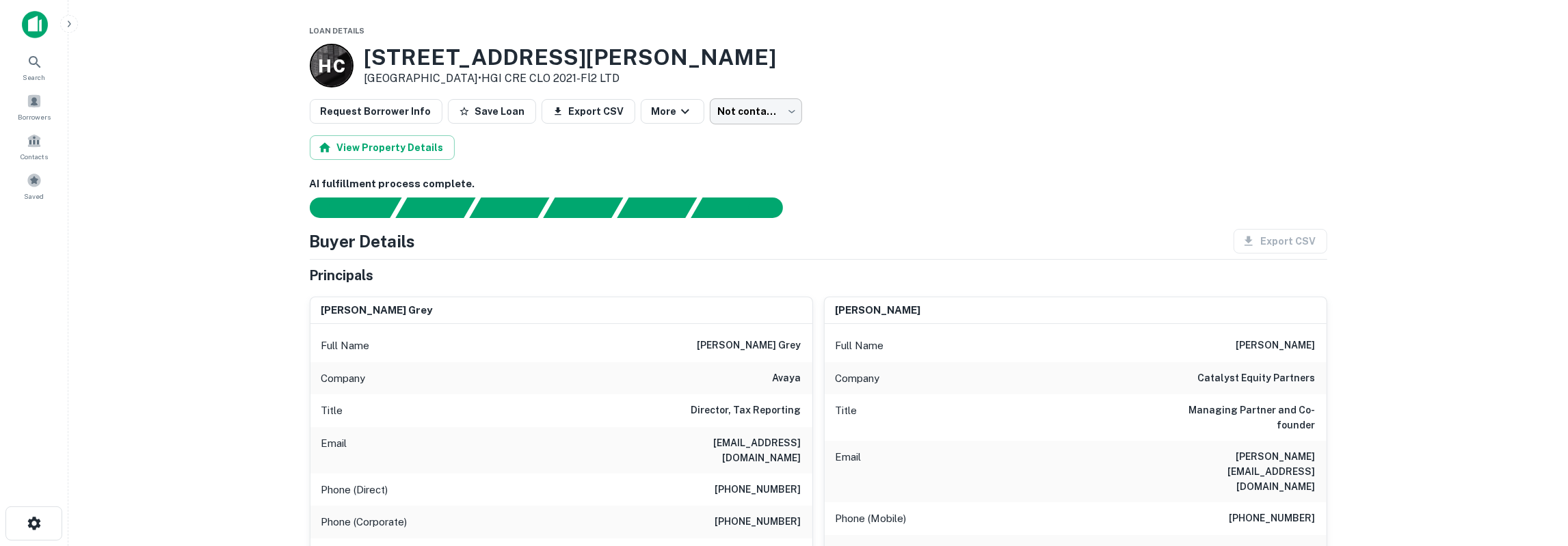
click at [738, 104] on body "Search Borrowers Contacts Saved Loan Details H C [STREET_ADDRESS][PERSON_NAME] …" at bounding box center [784, 273] width 1568 height 546
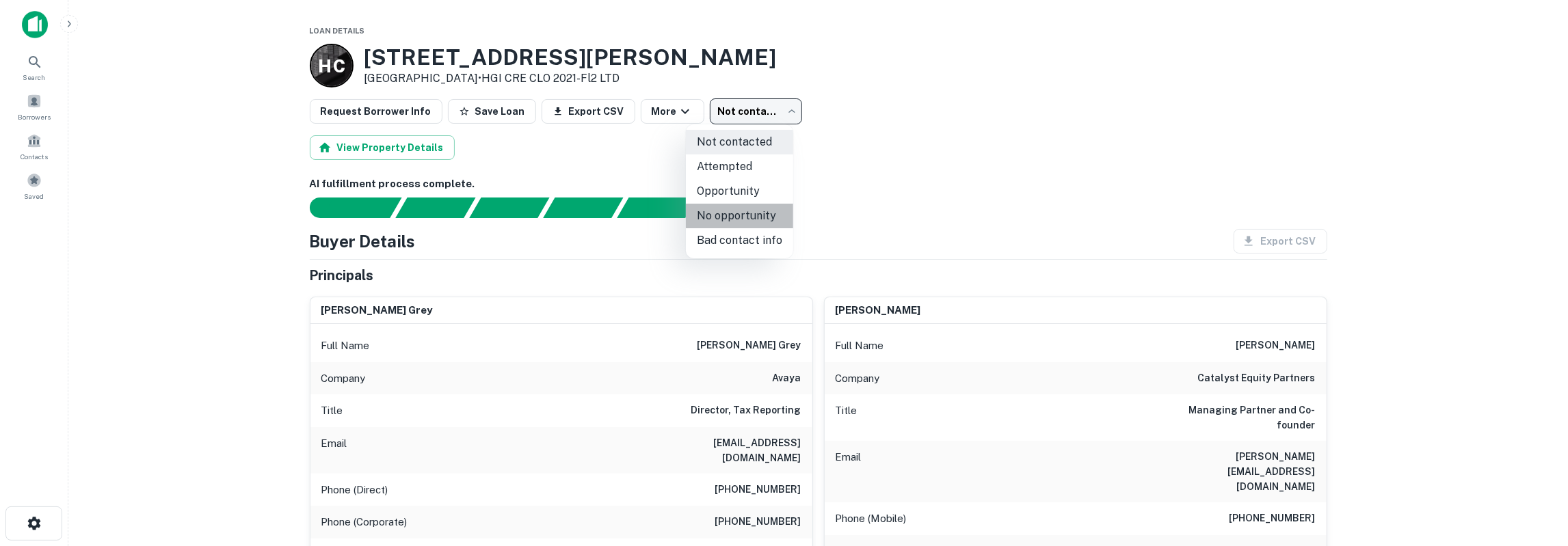
click at [751, 220] on li "No opportunity" at bounding box center [739, 216] width 107 height 25
type input "**********"
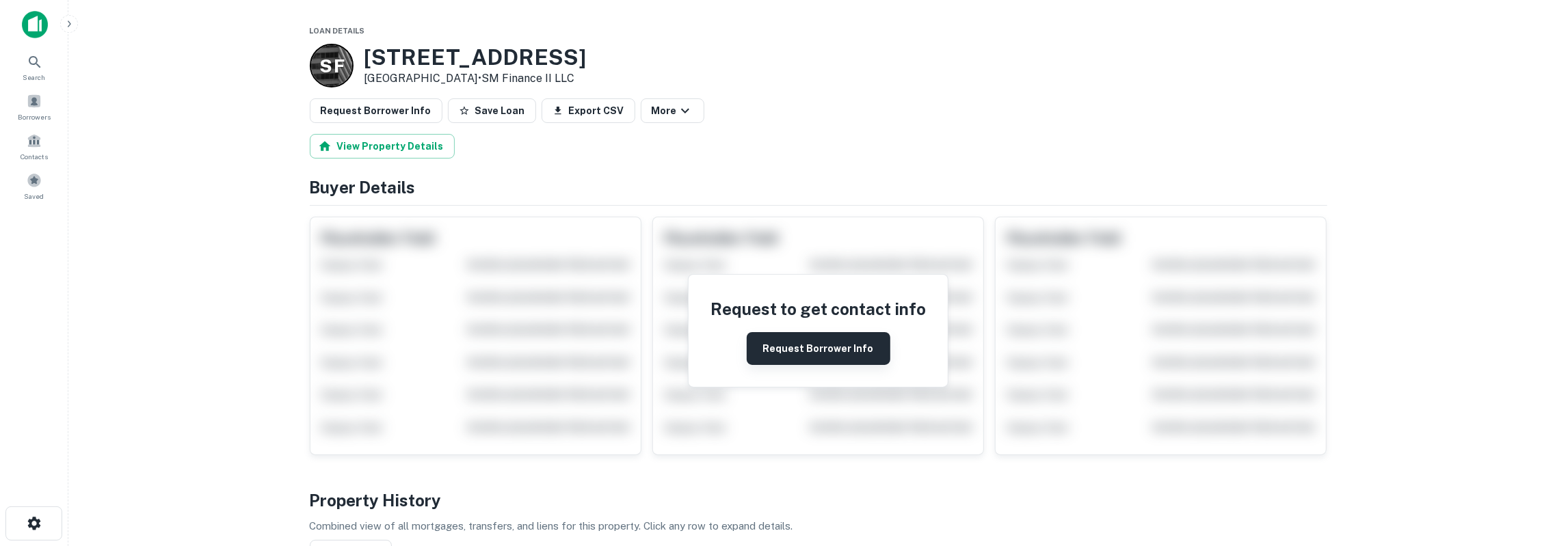
click at [833, 345] on button "Request Borrower Info" at bounding box center [818, 348] width 144 height 33
click at [821, 348] on button "Request Borrower Info" at bounding box center [818, 348] width 144 height 33
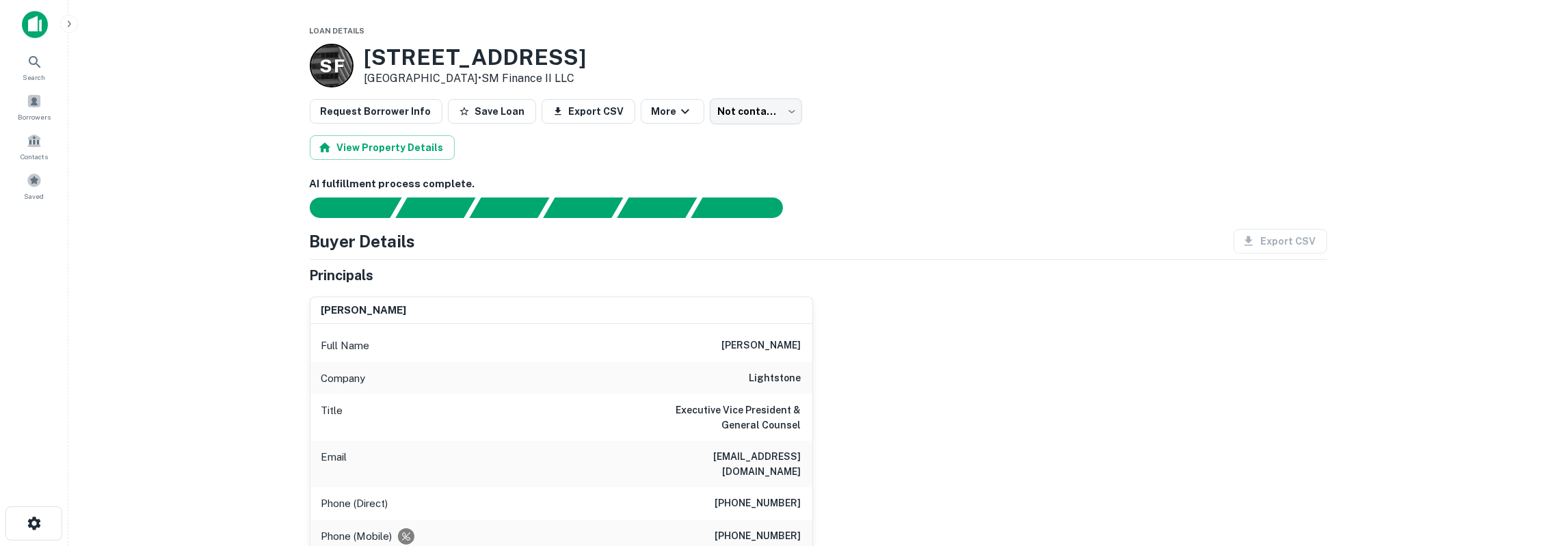
click at [777, 344] on h6 "joseph e. teichman" at bounding box center [761, 345] width 79 height 16
copy h6 "teichman"
click at [722, 344] on h6 "joseph e. teichman" at bounding box center [761, 345] width 79 height 16
click at [723, 344] on h6 "joseph e. teichman" at bounding box center [761, 345] width 79 height 16
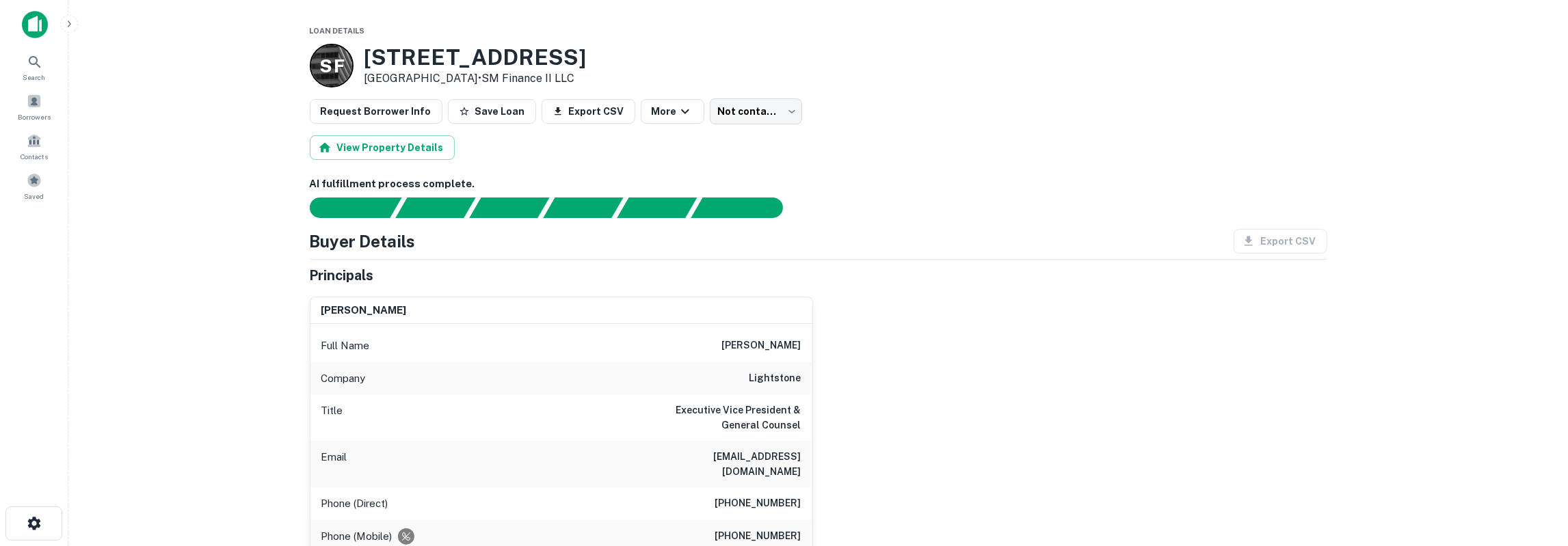
click at [724, 344] on h6 "joseph e. teichman" at bounding box center [761, 345] width 79 height 16
click at [787, 372] on h6 "lightstone" at bounding box center [775, 379] width 52 height 16
copy h6 "lightstone"
click at [773, 452] on h6 "jteichman@lightstonegroup.com" at bounding box center [719, 464] width 165 height 30
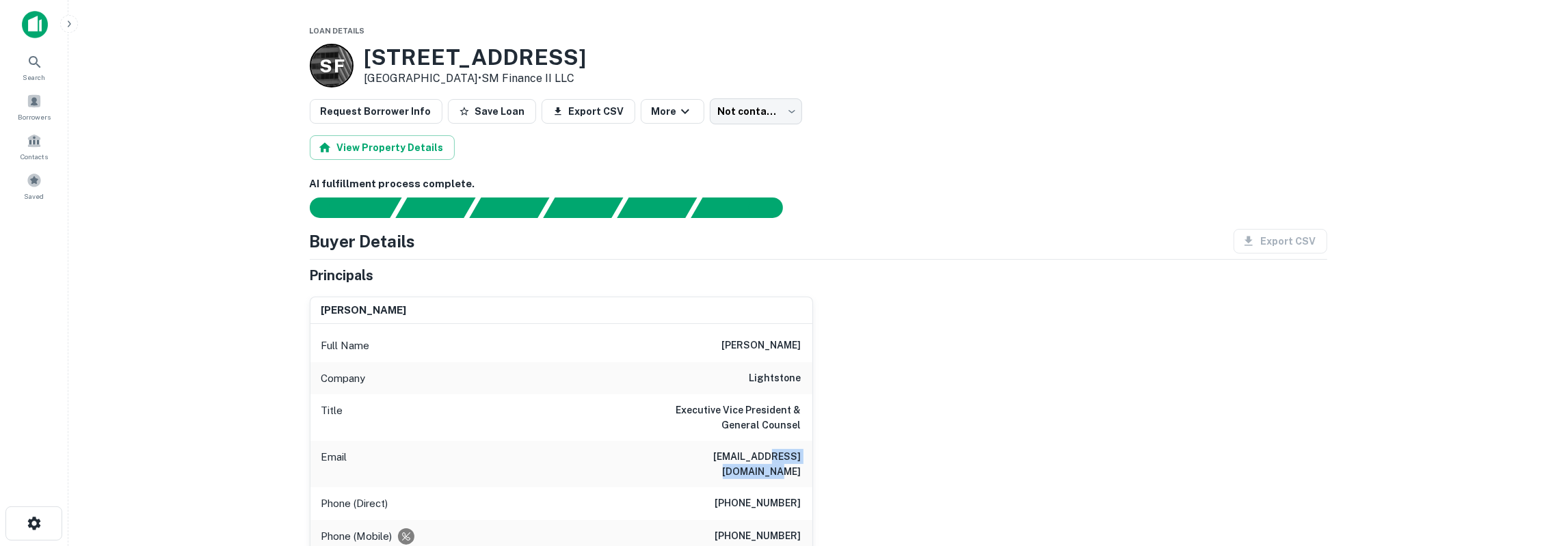
click at [773, 452] on h6 "jteichman@lightstonegroup.com" at bounding box center [719, 464] width 165 height 30
click at [774, 452] on h6 "jteichman@lightstonegroup.com" at bounding box center [719, 464] width 165 height 30
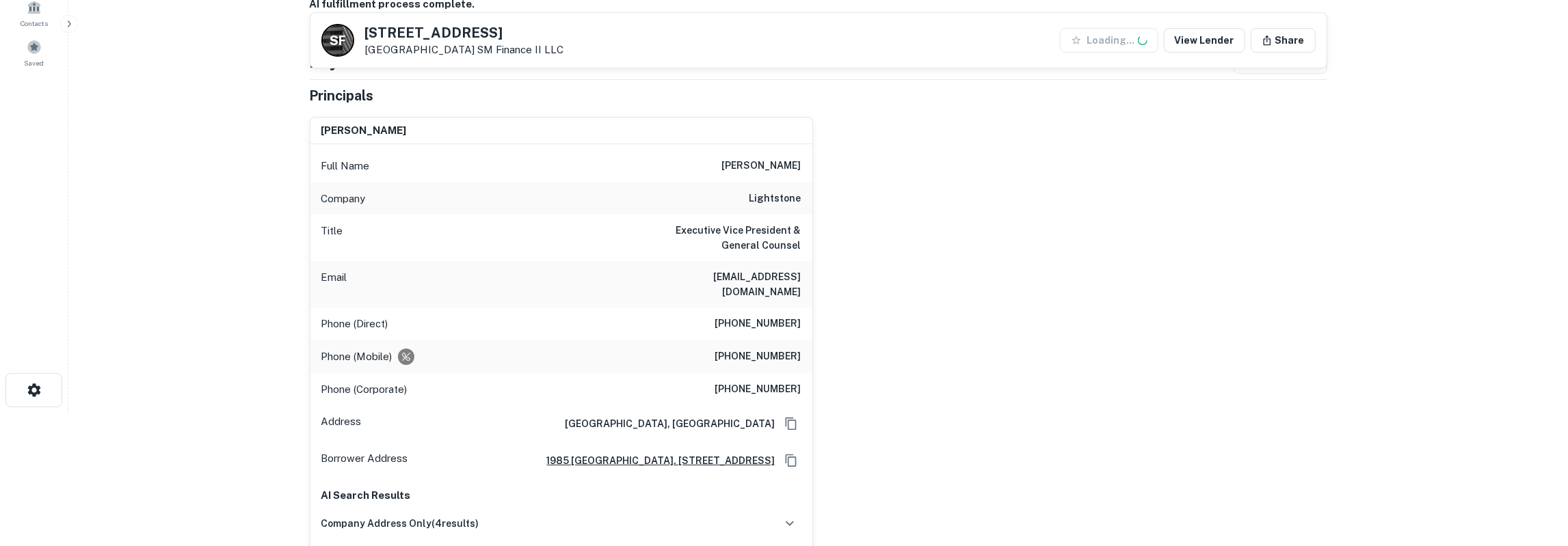
scroll to position [143, 0]
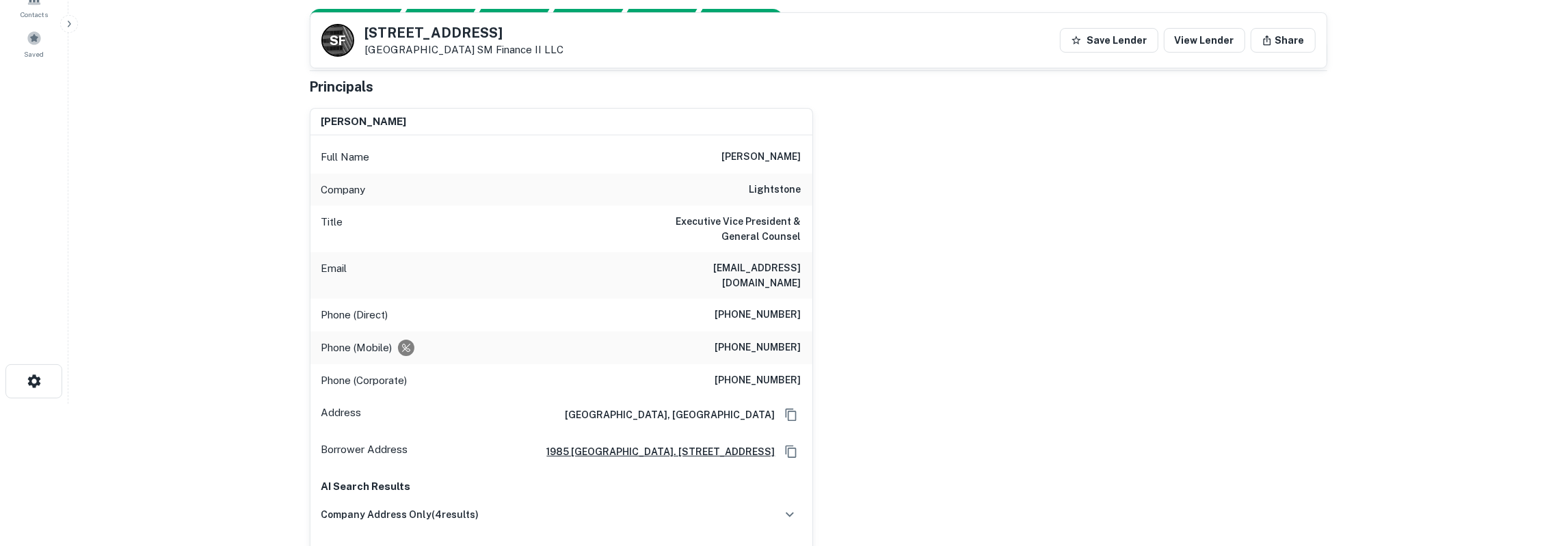
click at [780, 307] on h6 "(212) 324-0210" at bounding box center [758, 315] width 87 height 16
click at [753, 340] on h6 "(732) 367-0129" at bounding box center [758, 347] width 87 height 16
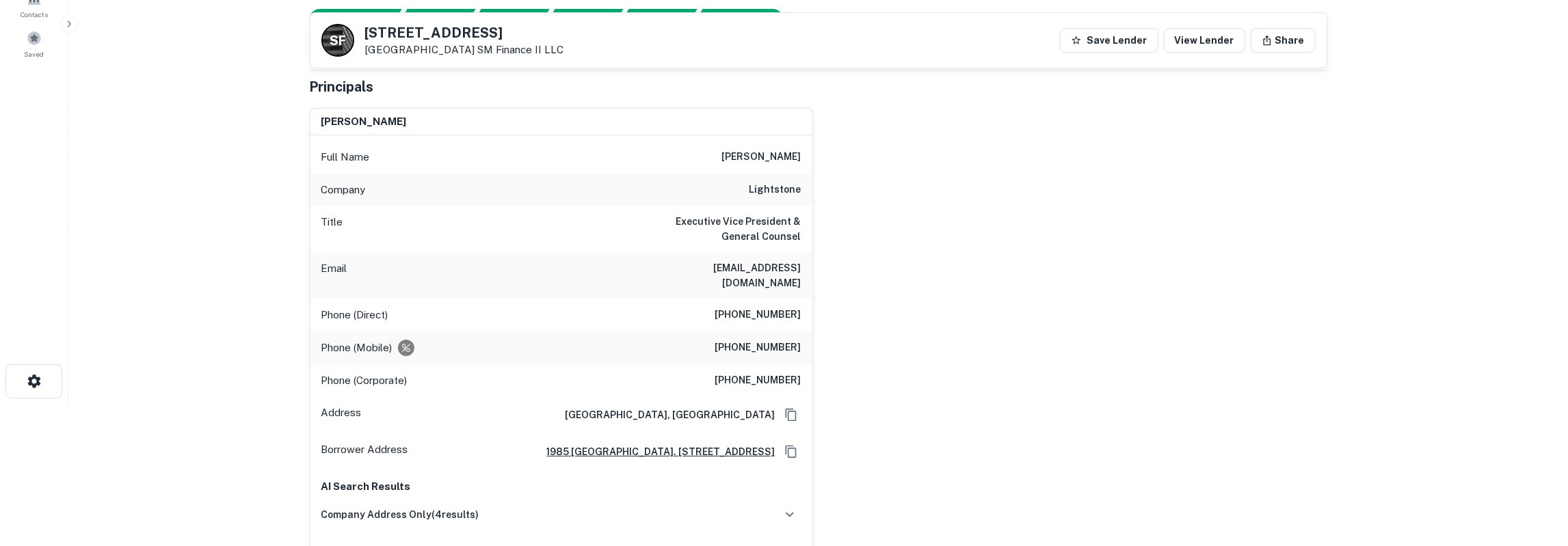
click at [753, 340] on h6 "(732) 367-0129" at bounding box center [758, 347] width 87 height 16
drag, startPoint x: 370, startPoint y: 32, endPoint x: 446, endPoint y: 48, distance: 77.7
click at [446, 48] on div "2220 Pinegate Dr Houston, TX 77008 SM Finance II LLC" at bounding box center [464, 41] width 199 height 30
drag, startPoint x: 364, startPoint y: 33, endPoint x: 455, endPoint y: 54, distance: 93.4
click at [455, 54] on div "2220 Pinegate Dr Houston, TX 77008 SM Finance II LLC" at bounding box center [464, 41] width 199 height 30
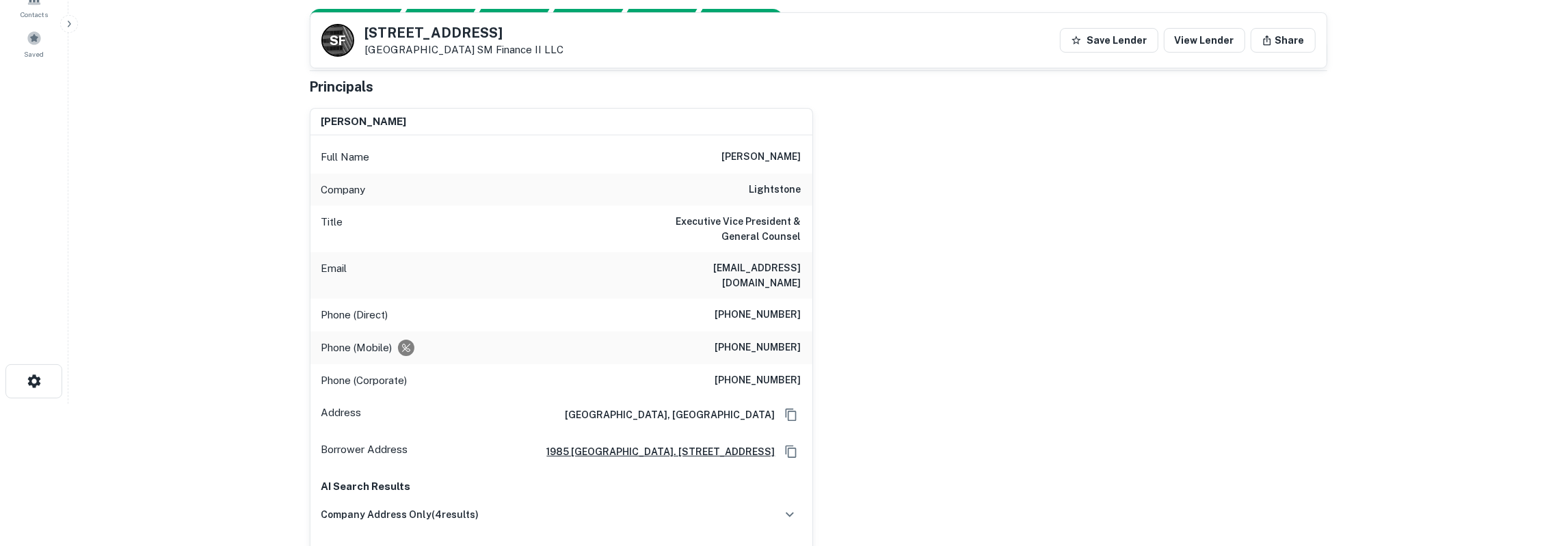
click at [367, 33] on h5 "2220 Pinegate Dr" at bounding box center [464, 32] width 199 height 13
drag, startPoint x: 367, startPoint y: 33, endPoint x: 563, endPoint y: 50, distance: 196.7
click at [563, 50] on div "S F 2220 Pinegate Dr Houston, TX 77008 SM Finance II LLC Save Lender View Lende…" at bounding box center [818, 41] width 1016 height 55
copy div "2220 Pinegate Dr Houston, TX 77008 SM Finance II LLC"
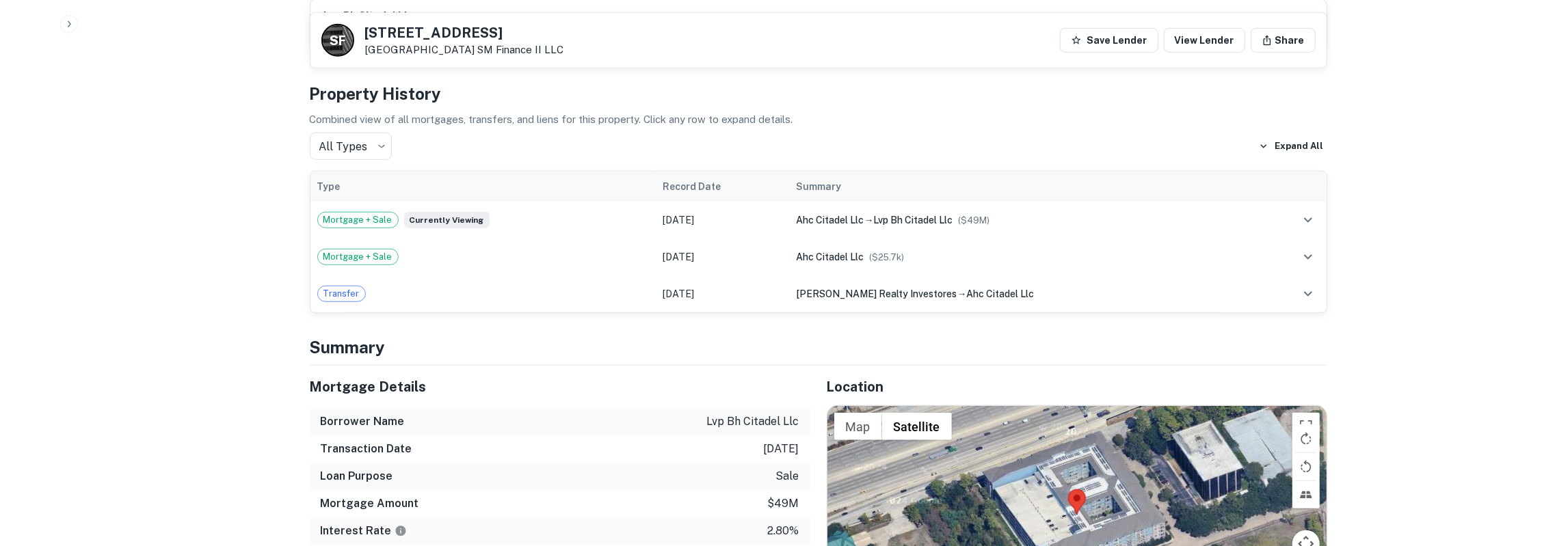
scroll to position [996, 0]
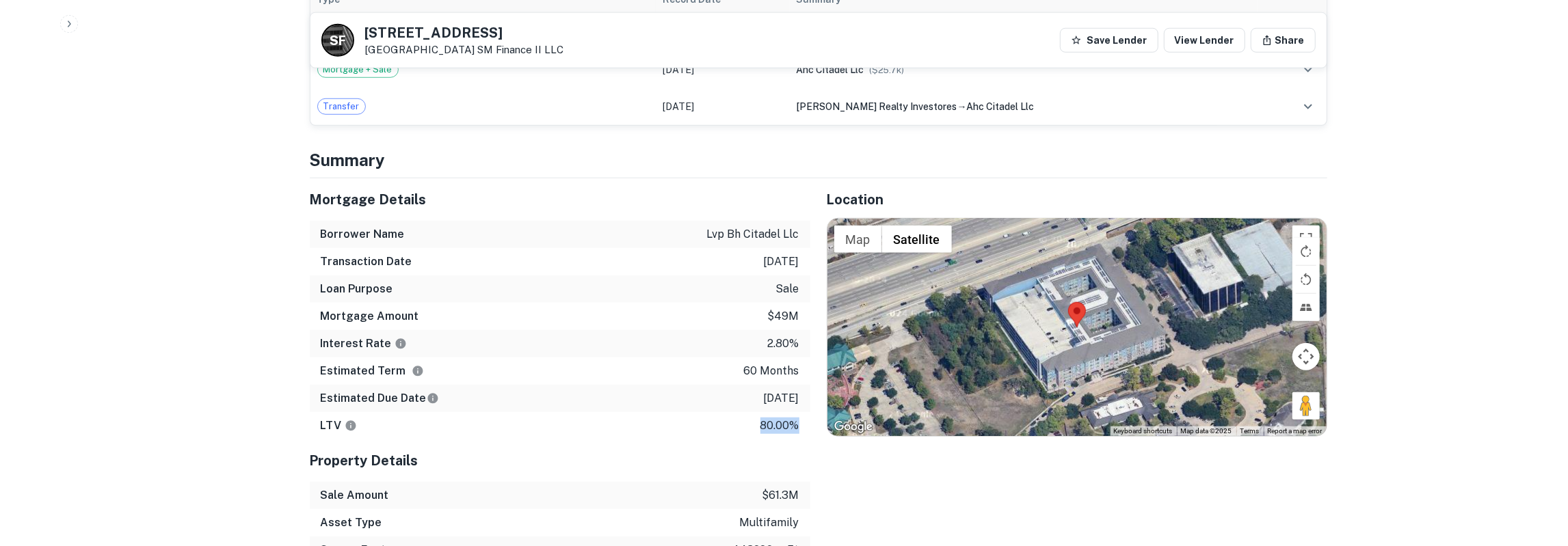
drag, startPoint x: 314, startPoint y: 184, endPoint x: 804, endPoint y: 403, distance: 536.7
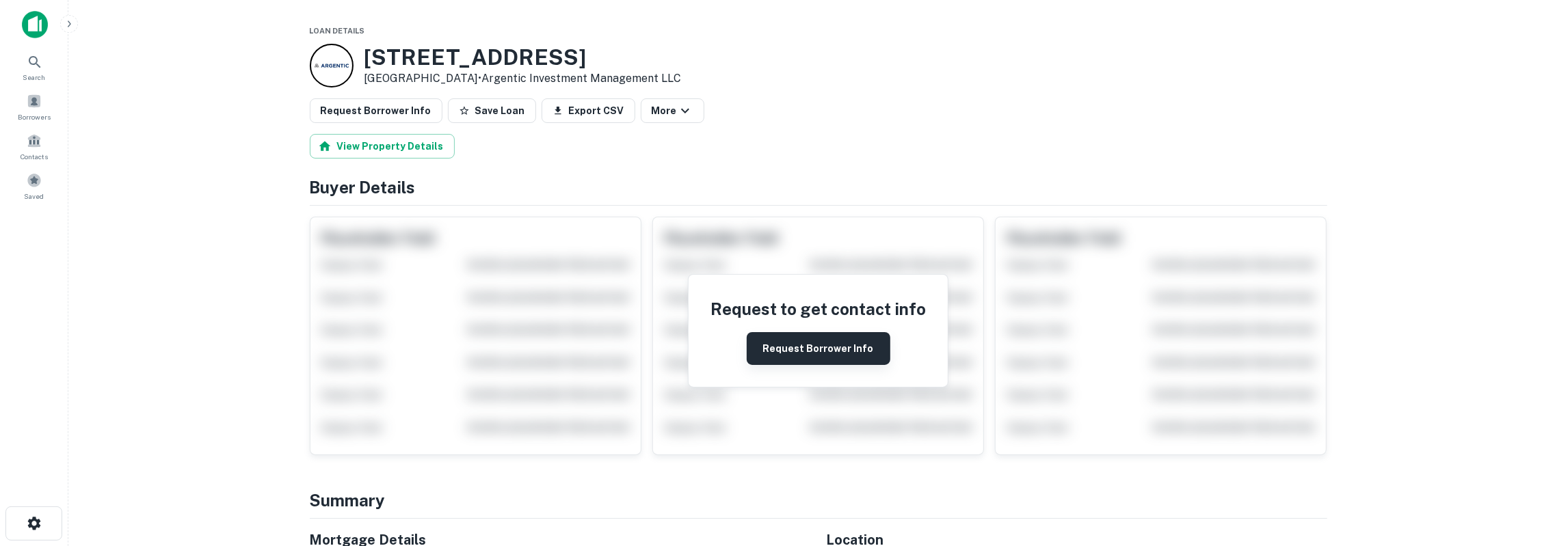
click at [765, 337] on button "Request Borrower Info" at bounding box center [818, 348] width 144 height 33
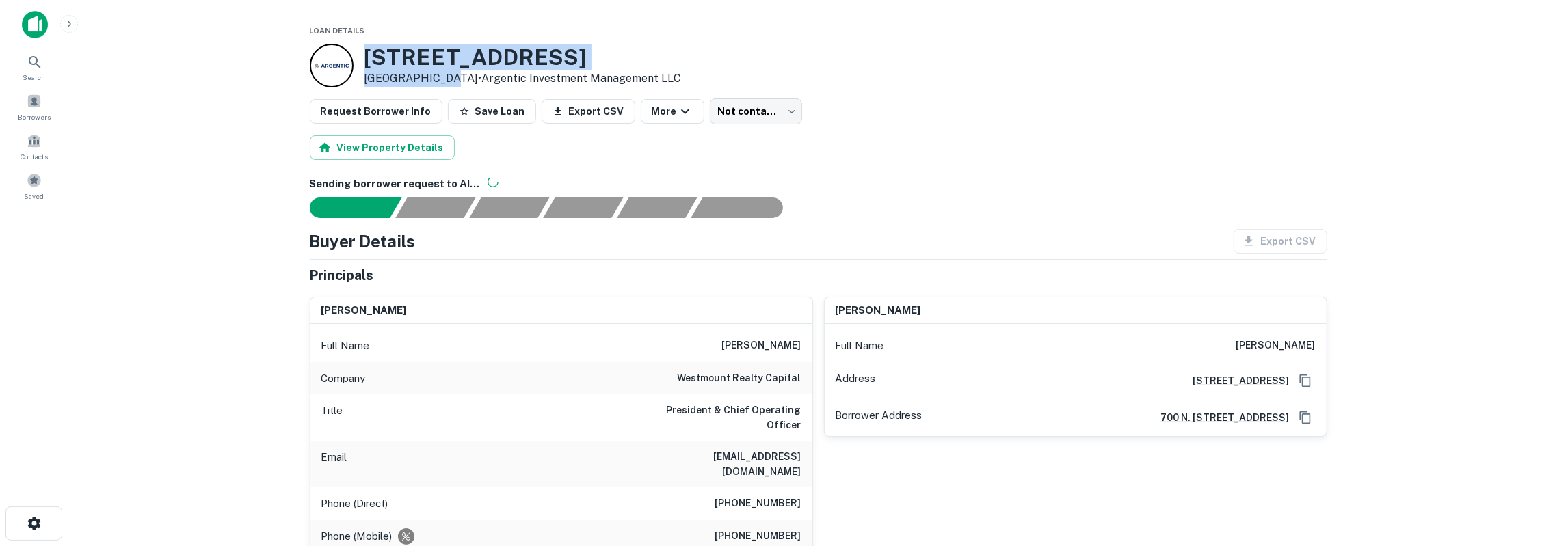
drag, startPoint x: 364, startPoint y: 59, endPoint x: 442, endPoint y: 79, distance: 80.5
click at [442, 79] on div "[STREET_ADDRESS][PERSON_NAME] • Argentic Investment Management LLC" at bounding box center [523, 66] width 318 height 43
click at [378, 52] on h3 "[STREET_ADDRESS]" at bounding box center [523, 57] width 318 height 26
drag, startPoint x: 367, startPoint y: 55, endPoint x: 669, endPoint y: 73, distance: 302.5
click at [669, 73] on div "21500 Park Row Dr Katy, TX 77449 • Argentic Investment Management LLC" at bounding box center [819, 66] width 1017 height 44
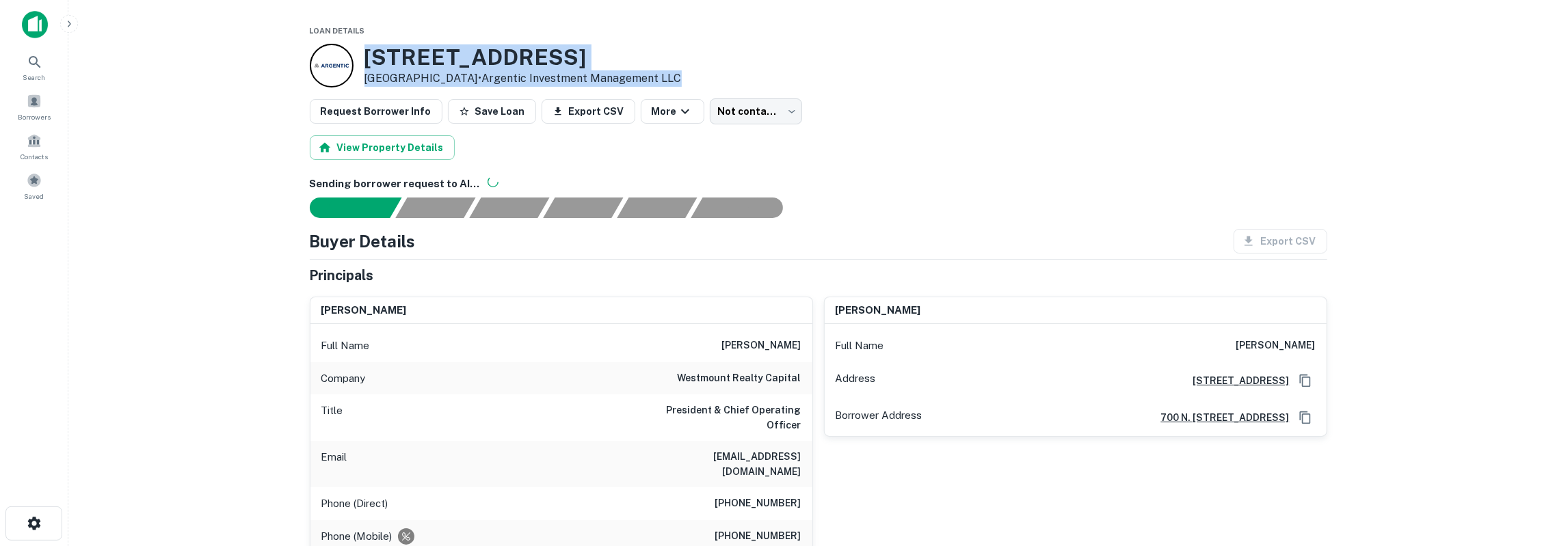
copy div "21500 Park Row Dr Katy, TX 77449 • Argentic Investment Management LLC"
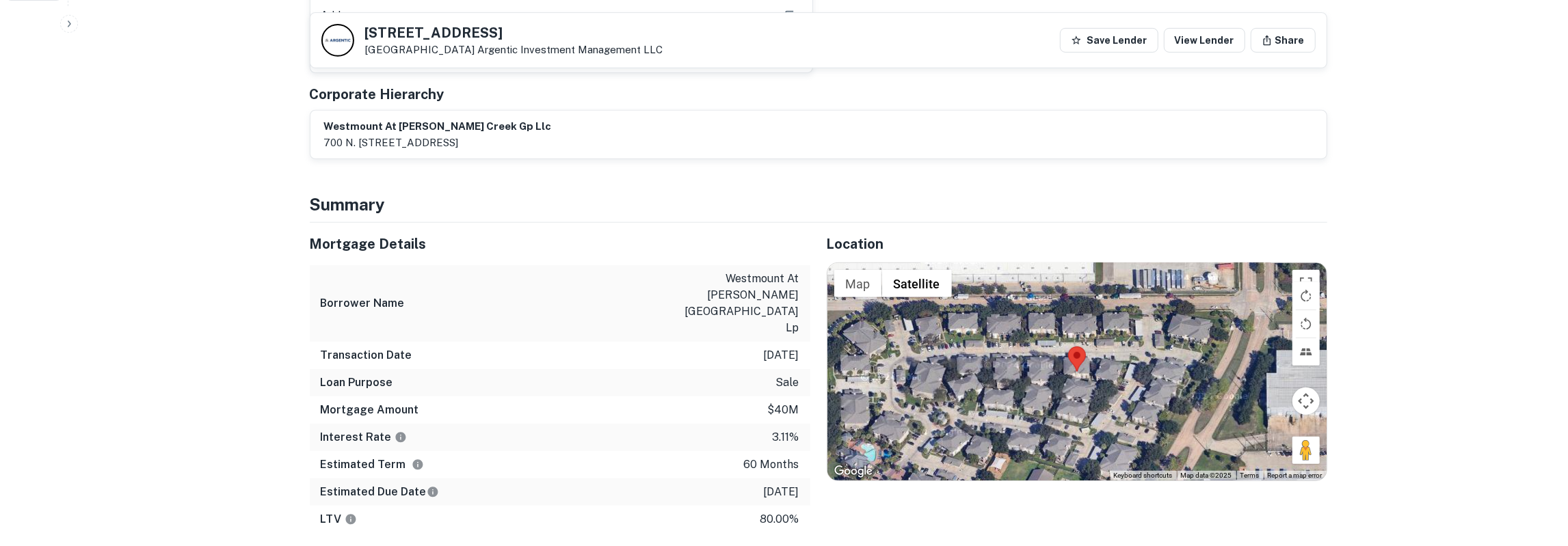
scroll to position [569, 0]
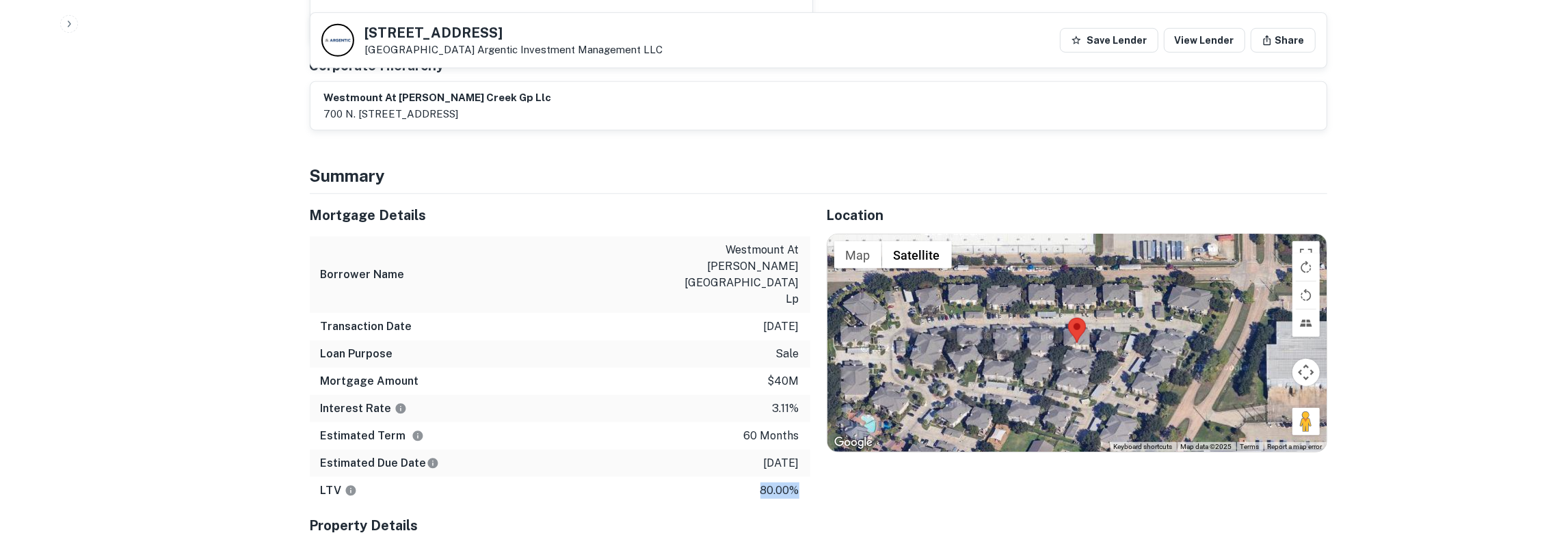
drag, startPoint x: 314, startPoint y: 182, endPoint x: 799, endPoint y: 424, distance: 542.0
click at [799, 424] on div "Mortgage Details Borrower Name westmount at mason creek lp Transaction Date 12/…" at bounding box center [560, 349] width 500 height 310
copy p "80.00%"
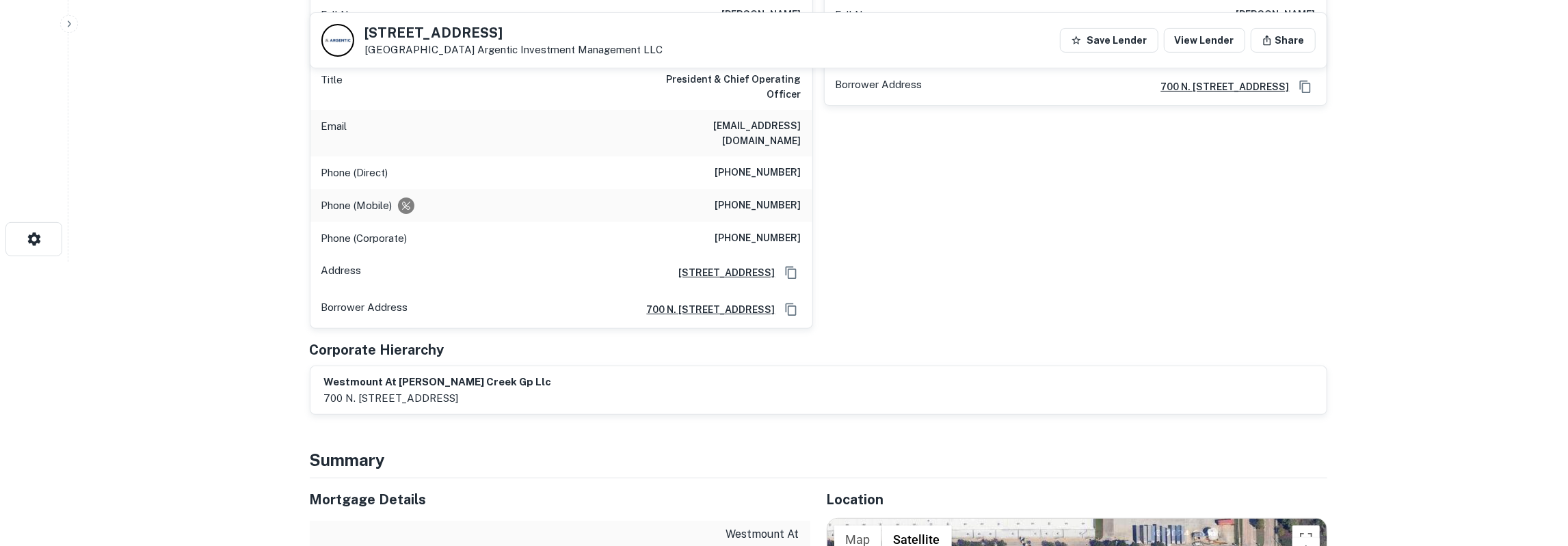
scroll to position [0, 0]
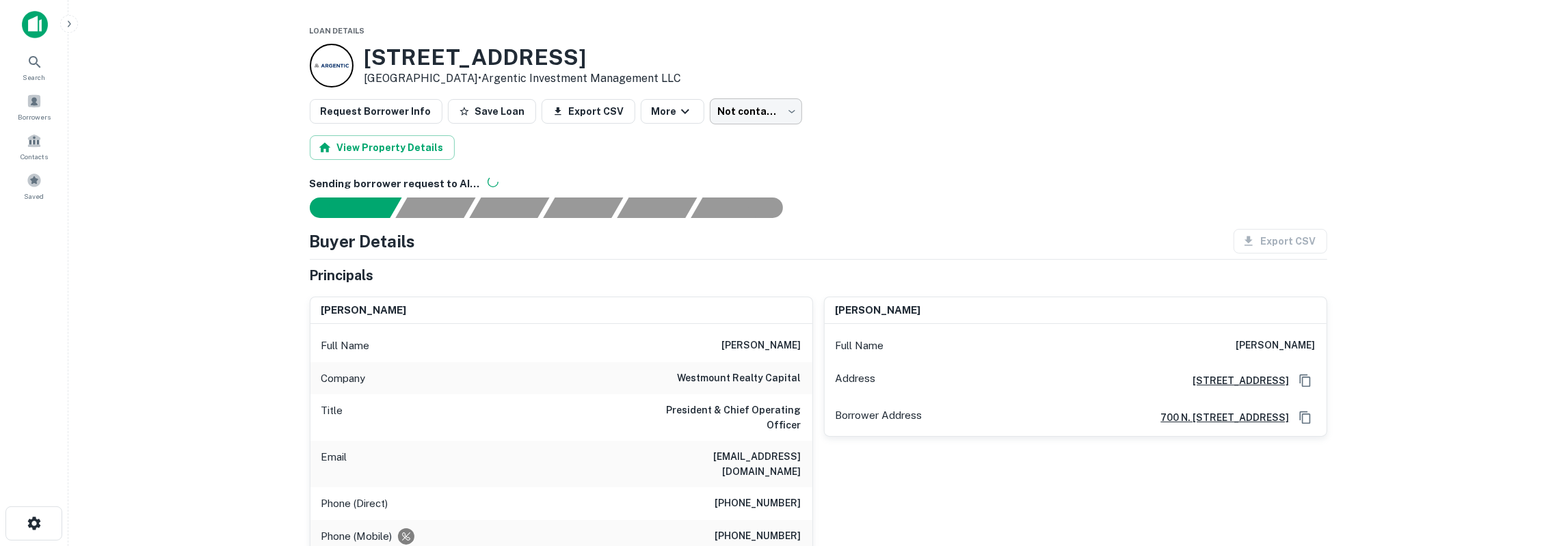
click at [771, 111] on body "Search Borrowers Contacts Saved Loan Details 21500 Park Row Dr Katy, TX 77449 •…" at bounding box center [784, 273] width 1568 height 546
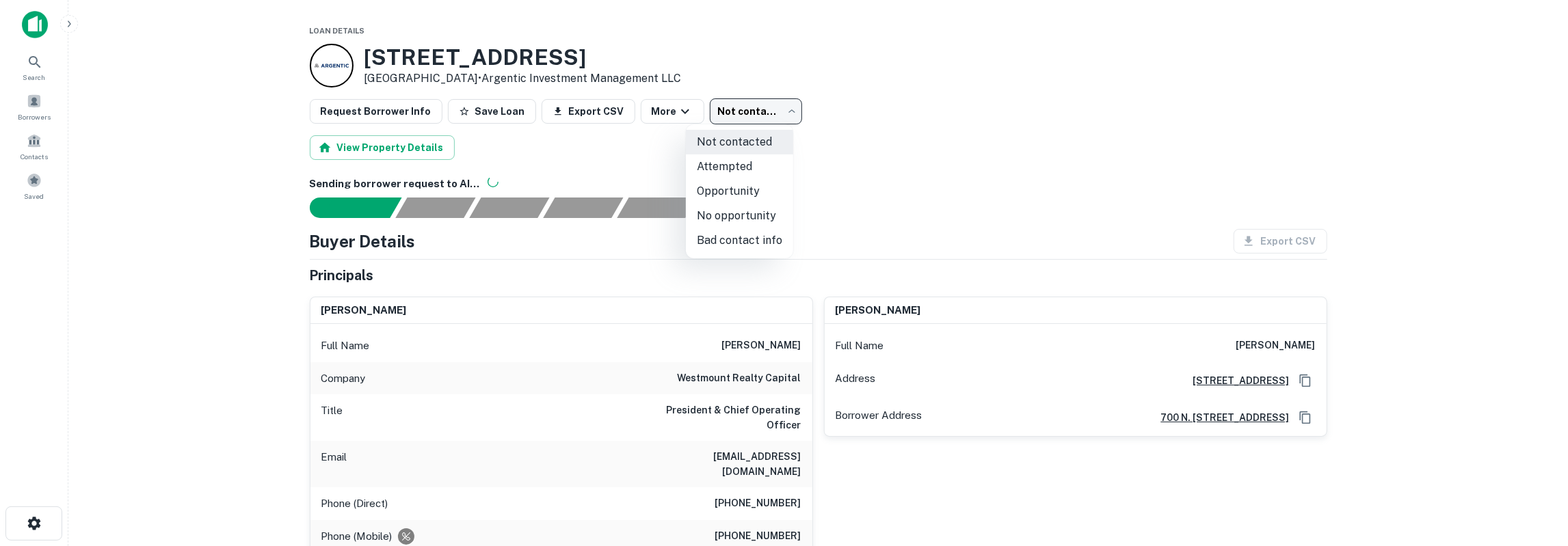
click at [755, 174] on li "Attempted" at bounding box center [739, 166] width 107 height 25
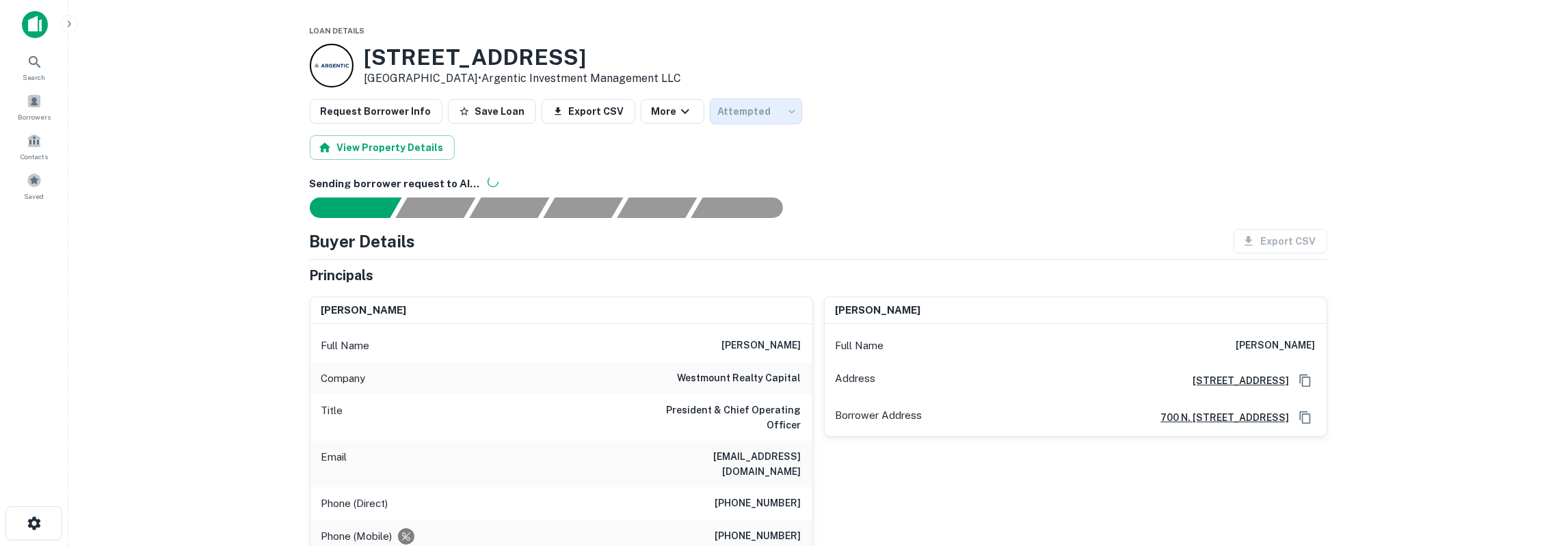
type input "*********"
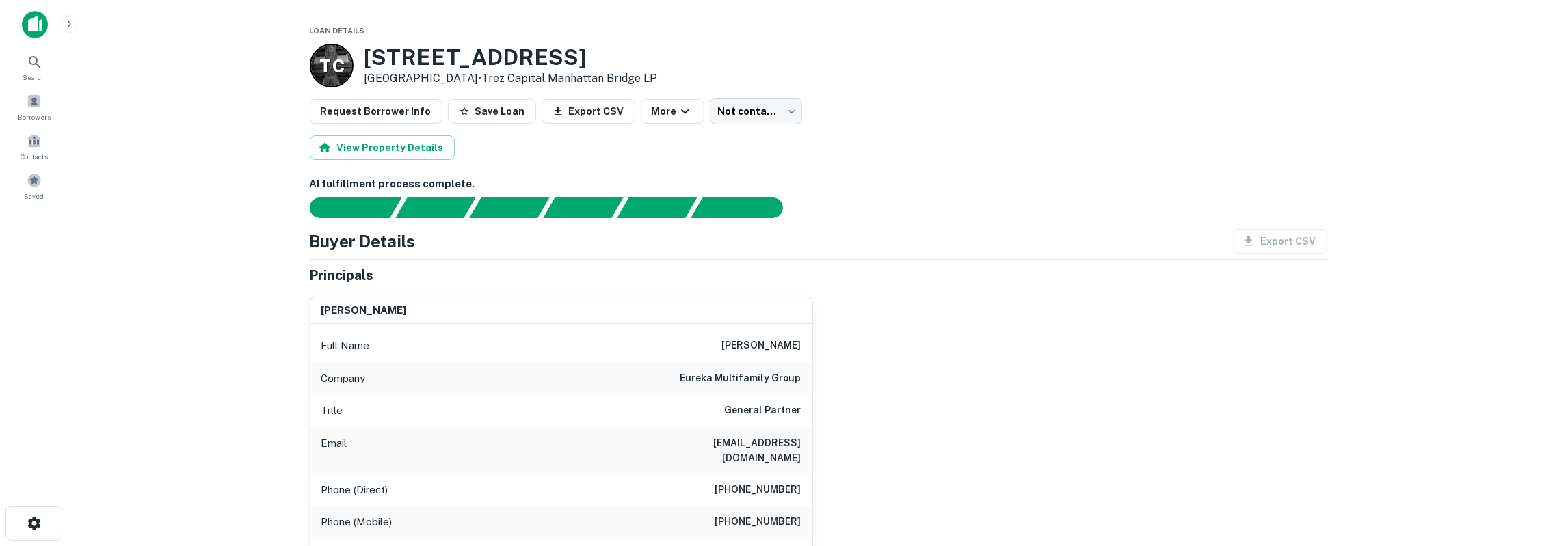
scroll to position [71, 0]
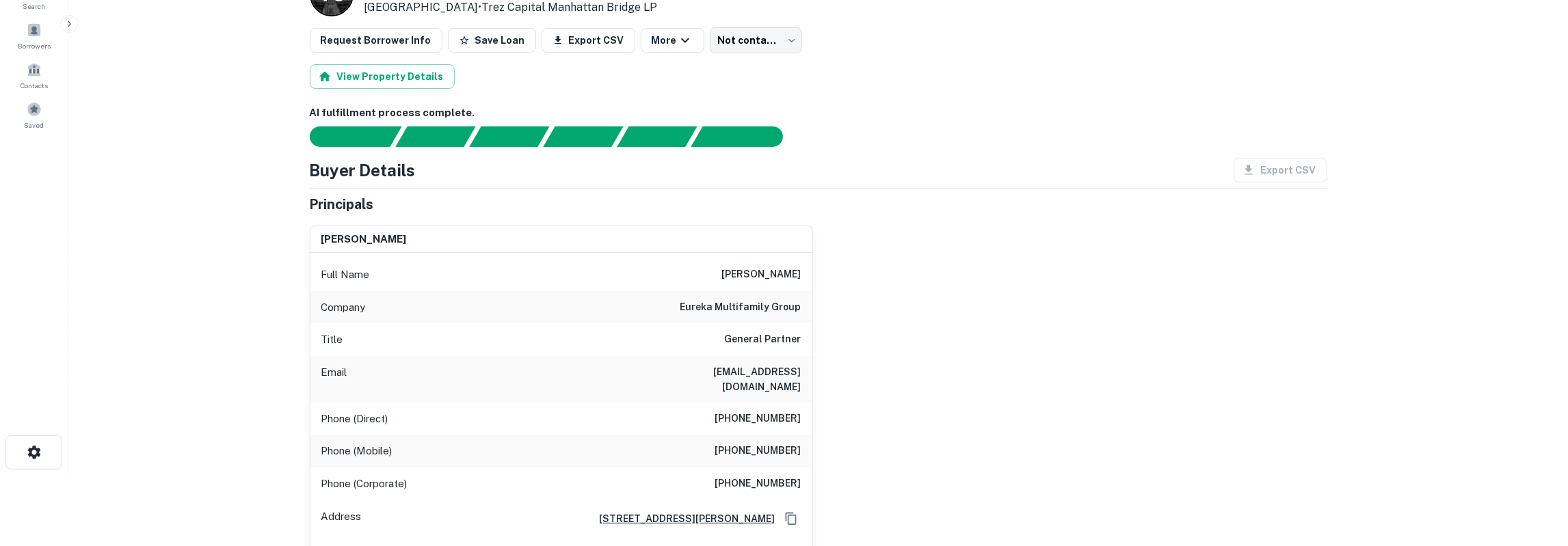
click at [780, 276] on h6 "[PERSON_NAME]" at bounding box center [761, 274] width 79 height 16
click at [780, 276] on h6 "rene campos" at bounding box center [761, 274] width 79 height 16
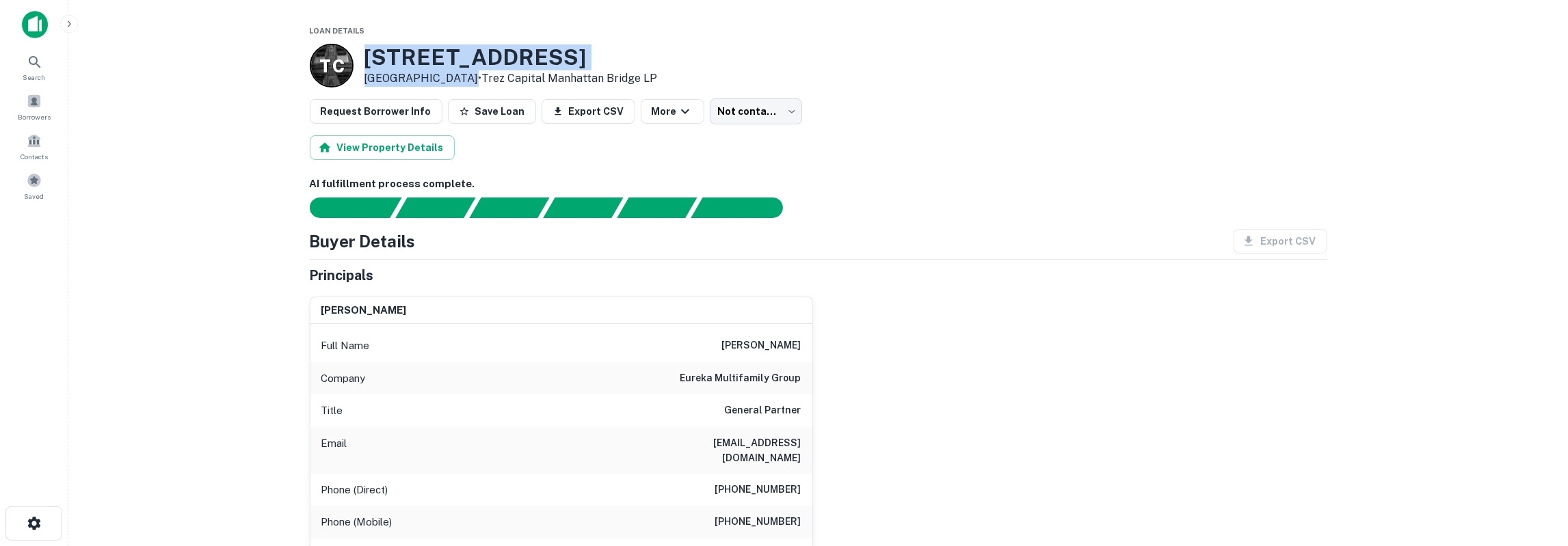
drag, startPoint x: 367, startPoint y: 62, endPoint x: 460, endPoint y: 77, distance: 94.2
click at [460, 77] on div "6200 Gulfton St Houston, TX 77081 • Trez Capital Manhattan Bridge LP" at bounding box center [511, 66] width 293 height 43
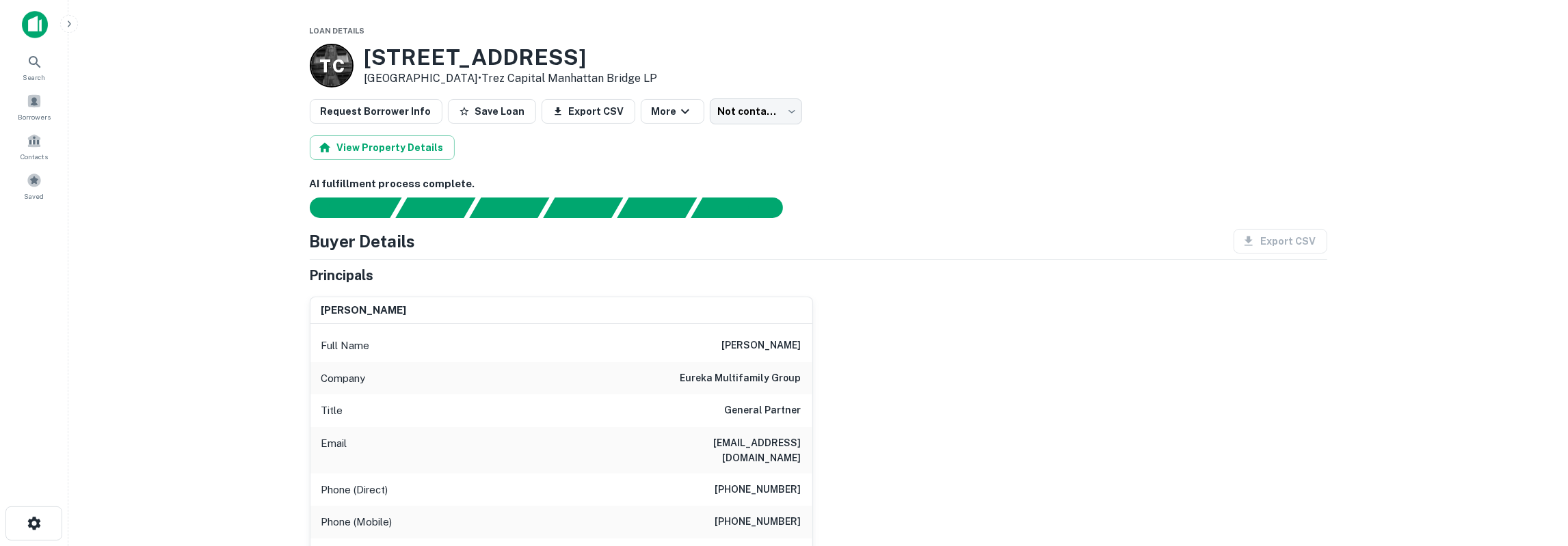
click at [368, 60] on h3 "6200 Gulfton St" at bounding box center [511, 57] width 293 height 26
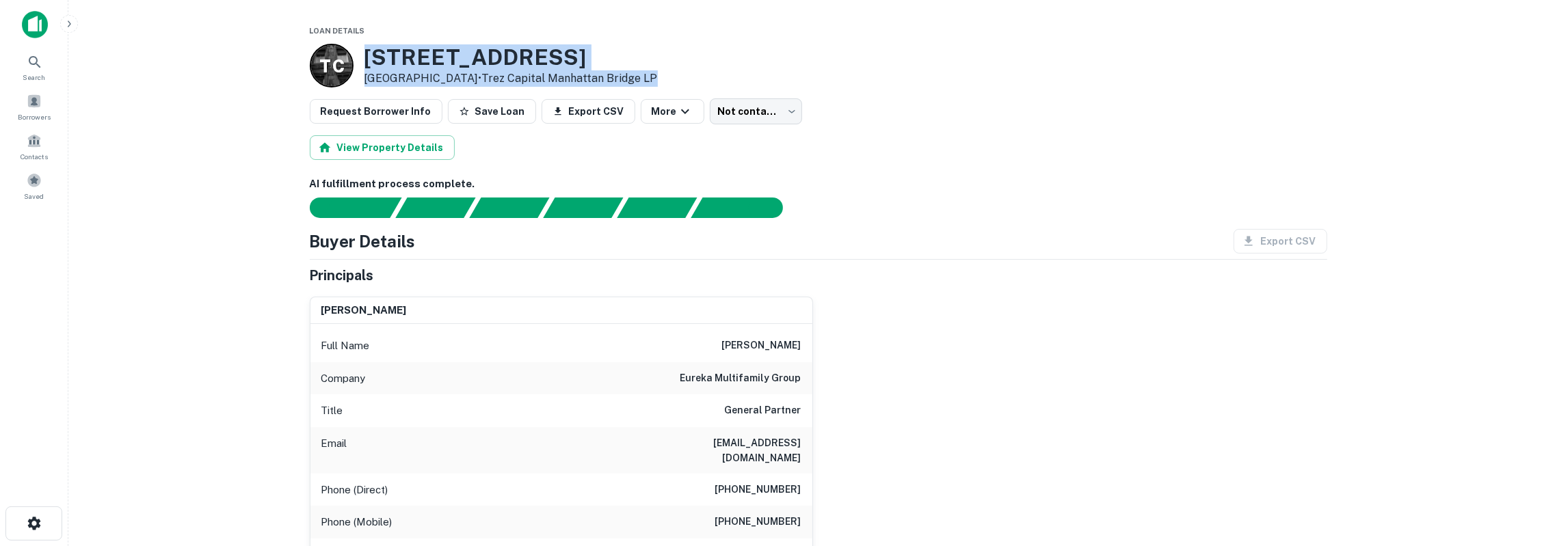
drag, startPoint x: 368, startPoint y: 60, endPoint x: 650, endPoint y: 71, distance: 282.2
click at [650, 71] on div "T C 6200 Gulfton St Houston, TX 77081 • Trez Capital Manhattan Bridge LP" at bounding box center [819, 66] width 1017 height 44
copy div "6200 Gulfton St Houston, TX 77081 • Trez Capital Manhattan Bridge LP"
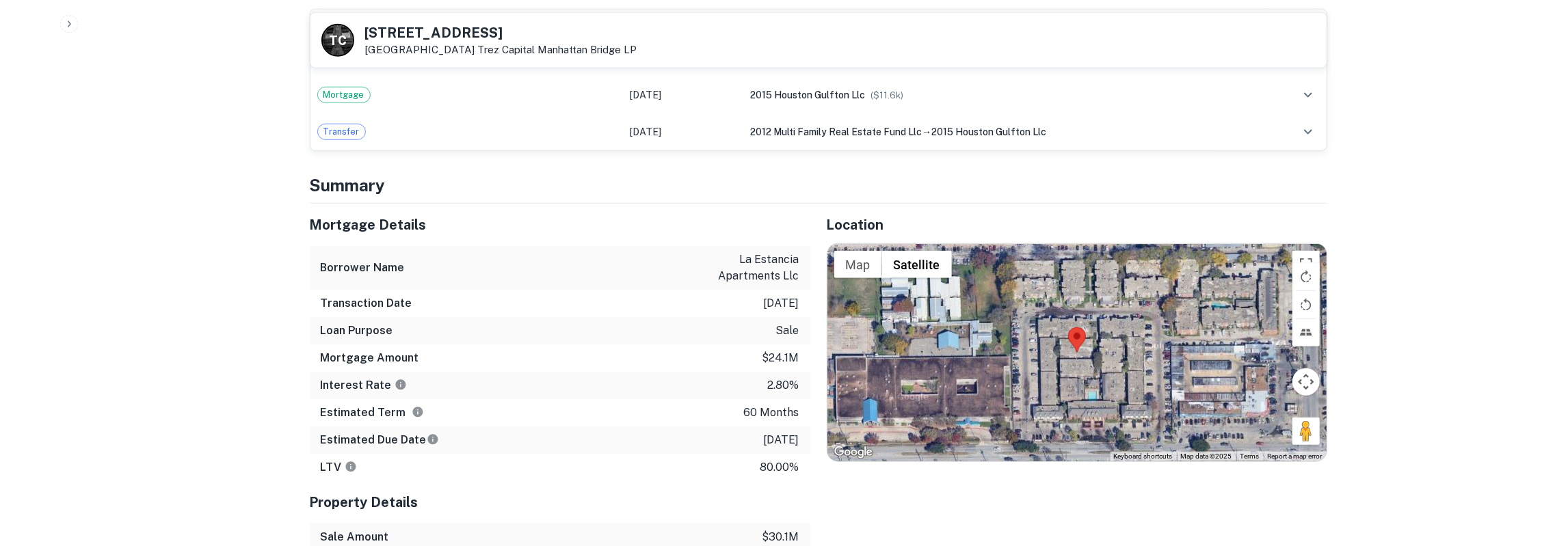
scroll to position [1209, 0]
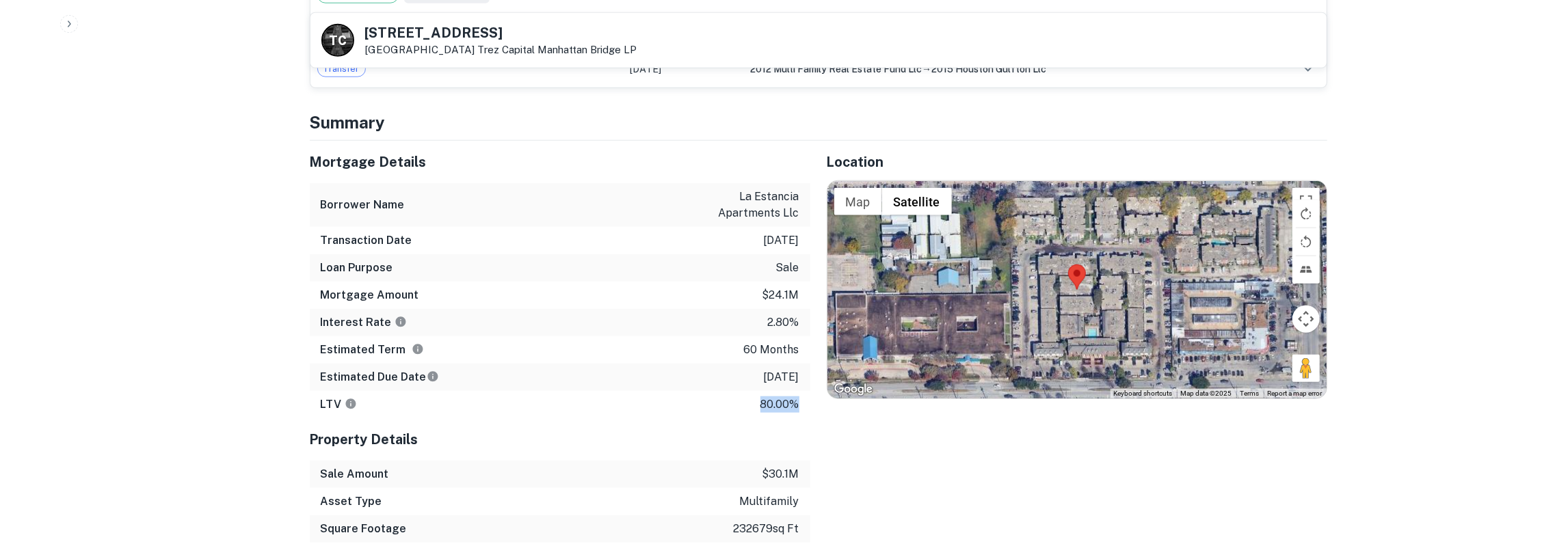
drag, startPoint x: 311, startPoint y: 146, endPoint x: 806, endPoint y: 383, distance: 548.8
click at [806, 383] on div "Mortgage Details Borrower Name la estancia apartments llc Transaction Date 10/2…" at bounding box center [560, 280] width 500 height 278
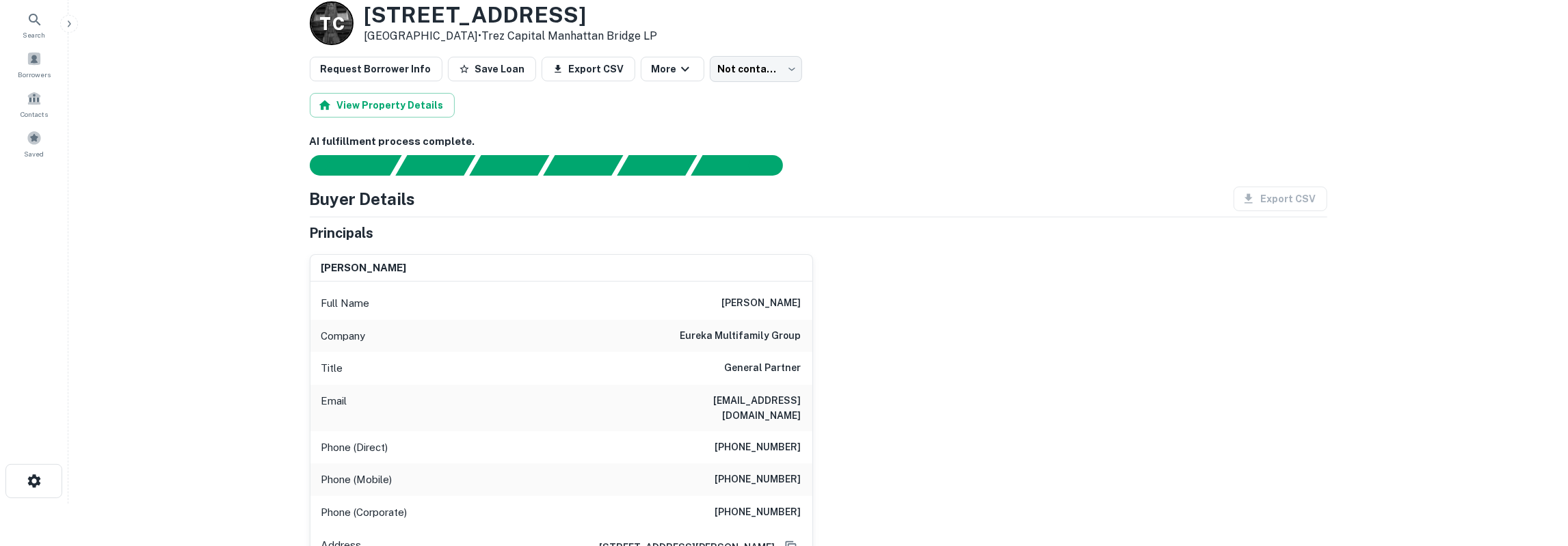
scroll to position [0, 0]
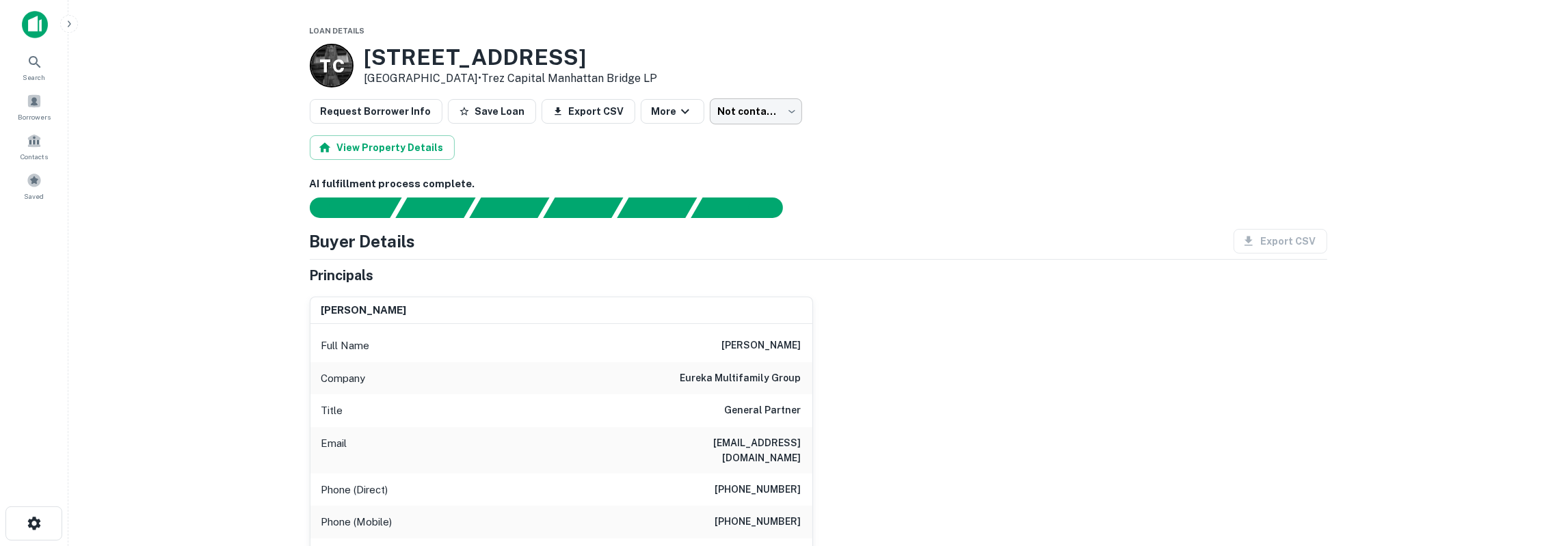
click at [745, 111] on body "Search Borrowers Contacts Saved Loan Details T C 6200 Gulfton St Houston, TX 77…" at bounding box center [784, 273] width 1568 height 546
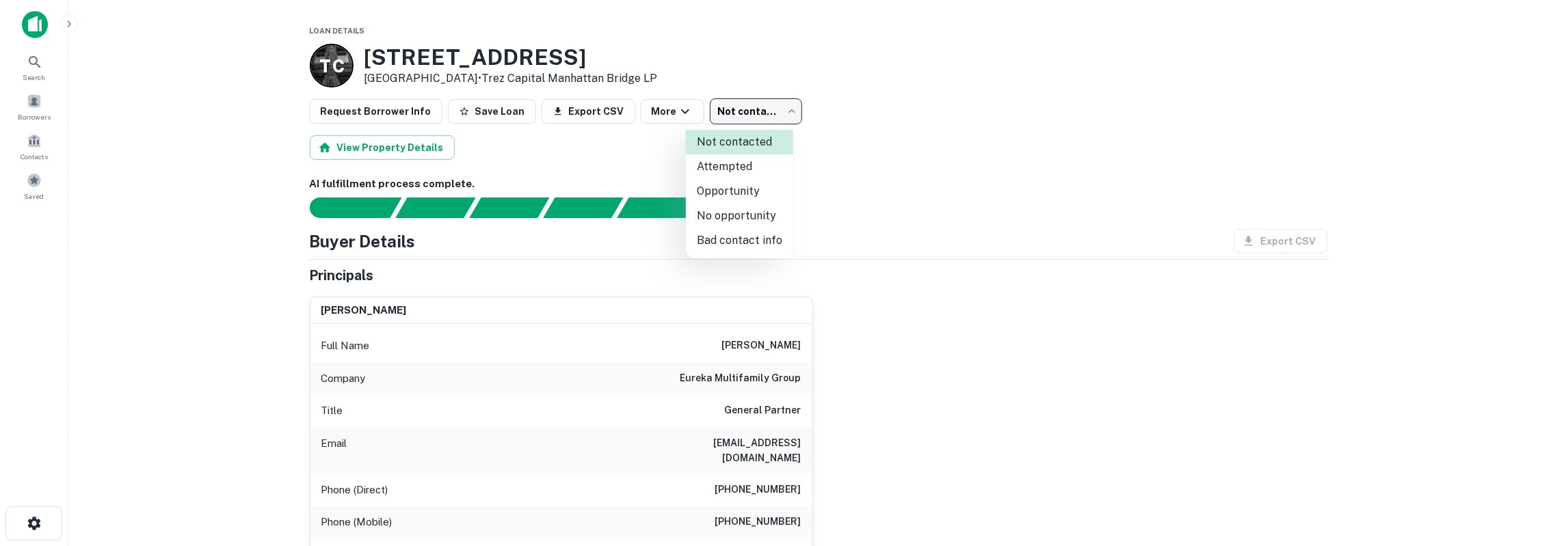
click at [746, 169] on li "Attempted" at bounding box center [739, 166] width 107 height 25
type input "*********"
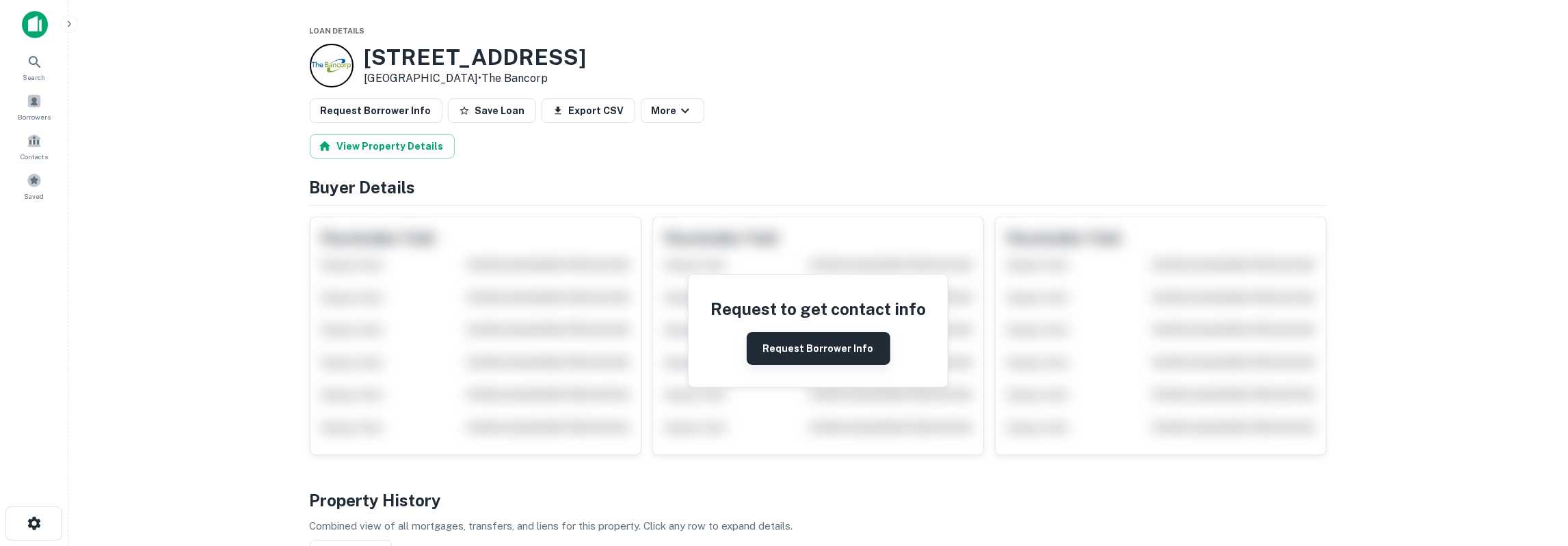
click at [863, 344] on button "Request Borrower Info" at bounding box center [818, 348] width 144 height 33
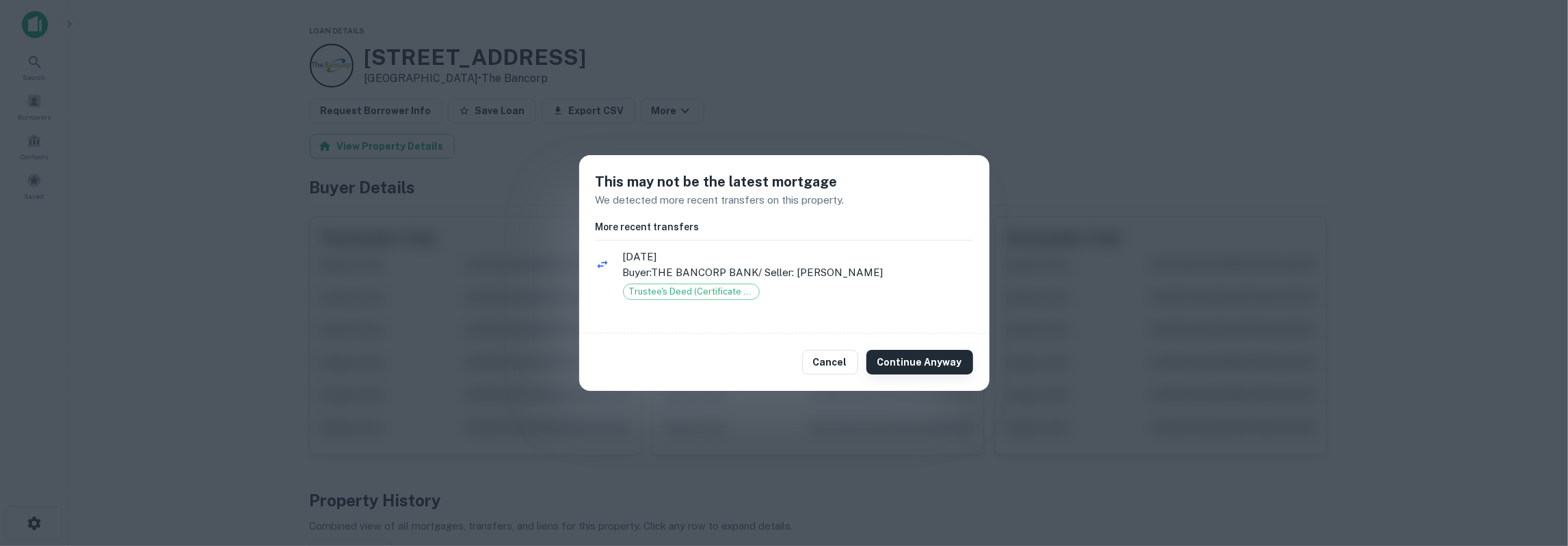
click at [919, 359] on button "Continue Anyway" at bounding box center [920, 362] width 106 height 25
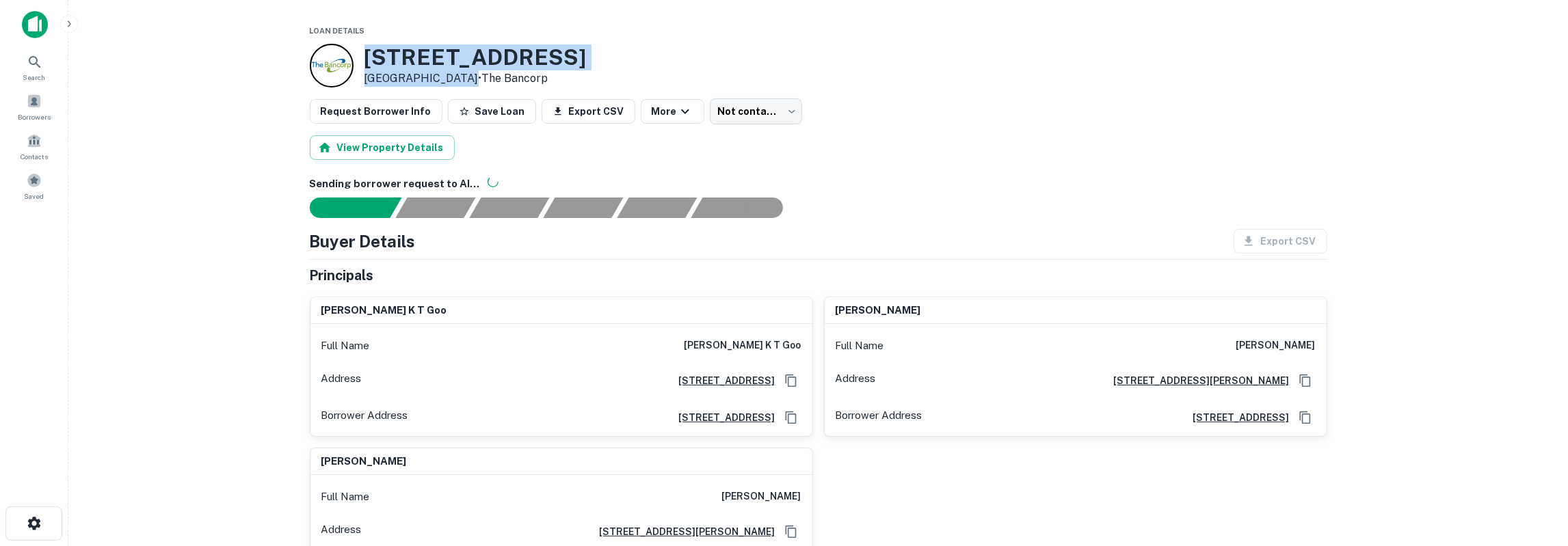
drag, startPoint x: 364, startPoint y: 58, endPoint x: 459, endPoint y: 83, distance: 98.2
click at [459, 83] on div "2310 Crescent Park Dr Houston, TX 77077 • The Bancorp" at bounding box center [475, 66] width 223 height 43
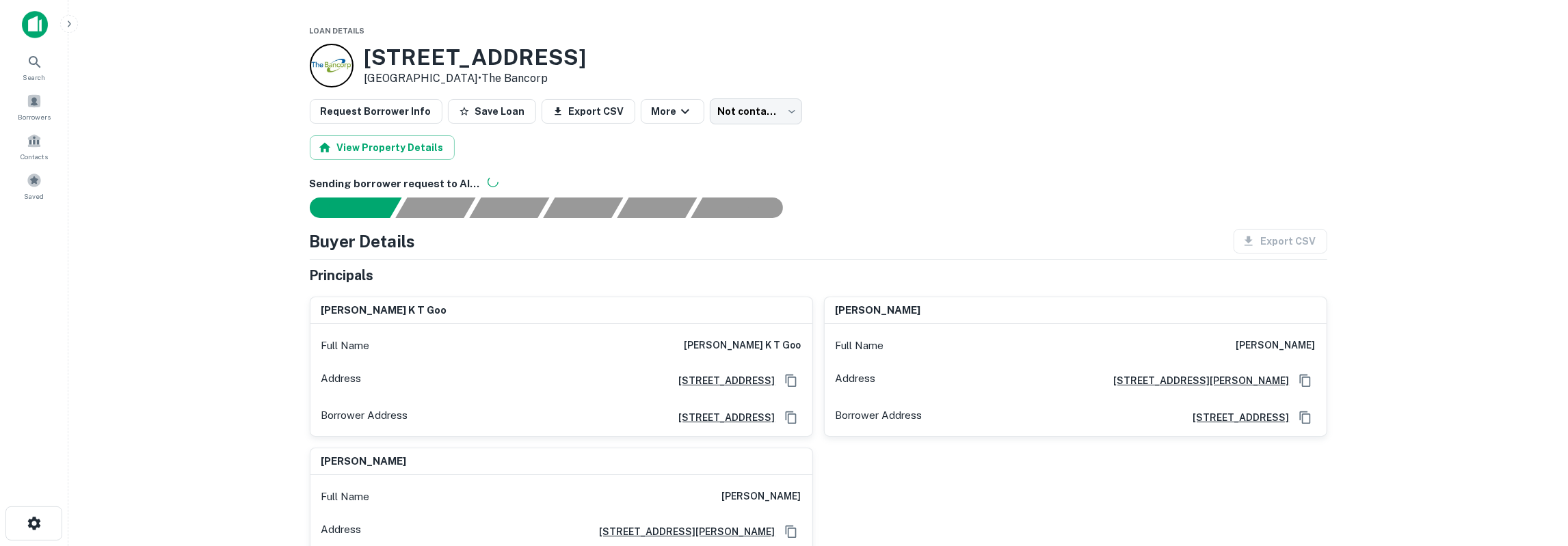
click at [1306, 340] on h6 "luis lindo" at bounding box center [1275, 345] width 79 height 16
click at [789, 342] on h6 "alvin k t goo" at bounding box center [743, 345] width 117 height 16
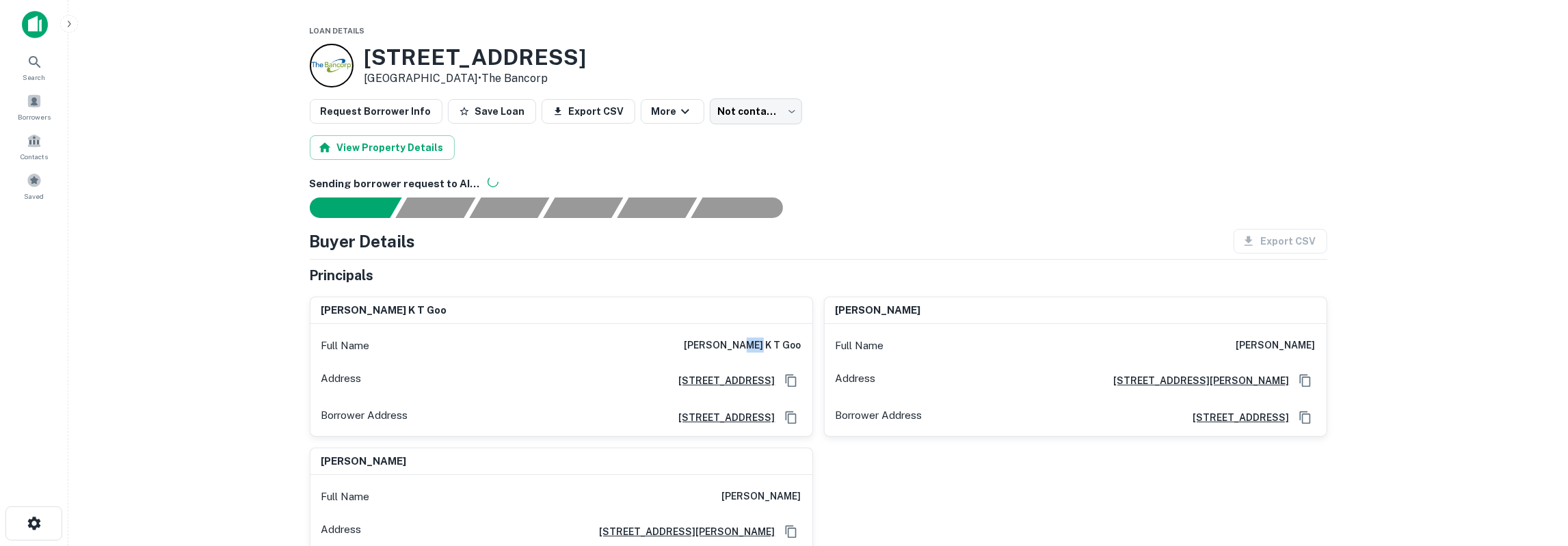
copy h6 "goo"
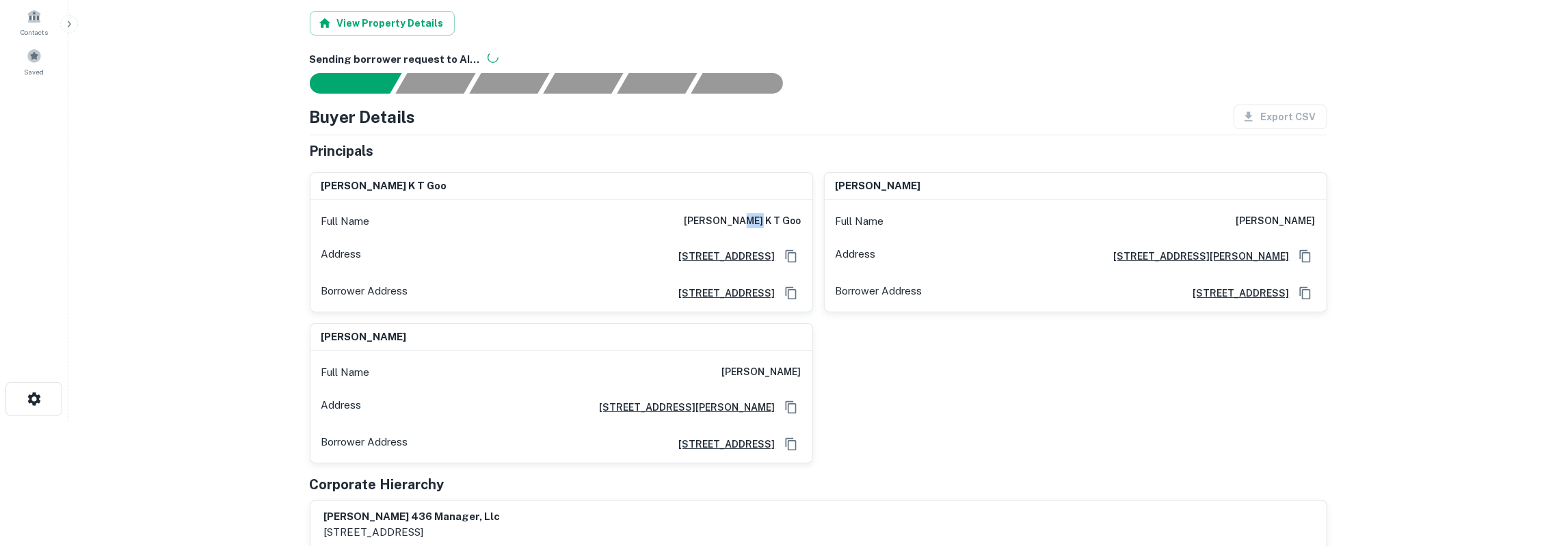
scroll to position [143, 0]
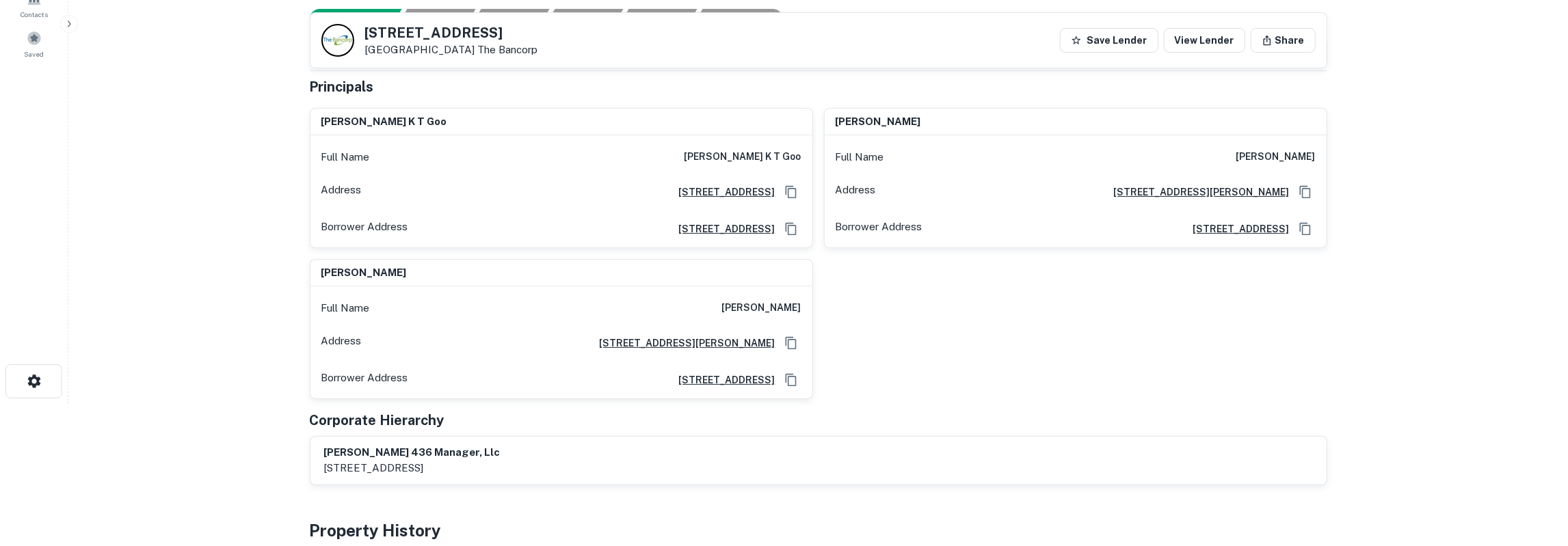
click at [787, 305] on h6 "joseph barreras" at bounding box center [761, 308] width 79 height 16
click at [775, 304] on h6 "joseph barreras" at bounding box center [761, 308] width 79 height 16
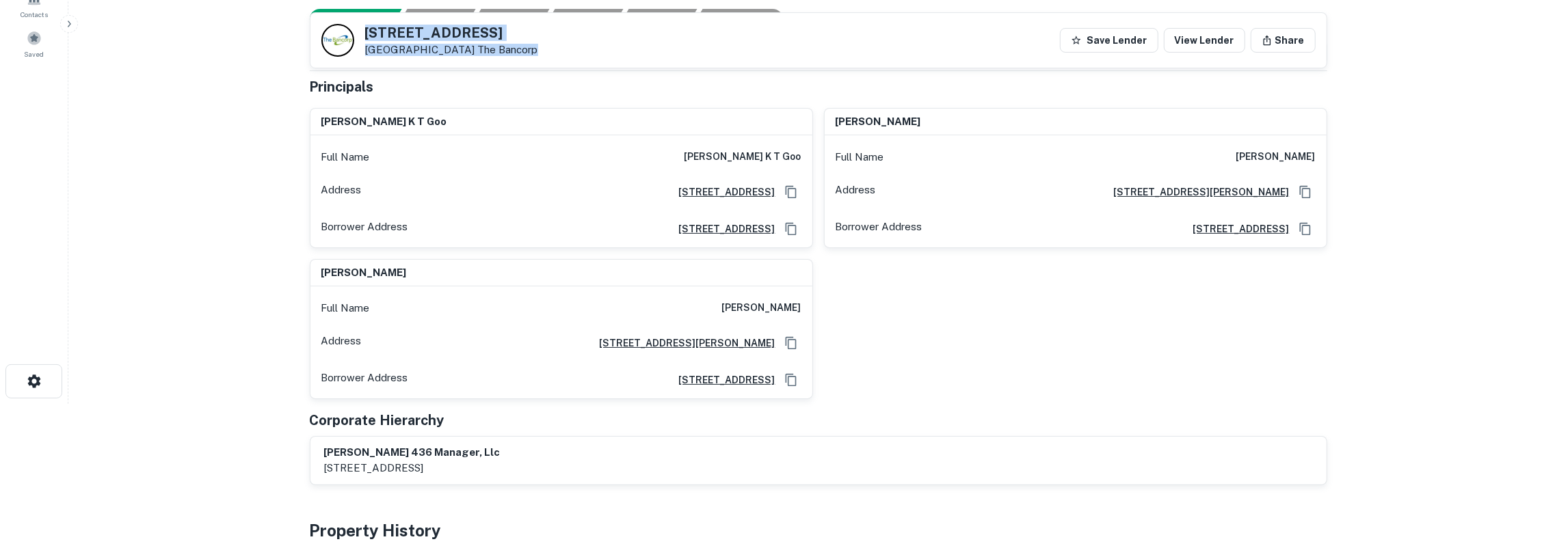
drag, startPoint x: 366, startPoint y: 38, endPoint x: 517, endPoint y: 61, distance: 152.7
click at [517, 61] on div "2310 Crescent Park Dr Houston, TX 77077 The Bancorp Save Lender View Lender Sha…" at bounding box center [818, 41] width 1016 height 55
copy div "2310 Crescent Park Dr Houston, TX 77077 The Bancorp"
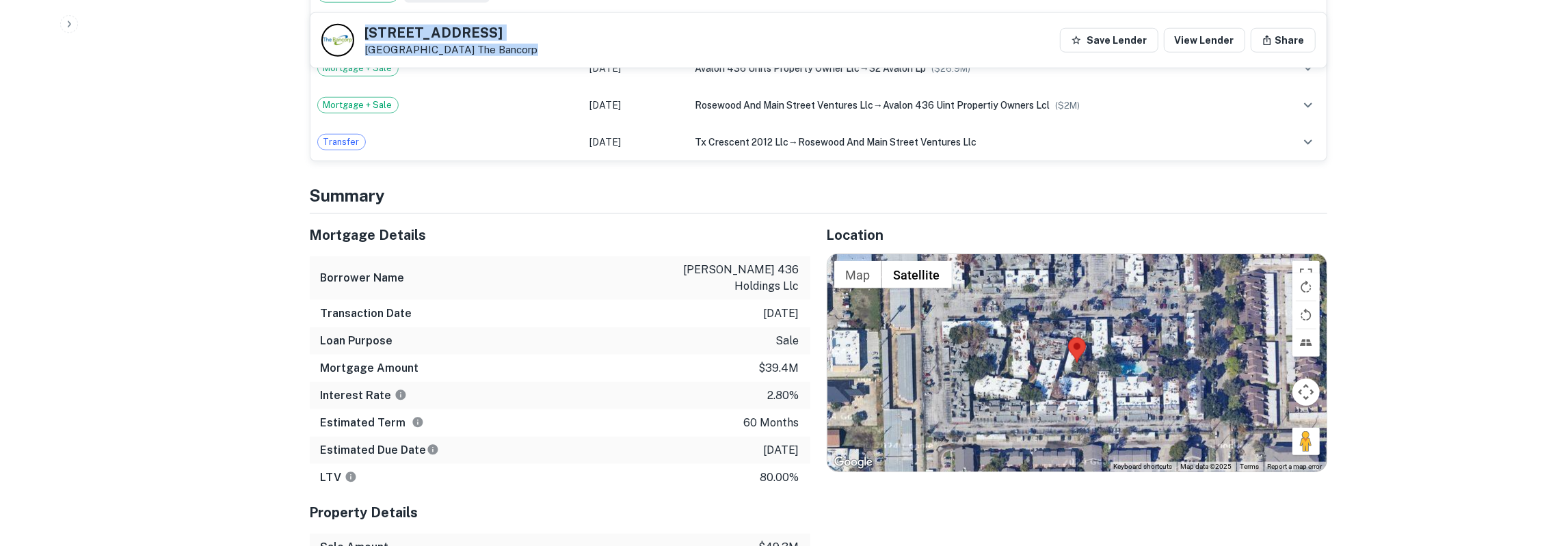
scroll to position [1138, 0]
drag, startPoint x: 310, startPoint y: 233, endPoint x: 768, endPoint y: 388, distance: 483.5
click at [801, 464] on div "Mortgage Details Borrower Name aubrey 436 holdings llc Transaction Date 10/10/2…" at bounding box center [560, 352] width 500 height 278
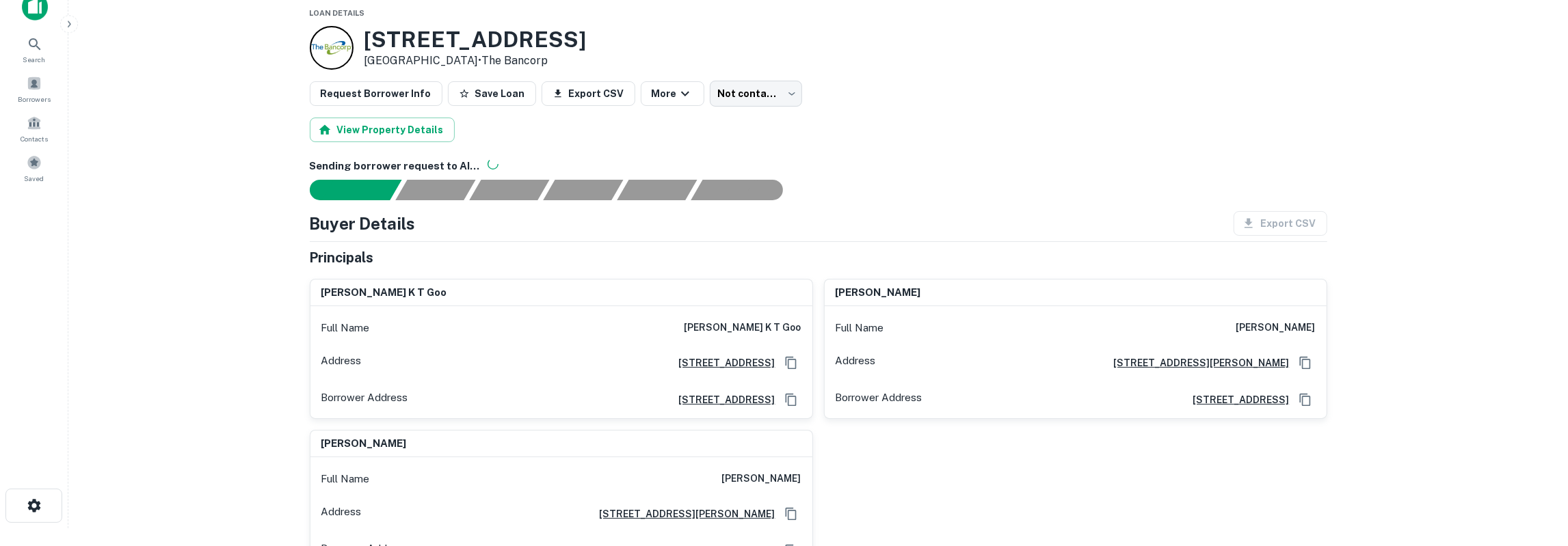
scroll to position [0, 0]
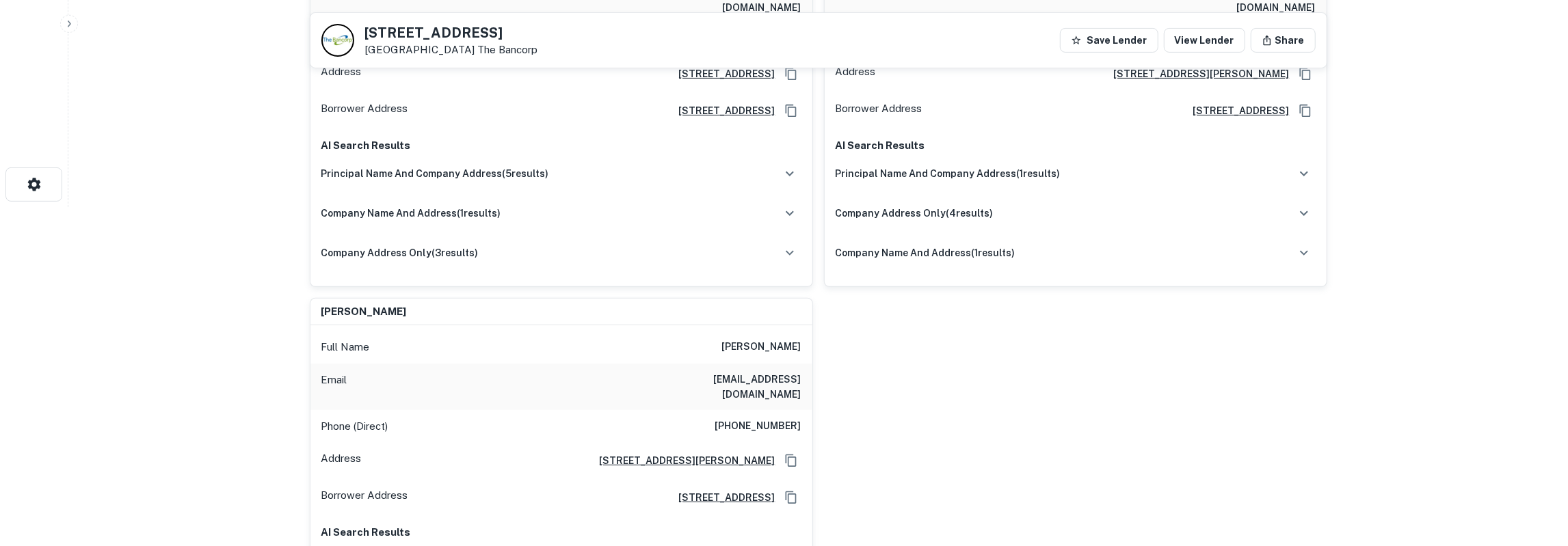
scroll to position [497, 0]
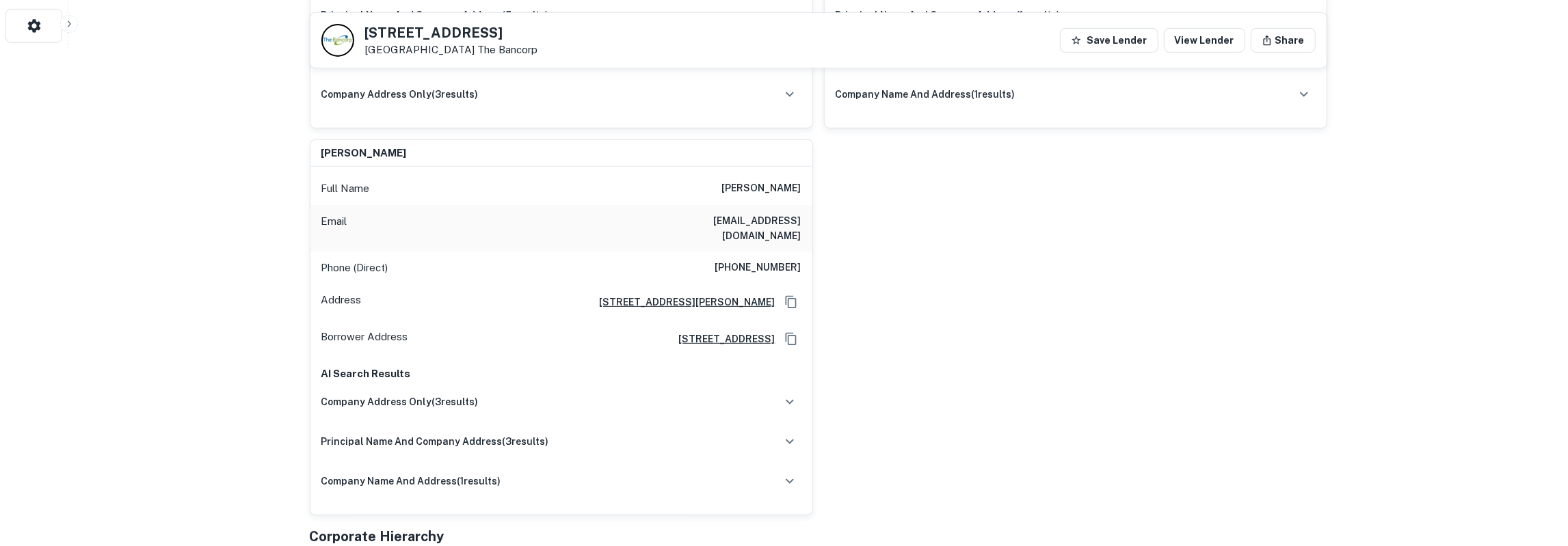
click at [765, 213] on h6 "[EMAIL_ADDRESS][DOMAIN_NAME]" at bounding box center [719, 228] width 165 height 30
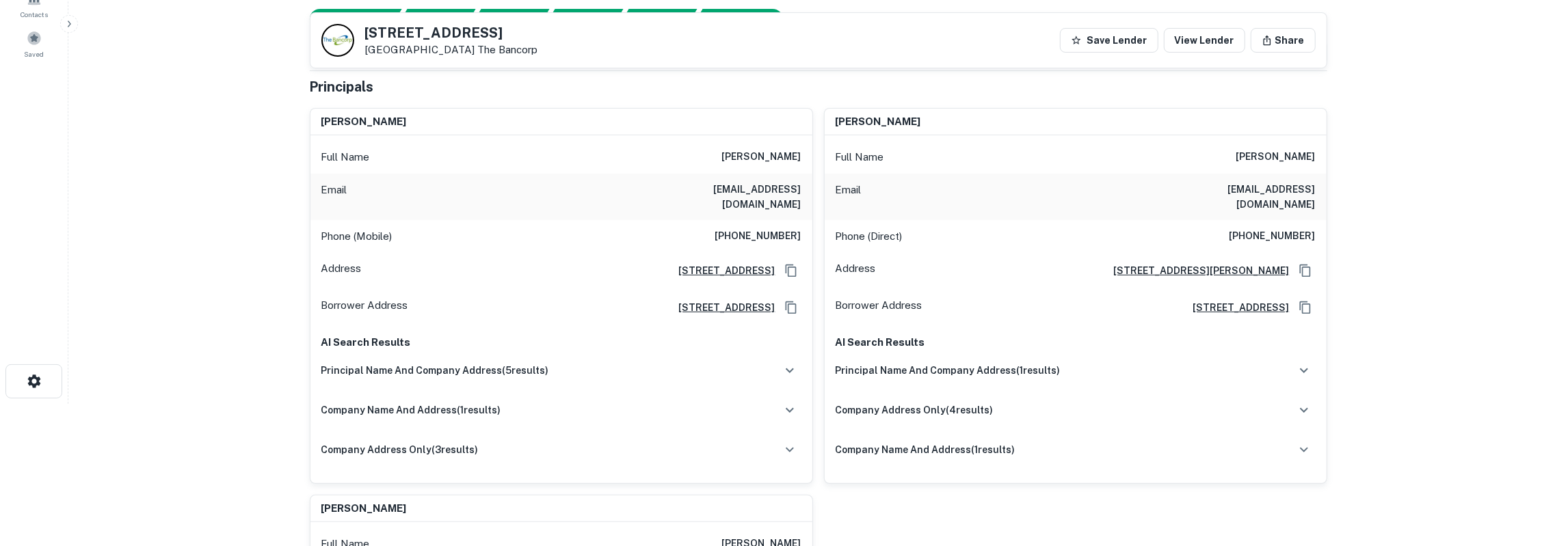
scroll to position [0, 0]
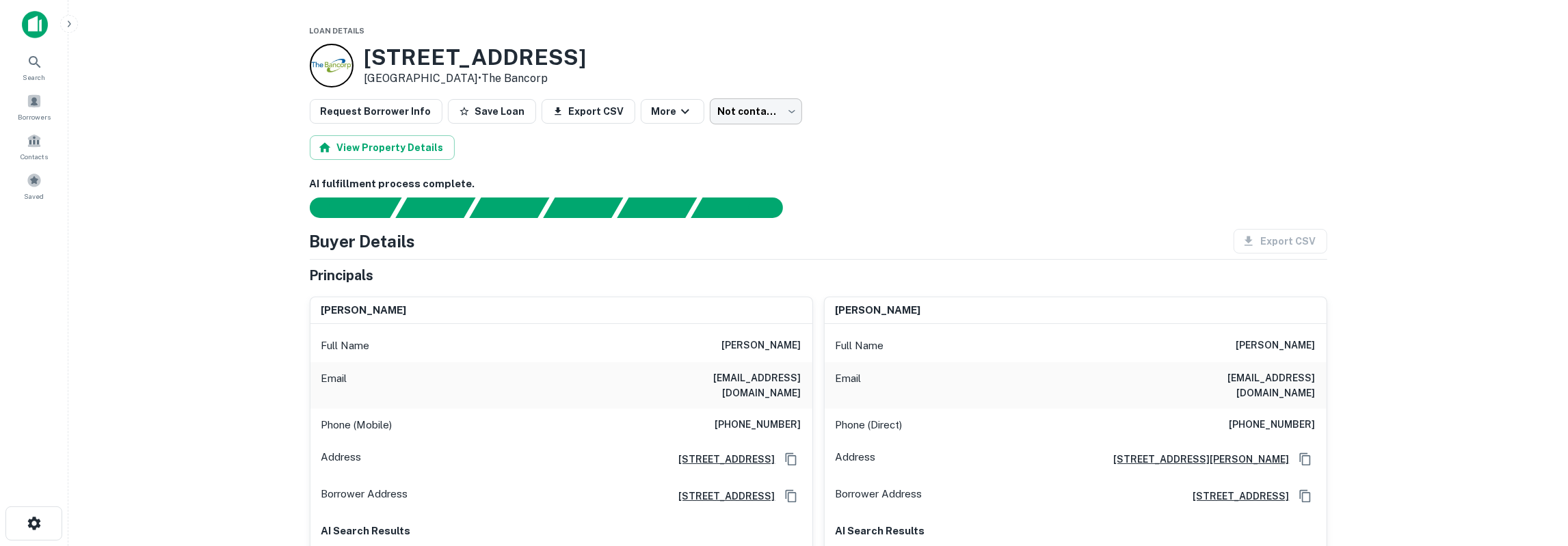
click at [722, 112] on body "Search Borrowers Contacts Saved Loan Details [STREET_ADDRESS][PERSON_NAME] • Th…" at bounding box center [784, 273] width 1568 height 546
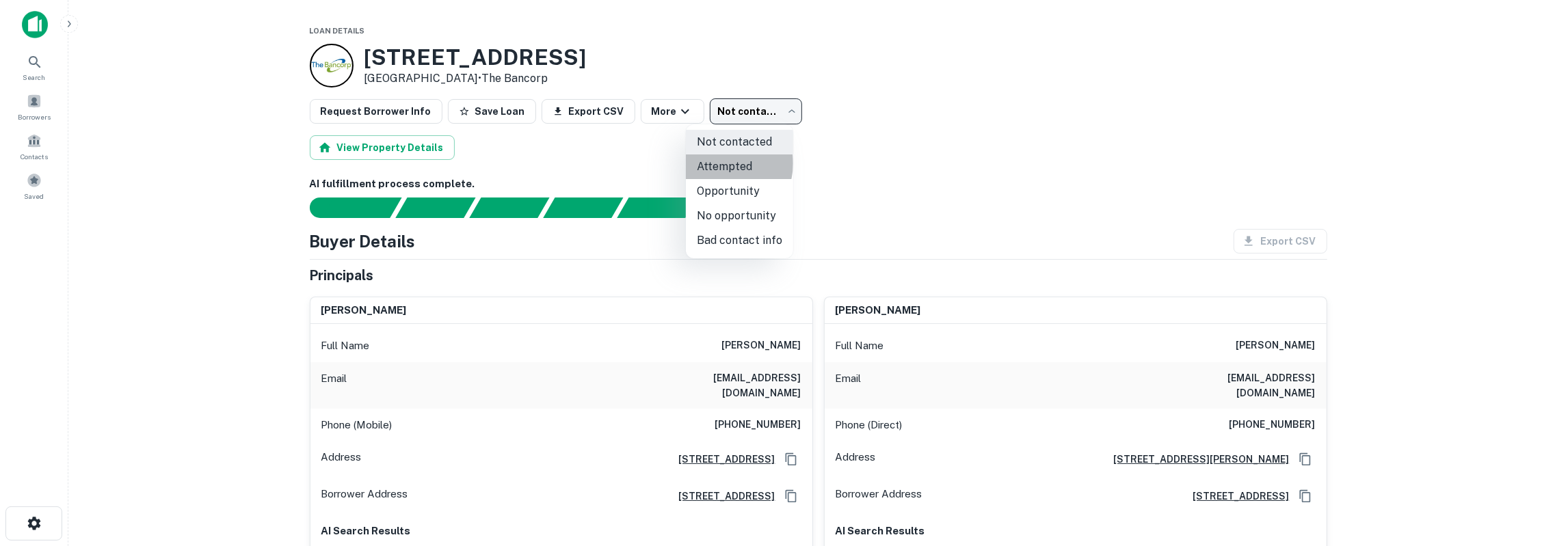
click at [722, 164] on li "Attempted" at bounding box center [739, 166] width 107 height 25
type input "*********"
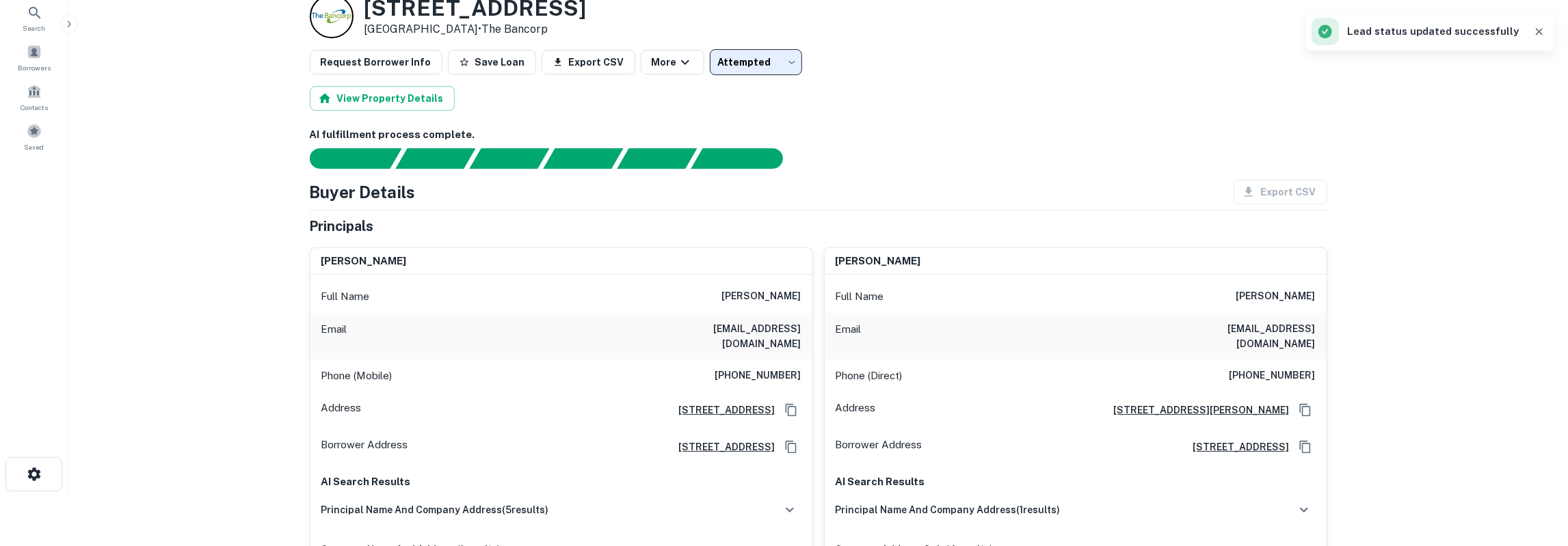
scroll to position [71, 0]
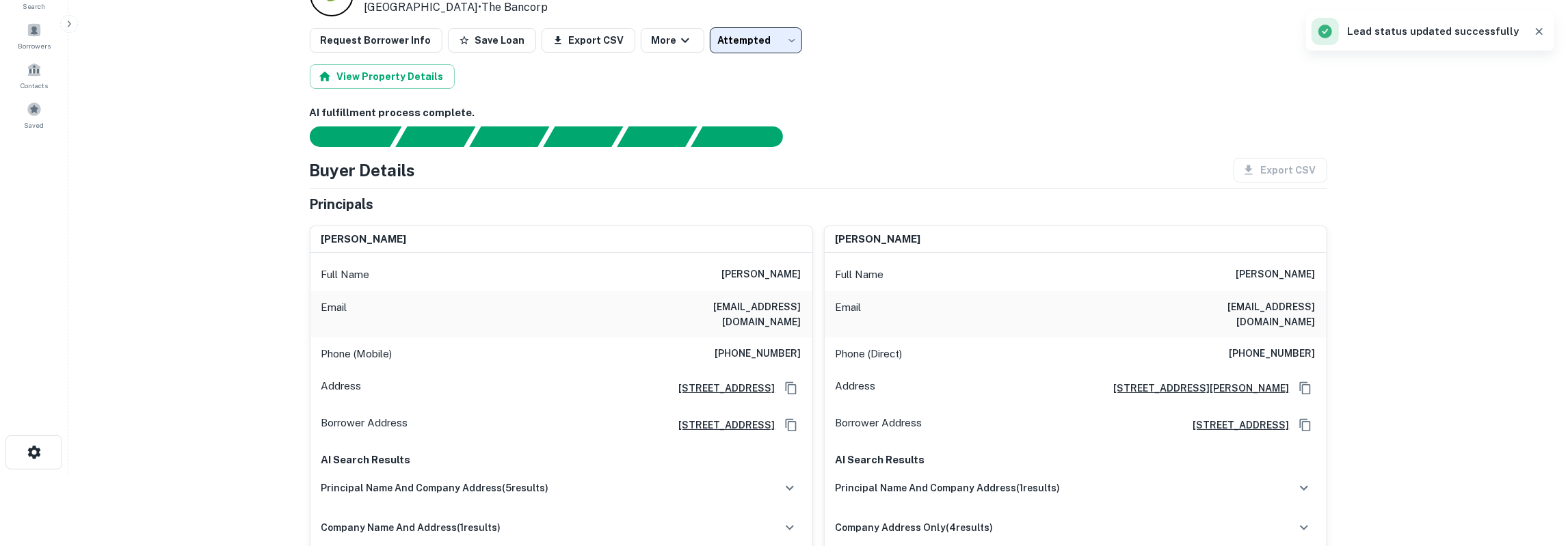
click at [1271, 273] on h6 "[PERSON_NAME]" at bounding box center [1275, 274] width 79 height 16
click at [1266, 310] on h6 "[EMAIL_ADDRESS][DOMAIN_NAME]" at bounding box center [1233, 315] width 165 height 30
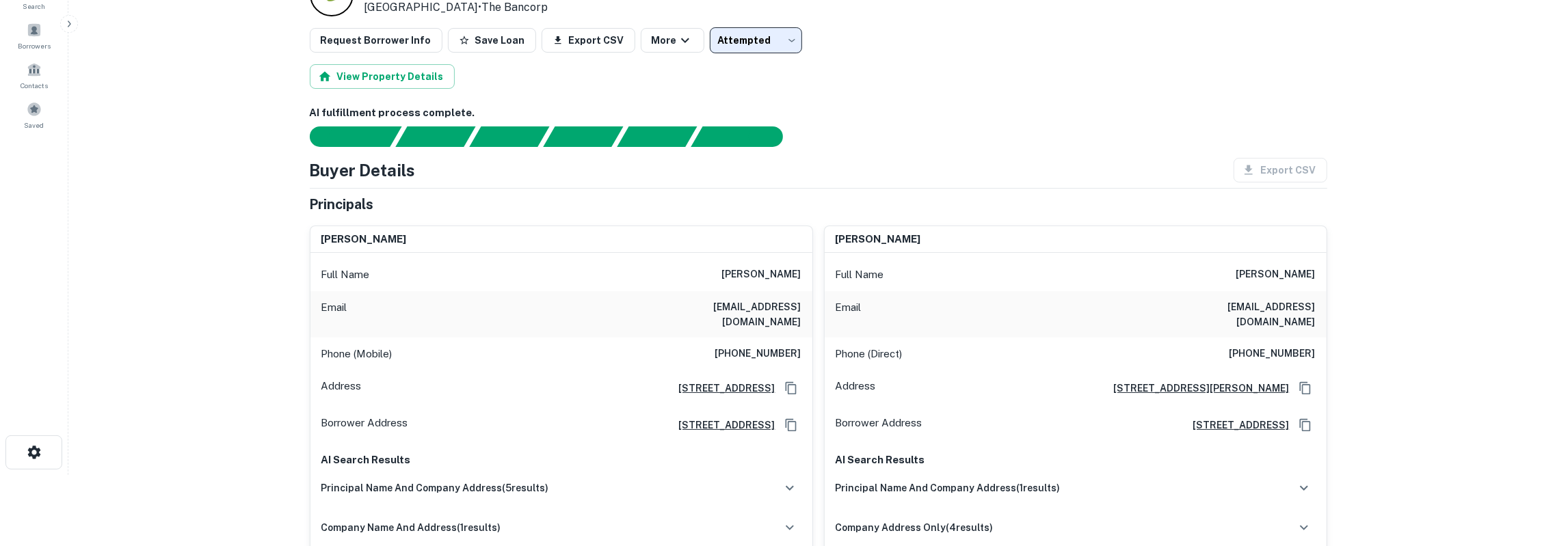
click at [1267, 310] on h6 "[EMAIL_ADDRESS][DOMAIN_NAME]" at bounding box center [1233, 315] width 165 height 30
click at [1277, 346] on h6 "[PHONE_NUMBER]" at bounding box center [1272, 354] width 87 height 16
click at [1278, 346] on h6 "[PHONE_NUMBER]" at bounding box center [1272, 354] width 87 height 16
click at [763, 273] on h6 "[PERSON_NAME]" at bounding box center [761, 274] width 79 height 16
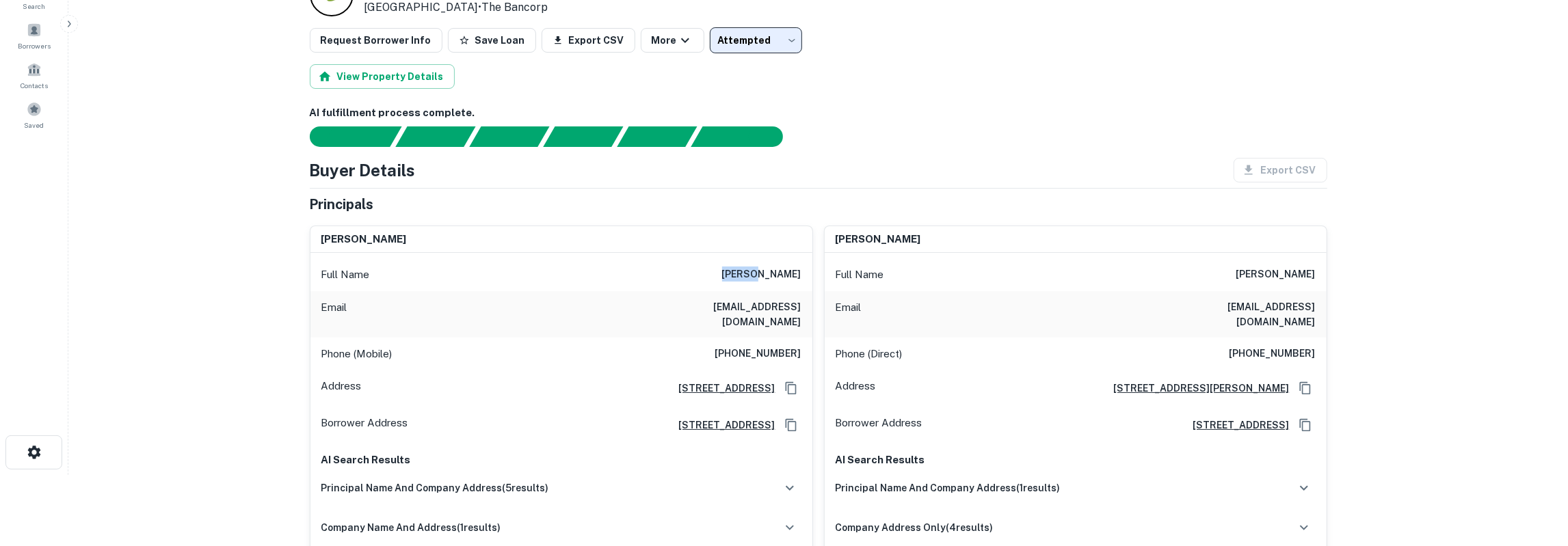
click at [763, 273] on h6 "[PERSON_NAME]" at bounding box center [761, 274] width 79 height 16
click at [742, 309] on h6 "agoo1@bellsouth.net" at bounding box center [719, 315] width 165 height 30
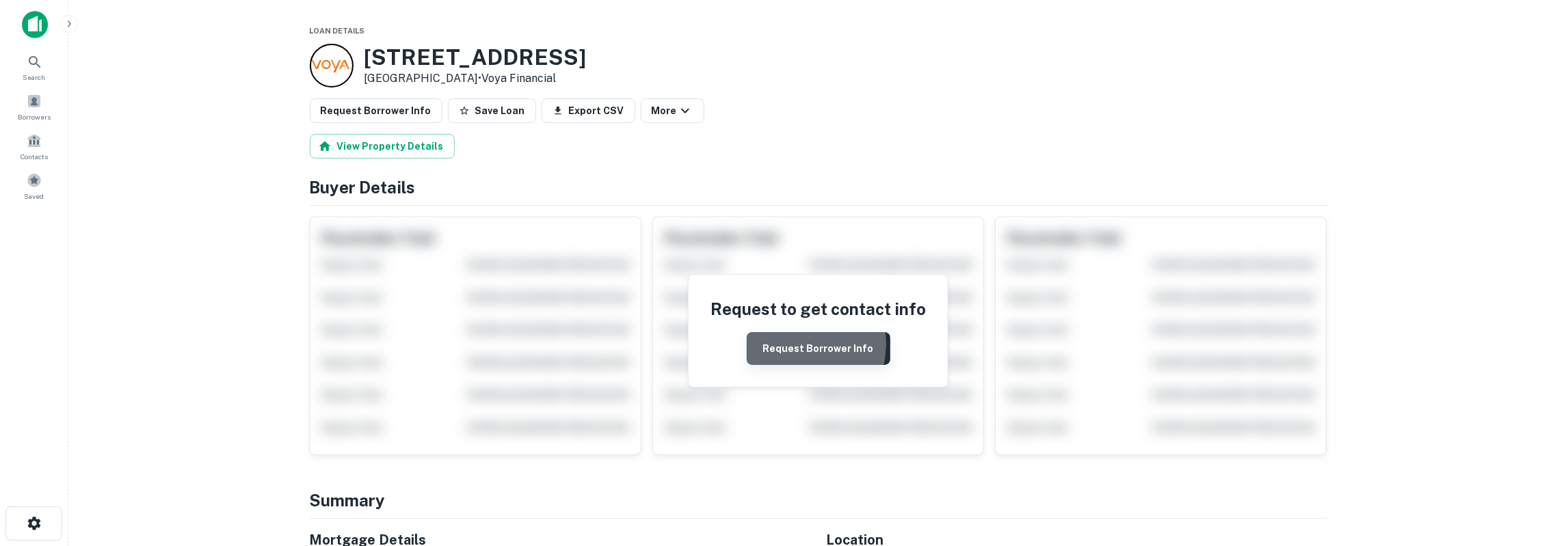
click at [789, 342] on button "Request Borrower Info" at bounding box center [818, 348] width 144 height 33
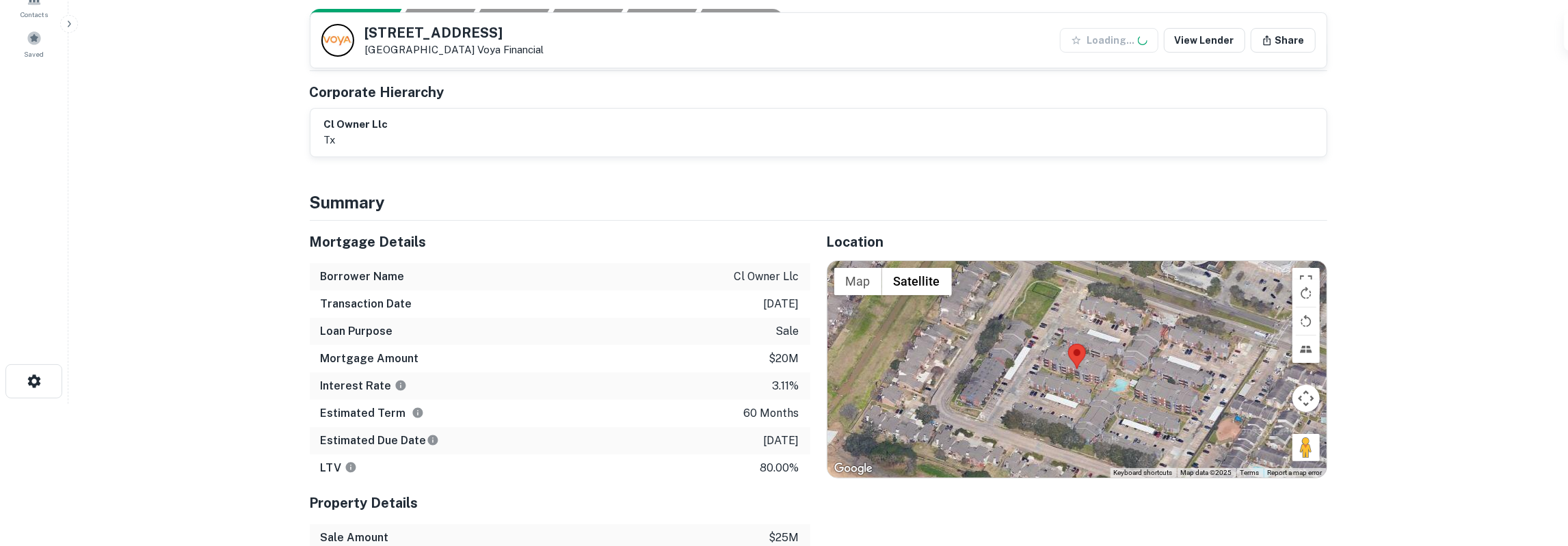
scroll to position [213, 0]
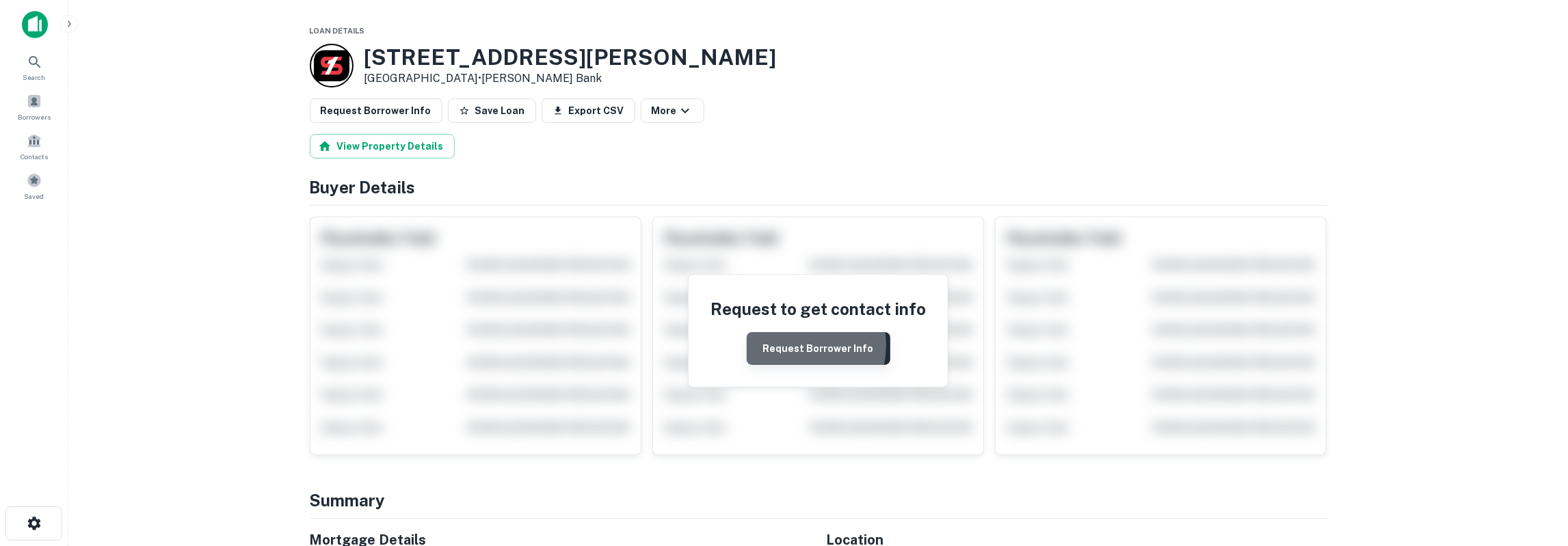
click at [789, 344] on button "Request Borrower Info" at bounding box center [818, 348] width 144 height 33
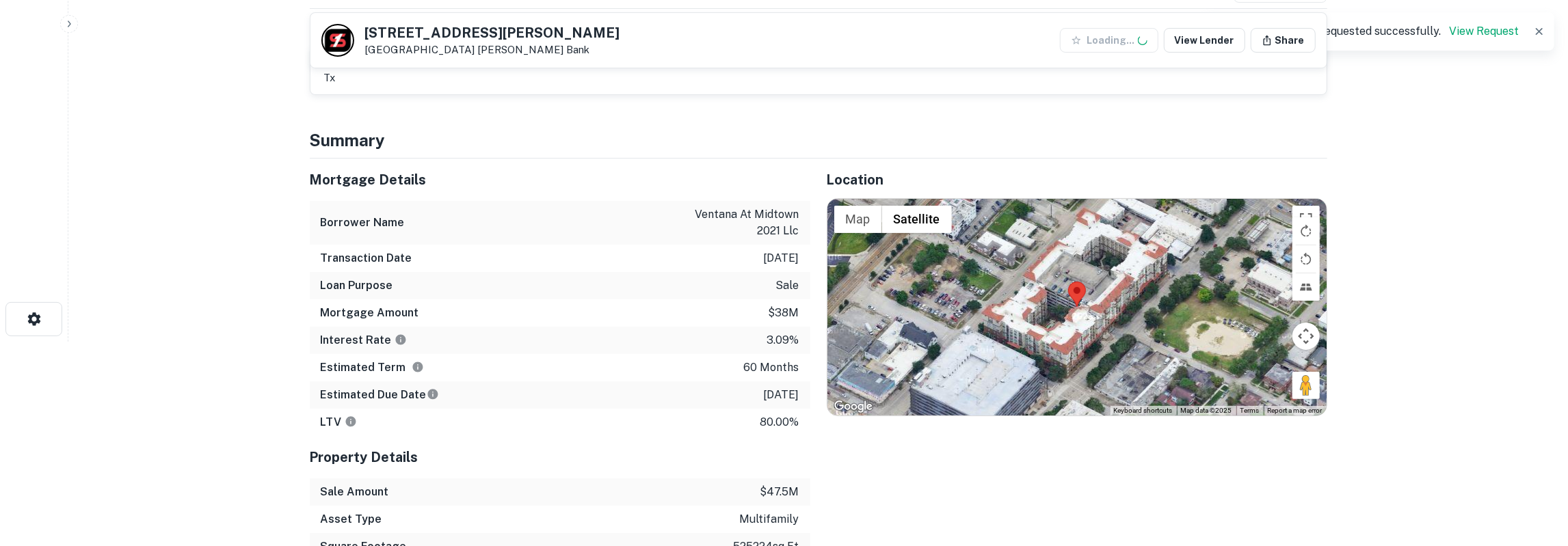
scroll to position [213, 0]
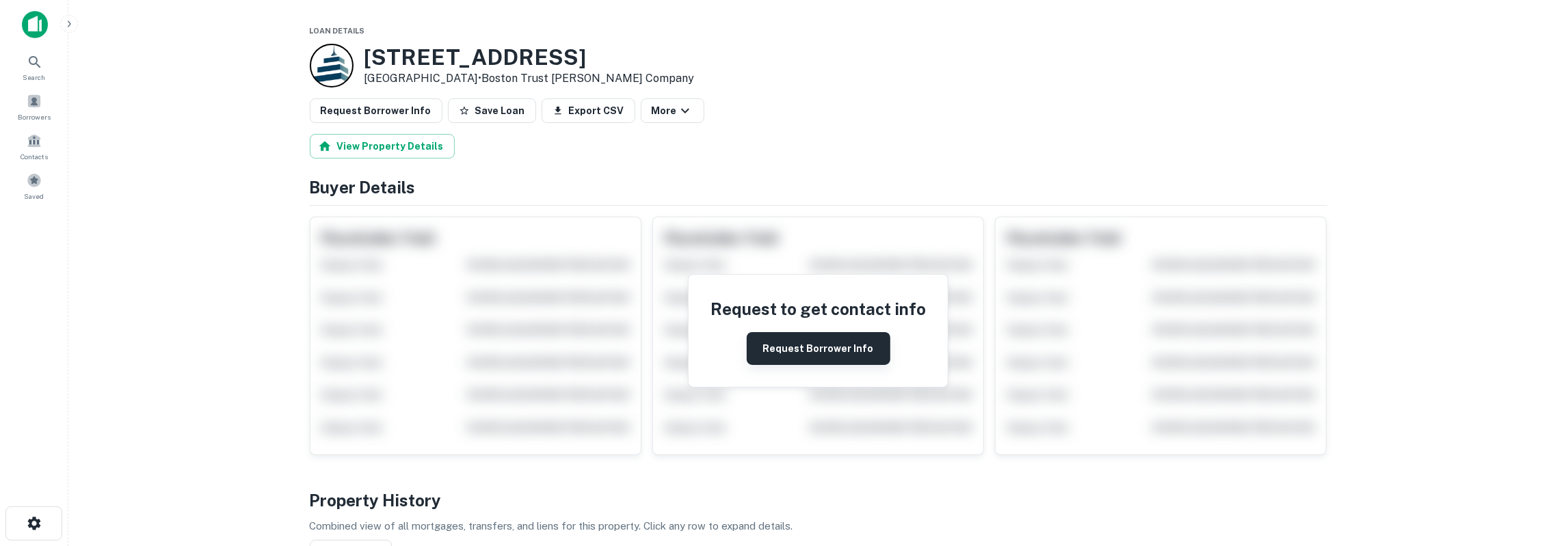
click at [791, 336] on button "Request Borrower Info" at bounding box center [818, 348] width 144 height 33
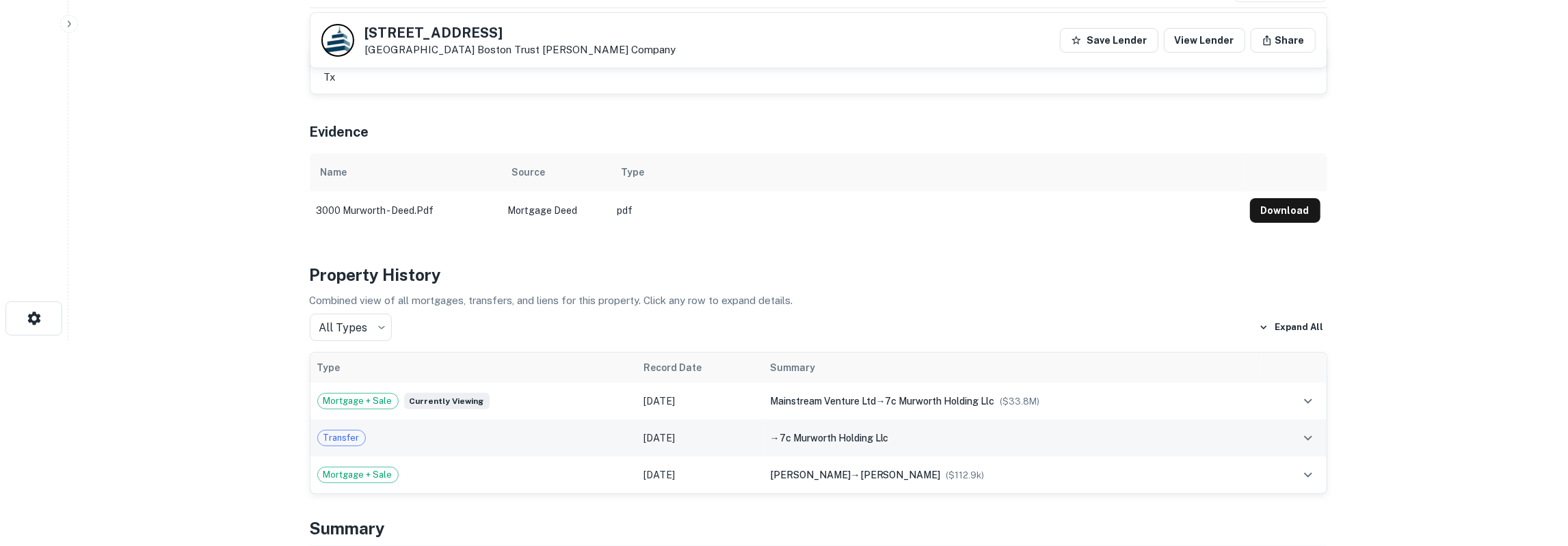
scroll to position [356, 0]
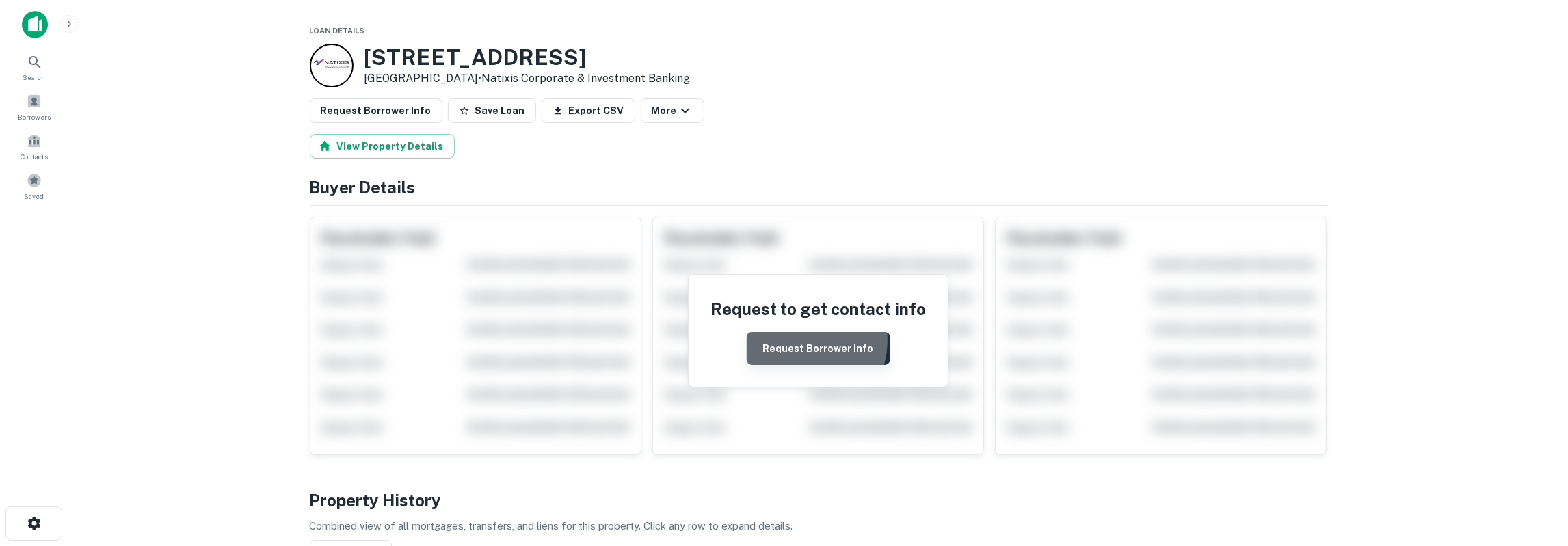
click at [792, 339] on button "Request Borrower Info" at bounding box center [818, 348] width 144 height 33
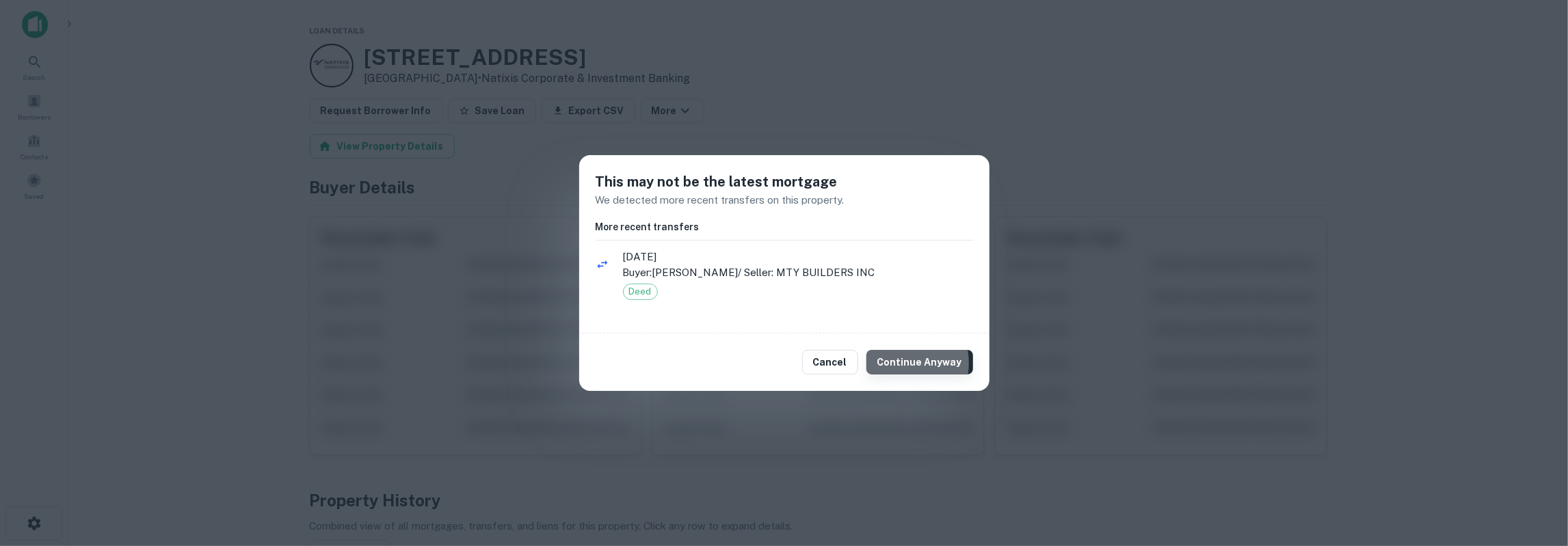
click at [903, 363] on button "Continue Anyway" at bounding box center [920, 362] width 106 height 25
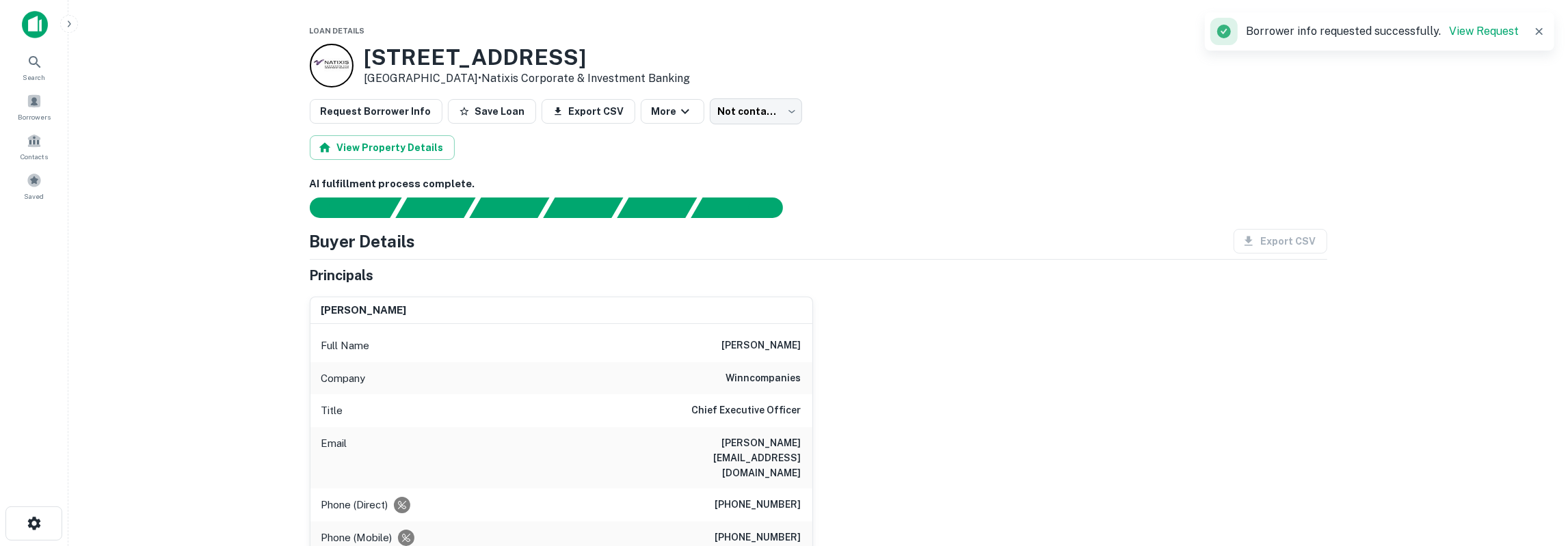
click at [766, 341] on h6 "gilbert j. winn" at bounding box center [761, 345] width 79 height 16
click at [777, 377] on h6 "winncompanies" at bounding box center [764, 379] width 75 height 16
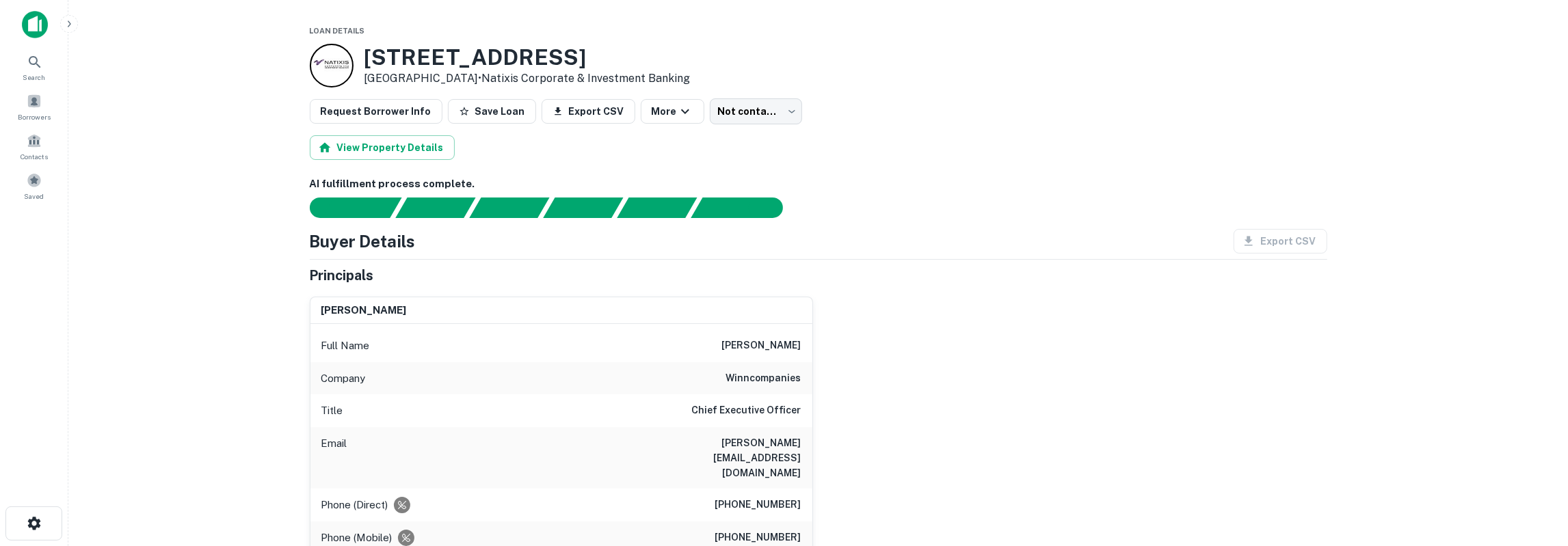
click at [777, 377] on h6 "winncompanies" at bounding box center [764, 379] width 75 height 16
drag, startPoint x: 748, startPoint y: 444, endPoint x: 814, endPoint y: 441, distance: 66.1
click at [813, 441] on div "gilbert j. winn Full Name gilbert j. winn Company winncompanies Title Chief Exe…" at bounding box center [561, 517] width 503 height 441
click at [769, 438] on h6 "gwinn@winnco.com" at bounding box center [719, 458] width 165 height 45
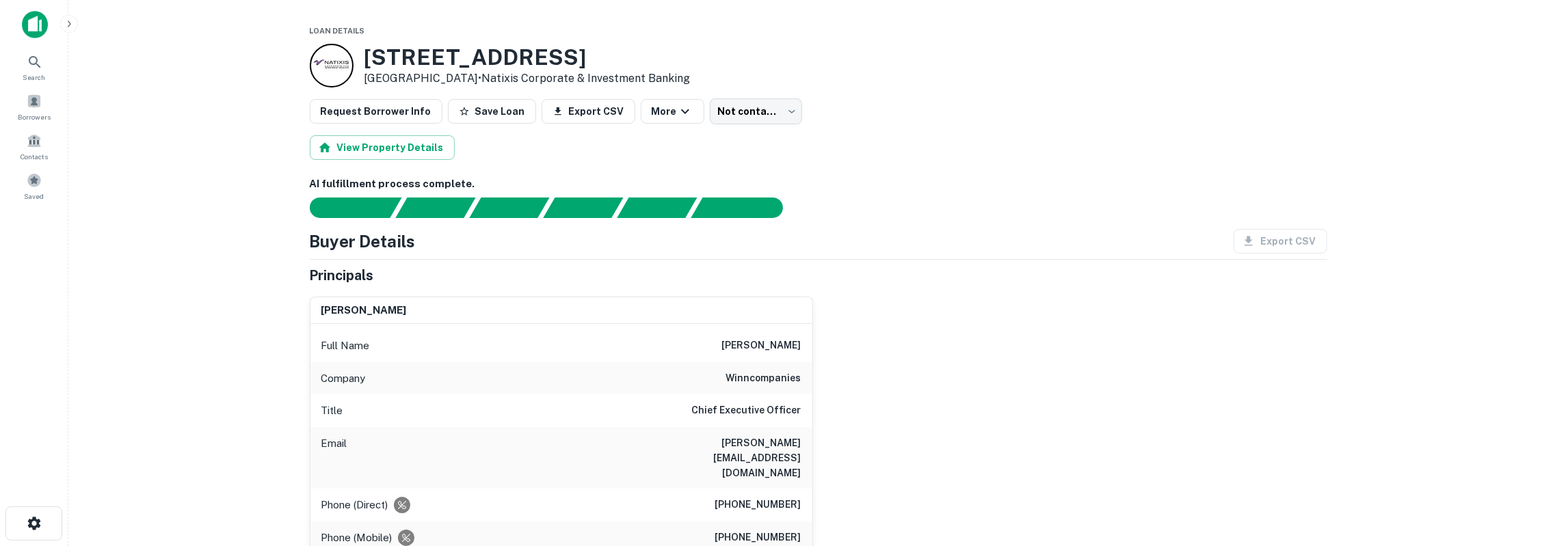
click at [769, 438] on h6 "gwinn@winnco.com" at bounding box center [719, 458] width 165 height 45
click at [785, 372] on h6 "winncompanies" at bounding box center [764, 379] width 75 height 16
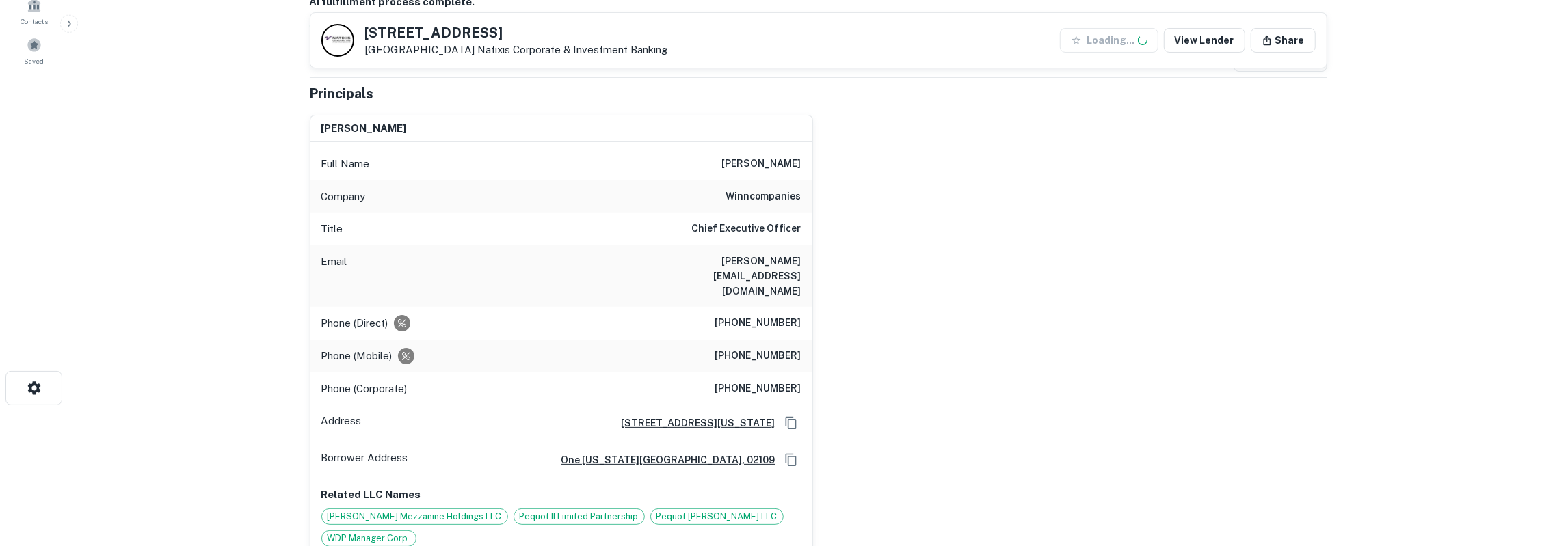
scroll to position [143, 0]
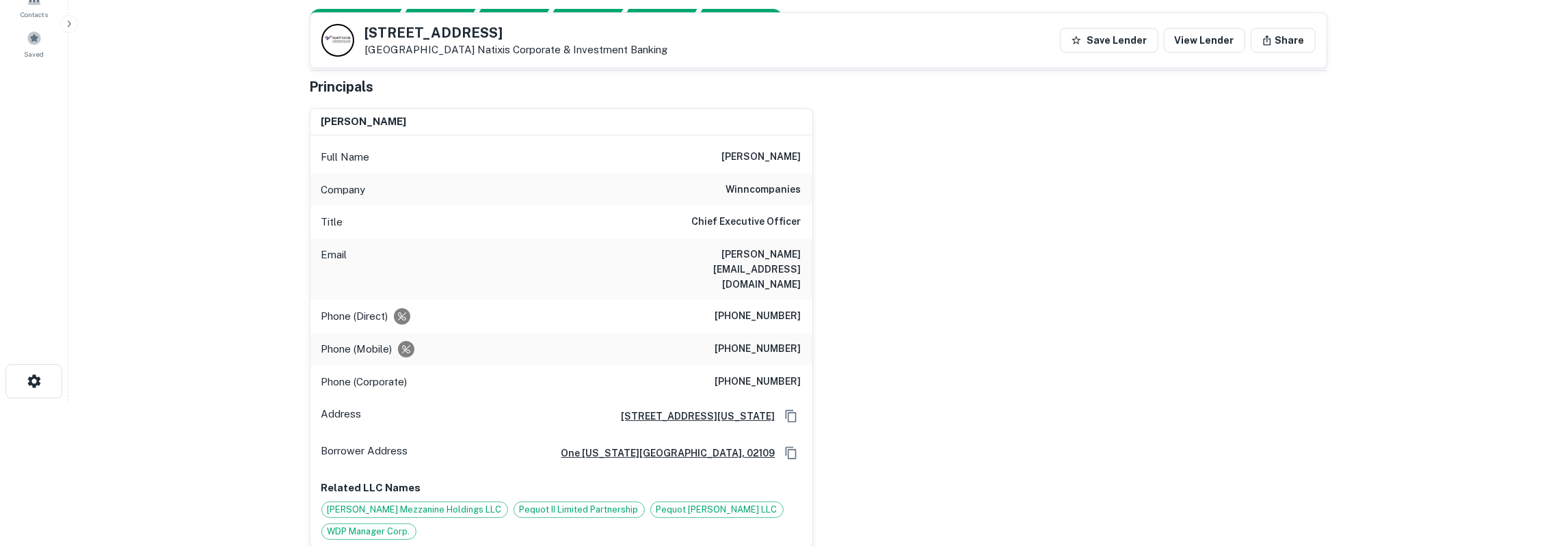
click at [761, 308] on h6 "(617) 239-4406" at bounding box center [758, 316] width 87 height 16
click at [764, 341] on h6 "(917) 364-3225" at bounding box center [758, 349] width 87 height 16
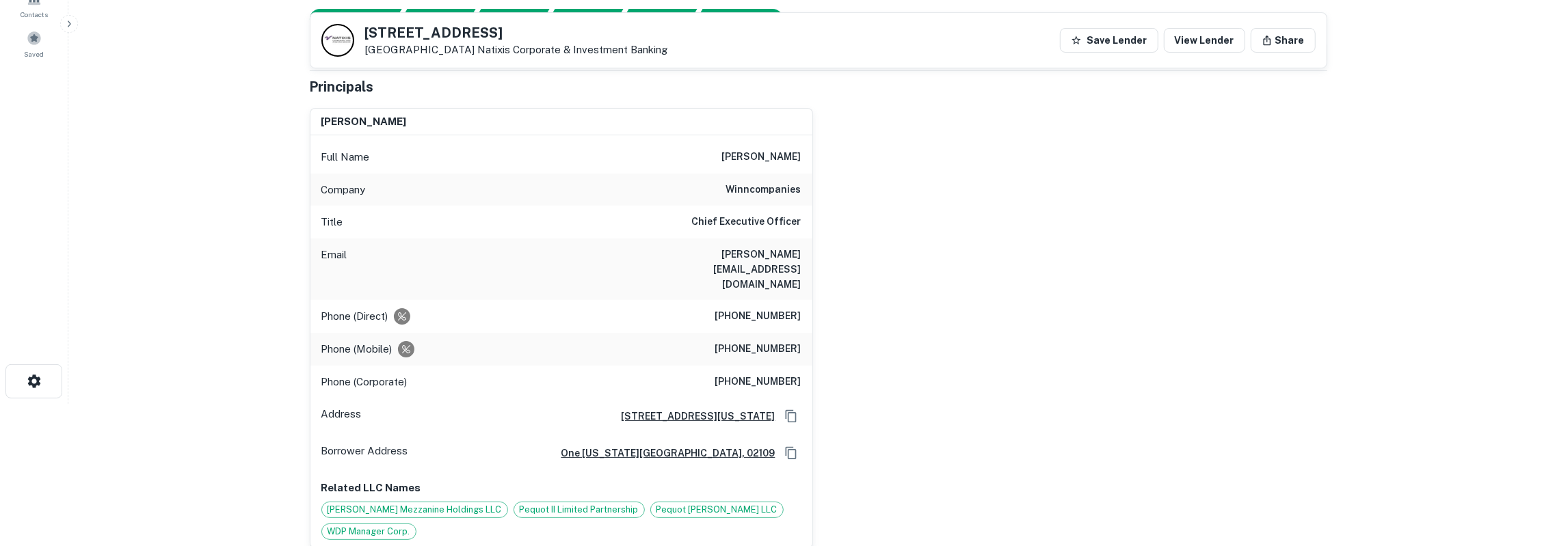
click at [764, 341] on h6 "(917) 364-3225" at bounding box center [758, 349] width 87 height 16
drag, startPoint x: 364, startPoint y: 33, endPoint x: 454, endPoint y: 52, distance: 92.0
click at [454, 52] on div "1 Hermann Park Ct Houston, TX 77021 Natixis Corporate & Investment Banking" at bounding box center [494, 40] width 347 height 33
click at [380, 40] on h5 "1 Hermann Park Ct" at bounding box center [516, 32] width 303 height 13
drag, startPoint x: 366, startPoint y: 33, endPoint x: 658, endPoint y: 54, distance: 292.8
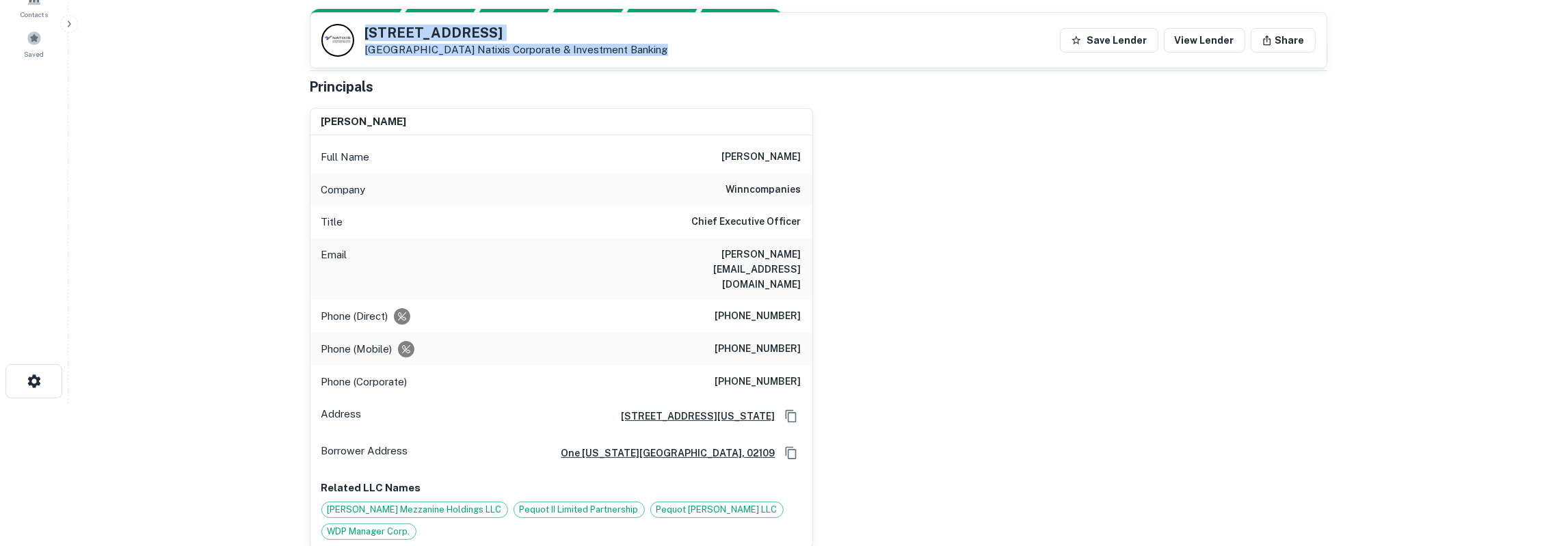
click at [658, 54] on div "1 Hermann Park Ct Houston, TX 77021 Natixis Corporate & Investment Banking Save…" at bounding box center [818, 41] width 1016 height 55
copy div "1 Hermann Park Ct Houston, TX 77021 Natixis Corporate & Investment Banking"
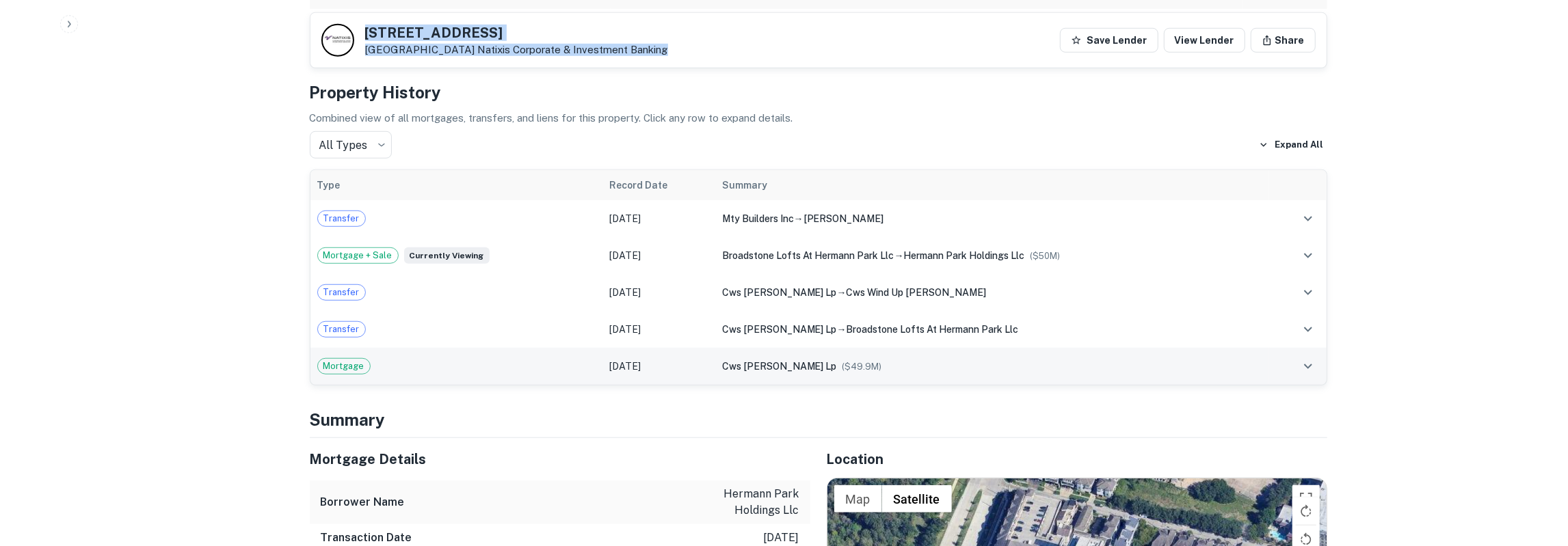
scroll to position [996, 0]
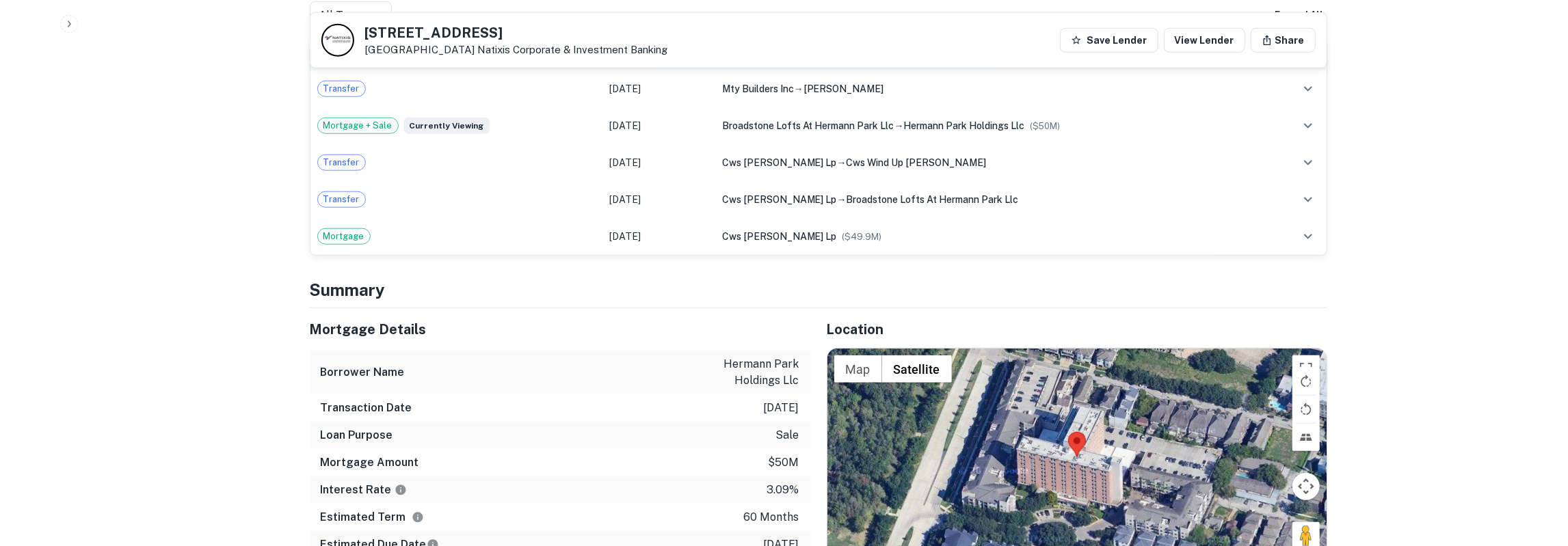
drag, startPoint x: 313, startPoint y: 298, endPoint x: 809, endPoint y: 533, distance: 548.9
click at [809, 533] on div "Mortgage Details Borrower Name hermann park holdings llc Transaction Date 12/6/…" at bounding box center [560, 447] width 500 height 278
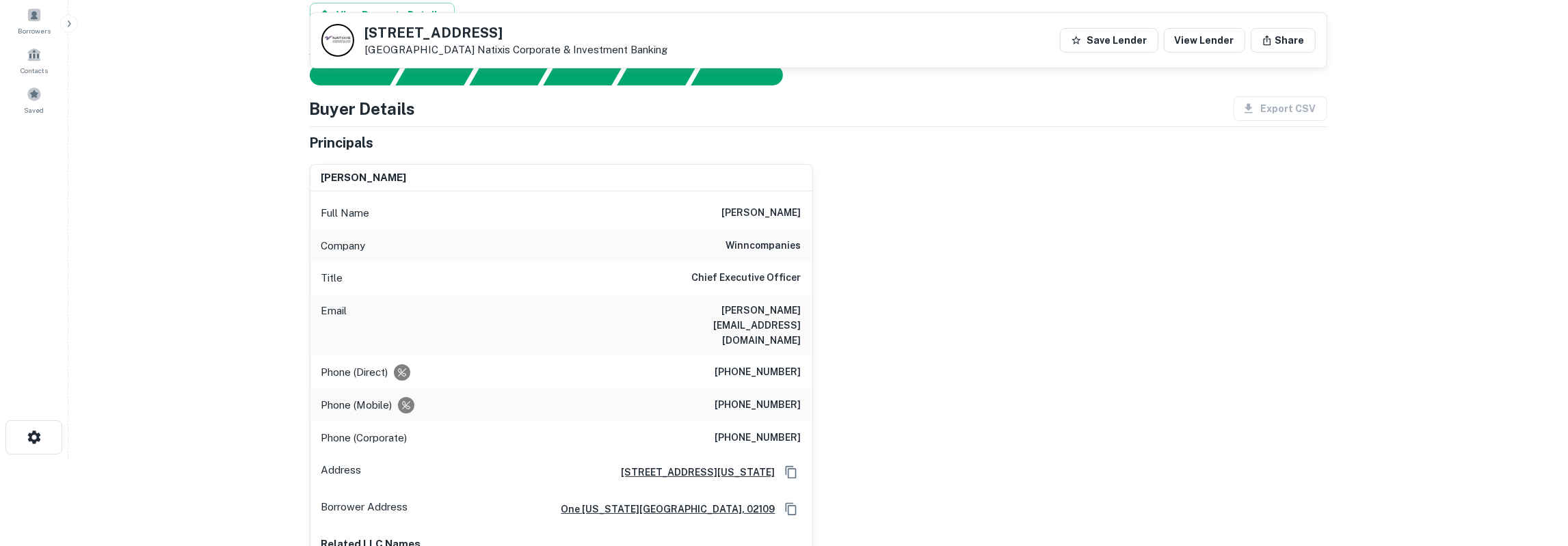
scroll to position [0, 0]
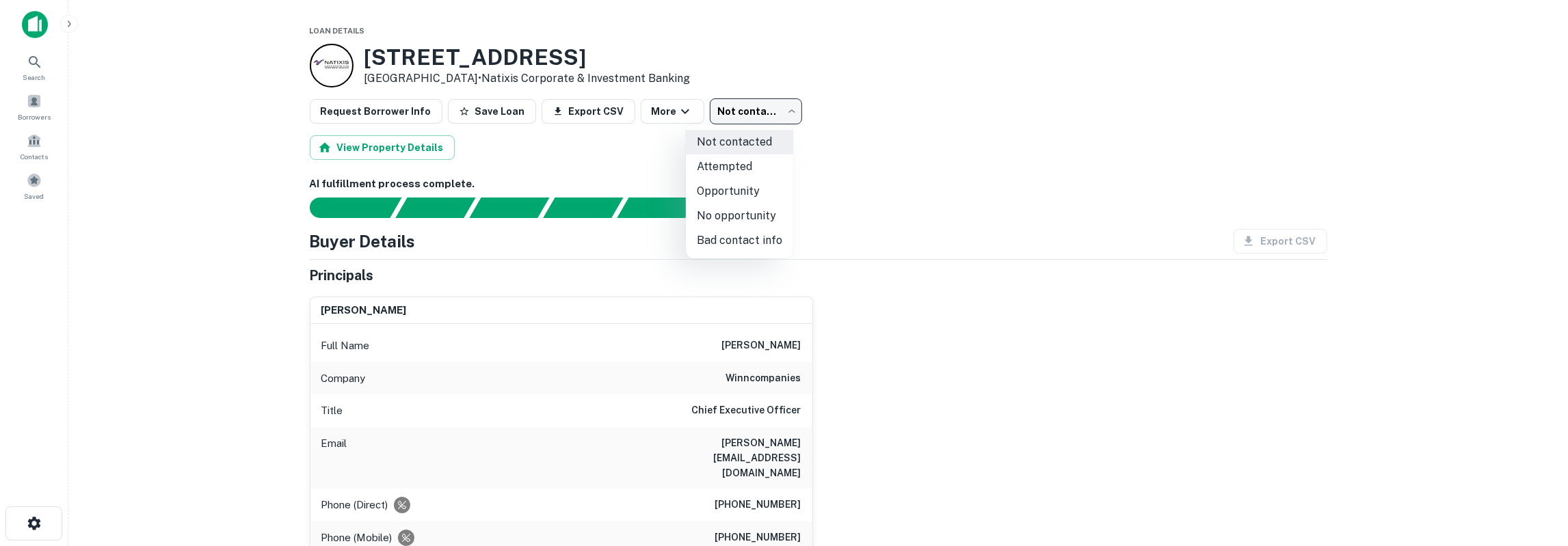
click at [762, 106] on body "Search Borrowers Contacts Saved Loan Details 1 Hermann Park Ct Houston, TX 7702…" at bounding box center [784, 273] width 1568 height 546
click at [756, 167] on li "Attempted" at bounding box center [739, 166] width 107 height 25
type input "*********"
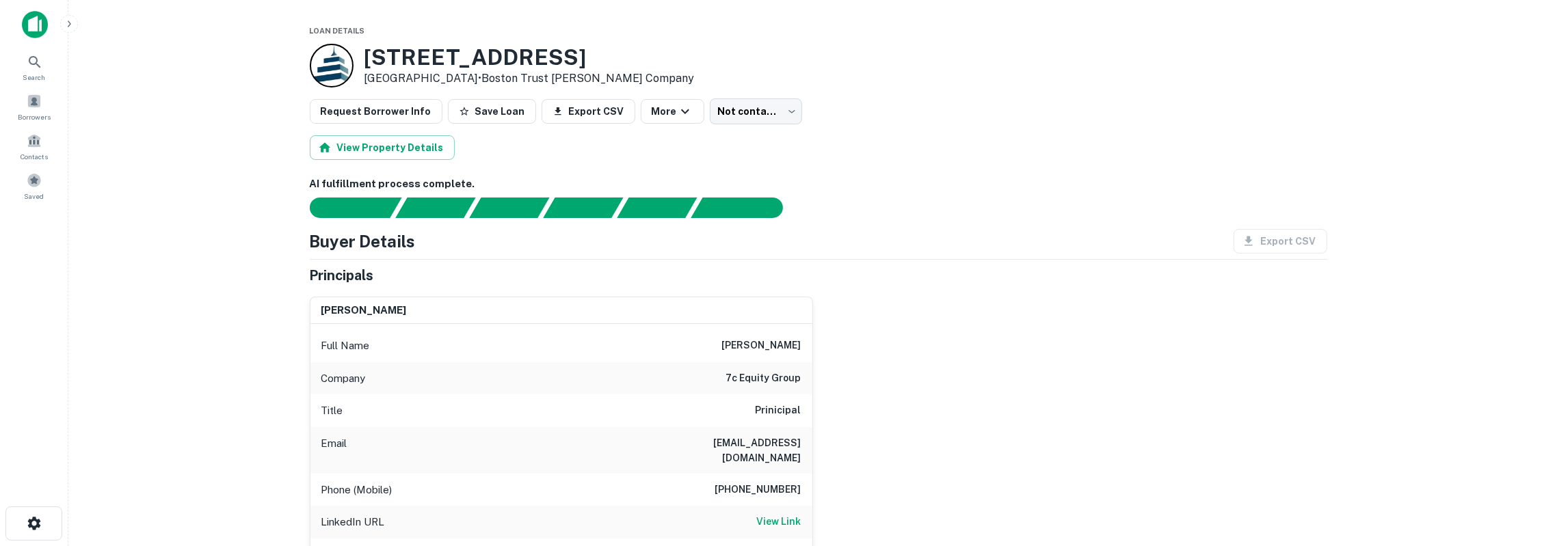
click at [751, 347] on h6 "[PERSON_NAME]" at bounding box center [761, 345] width 79 height 16
click at [736, 110] on body "Search Borrowers Contacts Saved Loan Details [STREET_ADDRESS][PERSON_NAME] • Bo…" at bounding box center [784, 273] width 1568 height 546
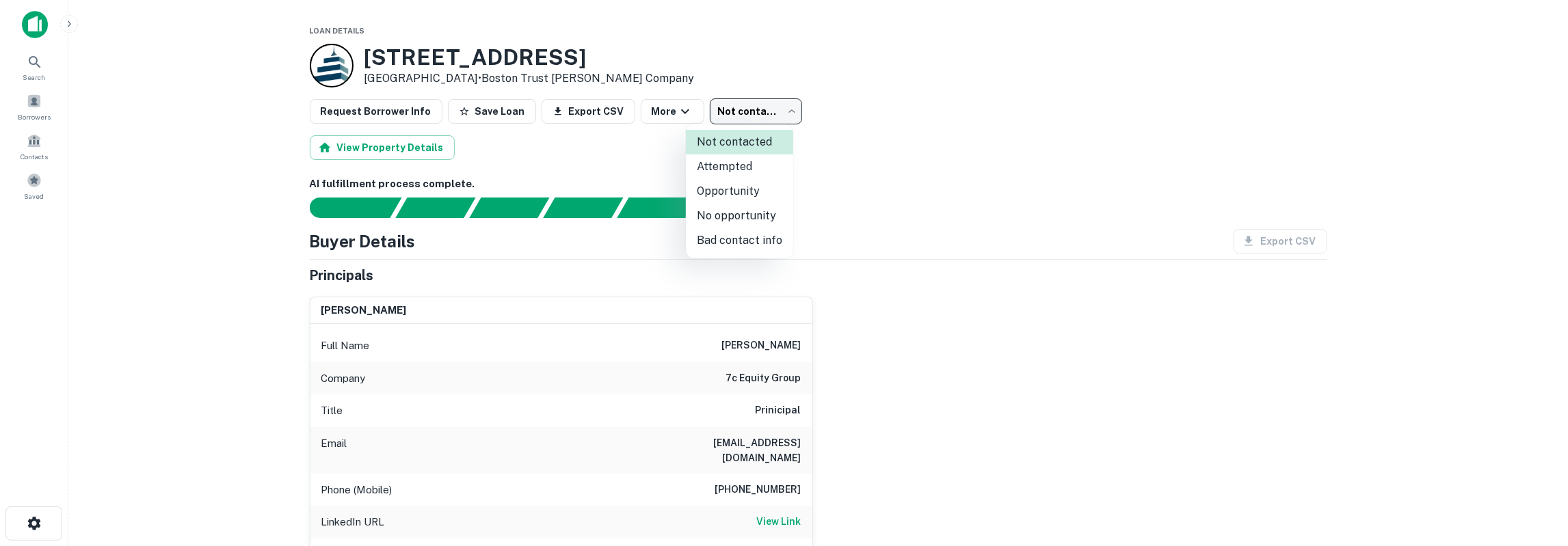
click at [757, 212] on li "No opportunity" at bounding box center [739, 216] width 107 height 25
type input "**********"
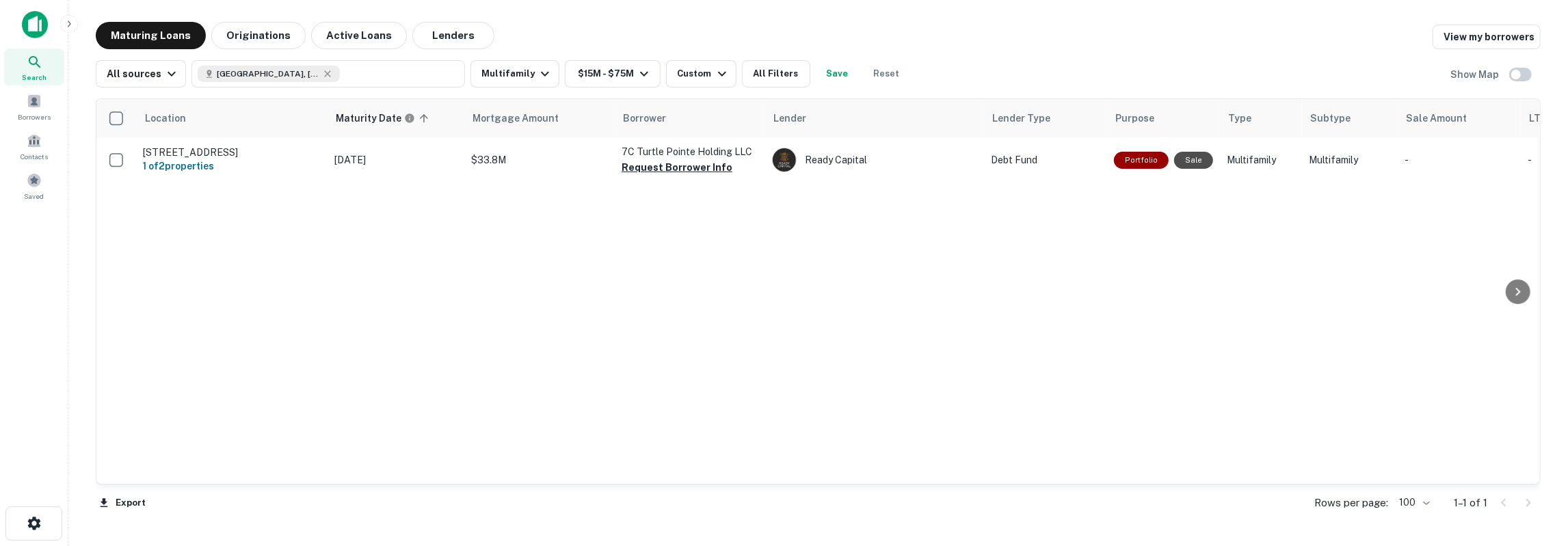
click at [1307, 45] on div "Maturing Loans Originations Active Loans Lenders View my borrowers" at bounding box center [818, 35] width 1444 height 28
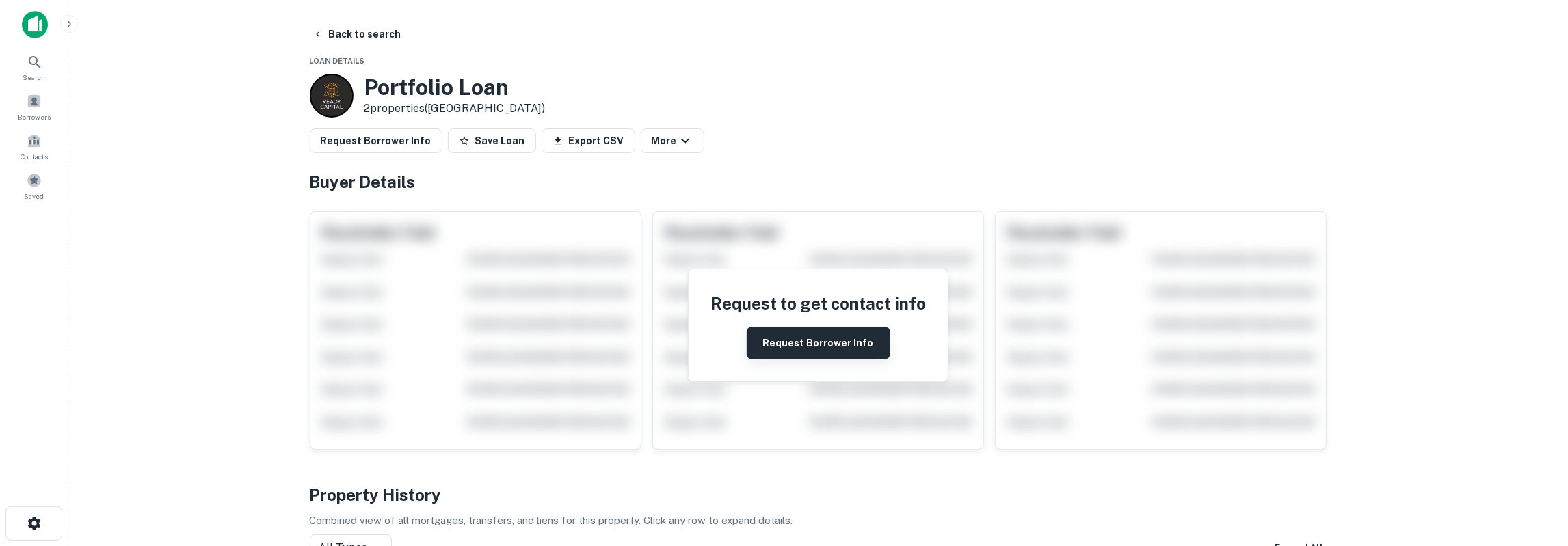
click at [788, 338] on button "Request Borrower Info" at bounding box center [818, 343] width 144 height 33
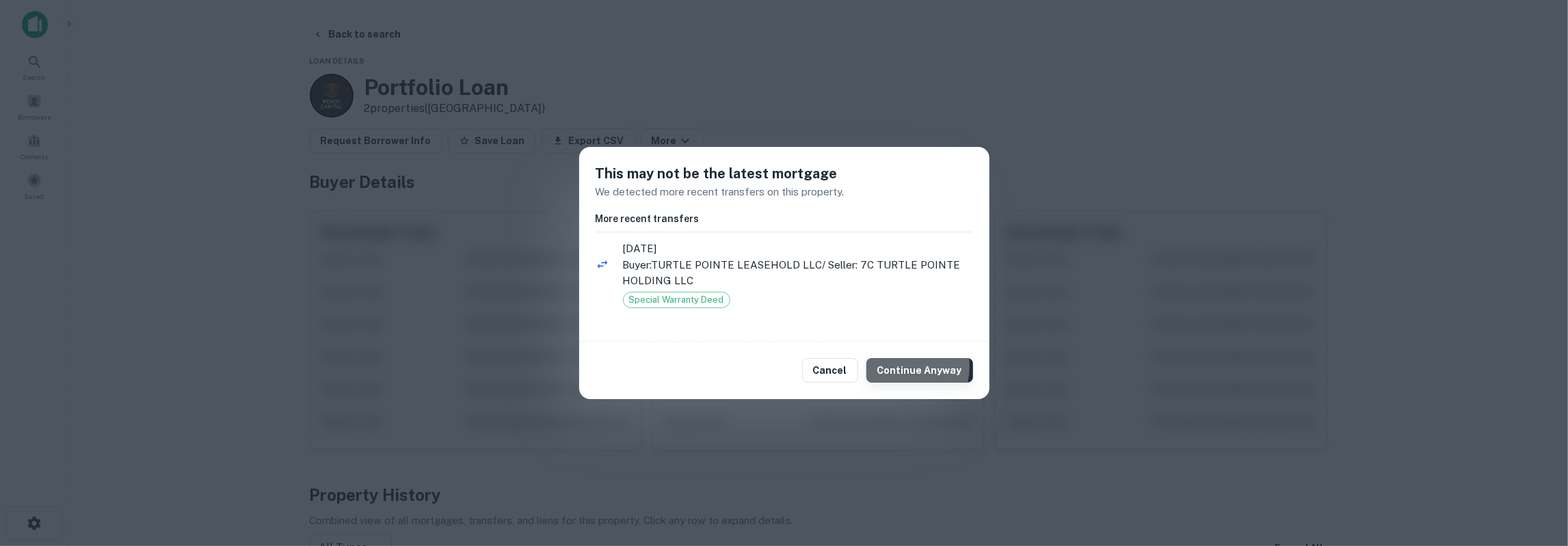
click at [894, 366] on button "Continue Anyway" at bounding box center [920, 371] width 106 height 25
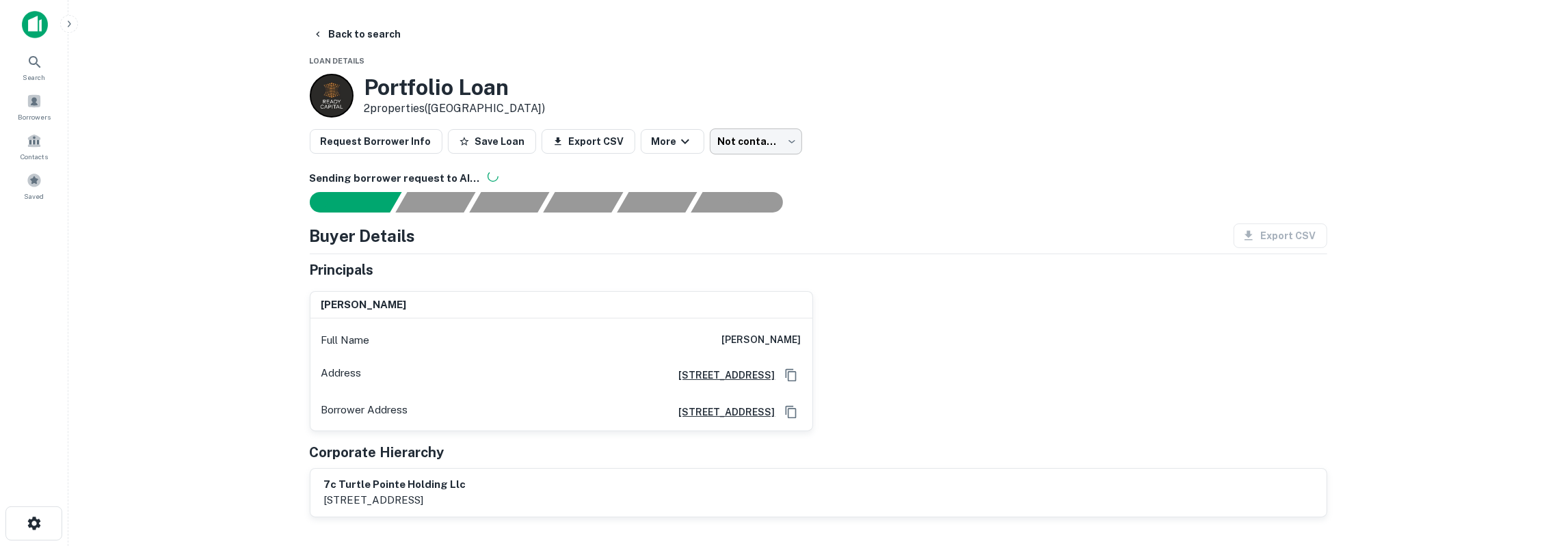
click at [741, 144] on body "Search Borrowers Contacts Saved Back to search Loan Details Portfolio Loan 2 pr…" at bounding box center [784, 273] width 1568 height 546
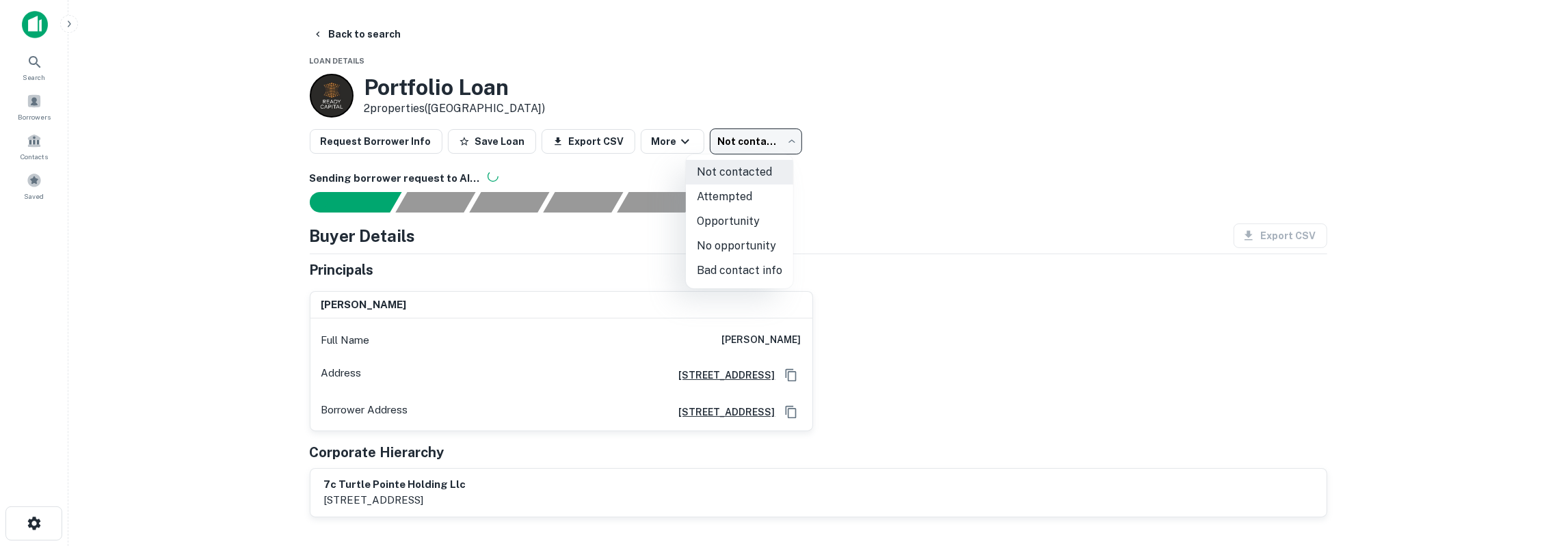
click at [732, 252] on li "No opportunity" at bounding box center [739, 246] width 107 height 25
type input "**********"
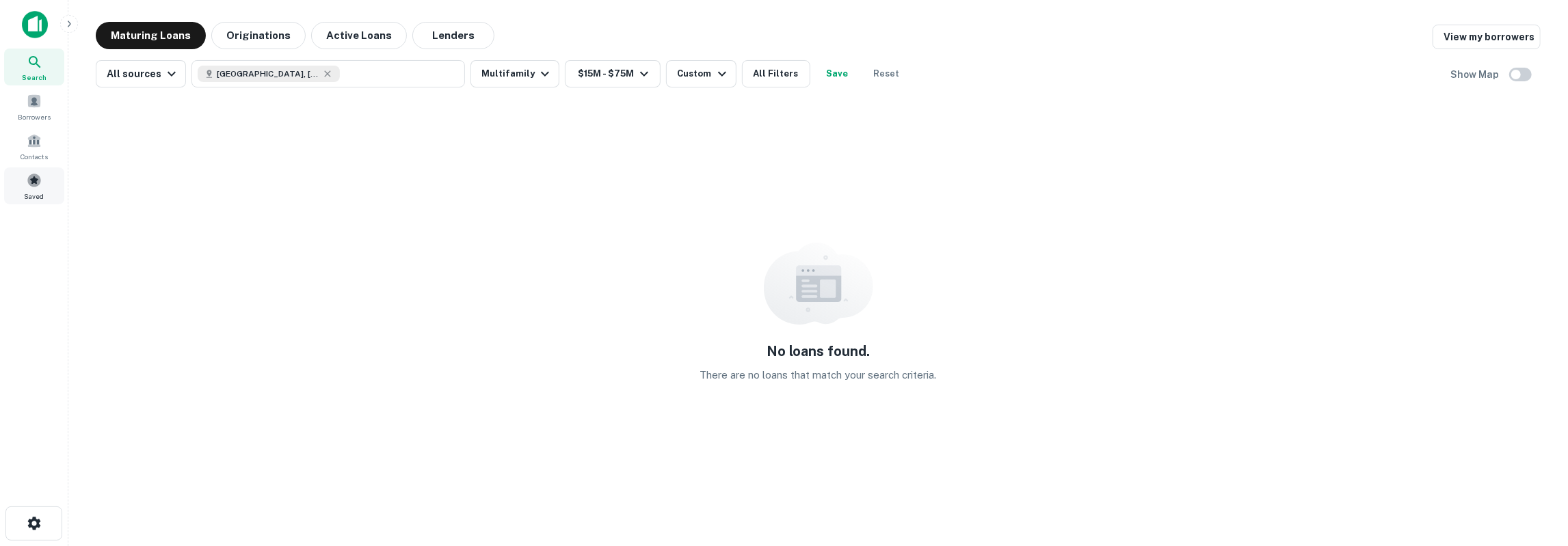
click at [43, 182] on div "Saved" at bounding box center [33, 185] width 60 height 37
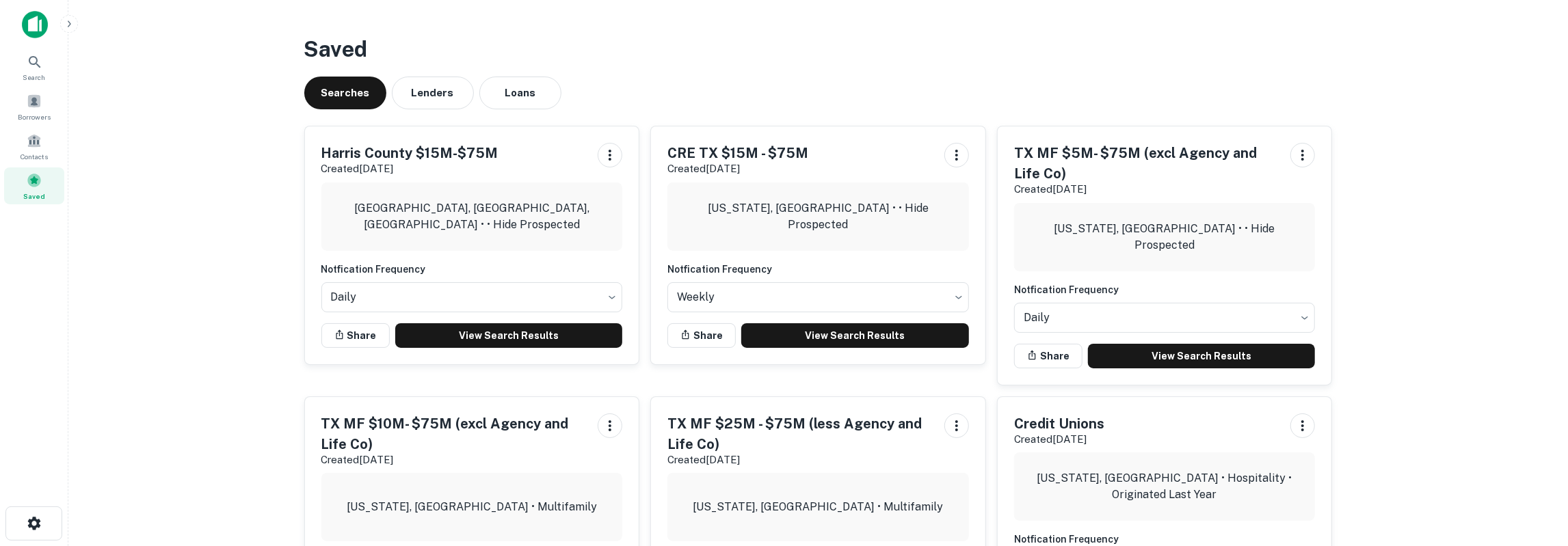
scroll to position [71, 0]
